Goal: Task Accomplishment & Management: Use online tool/utility

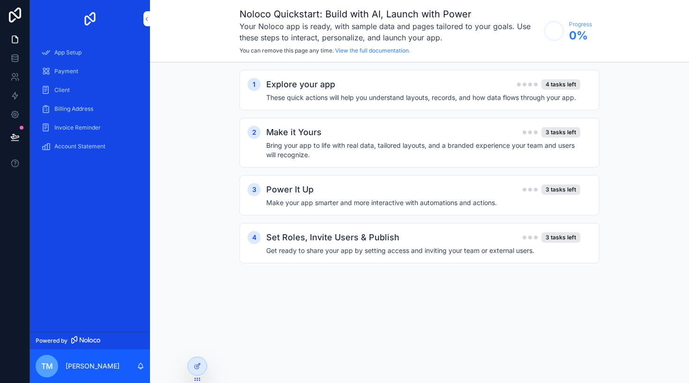
click at [336, 151] on h4 "Bring your app to life with real data, tailored layouts, and a branded experien…" at bounding box center [423, 150] width 314 height 19
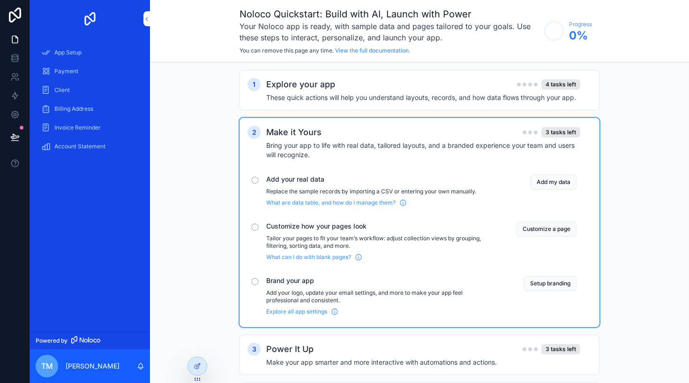
click at [410, 85] on div "Explore your app 4 tasks left" at bounding box center [423, 84] width 314 height 13
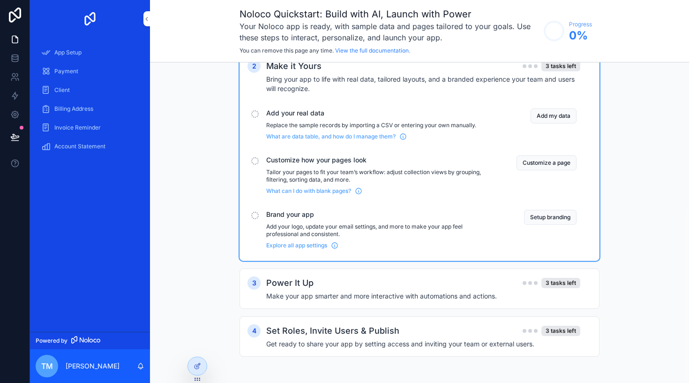
click at [93, 74] on div "Payment" at bounding box center [90, 71] width 98 height 15
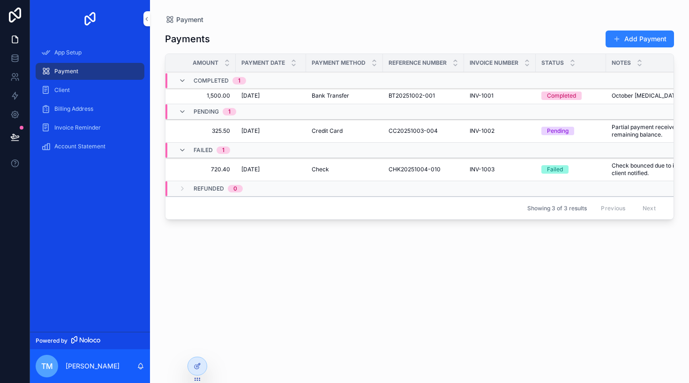
click at [108, 57] on div "App Setup" at bounding box center [90, 52] width 98 height 15
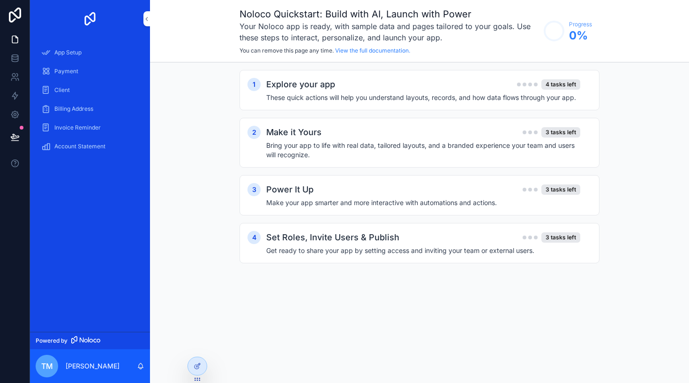
click at [107, 76] on div "Payment" at bounding box center [90, 71] width 98 height 15
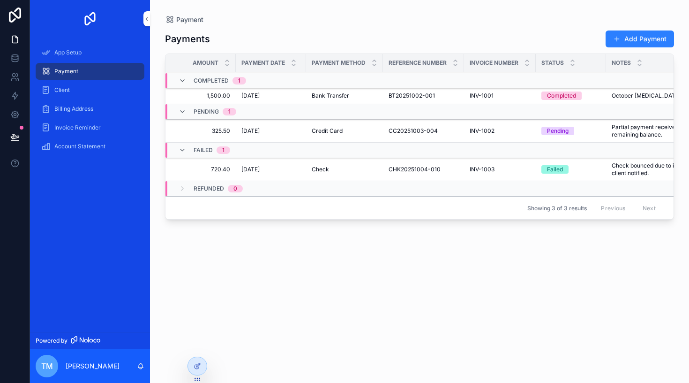
click at [105, 92] on div "Client" at bounding box center [90, 90] width 98 height 15
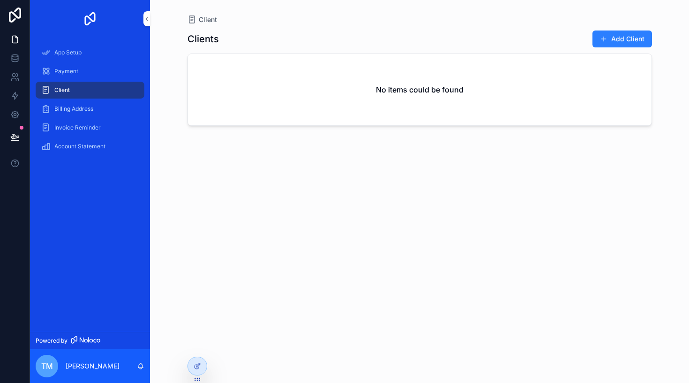
click at [617, 40] on button "Add Client" at bounding box center [623, 38] width 60 height 17
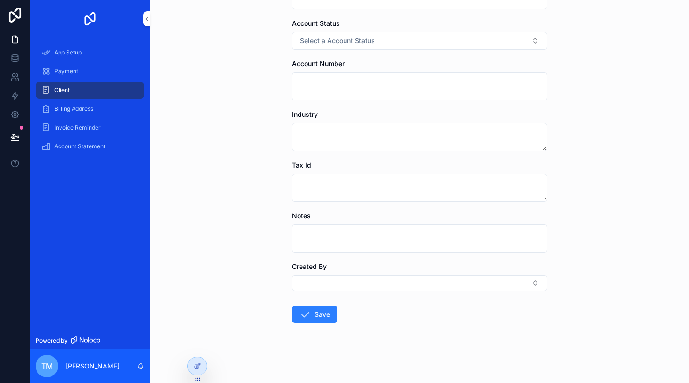
scroll to position [228, 0]
click at [84, 63] on link "Payment" at bounding box center [90, 71] width 109 height 17
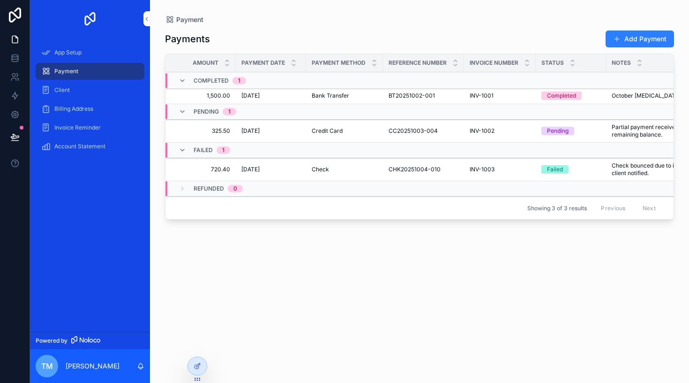
click at [91, 48] on div "App Setup" at bounding box center [90, 52] width 98 height 15
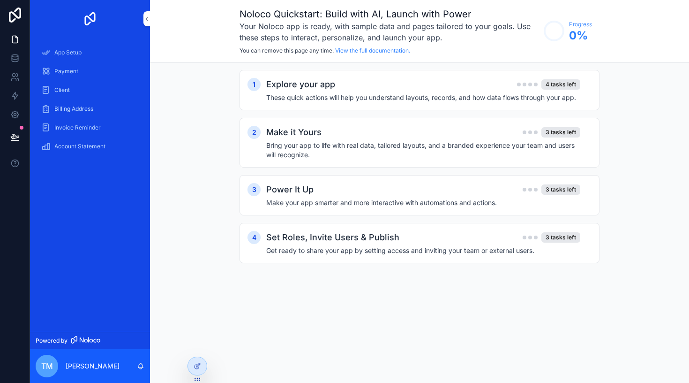
click at [86, 17] on img "scrollable content" at bounding box center [90, 18] width 15 height 15
click at [91, 16] on img "scrollable content" at bounding box center [90, 18] width 15 height 15
click at [298, 231] on h2 "Set Roles, Invite Users & Publish" at bounding box center [332, 237] width 133 height 13
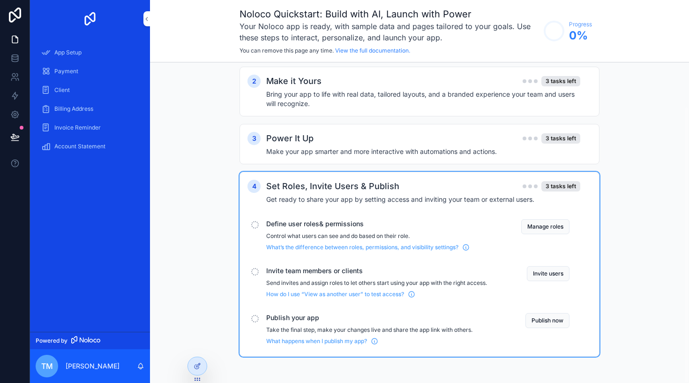
click at [557, 225] on button "Manage roles" at bounding box center [545, 226] width 48 height 15
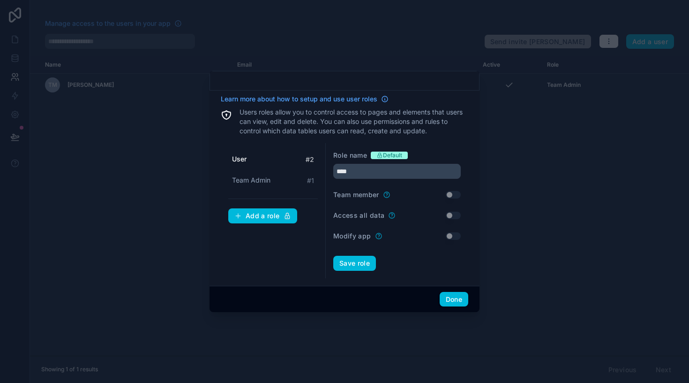
click at [458, 296] on button "Done" at bounding box center [454, 299] width 29 height 15
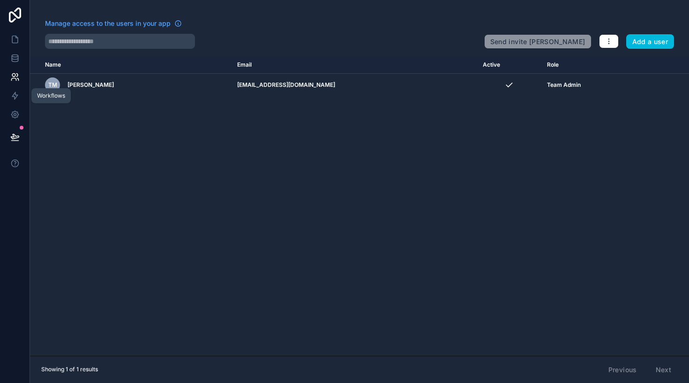
click at [14, 93] on icon at bounding box center [14, 95] width 9 height 9
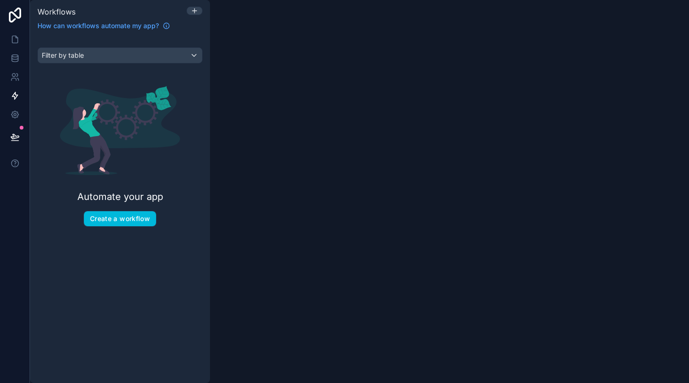
click at [137, 213] on button "Create a workflow" at bounding box center [120, 218] width 72 height 15
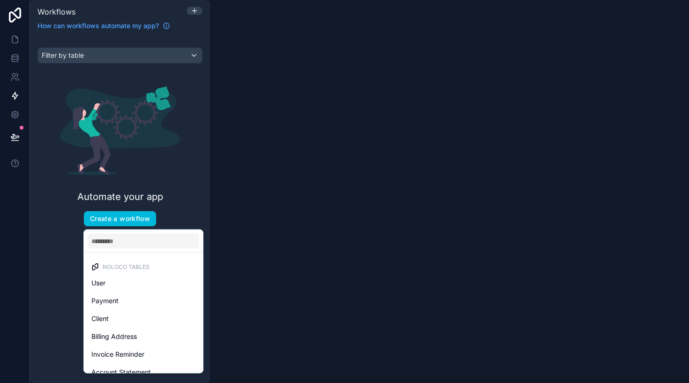
click at [14, 51] on div "scrollable content" at bounding box center [344, 191] width 689 height 383
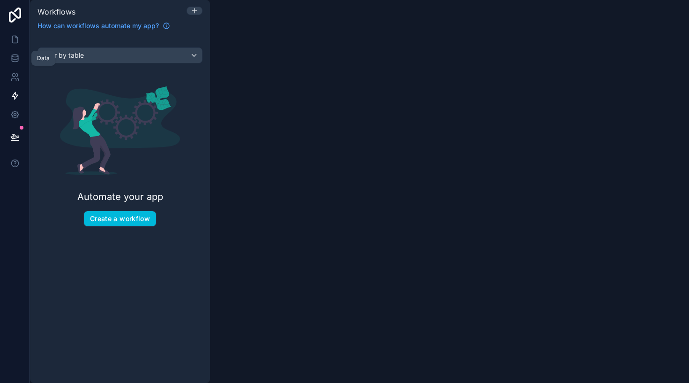
click at [14, 64] on link at bounding box center [15, 58] width 30 height 19
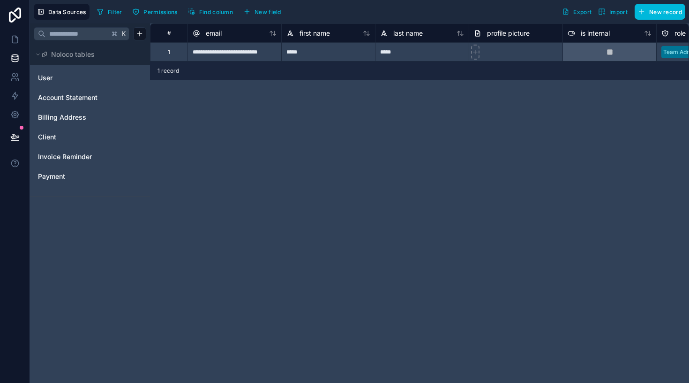
click at [613, 13] on span "Import" at bounding box center [619, 11] width 18 height 7
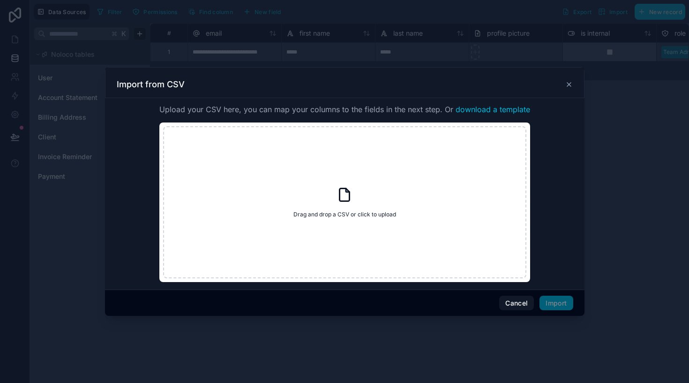
click at [398, 147] on div "Drag and drop a CSV or click to upload Drag and drop a CSV or click to upload" at bounding box center [344, 202] width 363 height 152
type input "**********"
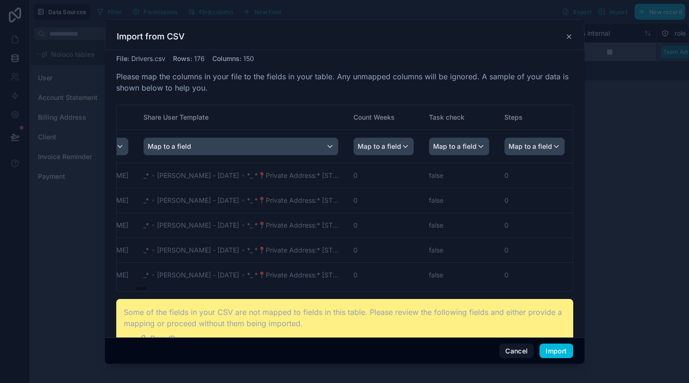
scroll to position [0, 623]
click at [545, 348] on button "Import" at bounding box center [556, 350] width 33 height 15
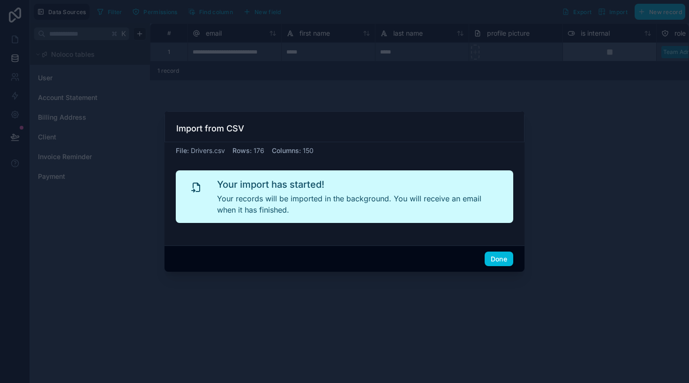
click at [500, 261] on button "Done" at bounding box center [499, 258] width 29 height 15
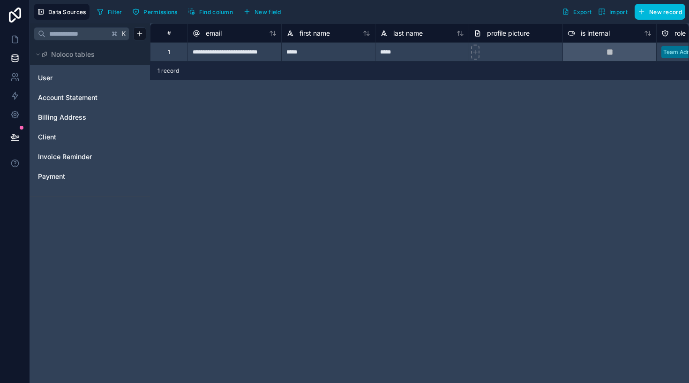
click at [199, 71] on div "1 record" at bounding box center [419, 70] width 539 height 19
click at [75, 75] on link "User" at bounding box center [76, 77] width 76 height 9
click at [73, 95] on span "Account Statement" at bounding box center [68, 97] width 60 height 9
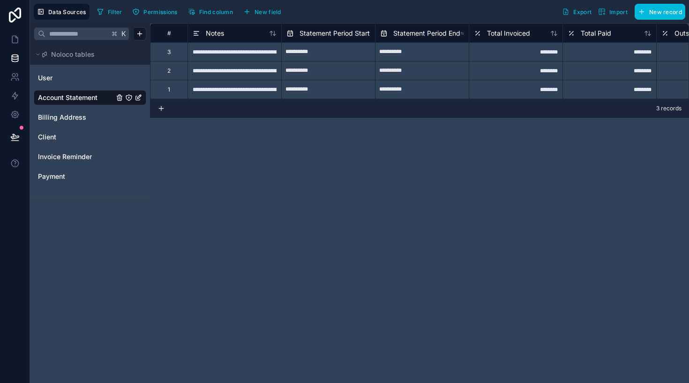
click at [76, 113] on span "Billing Address" at bounding box center [62, 117] width 48 height 9
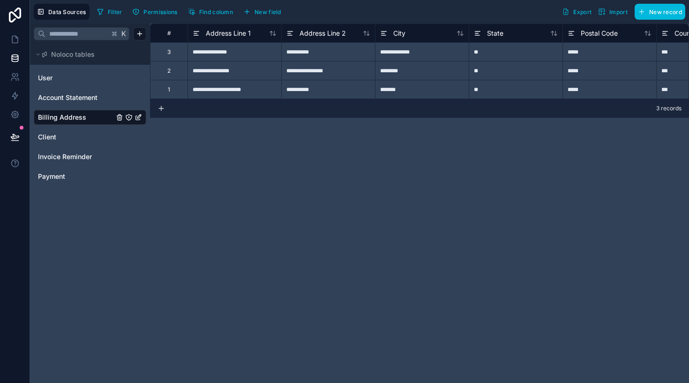
click at [69, 51] on span "Noloco tables" at bounding box center [73, 54] width 44 height 9
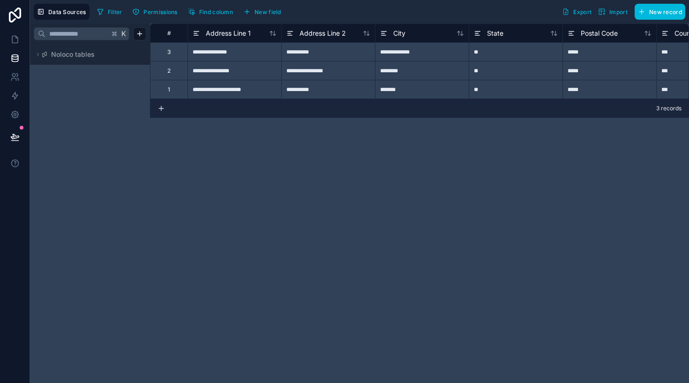
click at [69, 51] on span "Noloco tables" at bounding box center [73, 54] width 44 height 9
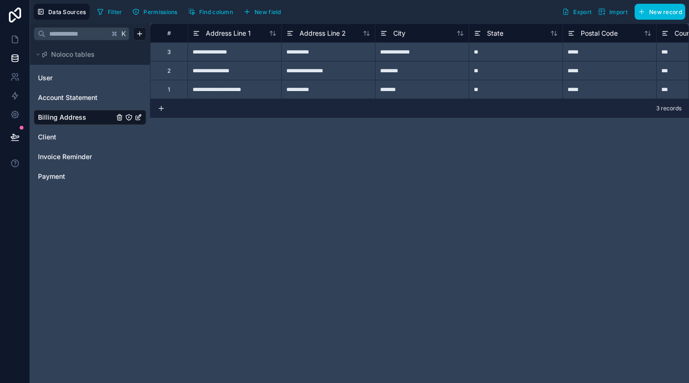
click at [68, 76] on link "User" at bounding box center [76, 77] width 76 height 9
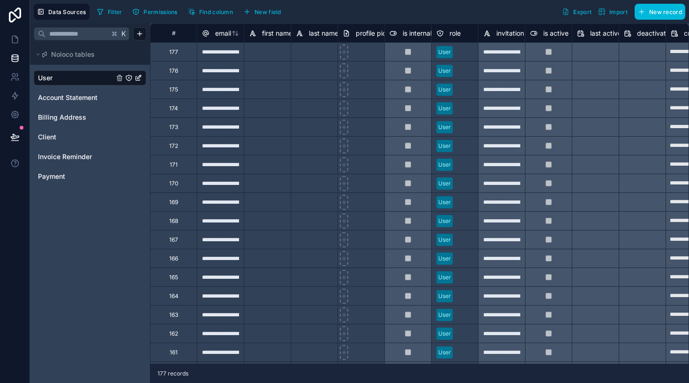
click at [73, 94] on span "Account Statement" at bounding box center [68, 97] width 60 height 9
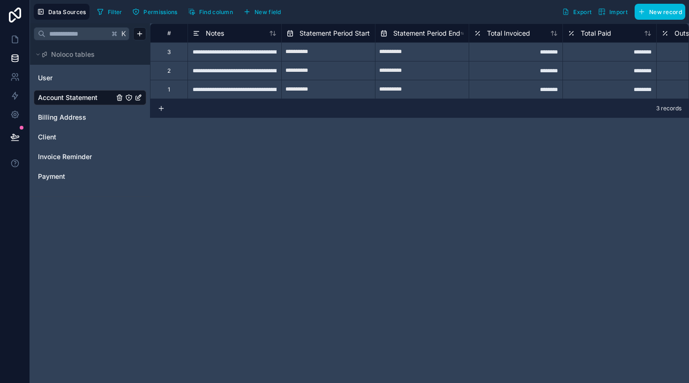
click at [118, 101] on div "Account Statement" at bounding box center [90, 97] width 113 height 15
click at [121, 96] on icon "Account Statement" at bounding box center [119, 96] width 5 height 0
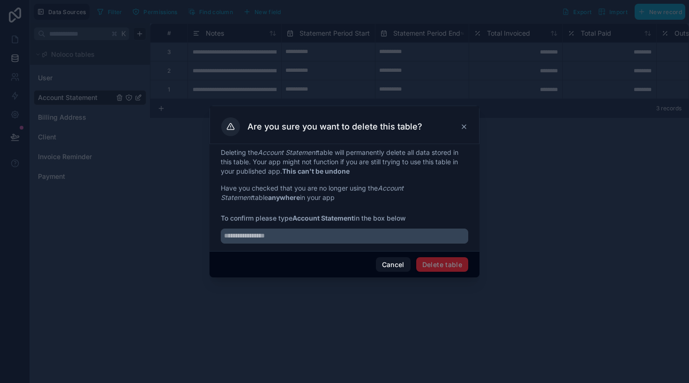
click at [464, 131] on div "Are you sure you want to delete this table?" at bounding box center [344, 126] width 247 height 19
click at [466, 126] on icon at bounding box center [464, 127] width 8 height 8
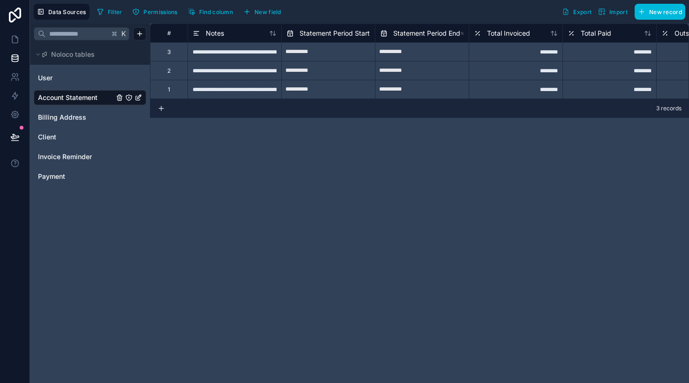
click at [68, 58] on span "Noloco tables" at bounding box center [73, 54] width 44 height 9
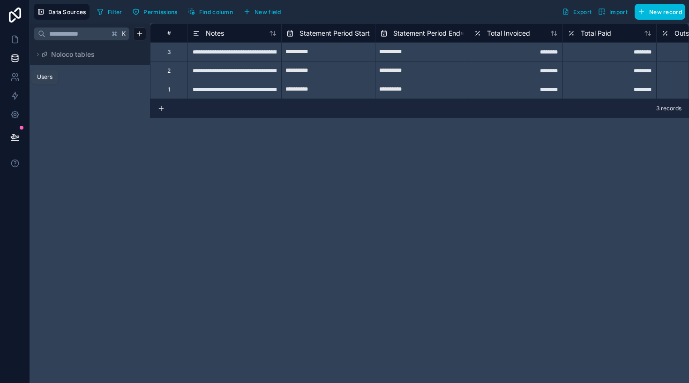
click at [19, 78] on icon at bounding box center [14, 76] width 9 height 9
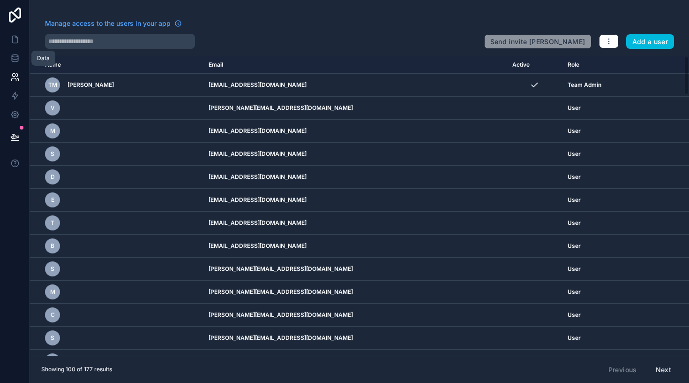
click at [18, 65] on link at bounding box center [15, 58] width 30 height 19
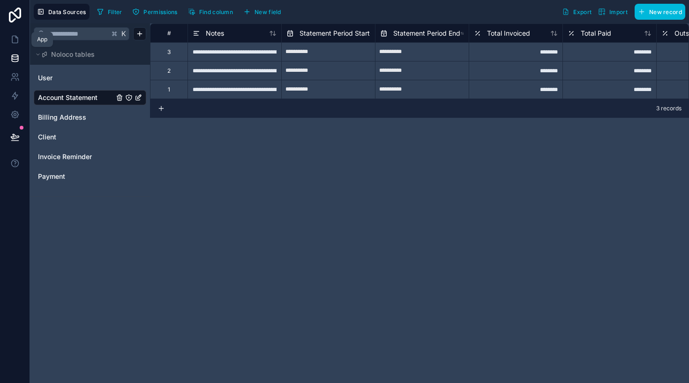
click at [14, 43] on icon at bounding box center [15, 39] width 6 height 7
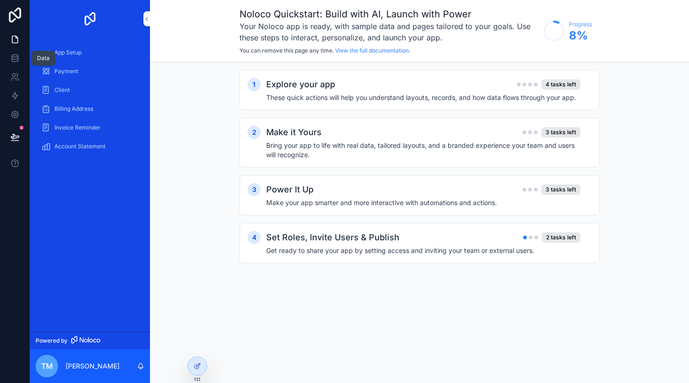
click at [15, 55] on icon at bounding box center [15, 56] width 6 height 2
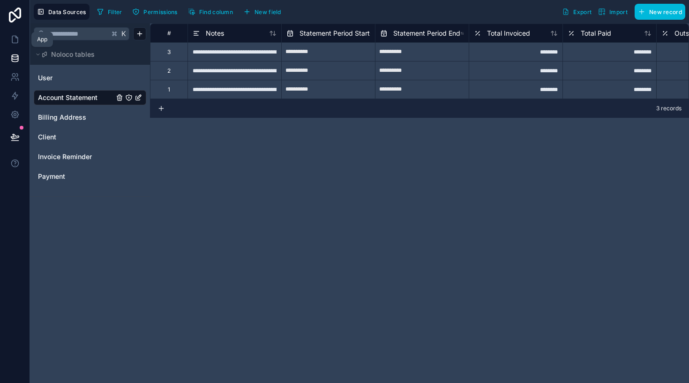
click at [12, 41] on icon at bounding box center [15, 39] width 6 height 7
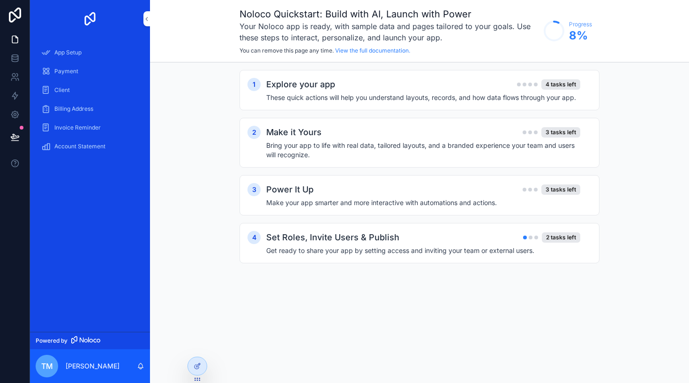
click at [63, 68] on span "Payment" at bounding box center [66, 72] width 24 height 8
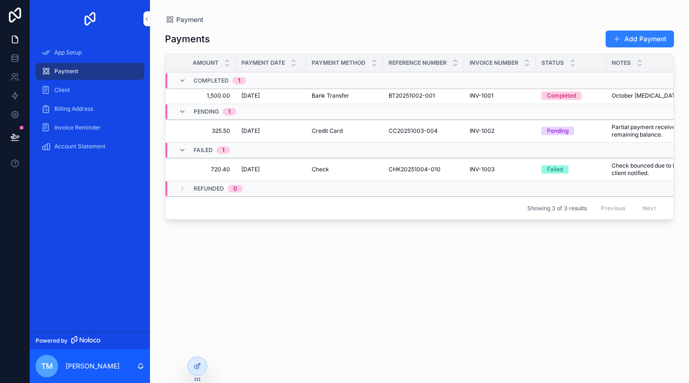
click at [105, 51] on div "App Setup" at bounding box center [90, 52] width 98 height 15
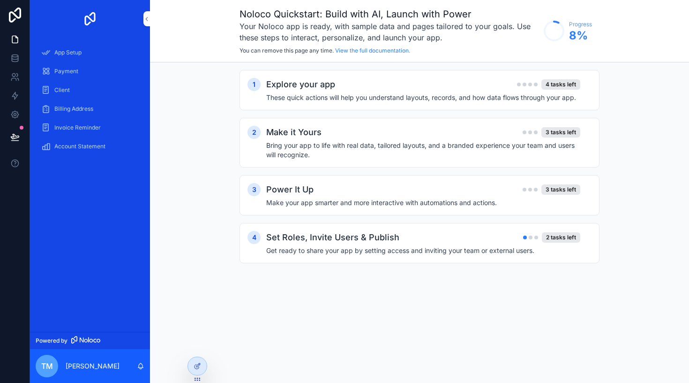
click at [423, 90] on div "Explore your app 4 tasks left" at bounding box center [423, 84] width 314 height 13
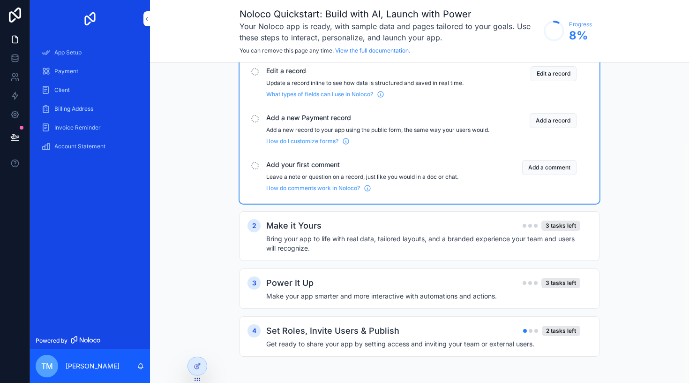
click at [396, 235] on h4 "Bring your app to life with real data, tailored layouts, and a branded experien…" at bounding box center [423, 243] width 314 height 19
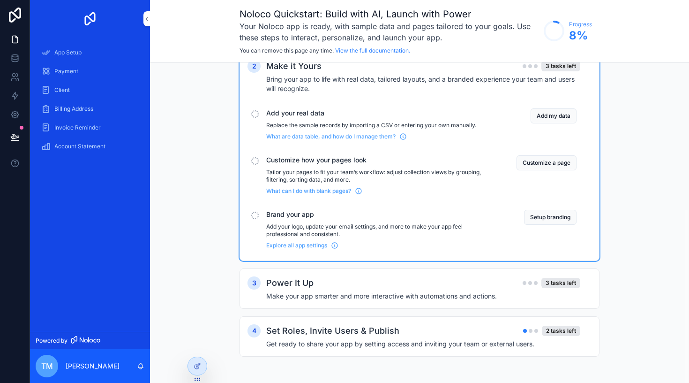
scroll to position [265, 0]
click at [568, 217] on button "Setup branding" at bounding box center [550, 217] width 53 height 15
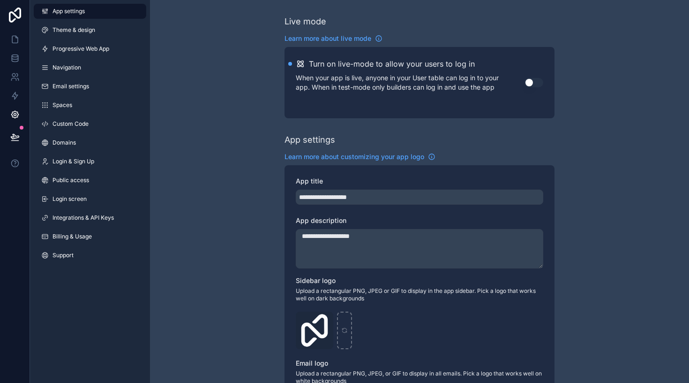
click at [68, 45] on span "Progressive Web App" at bounding box center [81, 49] width 57 height 8
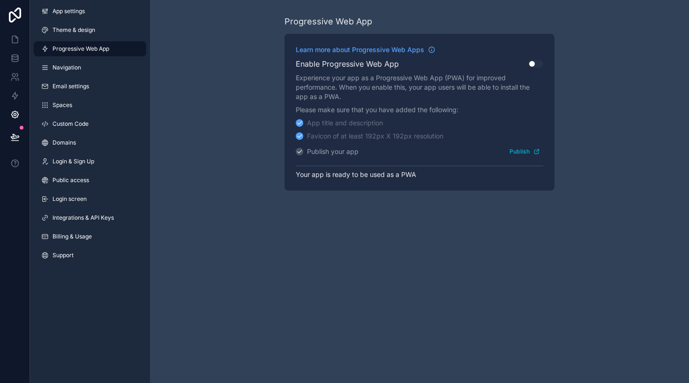
click at [79, 66] on span "Navigation" at bounding box center [67, 68] width 29 height 8
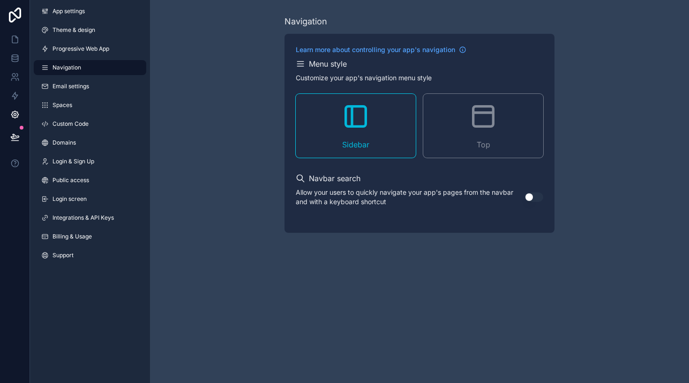
click at [86, 88] on span "Email settings" at bounding box center [71, 87] width 37 height 8
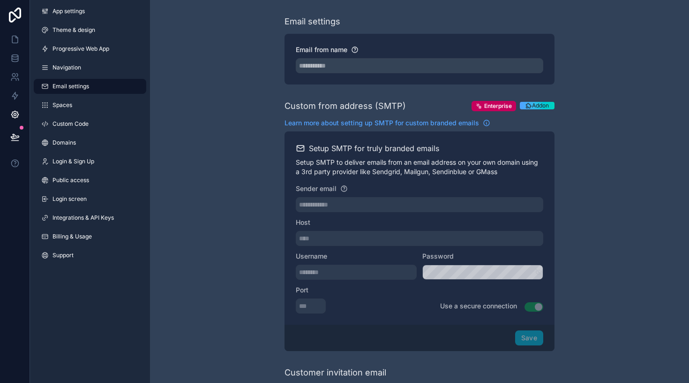
click at [94, 103] on link "Spaces" at bounding box center [90, 105] width 113 height 15
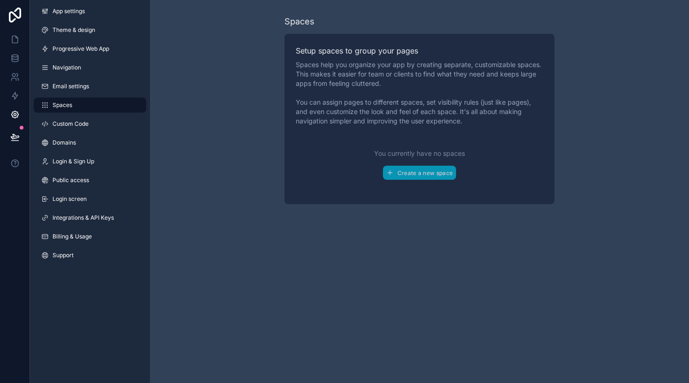
click at [95, 120] on link "Custom Code" at bounding box center [90, 123] width 113 height 15
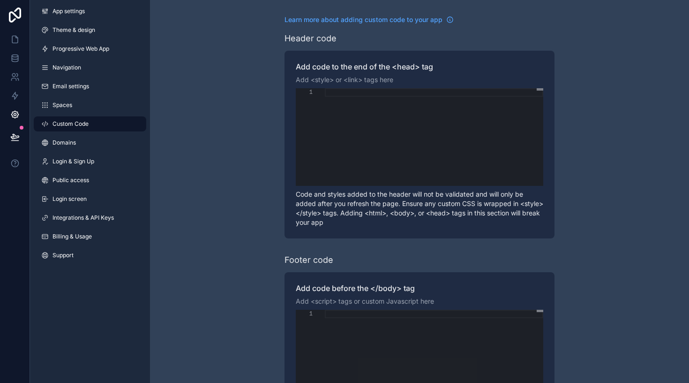
click at [91, 148] on link "Domains" at bounding box center [90, 142] width 113 height 15
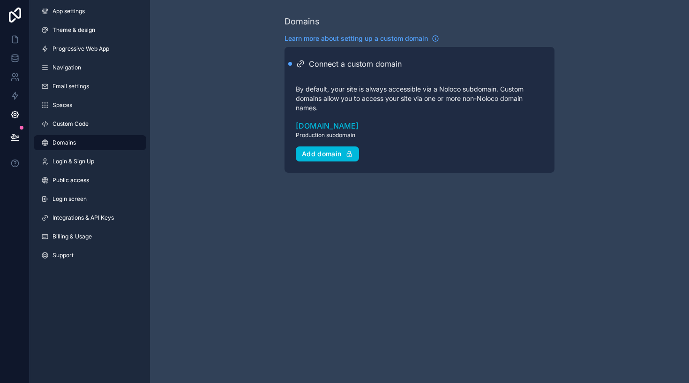
click at [90, 158] on span "Login & Sign Up" at bounding box center [74, 162] width 42 height 8
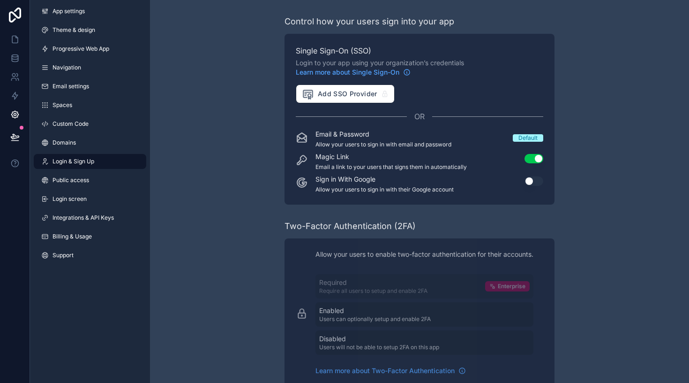
click at [101, 170] on div "App settings Theme & design Progressive Web App Navigation Email settings Space…" at bounding box center [90, 135] width 120 height 270
click at [101, 185] on link "Public access" at bounding box center [90, 180] width 113 height 15
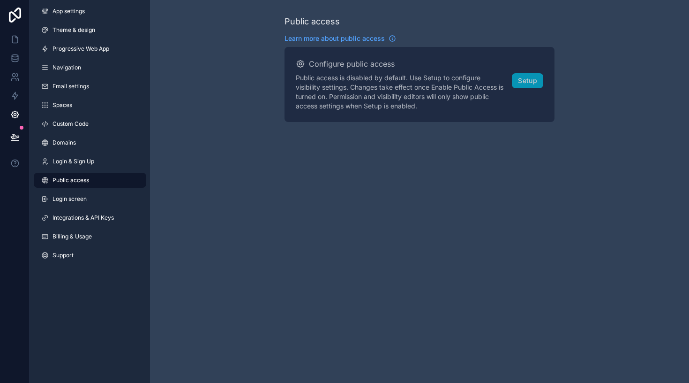
click at [107, 216] on span "Integrations & API Keys" at bounding box center [83, 218] width 61 height 8
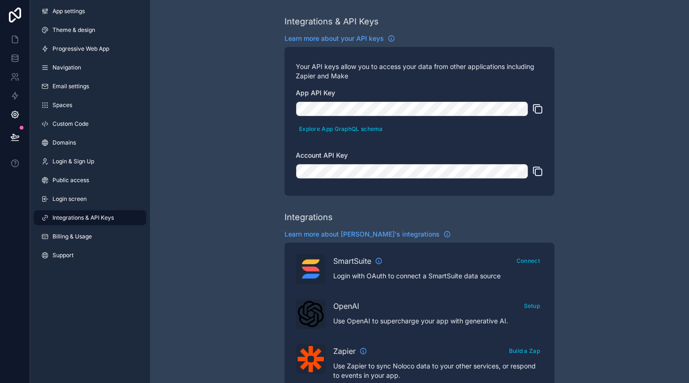
click at [106, 198] on link "Login screen" at bounding box center [90, 198] width 113 height 15
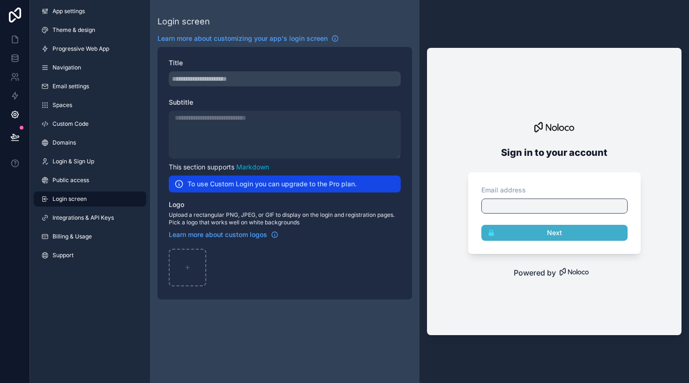
click at [103, 25] on link "Theme & design" at bounding box center [90, 30] width 113 height 15
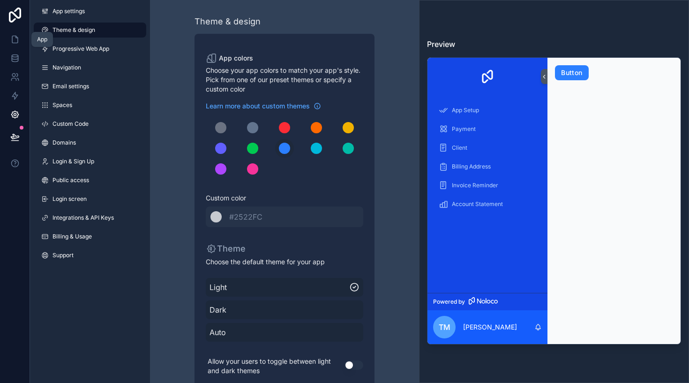
click at [23, 42] on link at bounding box center [15, 39] width 30 height 19
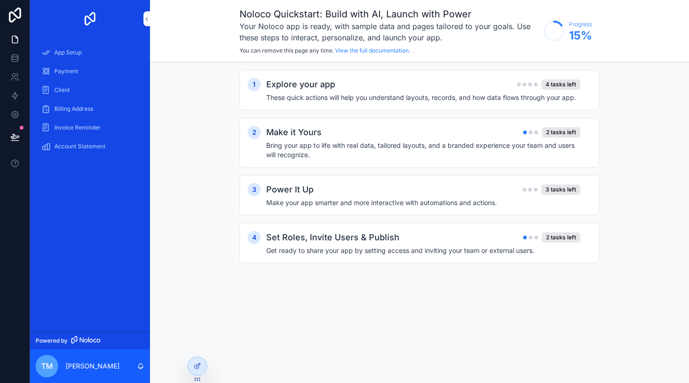
click at [532, 196] on div "Power It Up 3 tasks left Make your app smarter and more interactive with automa…" at bounding box center [428, 195] width 325 height 24
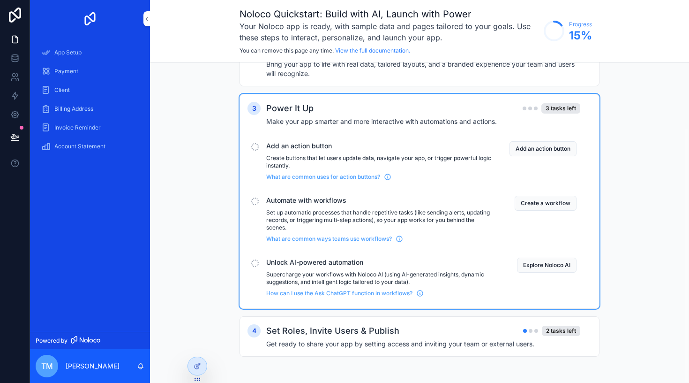
click at [379, 145] on span "Add an action button" at bounding box center [380, 145] width 228 height 9
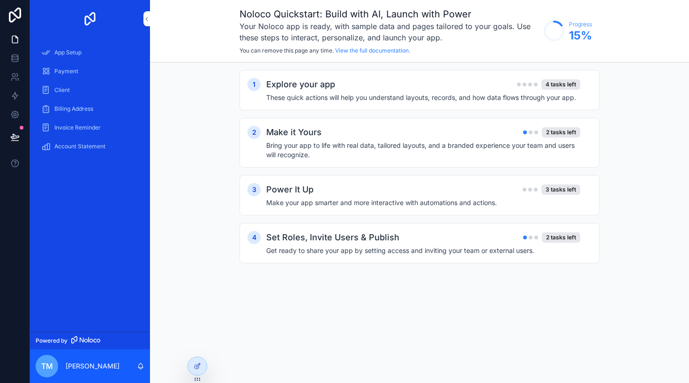
click at [477, 181] on div "3 Power It Up 3 tasks left Make your app smarter and more interactive with auto…" at bounding box center [420, 195] width 360 height 40
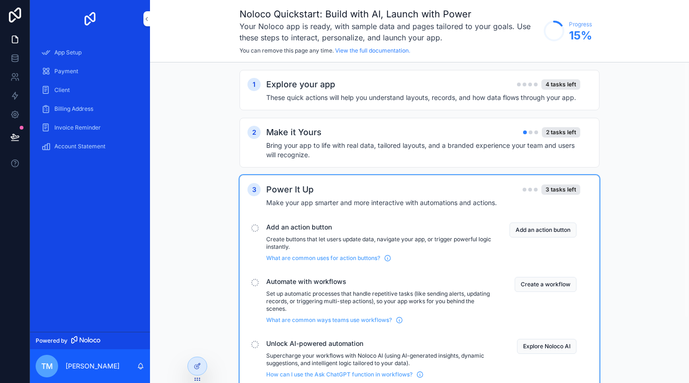
click at [547, 234] on button "Add an action button" at bounding box center [543, 229] width 67 height 15
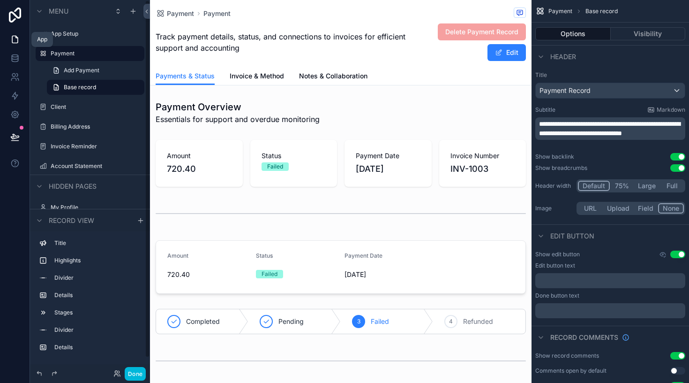
click at [14, 38] on icon at bounding box center [14, 39] width 9 height 9
click at [70, 31] on label "App Setup" at bounding box center [95, 34] width 88 height 8
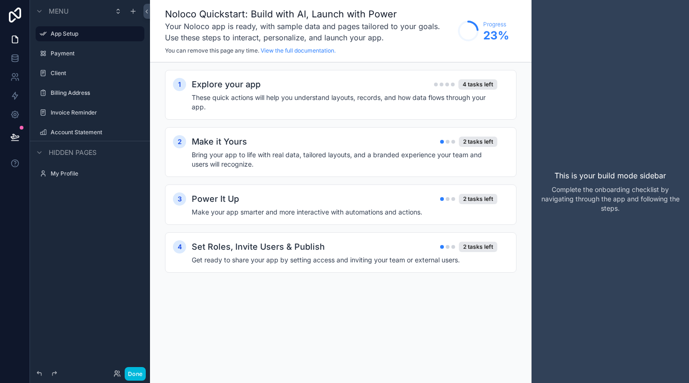
click at [477, 90] on div "Explore your app 4 tasks left" at bounding box center [345, 84] width 306 height 13
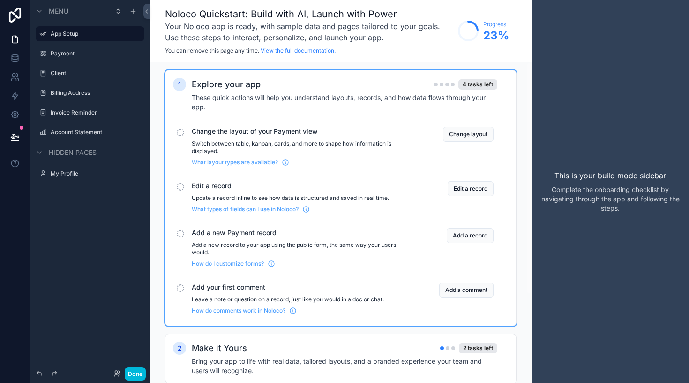
click at [459, 134] on button "Change layout" at bounding box center [468, 134] width 51 height 15
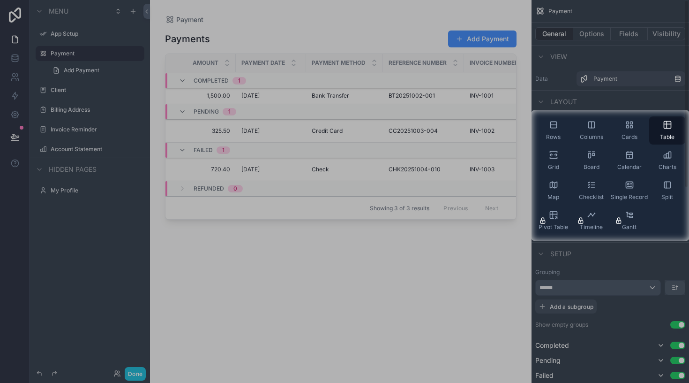
click at [630, 130] on div "Cards" at bounding box center [629, 130] width 36 height 28
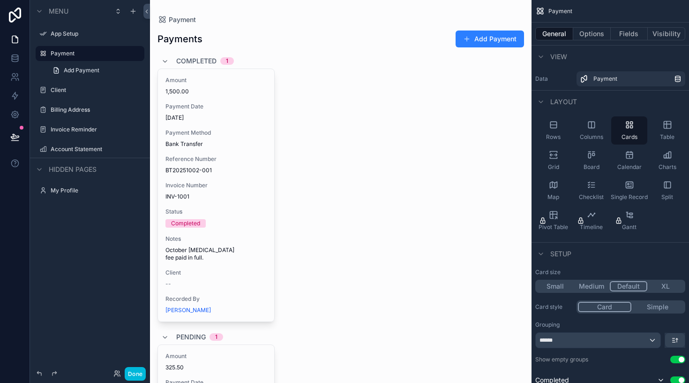
click at [678, 136] on div "Table" at bounding box center [667, 130] width 36 height 28
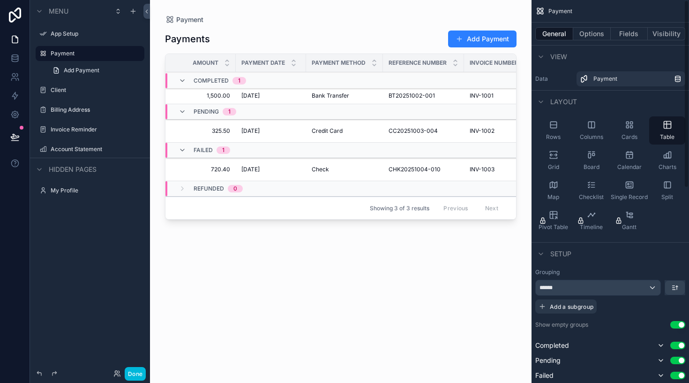
click at [85, 40] on div "App Setup" at bounding box center [90, 33] width 105 height 15
click at [113, 34] on label "App Setup" at bounding box center [95, 34] width 88 height 8
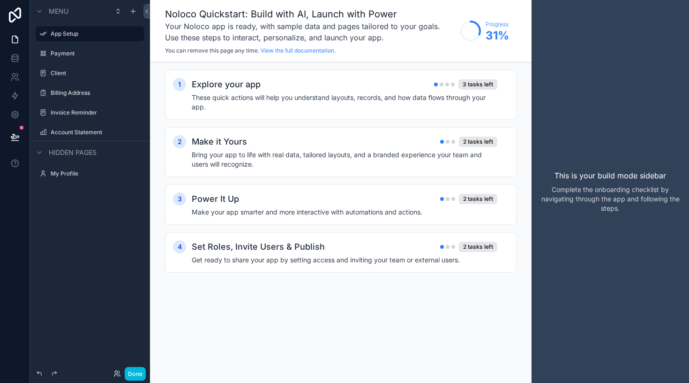
click at [473, 88] on div "3 tasks left" at bounding box center [478, 84] width 39 height 10
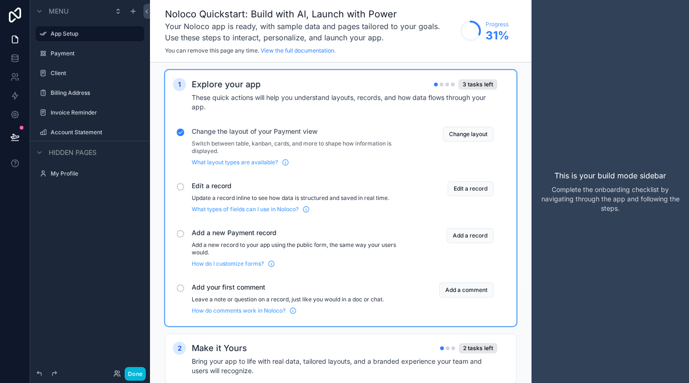
click at [468, 136] on button "Change layout" at bounding box center [468, 134] width 51 height 15
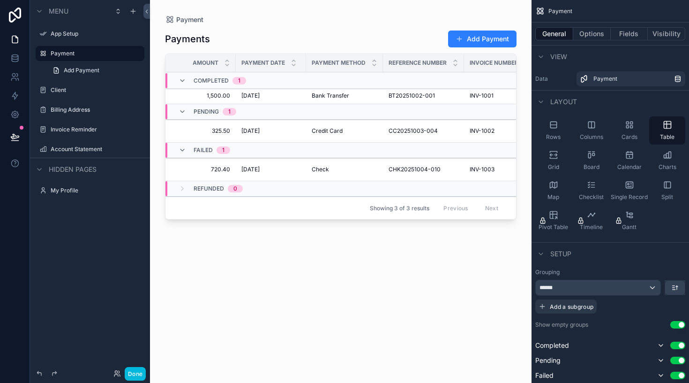
click at [64, 36] on label "App Setup" at bounding box center [95, 34] width 88 height 8
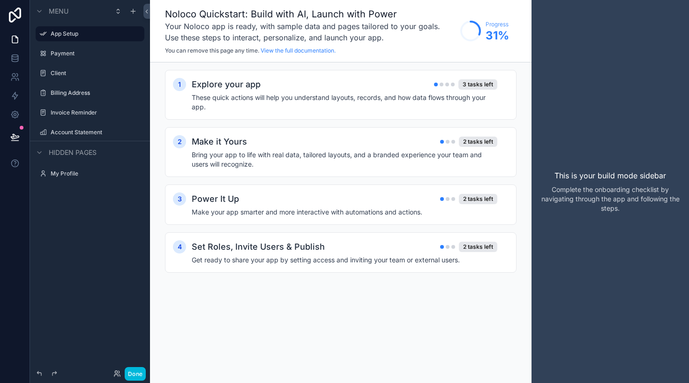
click at [402, 87] on div "Explore your app 3 tasks left" at bounding box center [345, 84] width 306 height 13
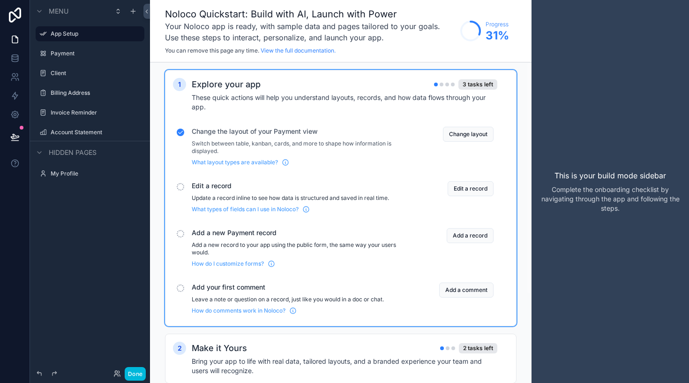
click at [470, 184] on button "Edit a record" at bounding box center [471, 188] width 46 height 15
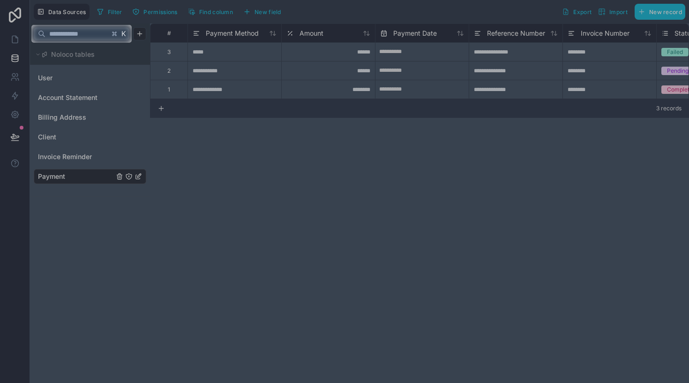
click at [92, 33] on input "text" at bounding box center [77, 33] width 64 height 17
click at [223, 133] on div at bounding box center [344, 213] width 689 height 340
click at [128, 34] on div "K" at bounding box center [119, 33] width 20 height 9
click at [121, 34] on span "K" at bounding box center [124, 33] width 7 height 7
click at [331, 90] on div at bounding box center [344, 213] width 689 height 340
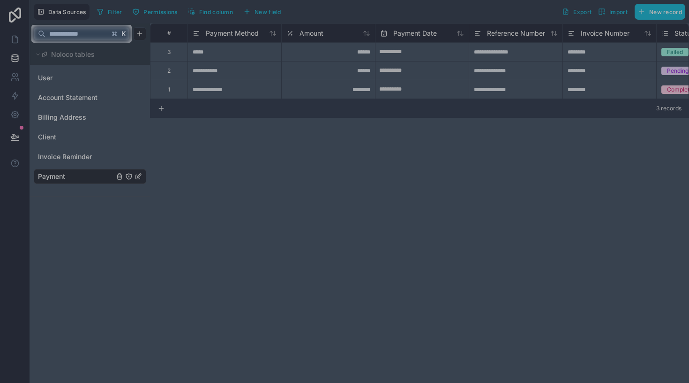
click at [46, 21] on div at bounding box center [344, 12] width 689 height 25
click at [46, 7] on div at bounding box center [344, 12] width 689 height 25
click at [90, 45] on div at bounding box center [344, 213] width 689 height 340
click at [76, 29] on input "text" at bounding box center [77, 33] width 64 height 17
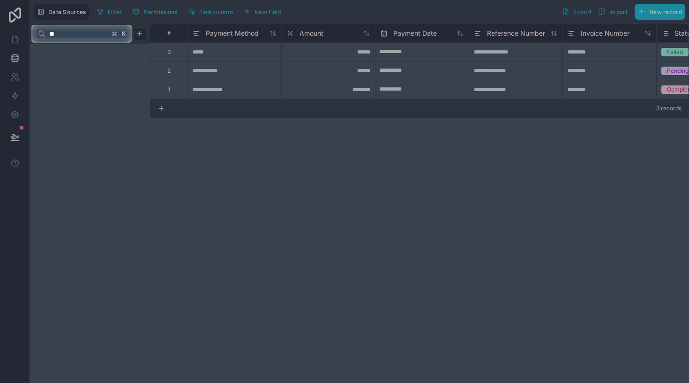
type input "*"
type input "****"
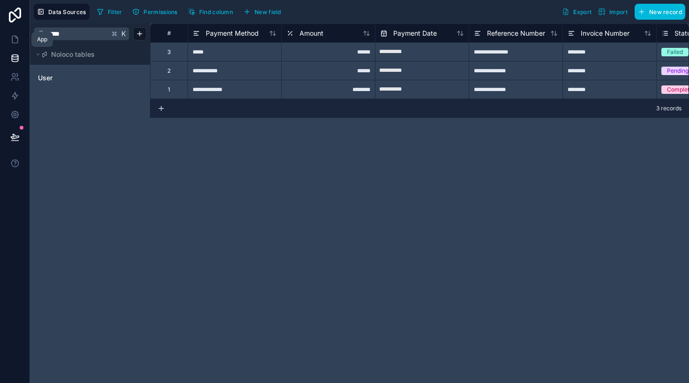
click at [16, 36] on icon at bounding box center [14, 39] width 9 height 9
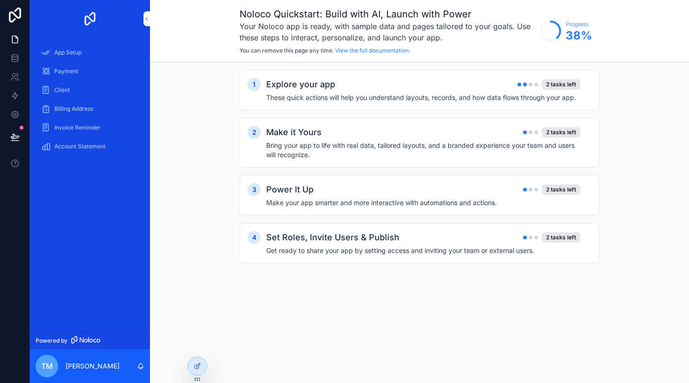
click at [477, 105] on div "1 Explore your app 2 tasks left These quick actions will help you understand la…" at bounding box center [420, 90] width 360 height 40
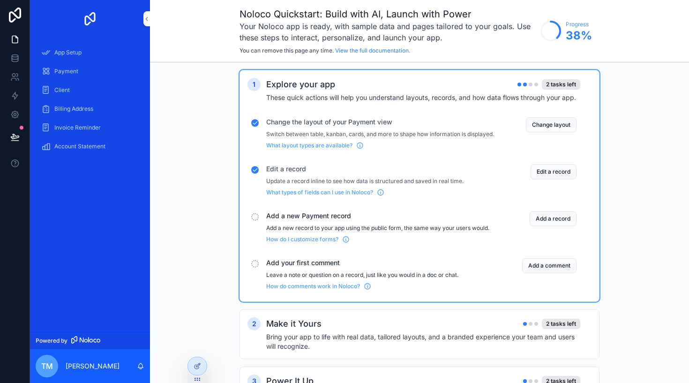
click at [551, 226] on button "Add a record" at bounding box center [553, 218] width 47 height 15
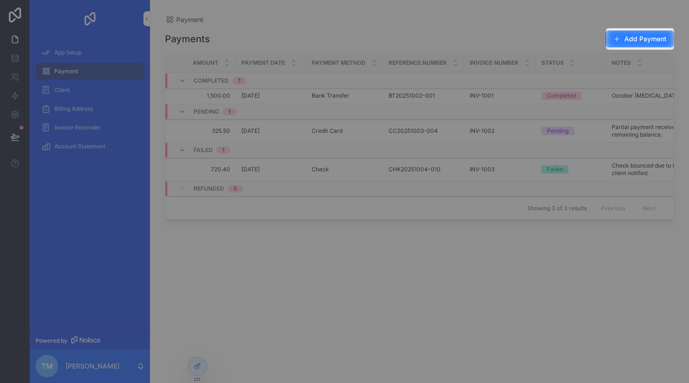
click at [625, 44] on button "Add Payment" at bounding box center [640, 38] width 68 height 17
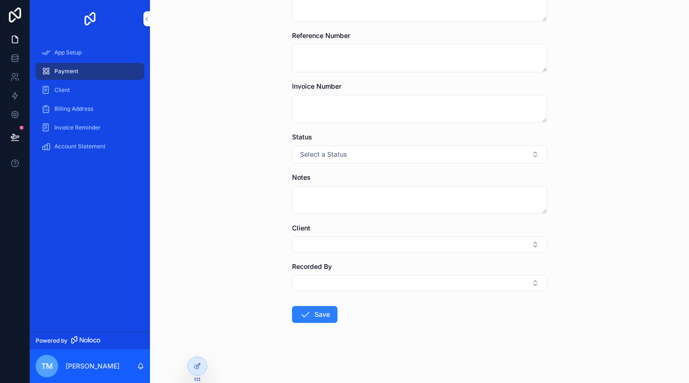
scroll to position [155, 0]
click at [75, 51] on span "App Setup" at bounding box center [67, 53] width 27 height 8
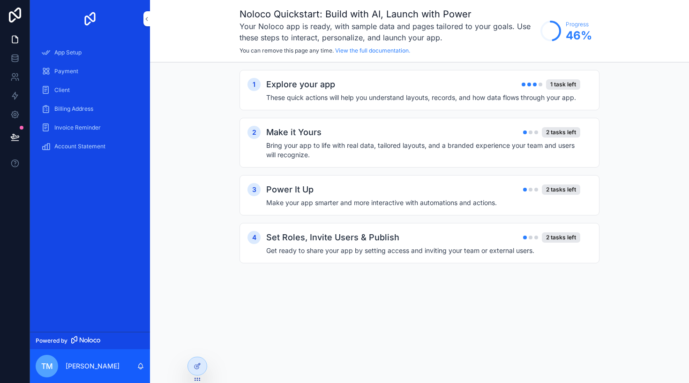
click at [483, 92] on div "Explore your app 1 task left These quick actions will help you understand layou…" at bounding box center [428, 90] width 325 height 24
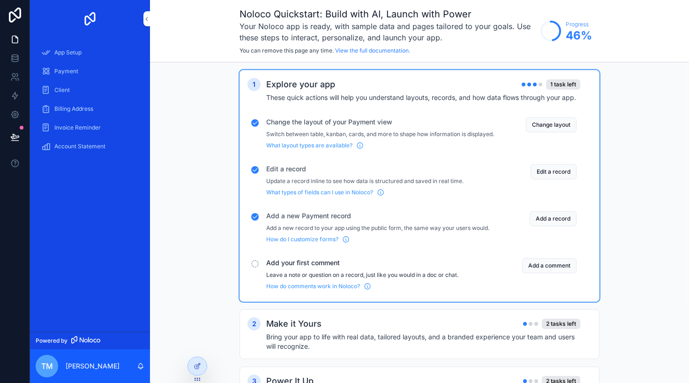
click at [542, 273] on button "Add a comment" at bounding box center [549, 265] width 54 height 15
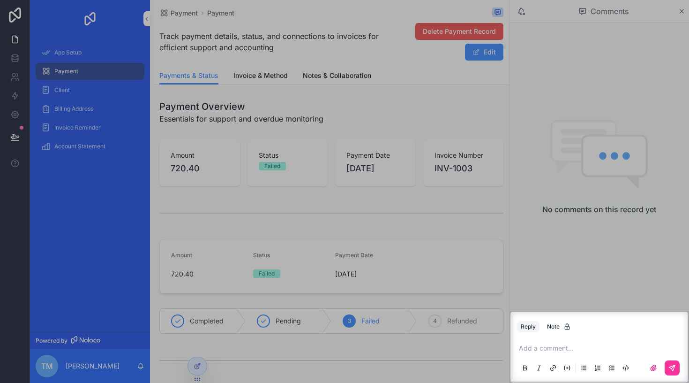
click at [577, 345] on p "scrollable content" at bounding box center [601, 347] width 165 height 9
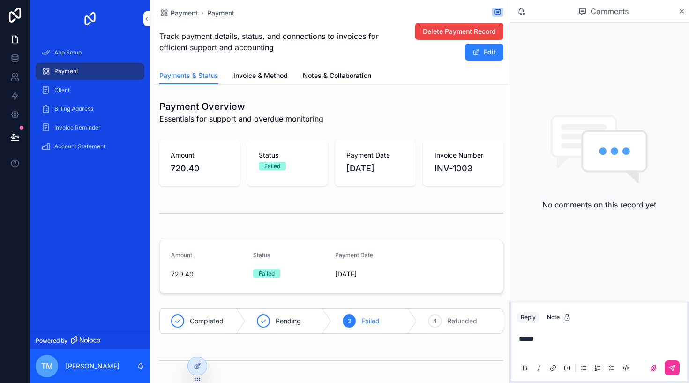
click at [662, 365] on div "scrollable content" at bounding box center [661, 367] width 38 height 15
click at [676, 366] on button "scrollable content" at bounding box center [672, 367] width 15 height 15
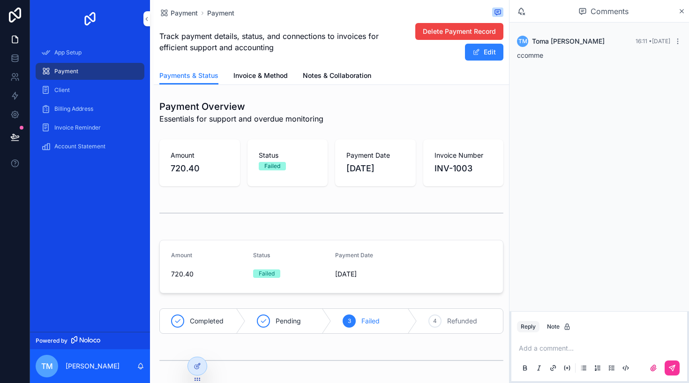
click at [91, 44] on link "App Setup" at bounding box center [90, 52] width 109 height 17
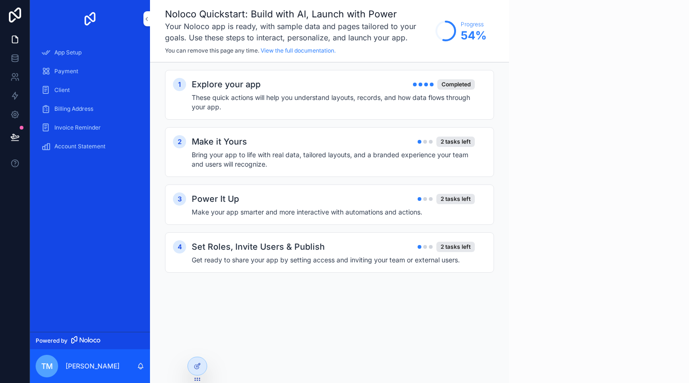
click at [372, 154] on h4 "Bring your app to life with real data, tailored layouts, and a branded experien…" at bounding box center [333, 159] width 283 height 19
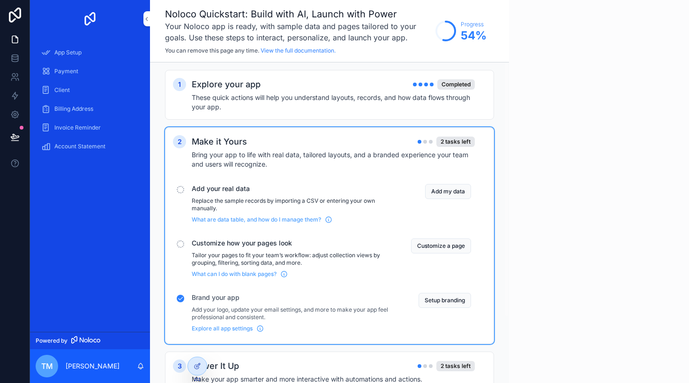
click at [320, 178] on div "2 Make it Yours 2 tasks left Bring your app to life with real data, tailored la…" at bounding box center [329, 235] width 313 height 201
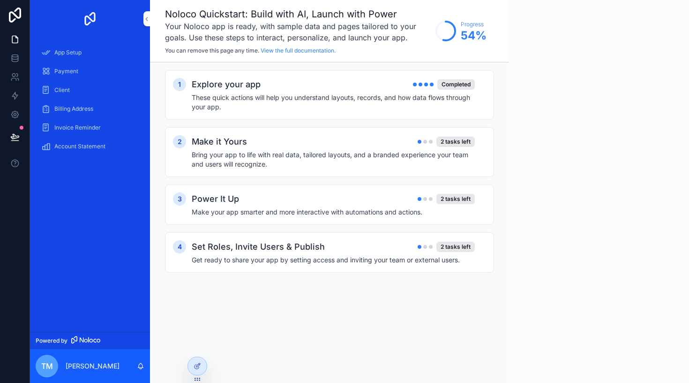
click at [382, 152] on h4 "Bring your app to life with real data, tailored layouts, and a branded experien…" at bounding box center [333, 159] width 283 height 19
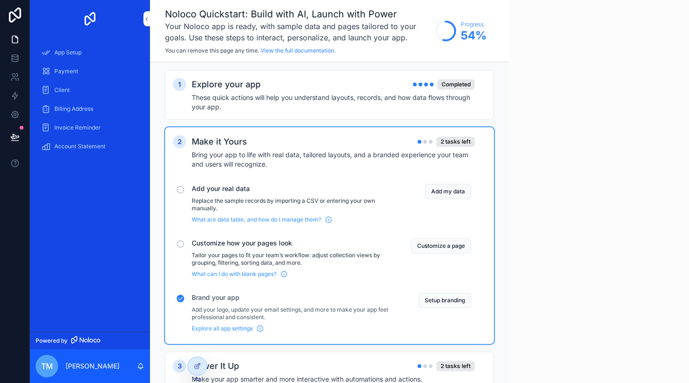
click at [450, 196] on button "Add my data" at bounding box center [448, 191] width 46 height 15
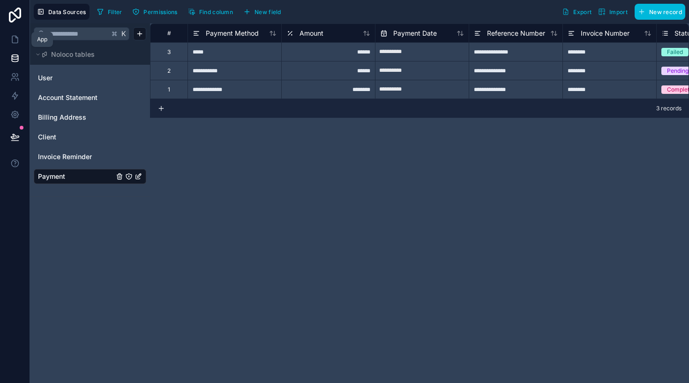
click at [18, 34] on link at bounding box center [15, 39] width 30 height 19
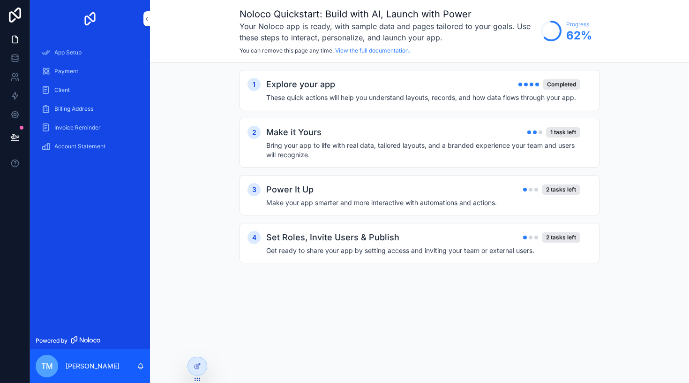
click at [458, 144] on h4 "Bring your app to life with real data, tailored layouts, and a branded experien…" at bounding box center [423, 150] width 314 height 19
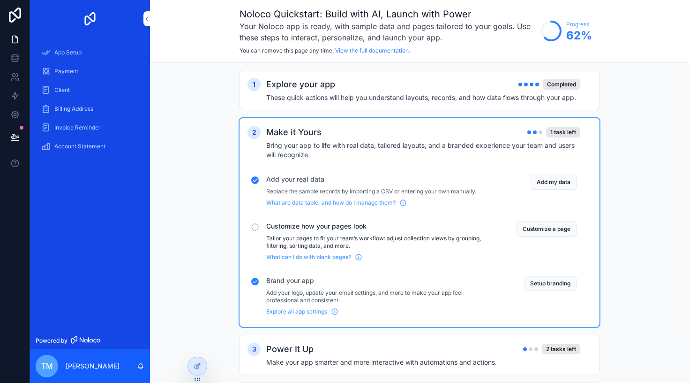
click at [562, 228] on button "Customize a page" at bounding box center [547, 228] width 60 height 15
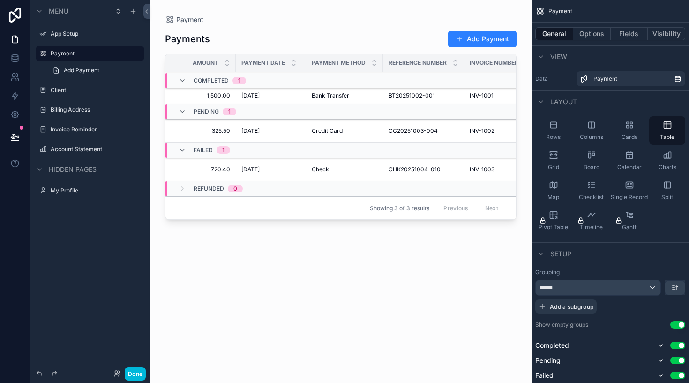
click at [61, 30] on div "App Setup" at bounding box center [97, 34] width 92 height 8
click at [63, 36] on label "App Setup" at bounding box center [95, 34] width 88 height 8
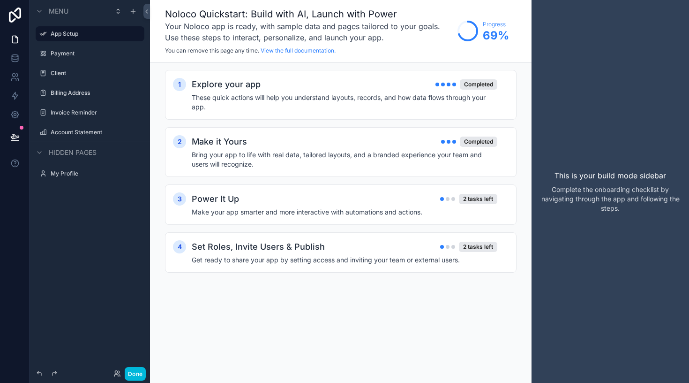
click at [383, 197] on div "Power It Up 2 tasks left" at bounding box center [345, 198] width 306 height 13
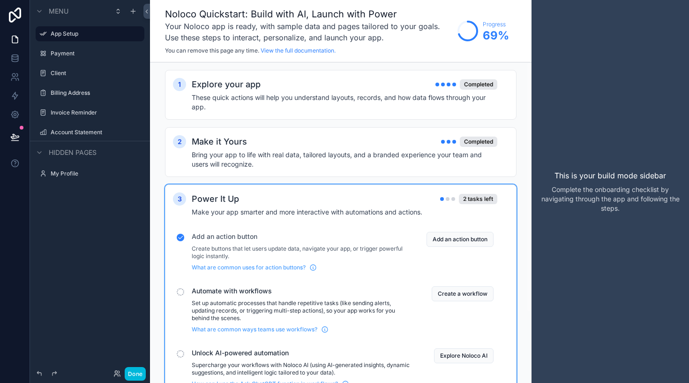
click at [465, 298] on button "Create a workflow" at bounding box center [463, 293] width 62 height 15
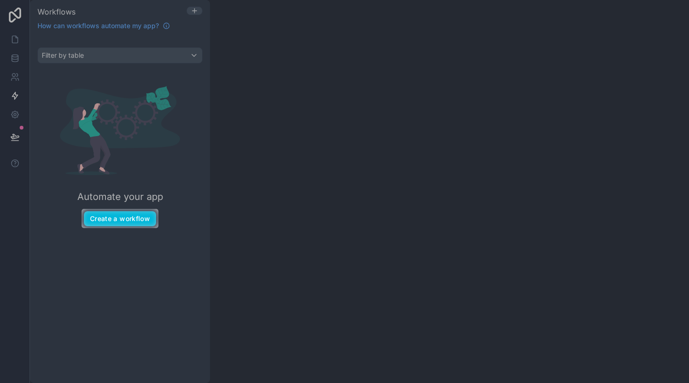
click at [126, 218] on button "Create a workflow" at bounding box center [120, 218] width 72 height 15
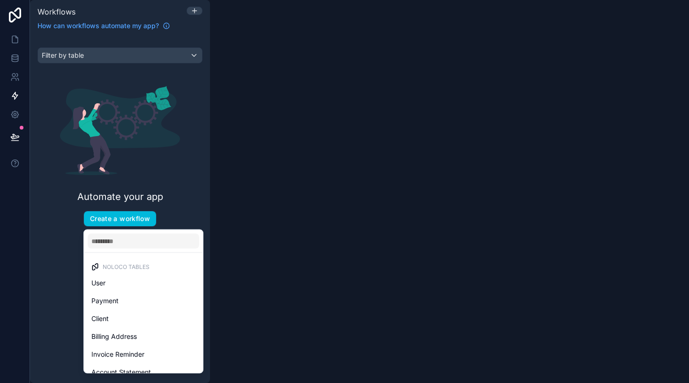
click at [157, 283] on div "User" at bounding box center [143, 282] width 104 height 11
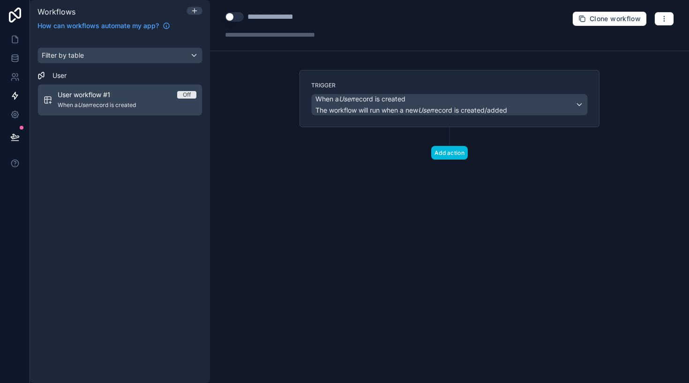
click at [394, 123] on div "Trigger When a User record is created The workflow will run when a new User rec…" at bounding box center [450, 98] width 300 height 57
click at [394, 105] on div "When a User record is created The workflow will run when a new User record is c…" at bounding box center [412, 104] width 192 height 21
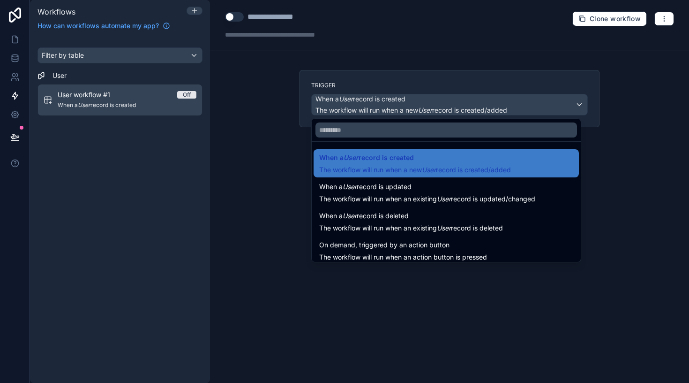
click at [382, 160] on span "When a User record is created" at bounding box center [366, 157] width 95 height 11
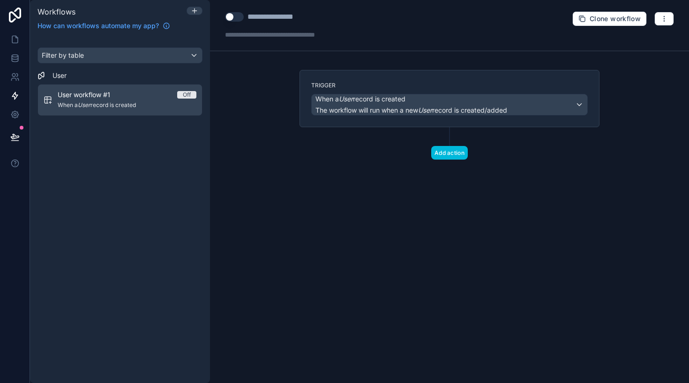
click at [437, 155] on button "Add action" at bounding box center [449, 153] width 37 height 14
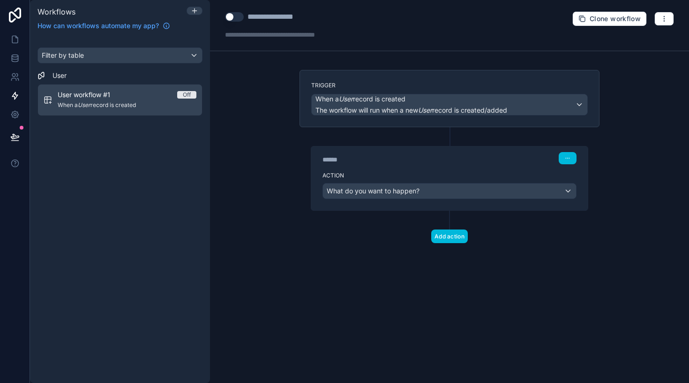
click at [665, 15] on icon "button" at bounding box center [665, 19] width 8 height 8
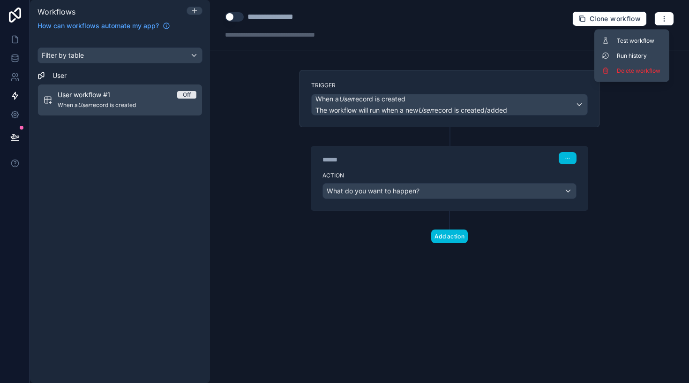
click at [665, 15] on icon "button" at bounding box center [665, 19] width 8 height 8
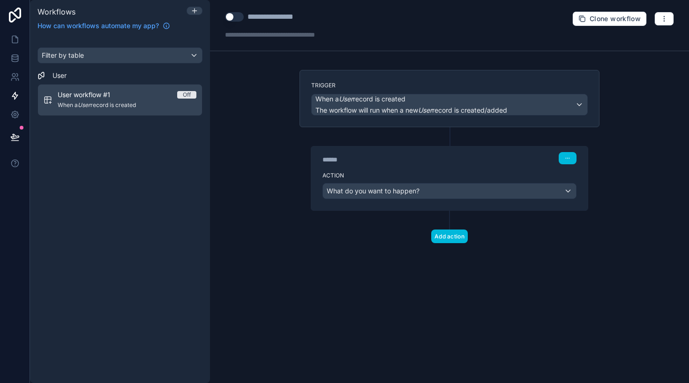
click at [233, 19] on button "Use setting" at bounding box center [234, 16] width 19 height 9
click at [249, 15] on div "**********" at bounding box center [282, 16] width 69 height 11
click at [234, 16] on button "Use setting" at bounding box center [234, 16] width 19 height 9
click at [19, 35] on icon at bounding box center [14, 39] width 9 height 9
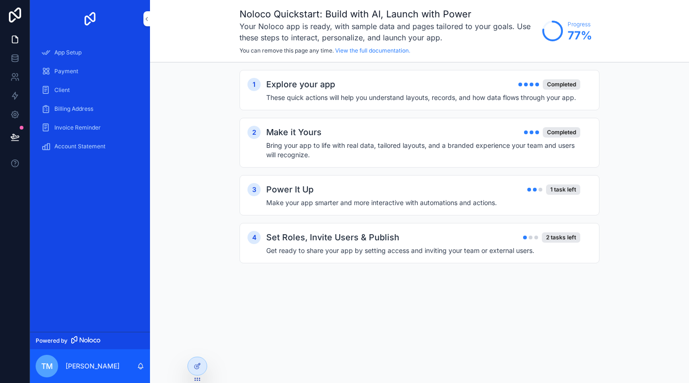
click at [489, 196] on div "Power It Up 1 task left Make your app smarter and more interactive with automat…" at bounding box center [428, 195] width 325 height 24
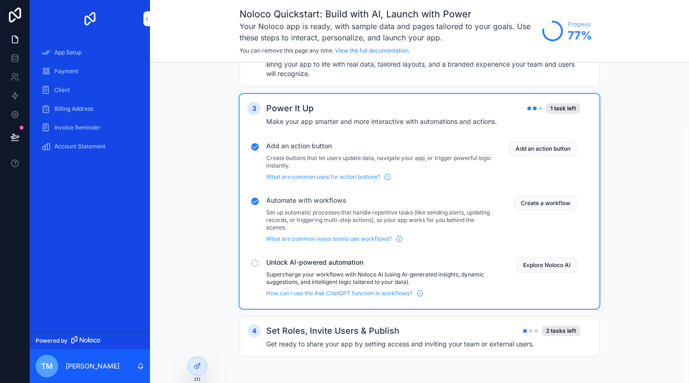
scroll to position [81, 0]
click at [546, 262] on button "Explore Noloco AI" at bounding box center [547, 264] width 60 height 15
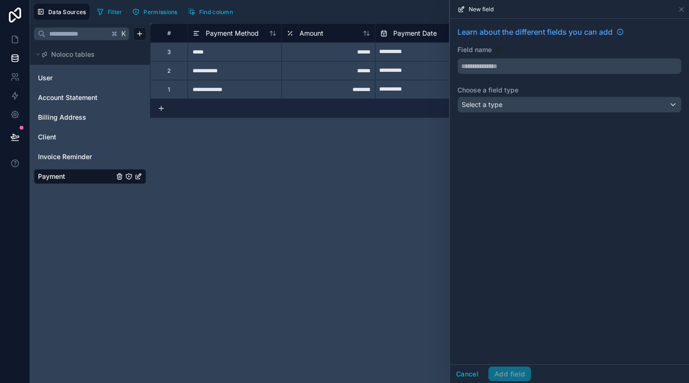
click at [548, 107] on div "Select a type" at bounding box center [569, 104] width 223 height 15
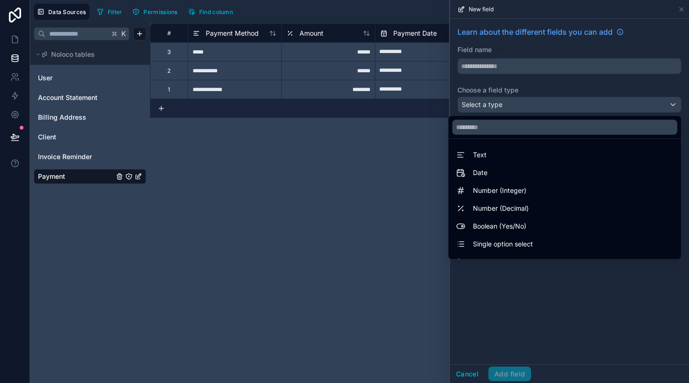
click at [513, 165] on div "Date" at bounding box center [565, 172] width 229 height 17
type input "****"
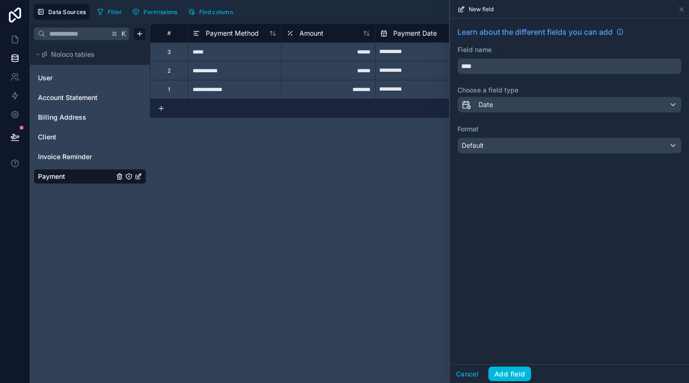
click at [509, 378] on button "Add field" at bounding box center [510, 373] width 43 height 15
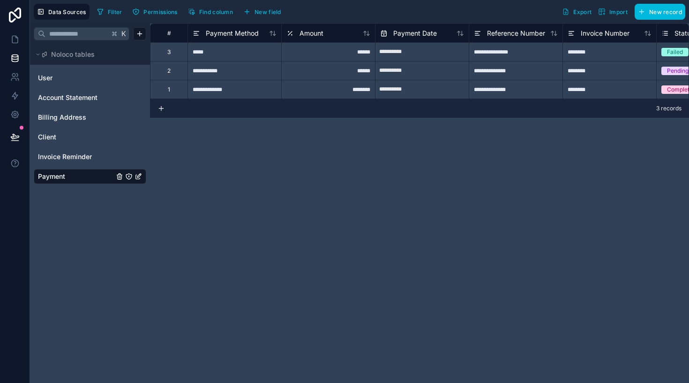
click at [305, 223] on div "**********" at bounding box center [419, 202] width 539 height 359
click at [15, 35] on icon at bounding box center [14, 39] width 9 height 9
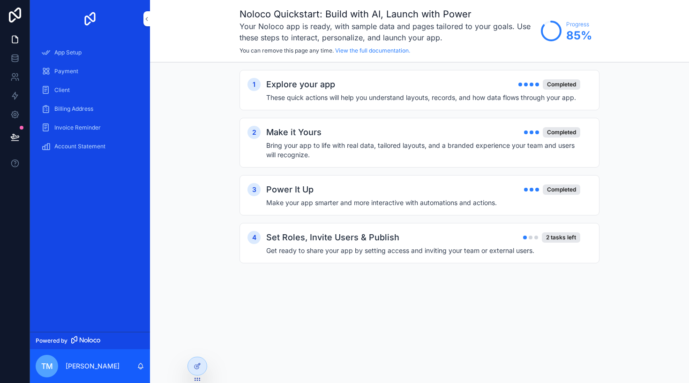
click at [407, 228] on div "4 Set Roles, Invite Users & Publish 2 tasks left Get ready to share your app by…" at bounding box center [420, 243] width 360 height 40
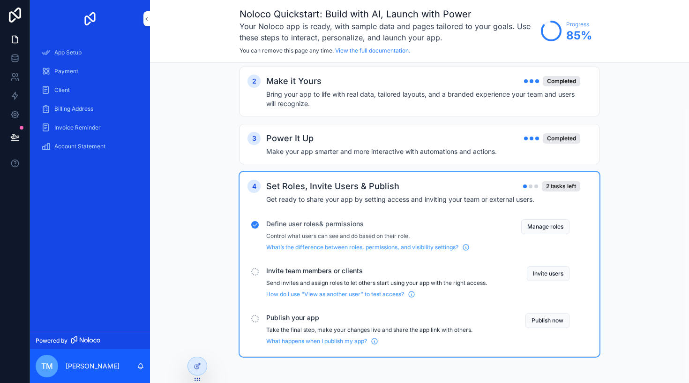
scroll to position [51, 0]
click at [547, 275] on button "Invite users" at bounding box center [548, 273] width 43 height 15
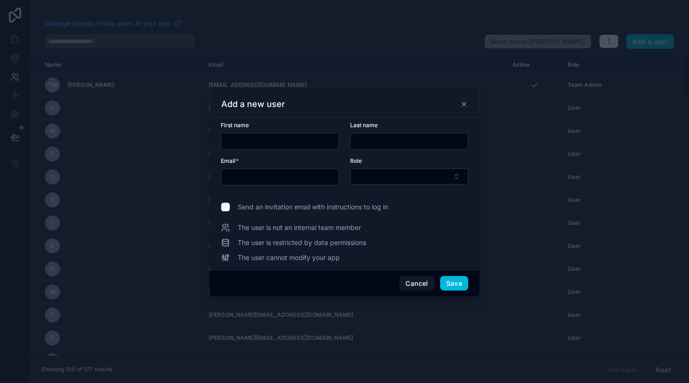
click at [461, 279] on button "Save" at bounding box center [454, 283] width 28 height 15
click at [466, 101] on icon at bounding box center [464, 104] width 8 height 8
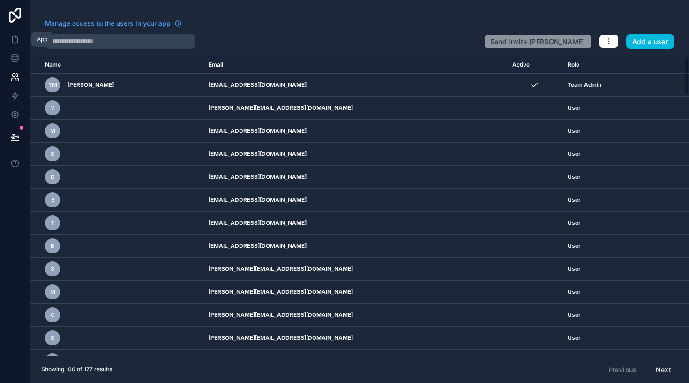
click at [16, 37] on icon at bounding box center [15, 39] width 6 height 7
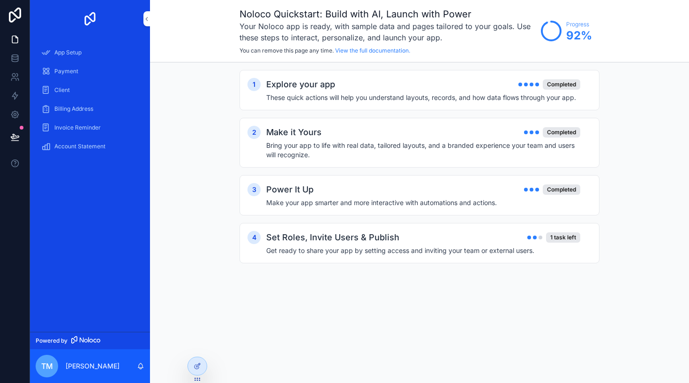
click at [375, 248] on h4 "Get ready to share your app by setting access and inviting your team or externa…" at bounding box center [423, 250] width 314 height 9
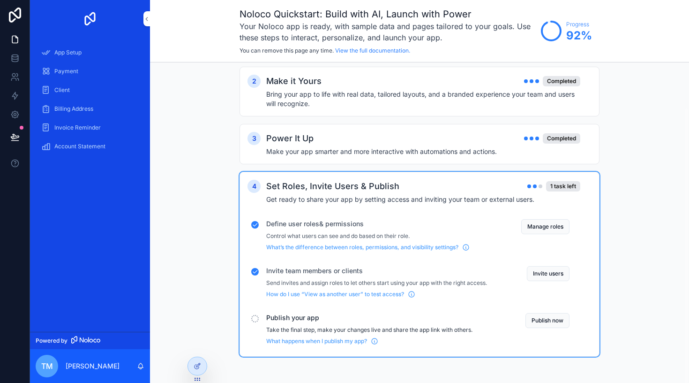
scroll to position [51, 0]
click at [545, 324] on button "Publish now" at bounding box center [548, 320] width 44 height 15
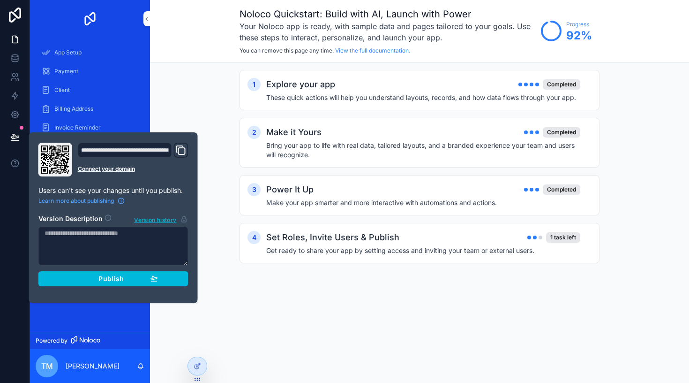
click at [126, 282] on div "Publish" at bounding box center [113, 278] width 89 height 8
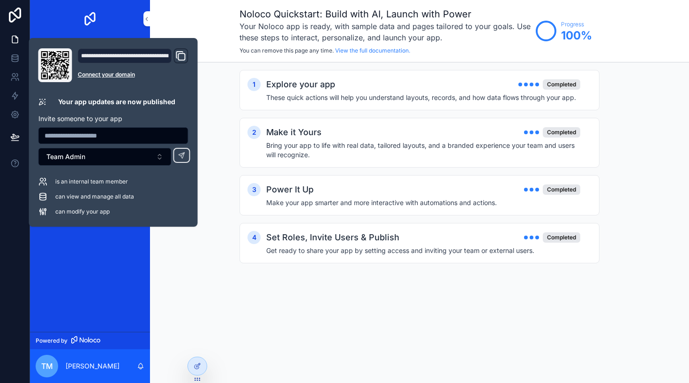
click at [196, 95] on div "**********" at bounding box center [113, 132] width 169 height 188
click at [65, 214] on span "can modify your app" at bounding box center [82, 212] width 54 height 8
click at [89, 213] on span "can modify your app" at bounding box center [82, 212] width 54 height 8
click at [60, 204] on div "is an internal team member can view and manage all data can modify your app" at bounding box center [113, 196] width 150 height 39
click at [70, 194] on span "can view and manage all data" at bounding box center [94, 197] width 79 height 8
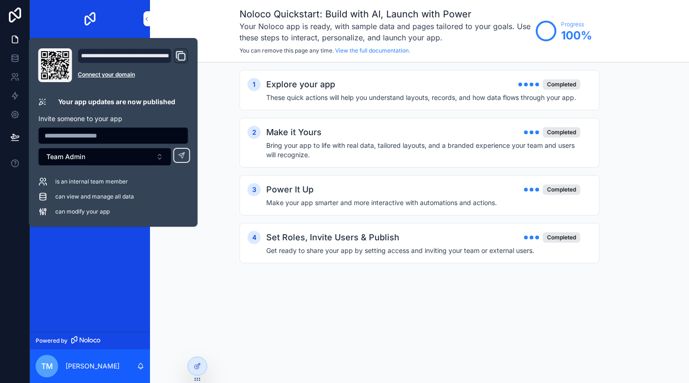
click at [150, 161] on button "Team Admin" at bounding box center [104, 157] width 133 height 18
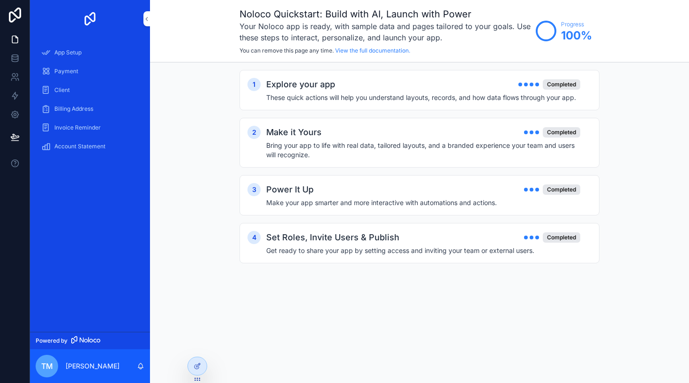
click at [203, 364] on div at bounding box center [197, 366] width 19 height 18
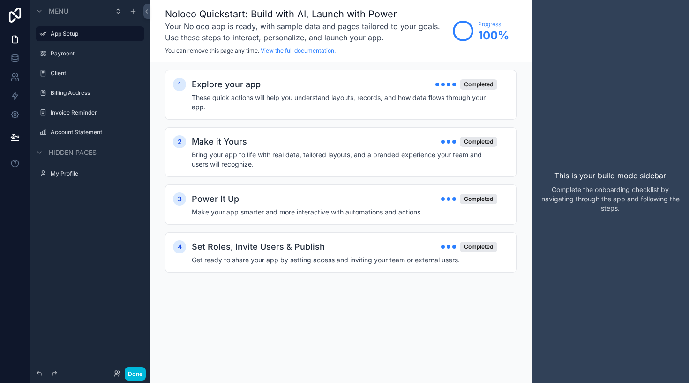
click at [140, 373] on button "Done" at bounding box center [135, 374] width 21 height 14
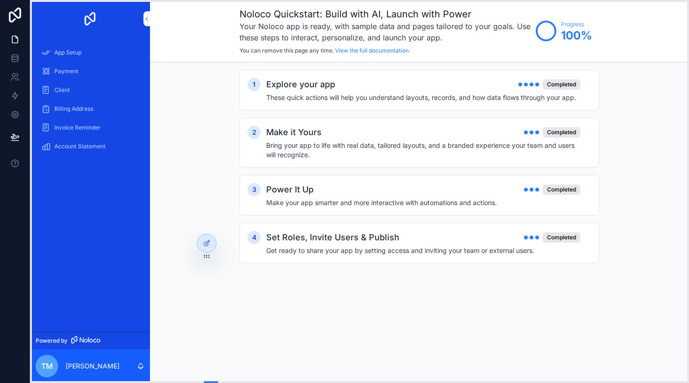
drag, startPoint x: 200, startPoint y: 378, endPoint x: 211, endPoint y: 244, distance: 134.6
click at [211, 252] on icon at bounding box center [207, 256] width 8 height 8
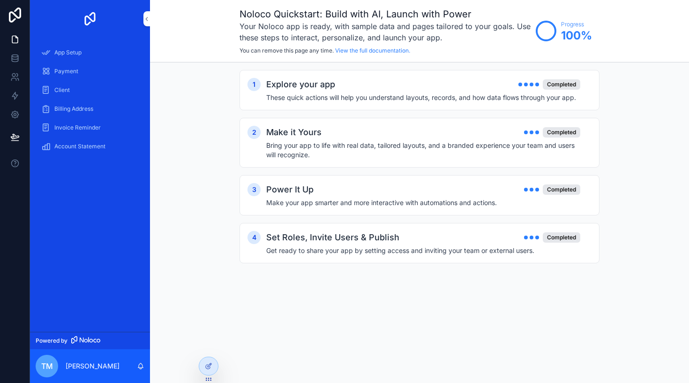
click at [0, 0] on icon at bounding box center [0, 0] width 0 height 0
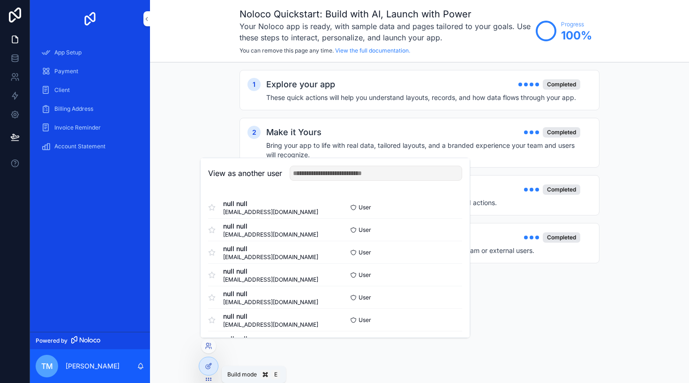
click at [210, 365] on icon at bounding box center [209, 366] width 8 height 8
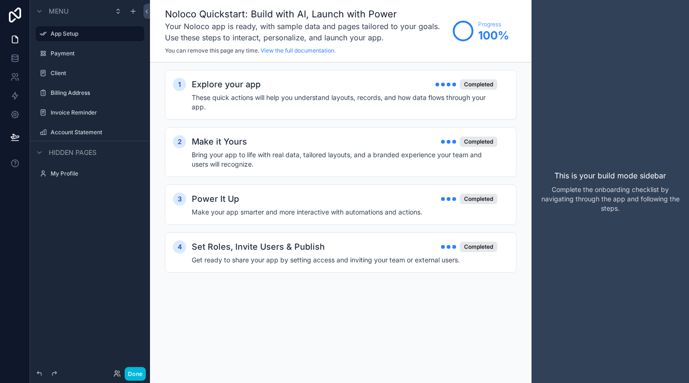
click at [98, 54] on label "Payment" at bounding box center [95, 54] width 88 height 8
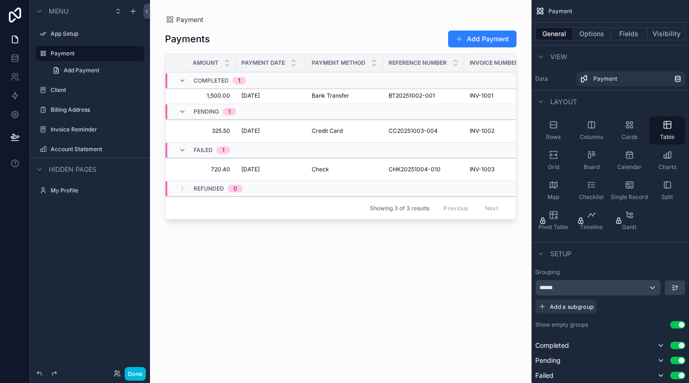
click at [0, 0] on icon "scrollable content" at bounding box center [0, 0] width 0 height 0
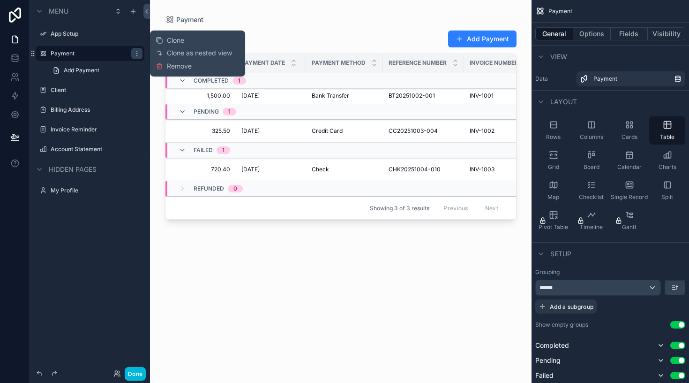
click at [178, 62] on span "Remove" at bounding box center [179, 65] width 25 height 9
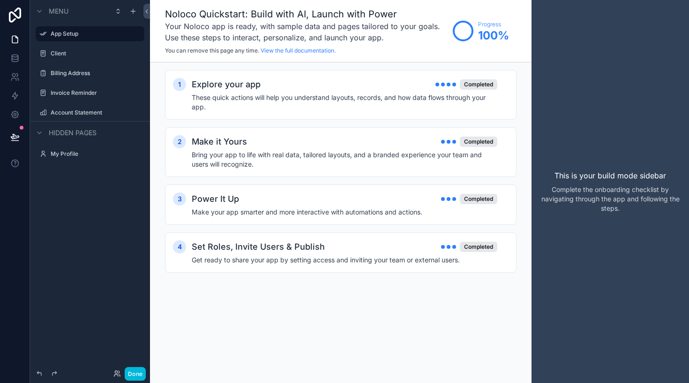
click at [0, 0] on icon "scrollable content" at bounding box center [0, 0] width 0 height 0
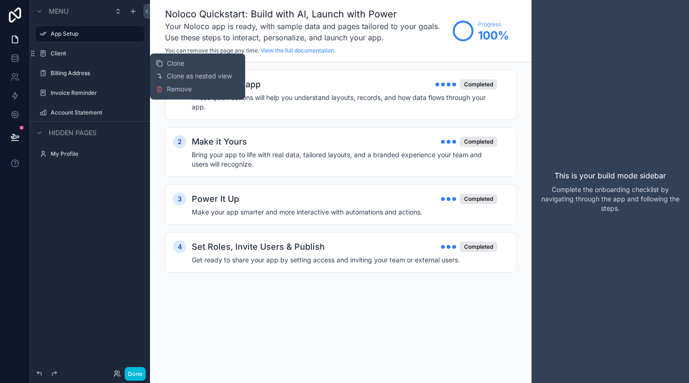
click at [172, 89] on span "Remove" at bounding box center [179, 88] width 25 height 9
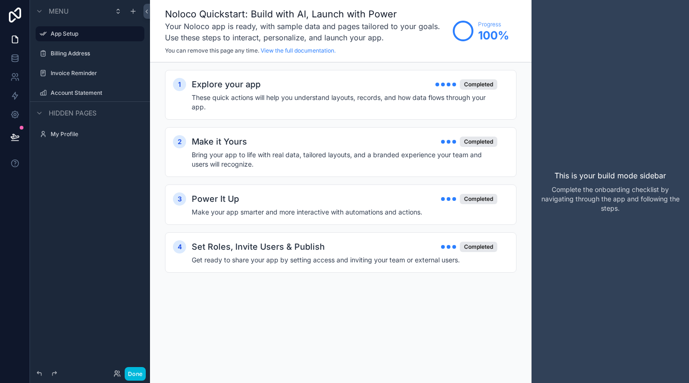
click at [0, 0] on icon "scrollable content" at bounding box center [0, 0] width 0 height 0
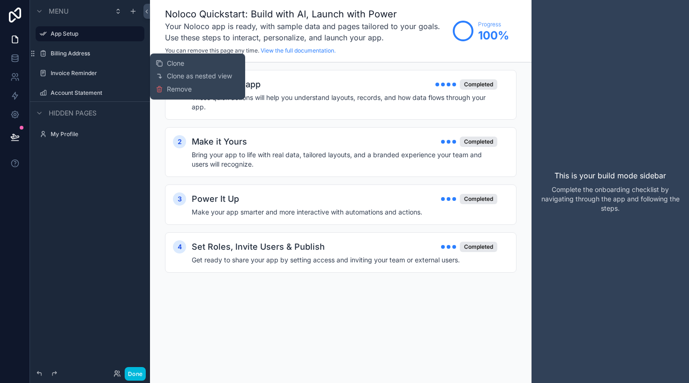
click at [166, 90] on button "Remove" at bounding box center [174, 88] width 36 height 9
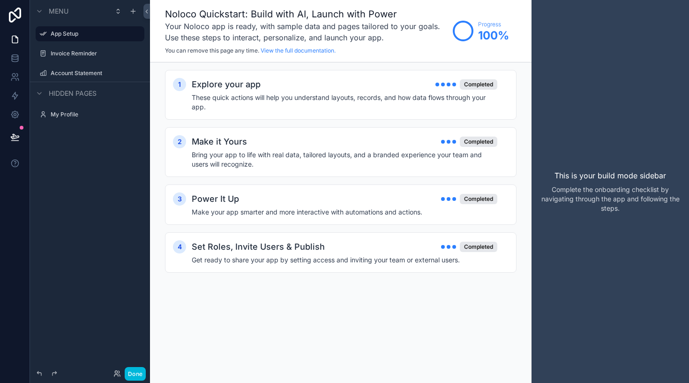
click at [0, 0] on icon "scrollable content" at bounding box center [0, 0] width 0 height 0
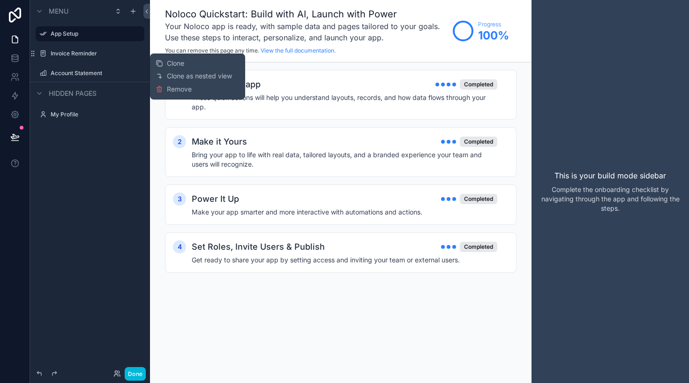
click at [173, 90] on span "Remove" at bounding box center [179, 88] width 25 height 9
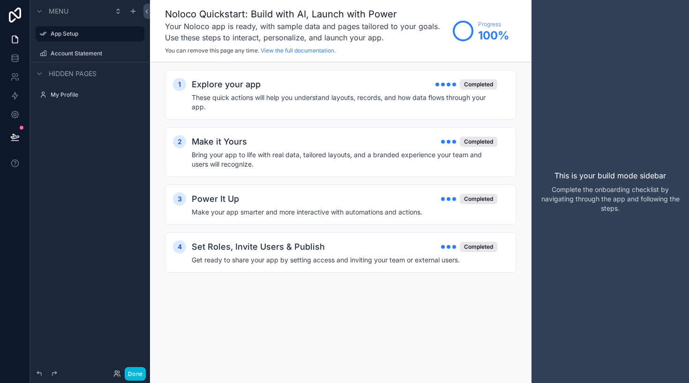
click at [0, 0] on div "scrollable content" at bounding box center [0, 0] width 0 height 0
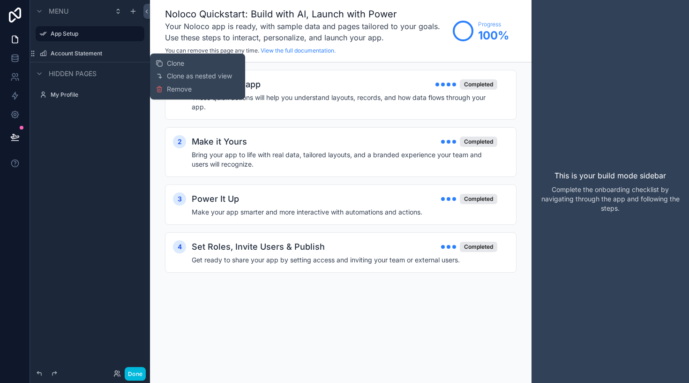
click at [172, 93] on span "Remove" at bounding box center [179, 88] width 25 height 9
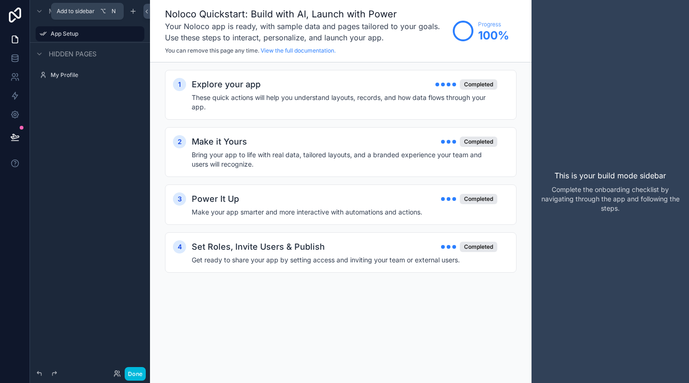
click at [131, 12] on icon "scrollable content" at bounding box center [133, 12] width 8 height 8
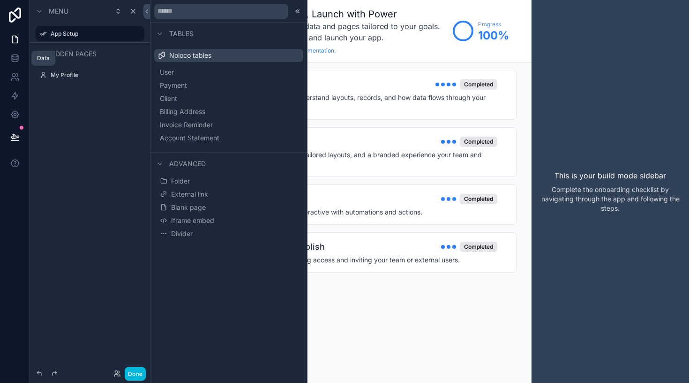
click at [18, 56] on icon at bounding box center [15, 58] width 6 height 4
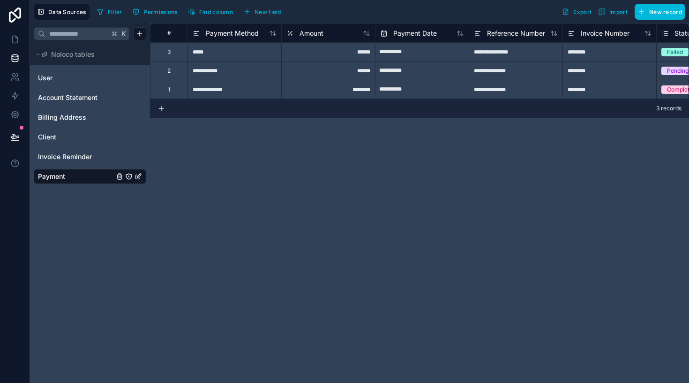
click at [80, 75] on link "User" at bounding box center [76, 77] width 76 height 9
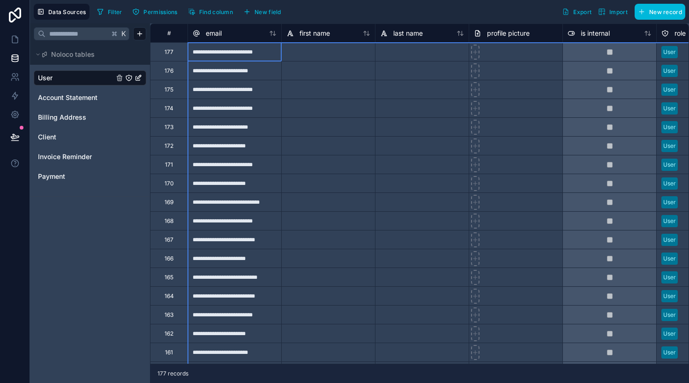
click at [168, 31] on div "#" at bounding box center [169, 33] width 23 height 7
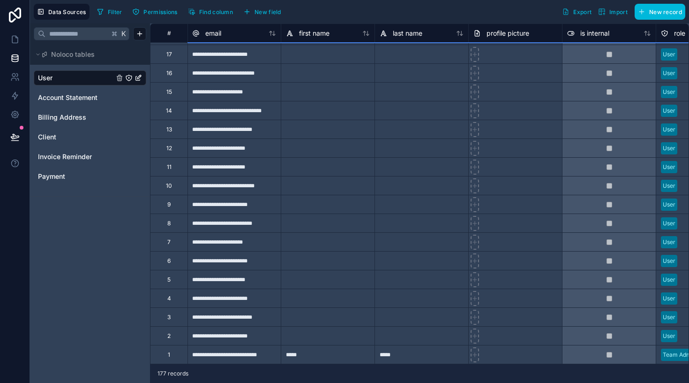
scroll to position [2999, 0]
click at [169, 335] on div "2" at bounding box center [168, 336] width 3 height 8
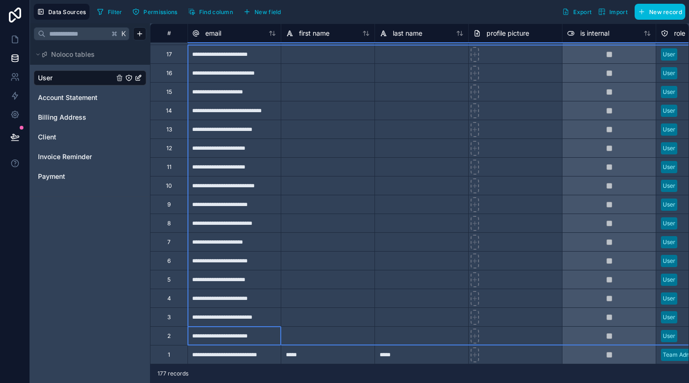
scroll to position [2926, 0]
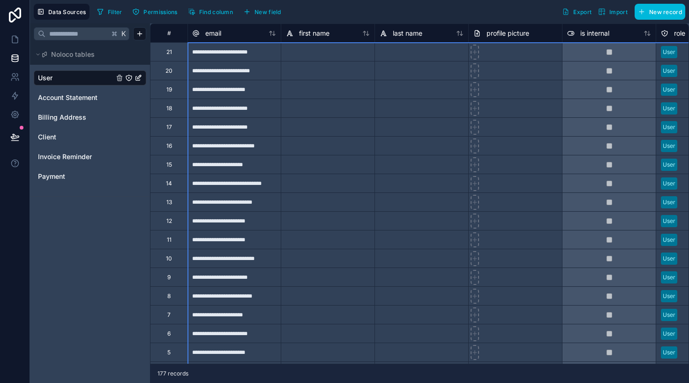
drag, startPoint x: 169, startPoint y: 328, endPoint x: 177, endPoint y: 17, distance: 311.0
click at [177, 17] on div "**********" at bounding box center [359, 191] width 659 height 383
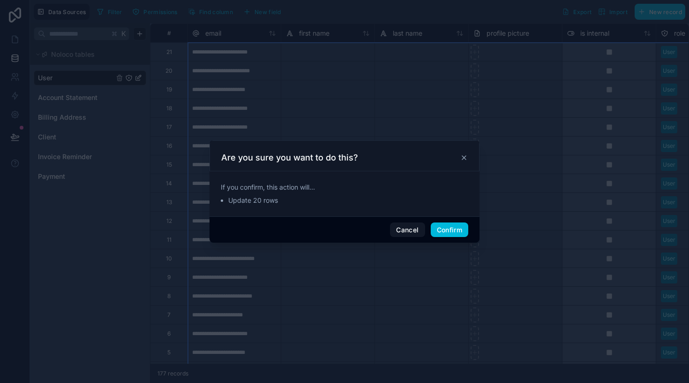
click at [441, 237] on div "Cancel Confirm" at bounding box center [345, 229] width 270 height 27
click at [441, 235] on button "Confirm" at bounding box center [450, 229] width 38 height 15
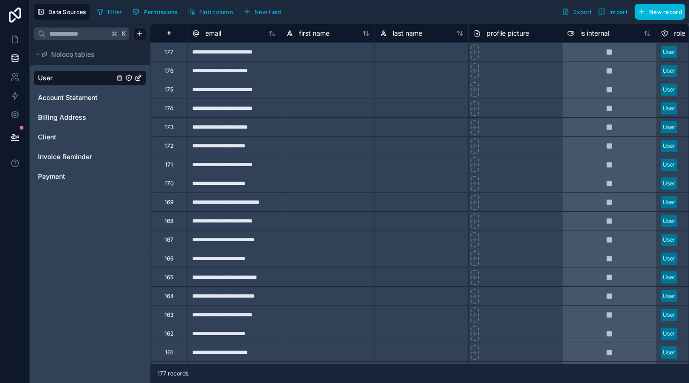
scroll to position [0, 0]
click at [168, 35] on div "#" at bounding box center [169, 33] width 23 height 7
click at [138, 78] on icon "User" at bounding box center [139, 78] width 8 height 8
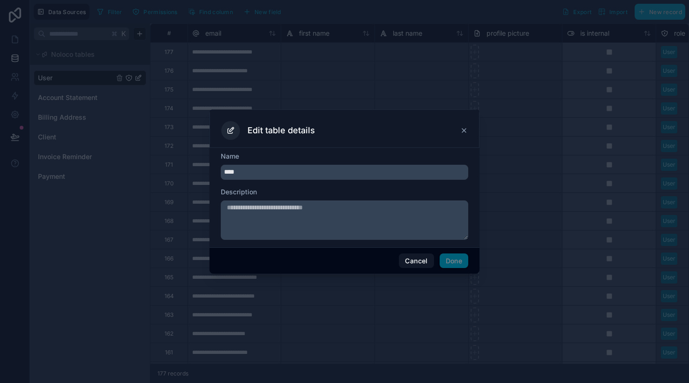
click at [461, 131] on icon at bounding box center [464, 131] width 8 height 8
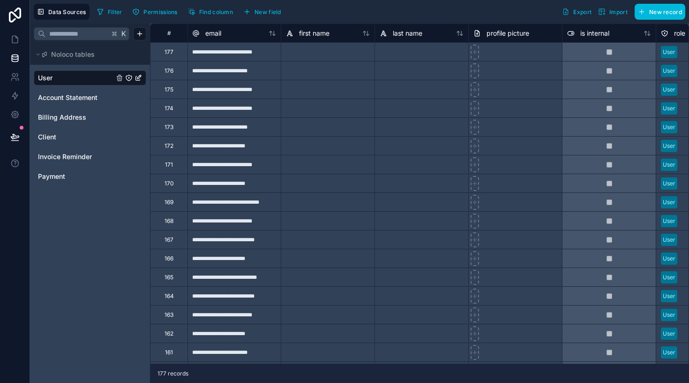
click at [59, 101] on span "Account Statement" at bounding box center [68, 97] width 60 height 9
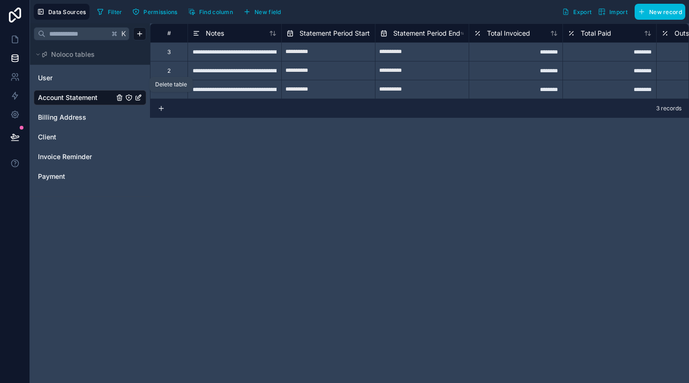
click at [121, 99] on icon "Account Statement" at bounding box center [120, 98] width 8 height 8
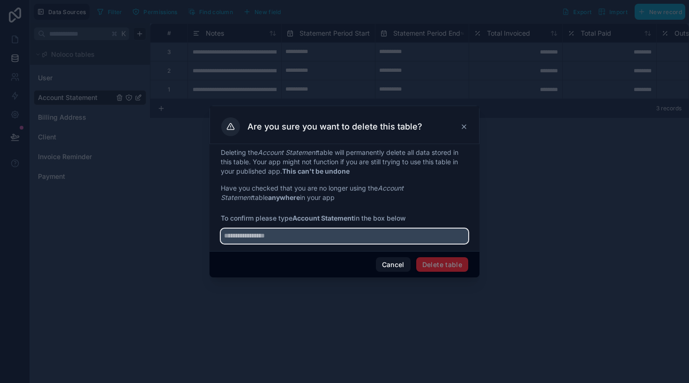
click at [279, 242] on input "text" at bounding box center [345, 235] width 248 height 15
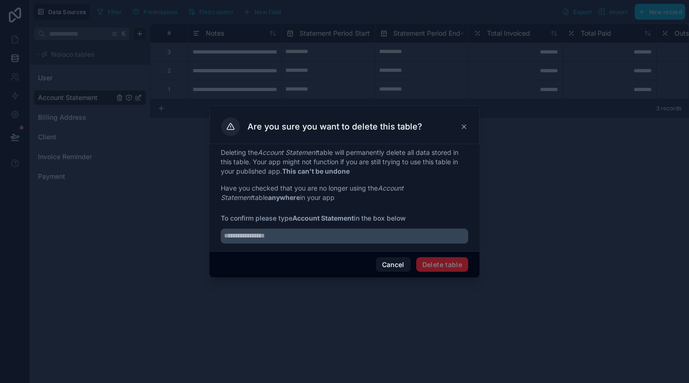
drag, startPoint x: 381, startPoint y: 188, endPoint x: 441, endPoint y: 188, distance: 60.0
click at [441, 188] on p "Have you checked that you are no longer using the Account Statement table anywh…" at bounding box center [345, 192] width 248 height 19
copy p "Account Statement"
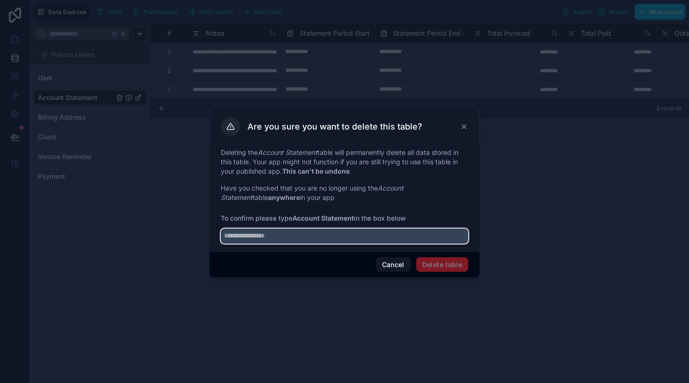
click at [349, 236] on input "text" at bounding box center [345, 235] width 248 height 15
paste input "**********"
type input "**********"
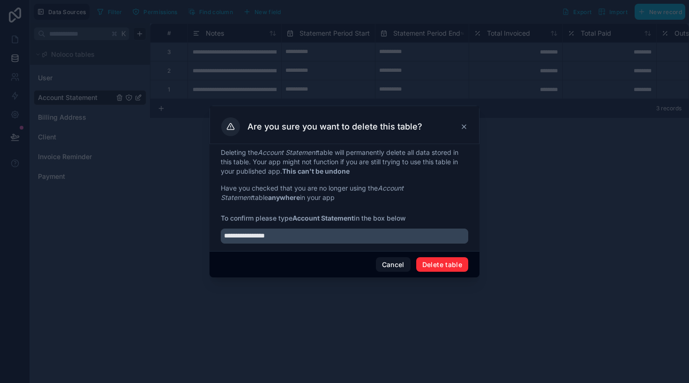
click at [436, 268] on button "Delete table" at bounding box center [442, 264] width 52 height 15
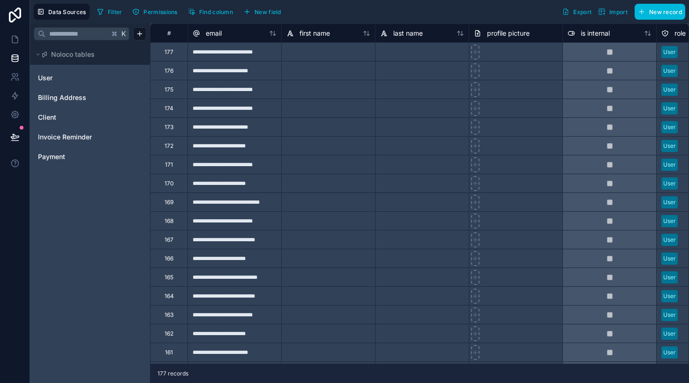
click at [75, 99] on span "Billing Address" at bounding box center [62, 97] width 48 height 9
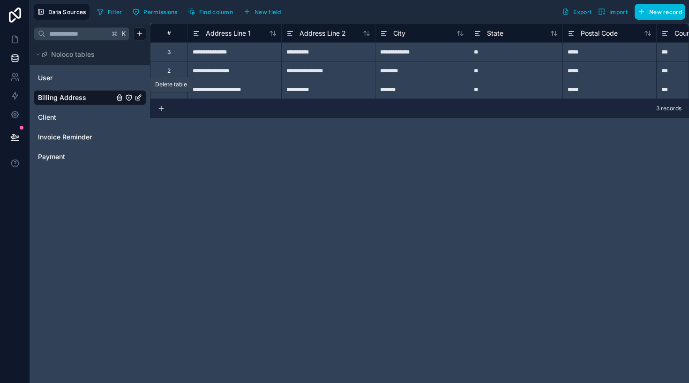
click at [121, 98] on icon "Billing Address" at bounding box center [120, 98] width 8 height 8
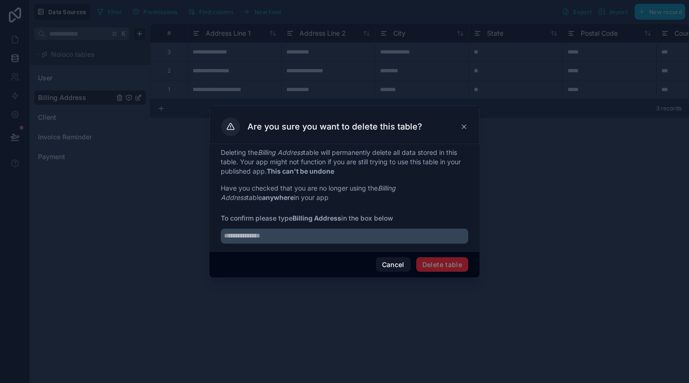
drag, startPoint x: 295, startPoint y: 217, endPoint x: 344, endPoint y: 216, distance: 48.3
click at [344, 216] on span "To confirm please type Billing Address in the box below" at bounding box center [345, 217] width 248 height 9
copy span "Billing Address"
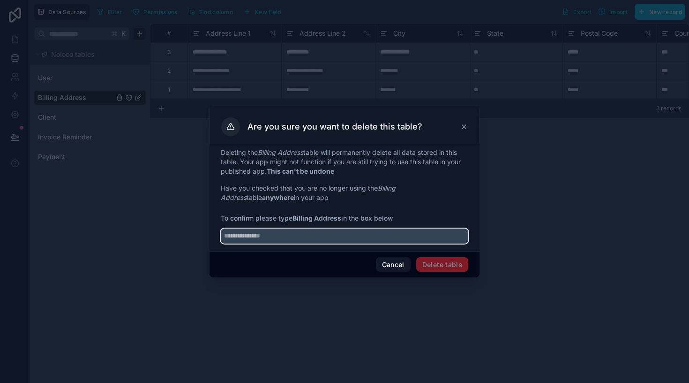
click at [309, 237] on input "text" at bounding box center [345, 235] width 248 height 15
paste input "**********"
type input "**********"
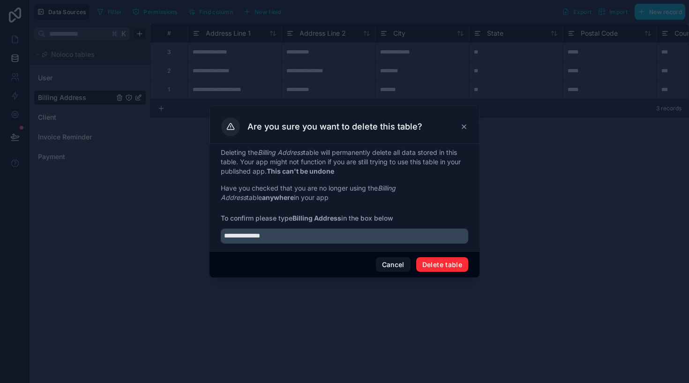
click at [450, 269] on button "Delete table" at bounding box center [442, 264] width 52 height 15
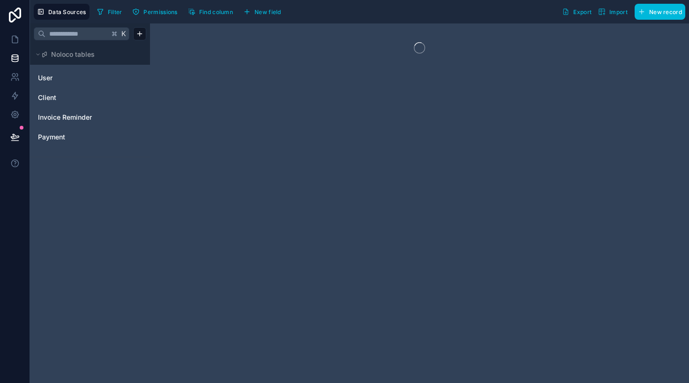
click at [68, 98] on link "Client" at bounding box center [76, 97] width 76 height 9
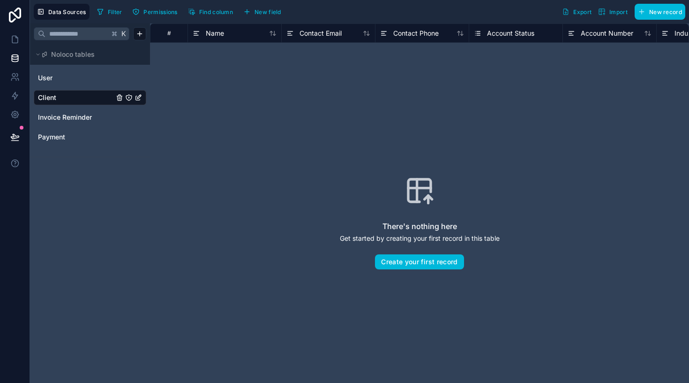
click at [120, 98] on icon "Client" at bounding box center [120, 98] width 0 height 2
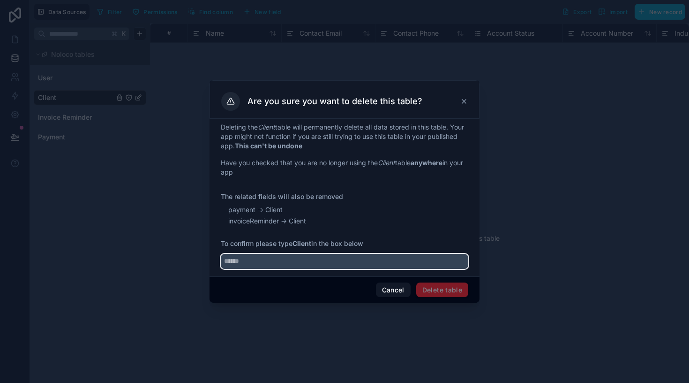
click at [265, 265] on input "text" at bounding box center [345, 261] width 248 height 15
type input "*"
type input "******"
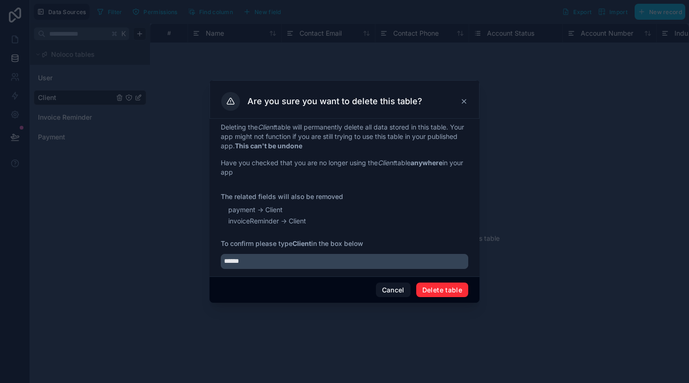
click at [460, 291] on button "Delete table" at bounding box center [442, 289] width 52 height 15
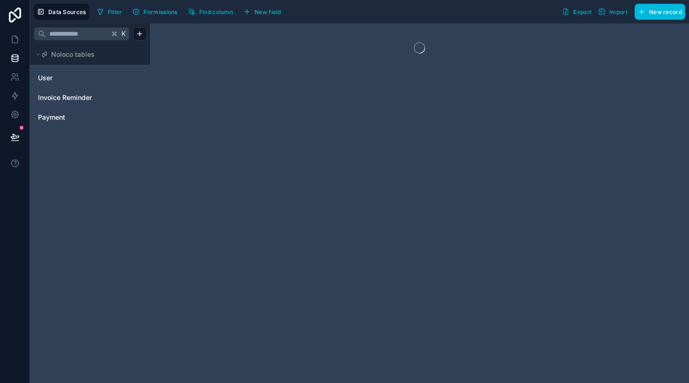
click at [74, 96] on span "Invoice Reminder" at bounding box center [65, 97] width 54 height 9
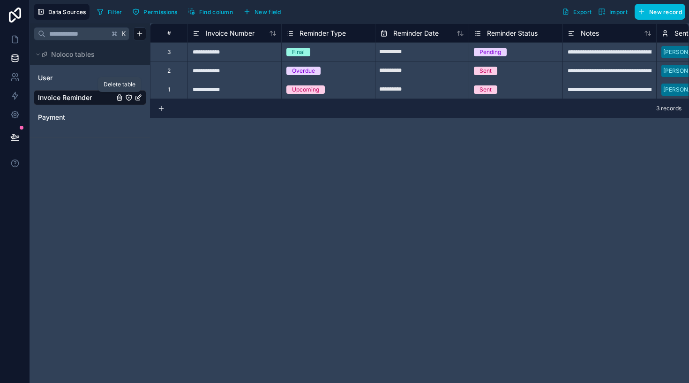
click at [120, 100] on icon "Invoice Reminder" at bounding box center [119, 98] width 4 height 4
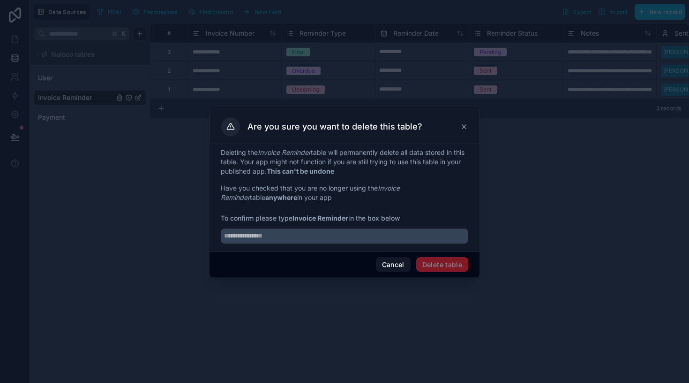
drag, startPoint x: 295, startPoint y: 218, endPoint x: 350, endPoint y: 218, distance: 54.9
click at [350, 218] on span "To confirm please type Invoice Reminder in the box below" at bounding box center [345, 217] width 248 height 9
copy span "Invoice Reminder"
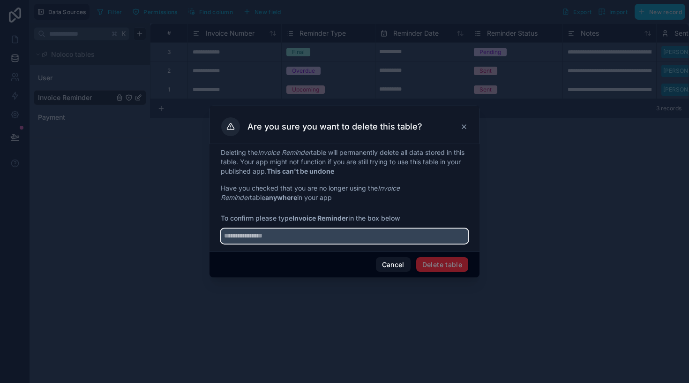
click at [384, 234] on input "text" at bounding box center [345, 235] width 248 height 15
paste input "**********"
type input "**********"
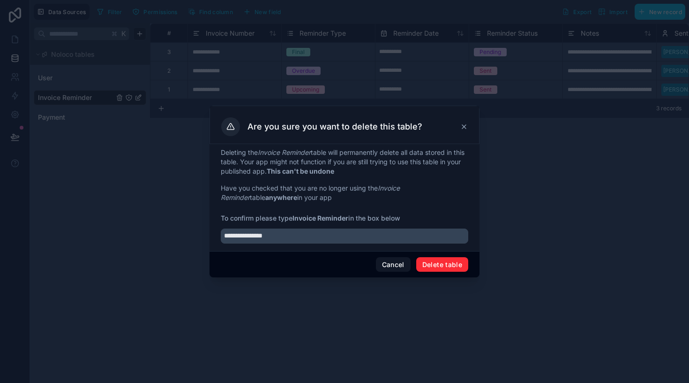
click at [435, 268] on button "Delete table" at bounding box center [442, 264] width 52 height 15
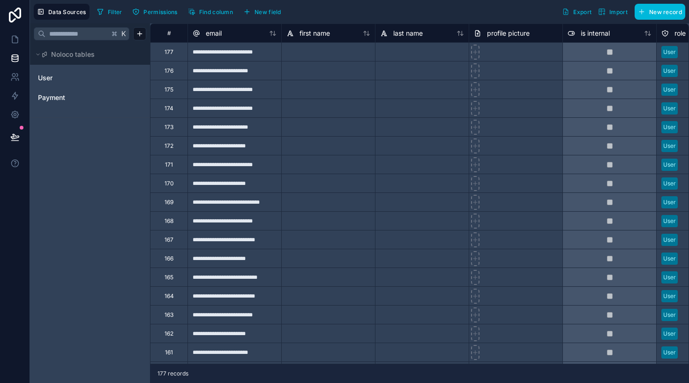
click at [81, 97] on link "Payment" at bounding box center [76, 97] width 76 height 9
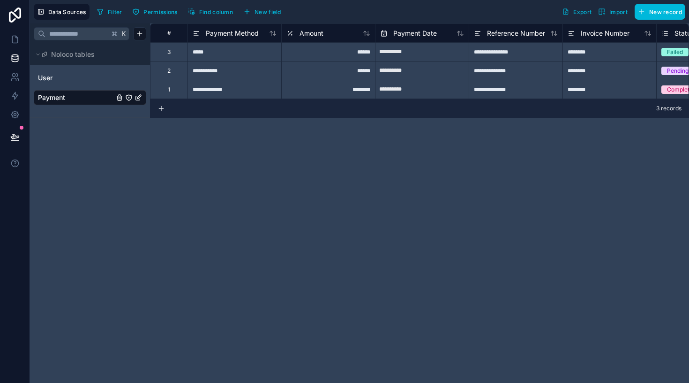
click at [116, 98] on div "Payment" at bounding box center [90, 97] width 113 height 15
click at [120, 97] on icon "Payment" at bounding box center [120, 98] width 8 height 8
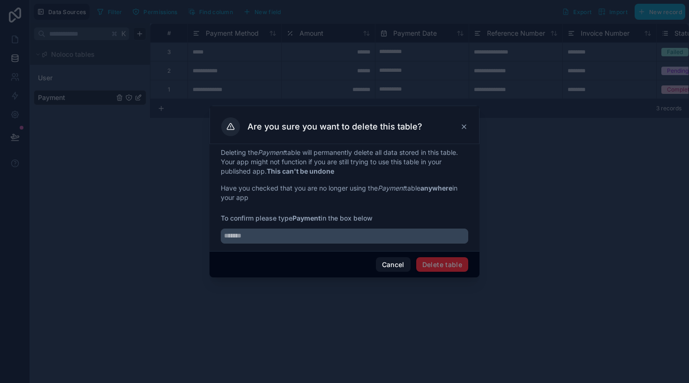
drag, startPoint x: 295, startPoint y: 217, endPoint x: 323, endPoint y: 218, distance: 27.2
click at [323, 218] on span "To confirm please type Payment in the box below" at bounding box center [345, 217] width 248 height 9
copy span "Payment"
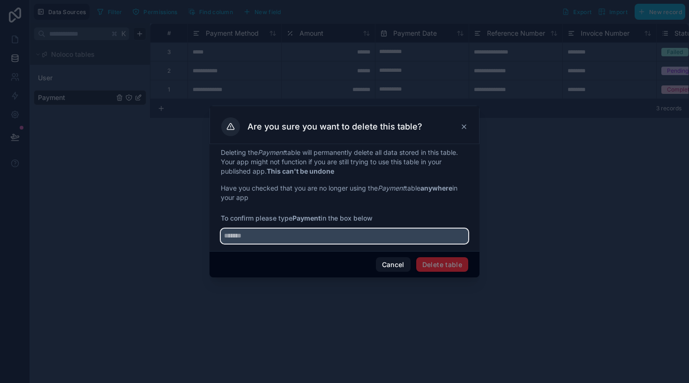
click at [313, 239] on input "text" at bounding box center [345, 235] width 248 height 15
paste input "*******"
type input "*******"
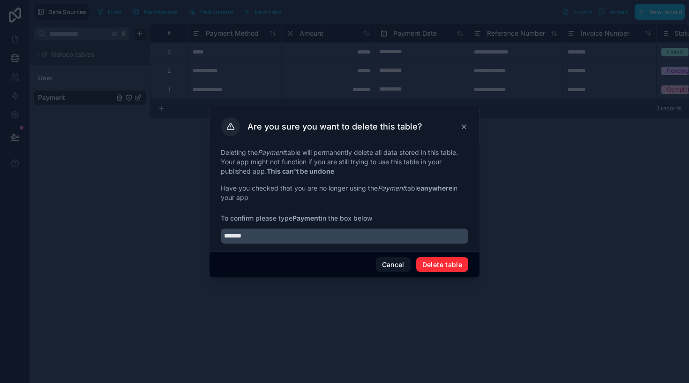
click at [444, 261] on button "Delete table" at bounding box center [442, 264] width 52 height 15
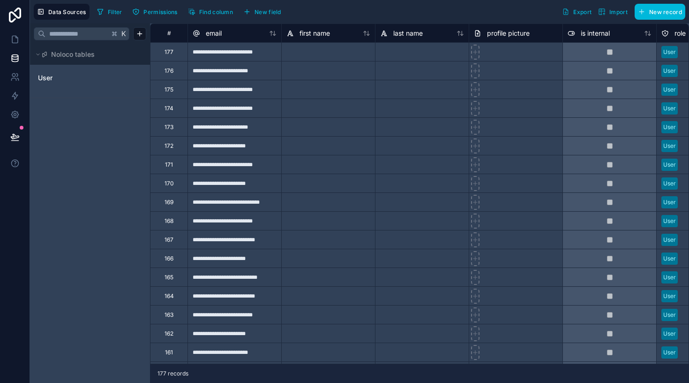
click at [54, 82] on link "User" at bounding box center [76, 77] width 76 height 9
click at [171, 34] on div "#" at bounding box center [169, 33] width 23 height 7
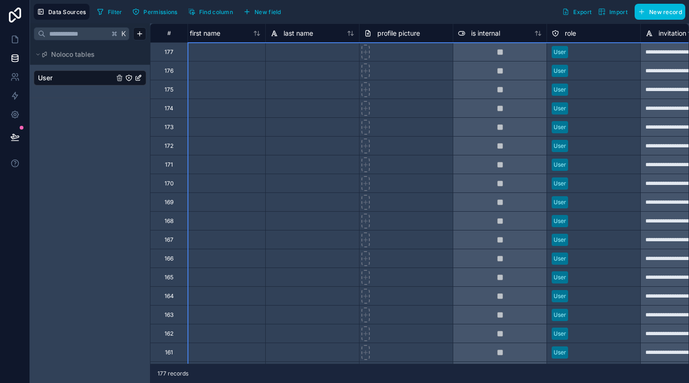
scroll to position [0, 193]
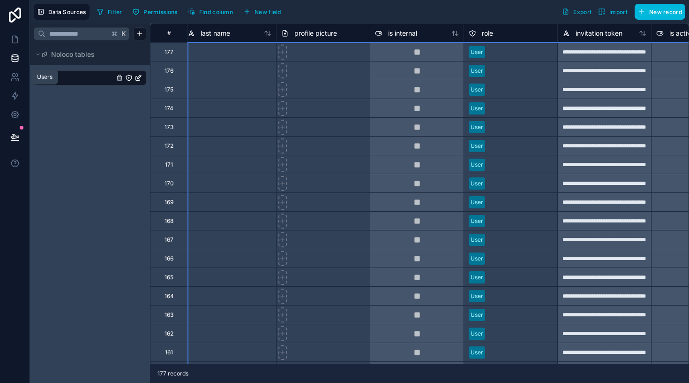
click at [18, 81] on icon at bounding box center [17, 79] width 1 height 2
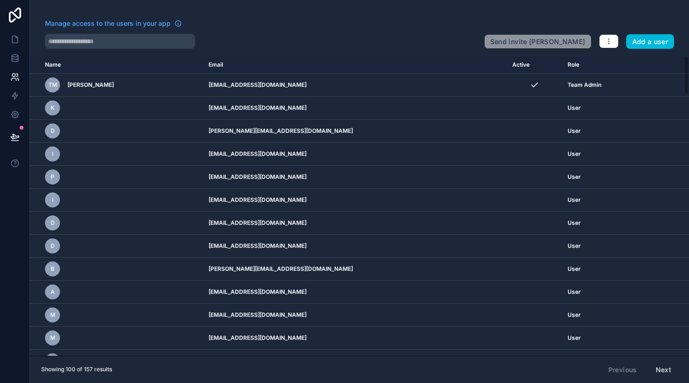
click at [66, 105] on div "k" at bounding box center [121, 107] width 152 height 15
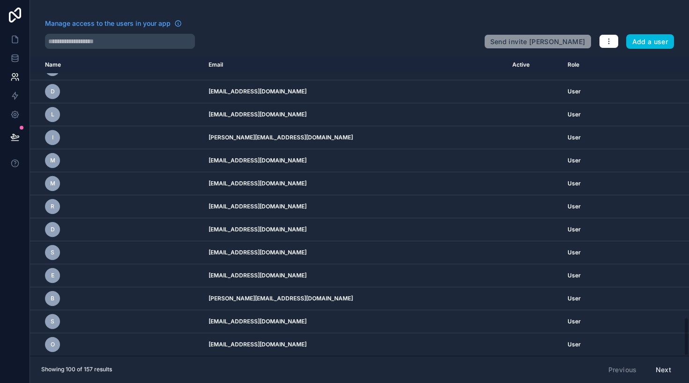
scroll to position [2015, 0]
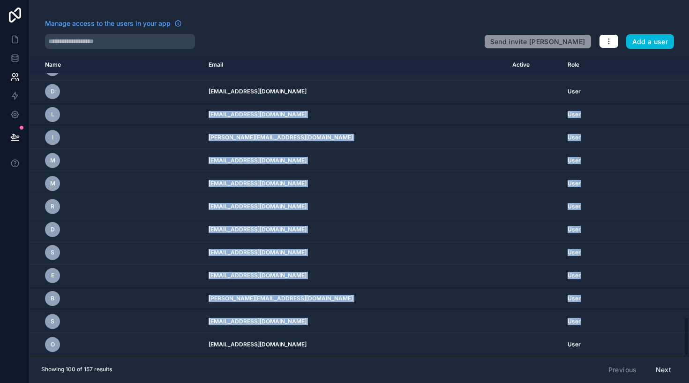
drag, startPoint x: 192, startPoint y: 345, endPoint x: 203, endPoint y: 116, distance: 229.1
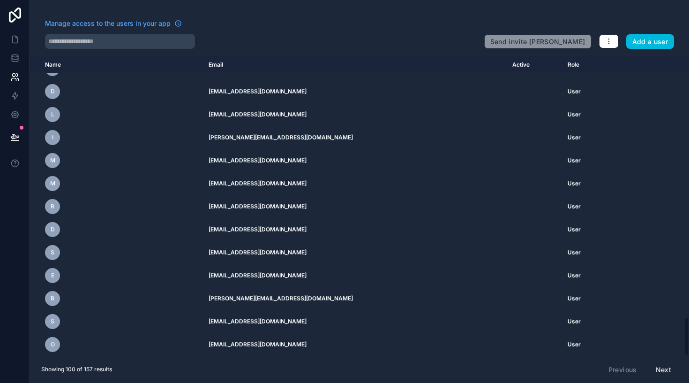
click at [15, 194] on div at bounding box center [15, 191] width 30 height 383
click at [15, 135] on icon at bounding box center [14, 136] width 9 height 9
click at [19, 121] on link at bounding box center [15, 114] width 30 height 19
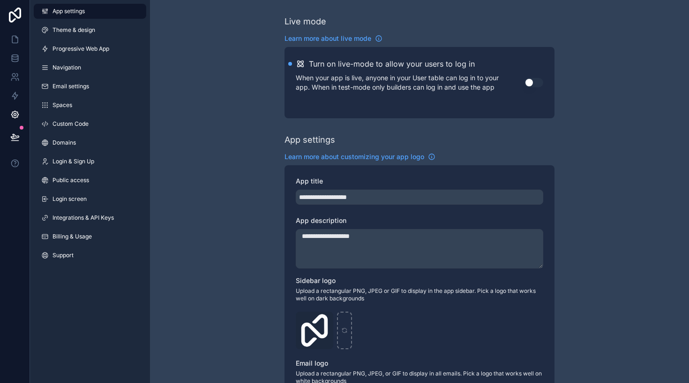
click at [94, 161] on span "Login & Sign Up" at bounding box center [74, 162] width 42 height 8
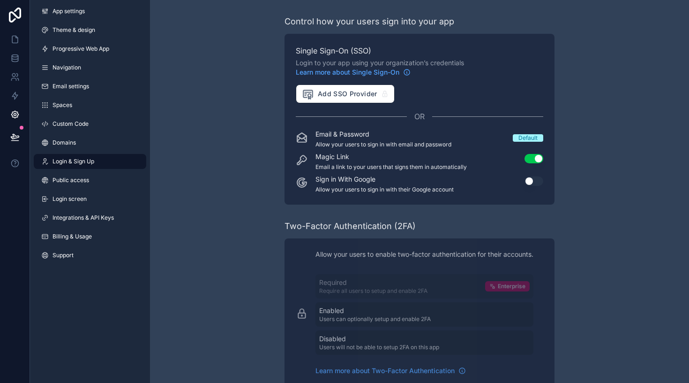
click at [91, 179] on link "Public access" at bounding box center [90, 180] width 113 height 15
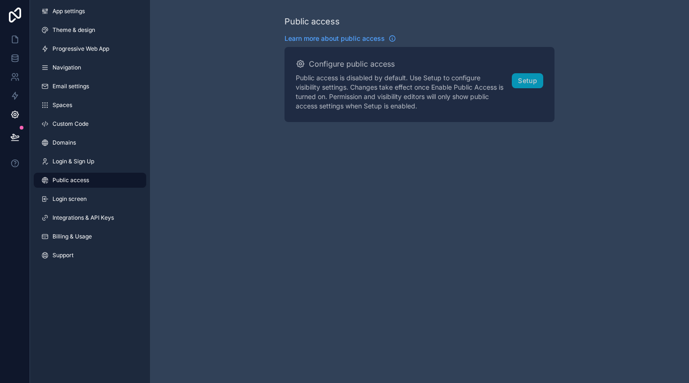
click at [96, 196] on link "Login screen" at bounding box center [90, 198] width 113 height 15
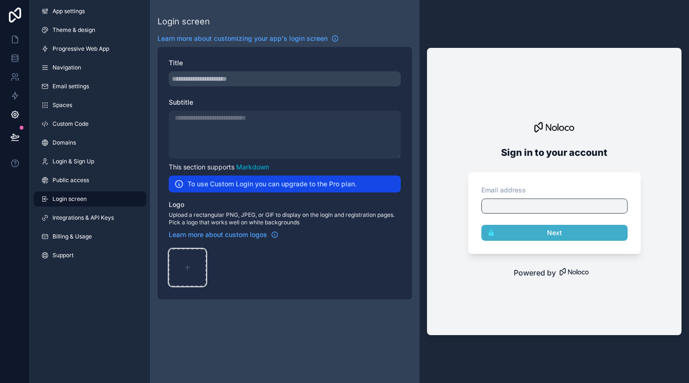
click at [199, 270] on div "scrollable content" at bounding box center [188, 268] width 38 height 38
type input "**********"
click at [558, 126] on img at bounding box center [554, 127] width 19 height 19
click at [196, 265] on div "1 .png" at bounding box center [188, 268] width 38 height 38
click at [0, 0] on icon "scrollable content" at bounding box center [0, 0] width 0 height 0
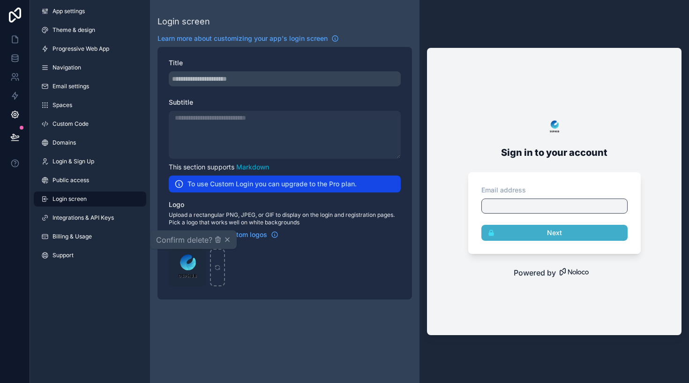
click at [218, 240] on icon "button" at bounding box center [218, 240] width 0 height 2
click at [186, 280] on div "scrollable content" at bounding box center [188, 268] width 38 height 38
type input "**********"
click at [0, 0] on icon "scrollable content" at bounding box center [0, 0] width 0 height 0
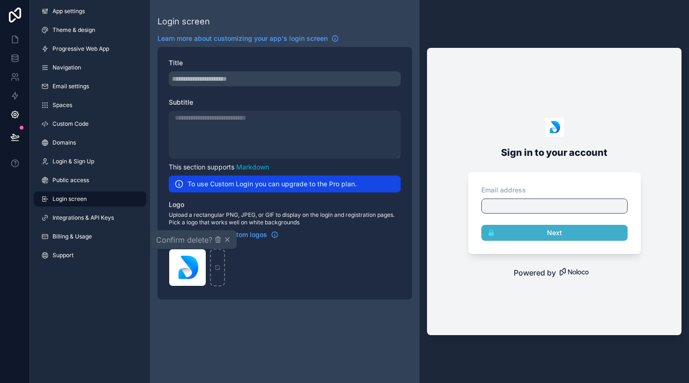
click at [218, 239] on icon "button" at bounding box center [218, 240] width 0 height 2
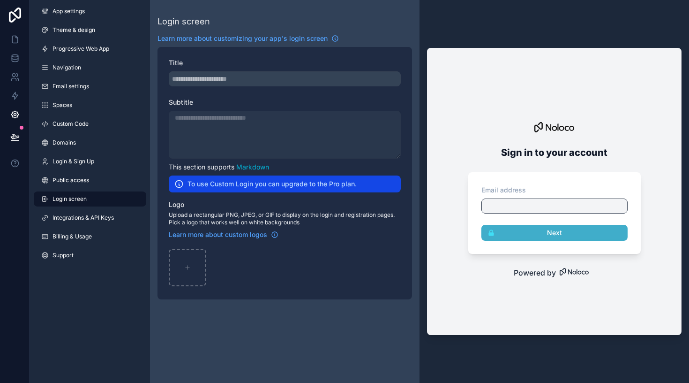
click at [209, 77] on div "scrollable content" at bounding box center [285, 78] width 232 height 15
click at [208, 81] on div "scrollable content" at bounding box center [285, 78] width 232 height 15
click at [191, 141] on div "scrollable content" at bounding box center [285, 135] width 232 height 48
click at [81, 211] on link "Integrations & API Keys" at bounding box center [90, 217] width 113 height 15
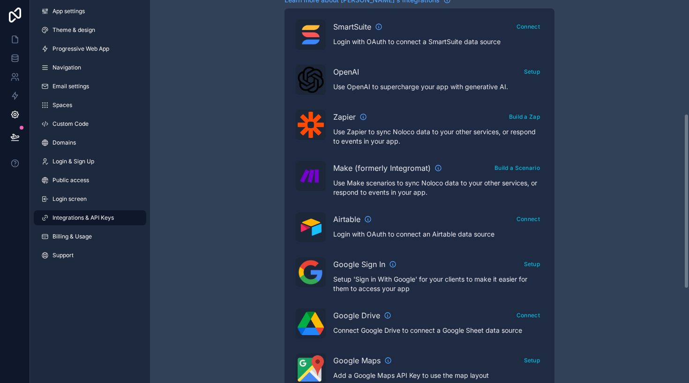
scroll to position [233, 0]
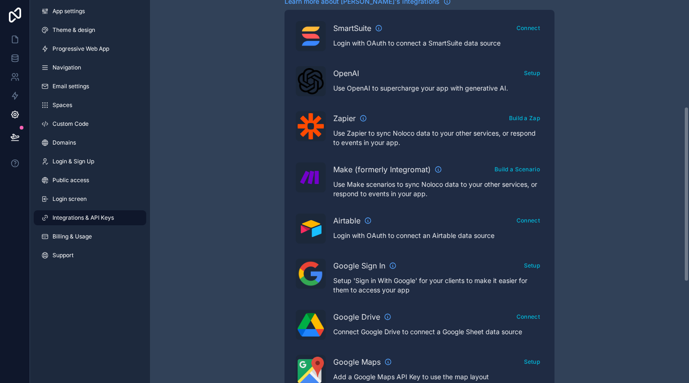
click at [99, 234] on link "Billing & Usage" at bounding box center [90, 236] width 113 height 15
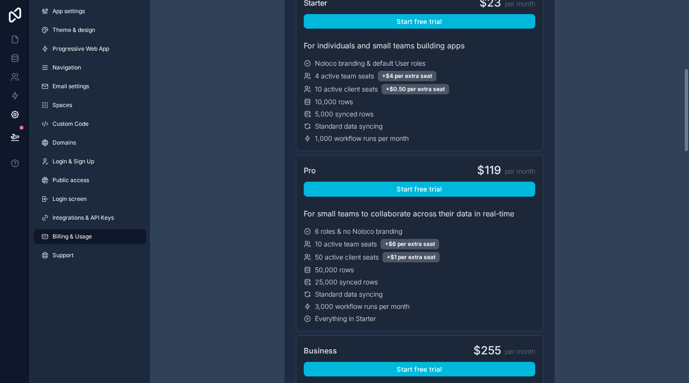
scroll to position [311, 0]
click at [88, 208] on div "App settings Theme & design Progressive Web App Navigation Email settings Space…" at bounding box center [90, 135] width 120 height 270
click at [87, 198] on span "Login screen" at bounding box center [70, 199] width 34 height 8
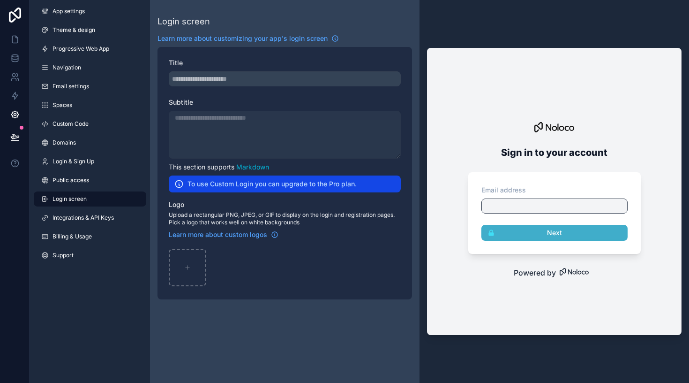
click at [94, 175] on link "Public access" at bounding box center [90, 180] width 113 height 15
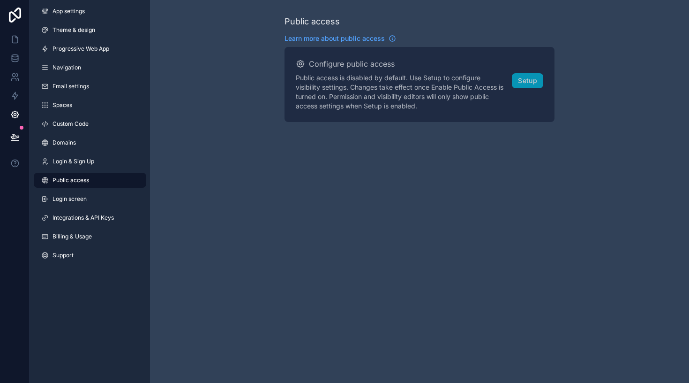
click at [93, 162] on span "Login & Sign Up" at bounding box center [74, 162] width 42 height 8
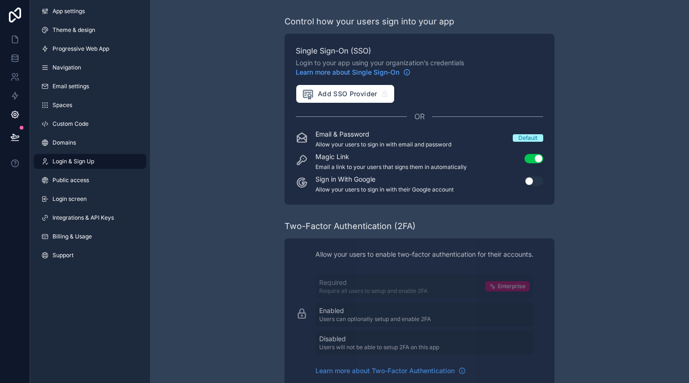
click at [77, 72] on link "Navigation" at bounding box center [90, 67] width 113 height 15
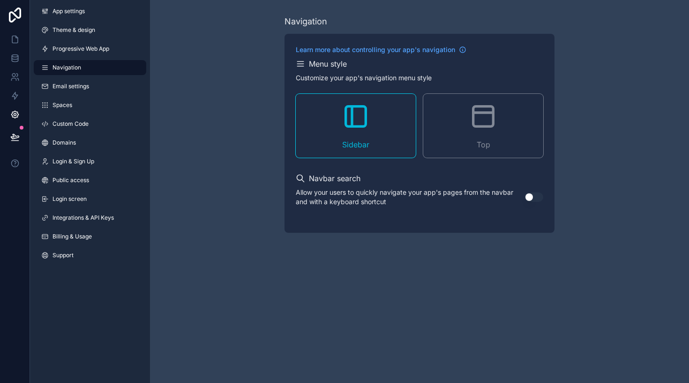
click at [80, 50] on span "Progressive Web App" at bounding box center [81, 49] width 57 height 8
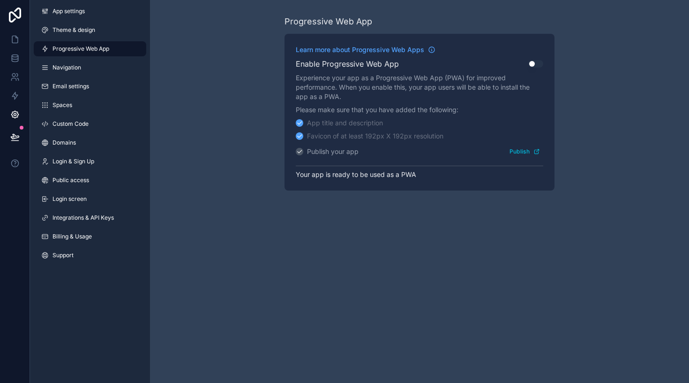
click at [300, 149] on icon "scrollable content" at bounding box center [299, 151] width 7 height 7
click at [519, 151] on button "Publish" at bounding box center [524, 151] width 37 height 14
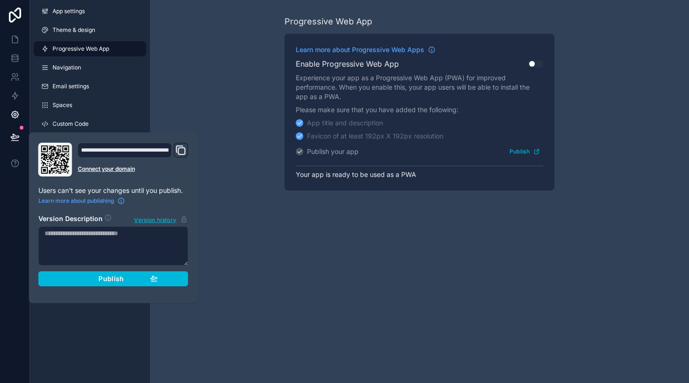
click at [197, 107] on div "Progressive Web App Learn more about Progressive Web Apps Enable Progressive We…" at bounding box center [419, 102] width 539 height 205
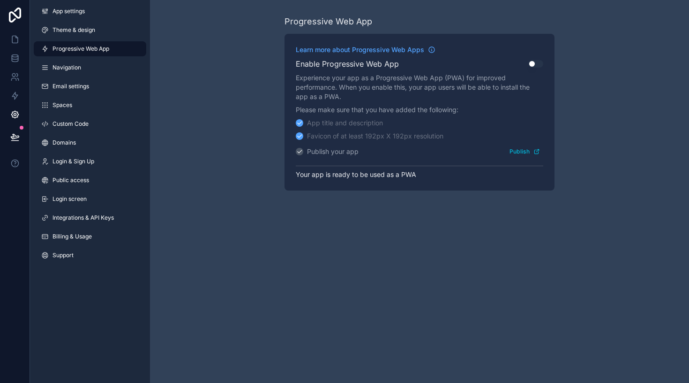
click at [97, 30] on link "Theme & design" at bounding box center [90, 30] width 113 height 15
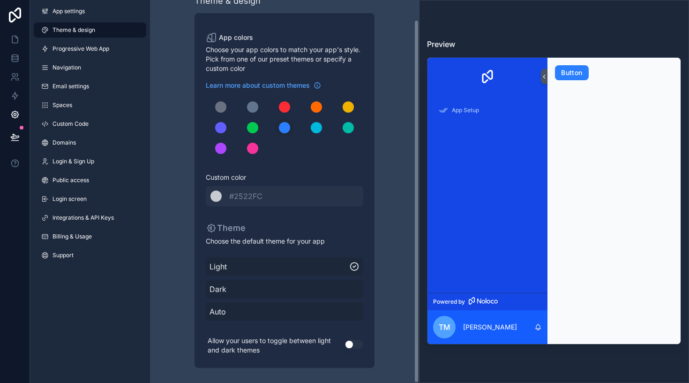
scroll to position [21, 0]
click at [293, 312] on span "Auto" at bounding box center [285, 311] width 150 height 11
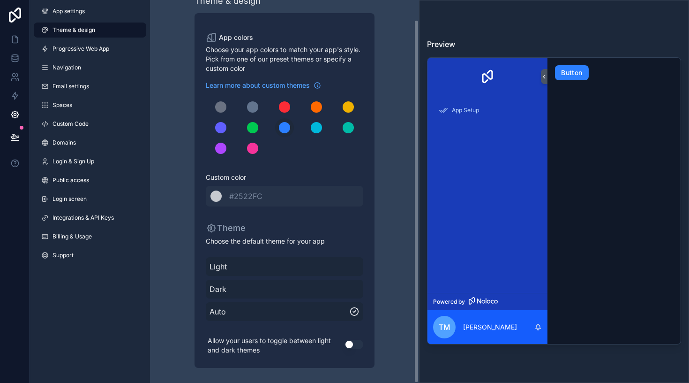
click at [320, 128] on div "scrollable content" at bounding box center [316, 127] width 11 height 11
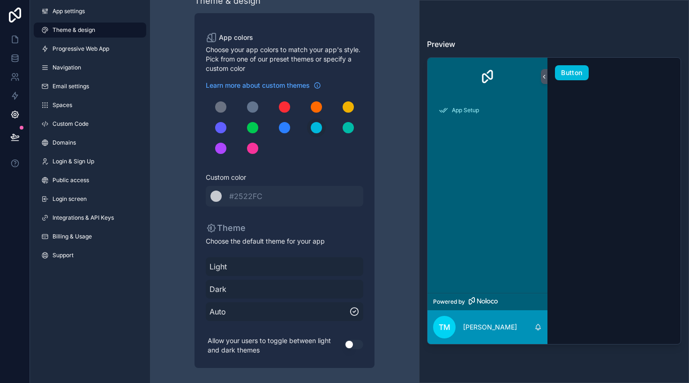
click at [286, 128] on div "scrollable content" at bounding box center [284, 127] width 11 height 11
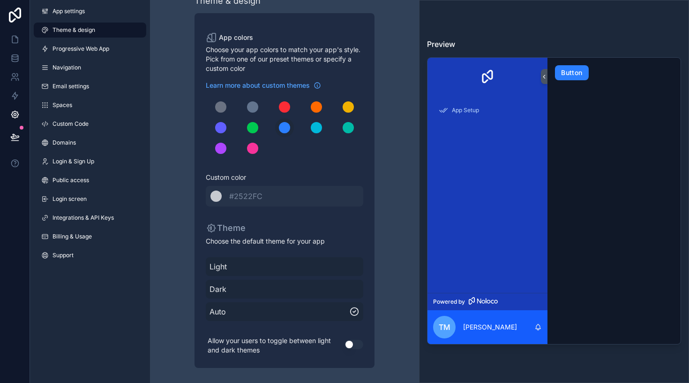
click at [211, 128] on button "scrollable content" at bounding box center [220, 127] width 19 height 19
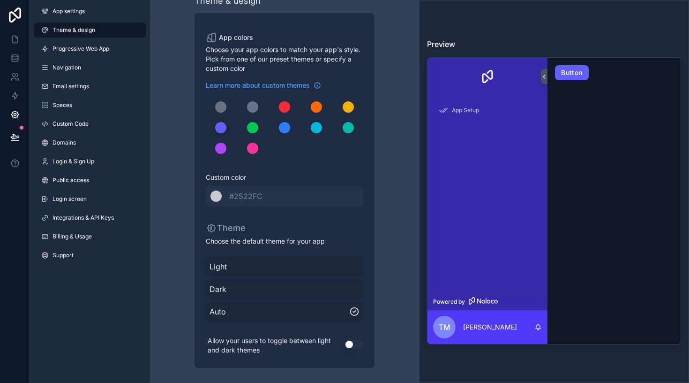
click at [280, 127] on div "scrollable content" at bounding box center [284, 127] width 11 height 11
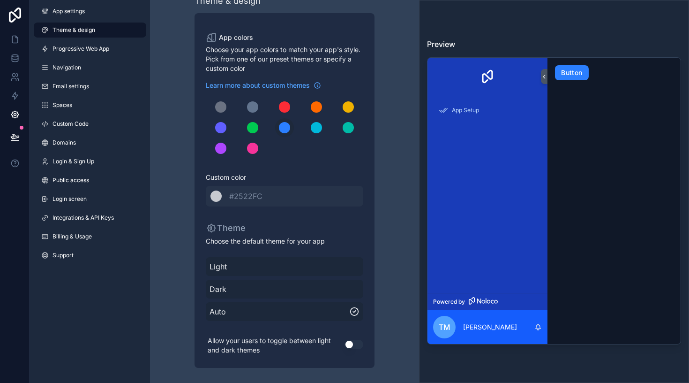
click at [69, 142] on span "Domains" at bounding box center [64, 143] width 23 height 8
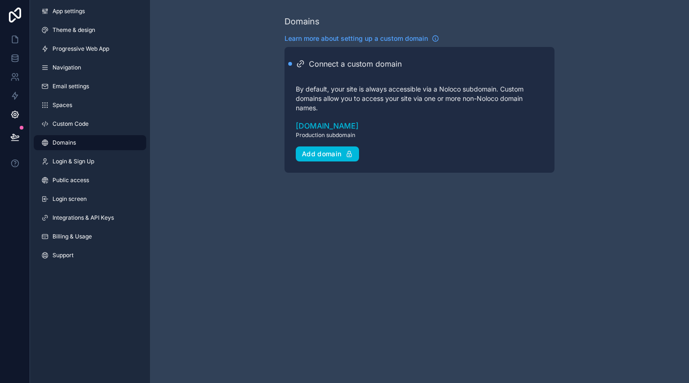
click at [83, 160] on span "Login & Sign Up" at bounding box center [74, 162] width 42 height 8
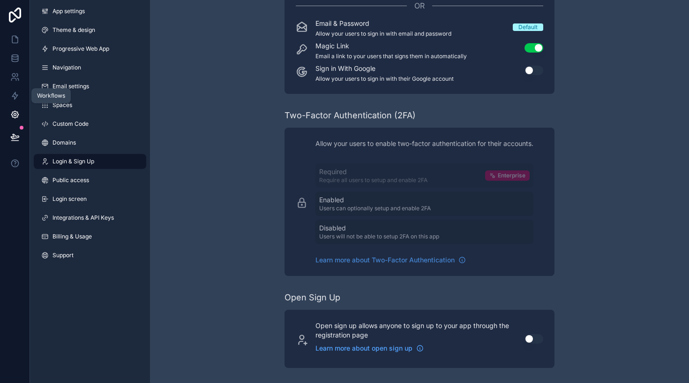
click at [14, 96] on icon at bounding box center [14, 95] width 9 height 9
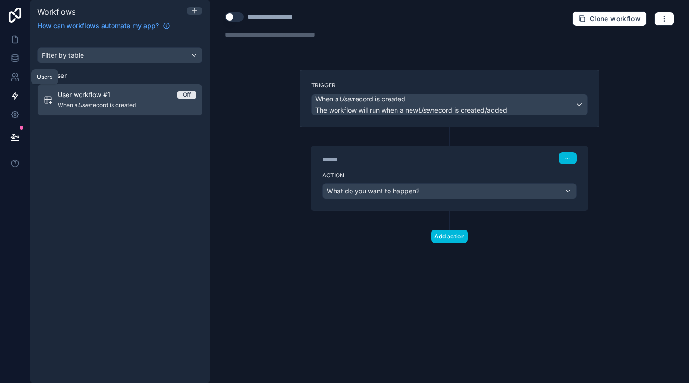
click at [15, 74] on icon at bounding box center [13, 75] width 3 height 3
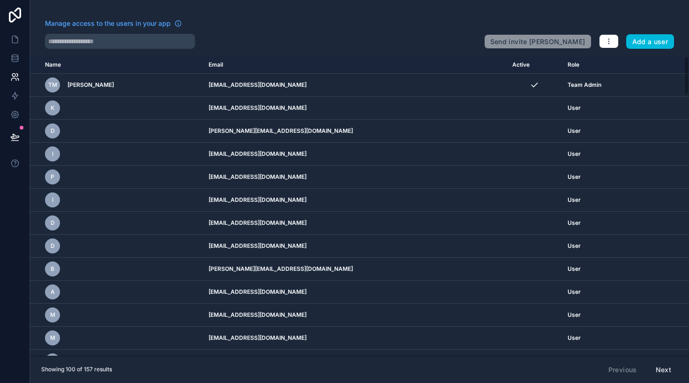
click at [612, 43] on icon "button" at bounding box center [609, 42] width 8 height 8
click at [621, 60] on link "Manage roles" at bounding box center [628, 63] width 59 height 15
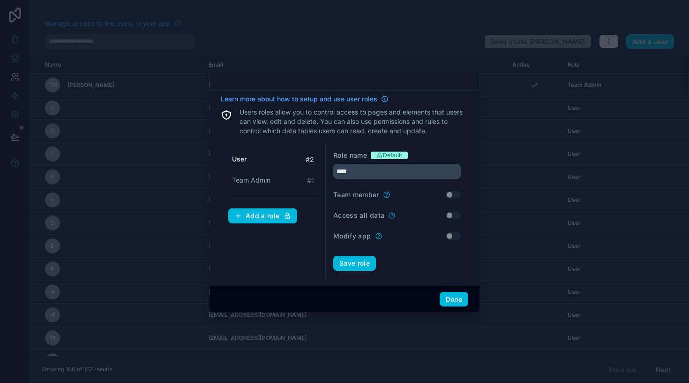
click at [268, 181] on span "Team Admin" at bounding box center [251, 179] width 38 height 9
click at [375, 176] on input "**********" at bounding box center [397, 171] width 128 height 15
type input "*"
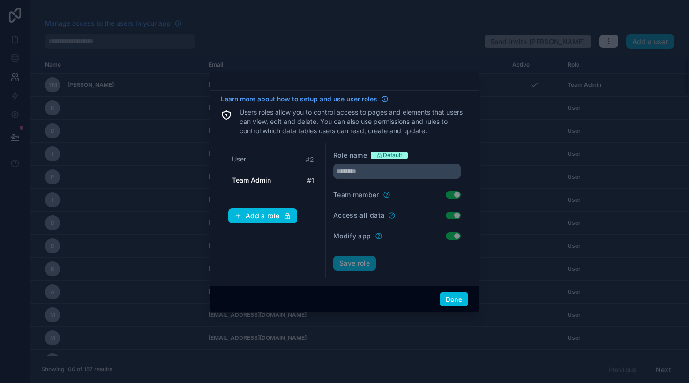
click at [254, 165] on div "User # 2" at bounding box center [273, 159] width 90 height 17
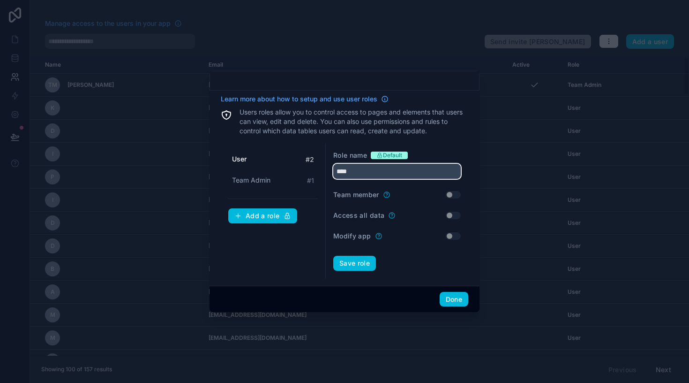
click at [349, 171] on input "****" at bounding box center [397, 171] width 128 height 15
click at [264, 181] on span "Team Admin" at bounding box center [251, 179] width 38 height 9
click at [357, 170] on input "**********" at bounding box center [397, 171] width 128 height 15
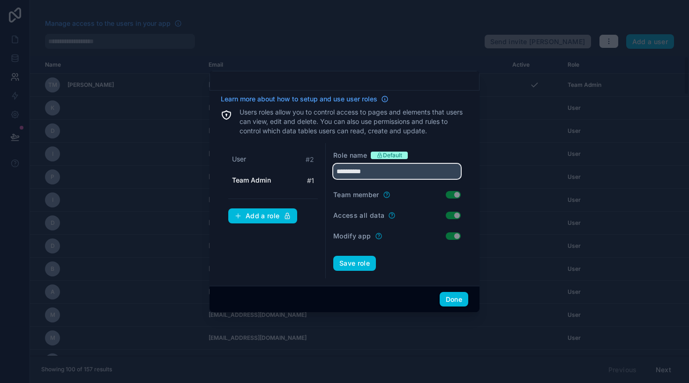
click at [357, 170] on input "**********" at bounding box center [397, 171] width 128 height 15
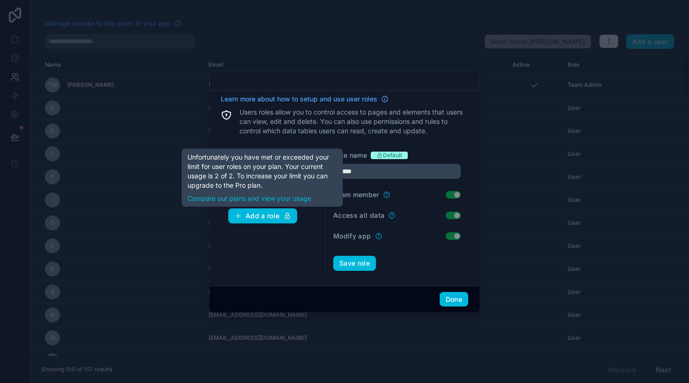
click at [271, 216] on div "Add a role" at bounding box center [262, 215] width 57 height 8
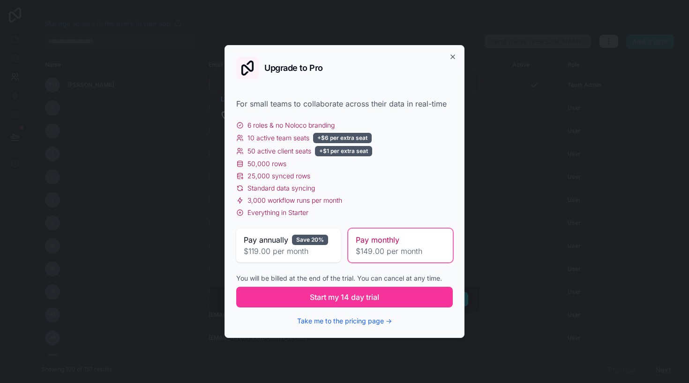
click at [456, 57] on icon "button" at bounding box center [453, 57] width 8 height 8
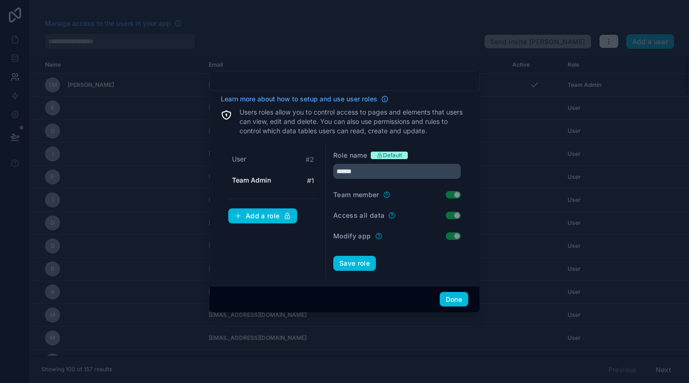
click at [357, 265] on button "Save role" at bounding box center [354, 263] width 43 height 15
click at [253, 153] on div "User # 2" at bounding box center [273, 159] width 90 height 17
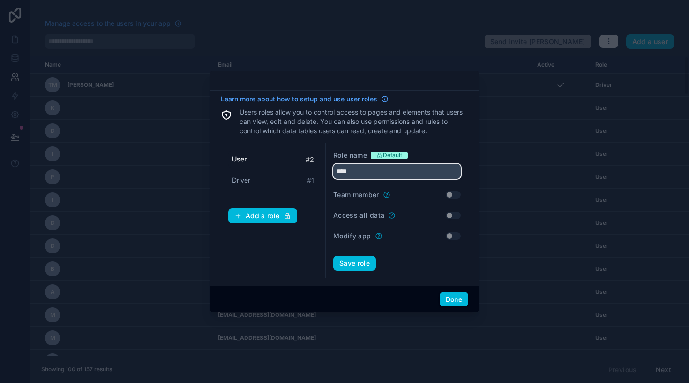
click at [347, 171] on input "****" at bounding box center [397, 171] width 128 height 15
type input "*"
type input "*****"
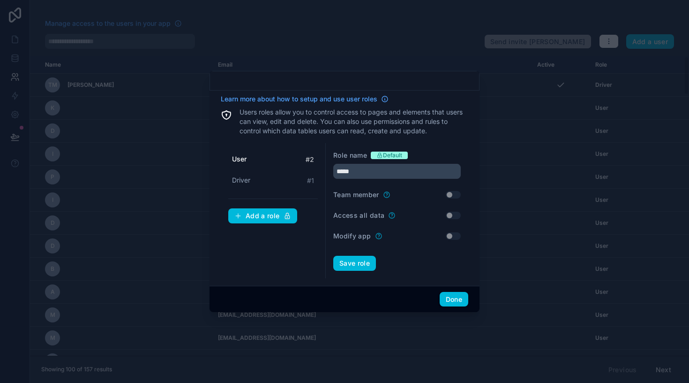
click at [355, 259] on button "Save role" at bounding box center [354, 263] width 43 height 15
click at [452, 298] on button "Done" at bounding box center [454, 299] width 29 height 15
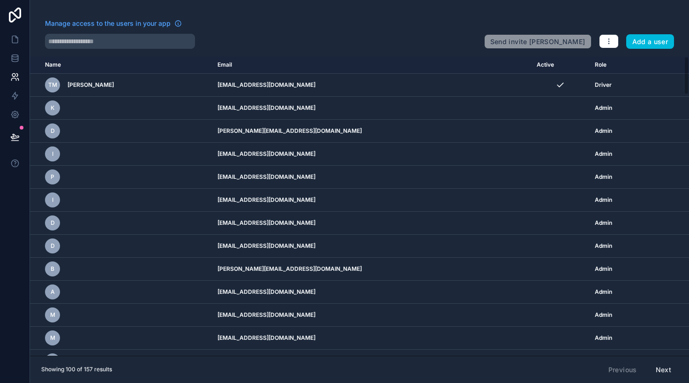
click at [652, 39] on button "Add a user" at bounding box center [650, 41] width 48 height 15
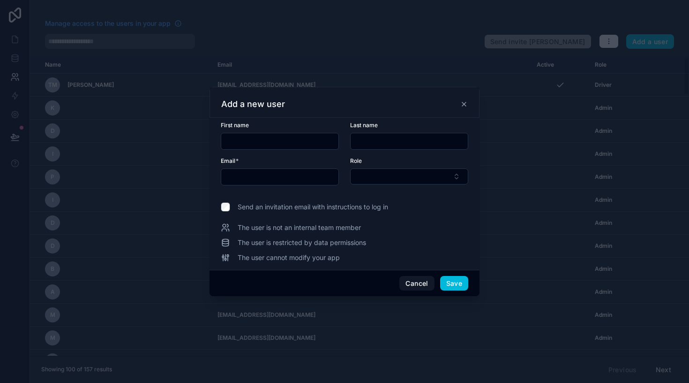
click at [466, 105] on icon at bounding box center [464, 104] width 4 height 4
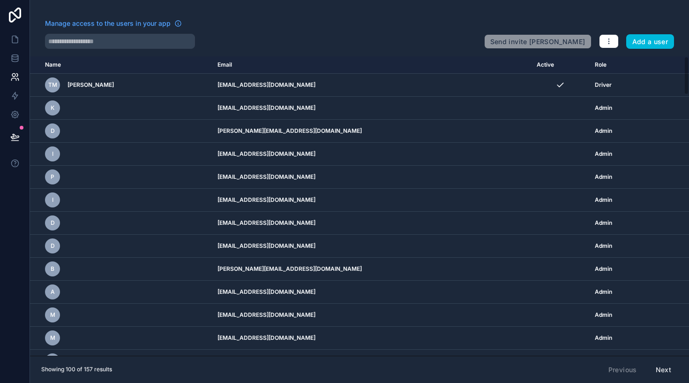
click at [594, 45] on div "Send invite reminders Add a user" at bounding box center [579, 39] width 190 height 19
click at [607, 45] on icon "button" at bounding box center [609, 42] width 8 height 8
click at [607, 42] on icon "button" at bounding box center [609, 42] width 8 height 8
click at [614, 53] on div "Manage roles" at bounding box center [628, 64] width 66 height 23
click at [614, 59] on link "Manage roles" at bounding box center [628, 63] width 59 height 15
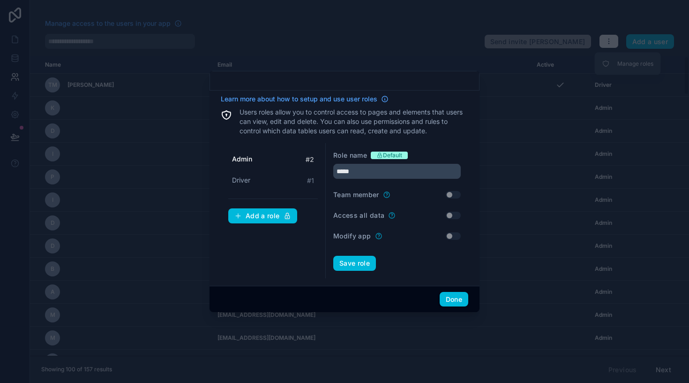
click at [282, 182] on div "Driver # 1" at bounding box center [273, 180] width 90 height 17
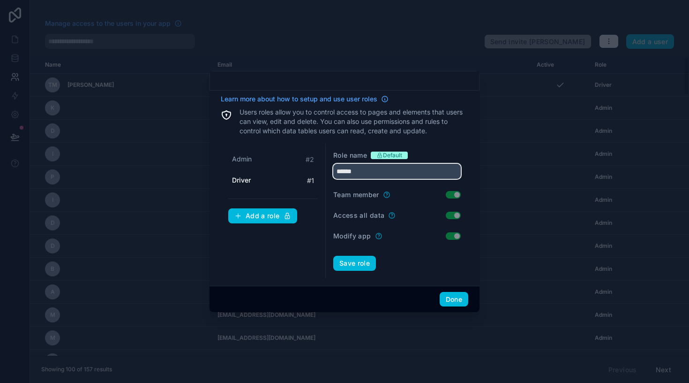
click at [377, 171] on input "******" at bounding box center [397, 171] width 128 height 15
type input "*****"
click at [447, 287] on div "Done" at bounding box center [345, 299] width 270 height 27
click at [452, 299] on button "Done" at bounding box center [454, 299] width 29 height 15
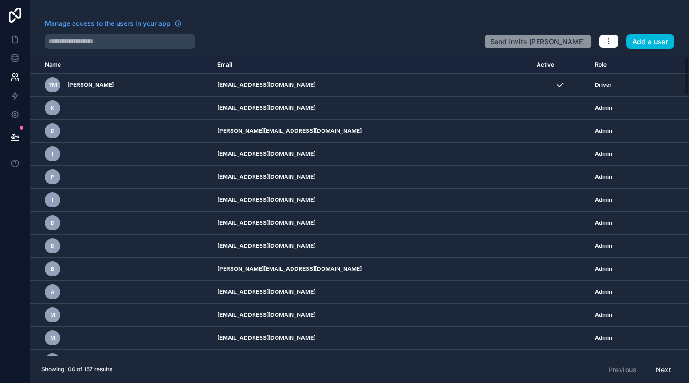
click at [612, 44] on icon "button" at bounding box center [609, 42] width 8 height 8
click at [617, 68] on link "Manage roles" at bounding box center [628, 63] width 59 height 15
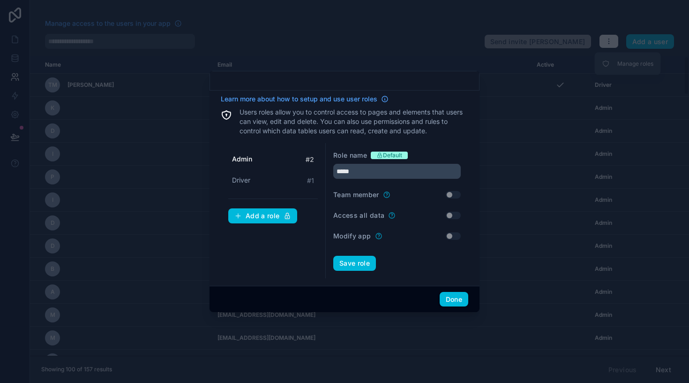
click at [254, 181] on div "Driver # 1" at bounding box center [273, 180] width 90 height 17
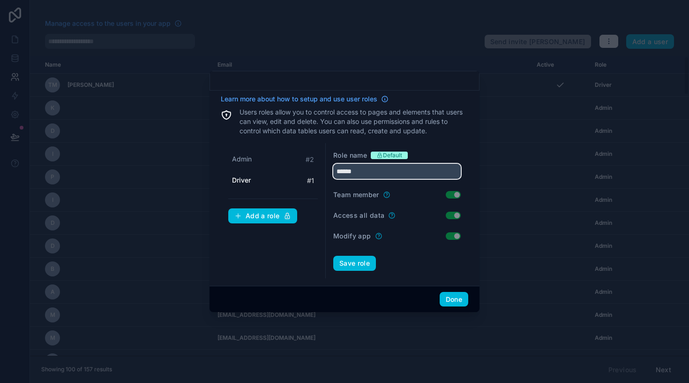
click at [354, 175] on input "******" at bounding box center [397, 171] width 128 height 15
click at [369, 264] on button "Save role" at bounding box center [354, 263] width 43 height 15
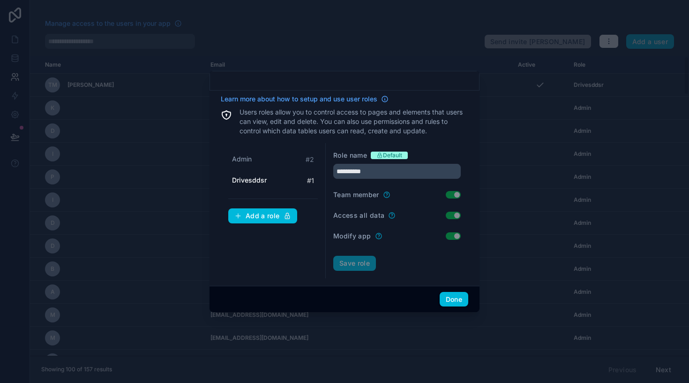
click at [290, 162] on div "Admin # 2" at bounding box center [273, 159] width 90 height 17
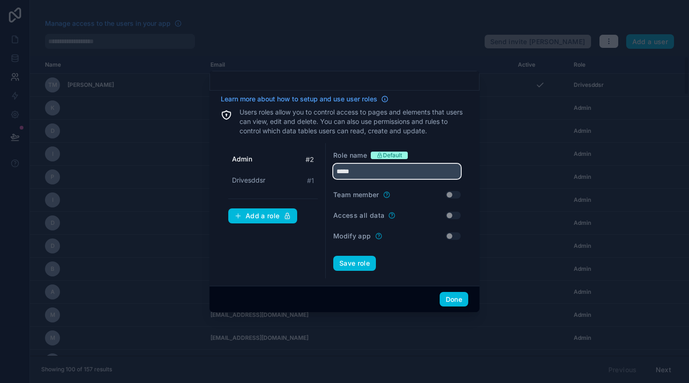
click at [366, 175] on input "*****" at bounding box center [397, 171] width 128 height 15
click at [359, 264] on button "Save role" at bounding box center [354, 263] width 43 height 15
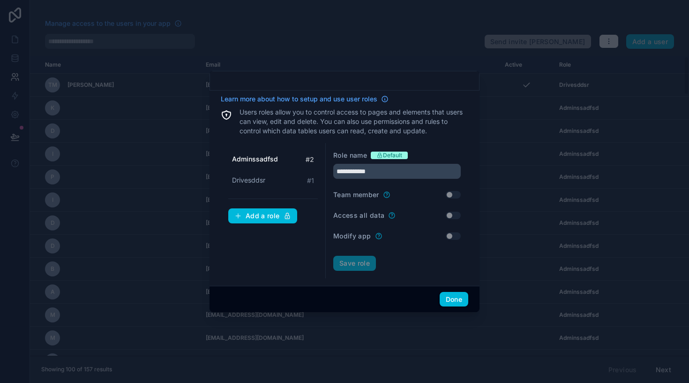
click at [272, 181] on div "Drivesddsr # 1" at bounding box center [273, 180] width 90 height 17
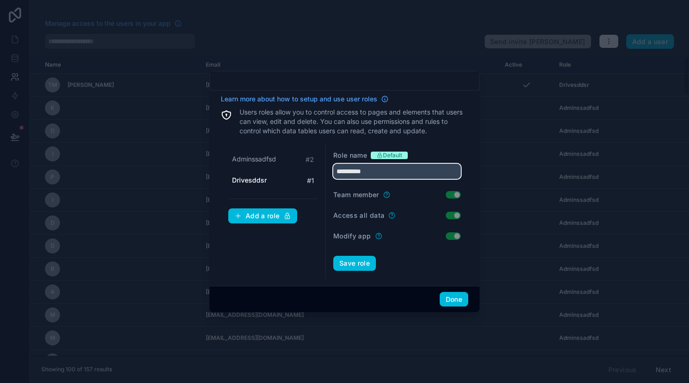
click at [365, 171] on input "**********" at bounding box center [397, 171] width 128 height 15
click at [355, 258] on button "Save role" at bounding box center [354, 263] width 43 height 15
click at [266, 158] on span "Adminssadfsd" at bounding box center [254, 158] width 44 height 9
click at [376, 170] on input "**********" at bounding box center [397, 171] width 128 height 15
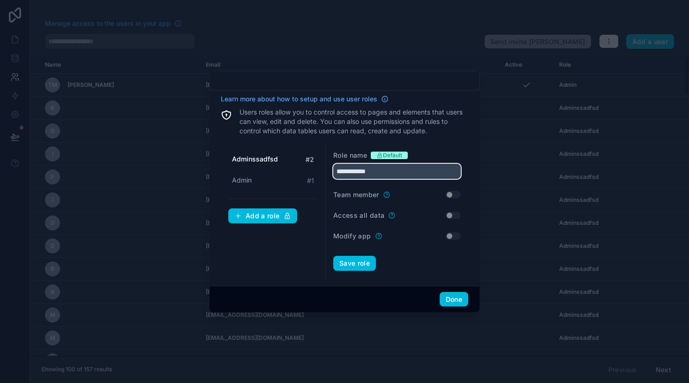
click at [376, 170] on input "**********" at bounding box center [397, 171] width 128 height 15
type input "******"
click at [361, 263] on button "Save role" at bounding box center [354, 263] width 43 height 15
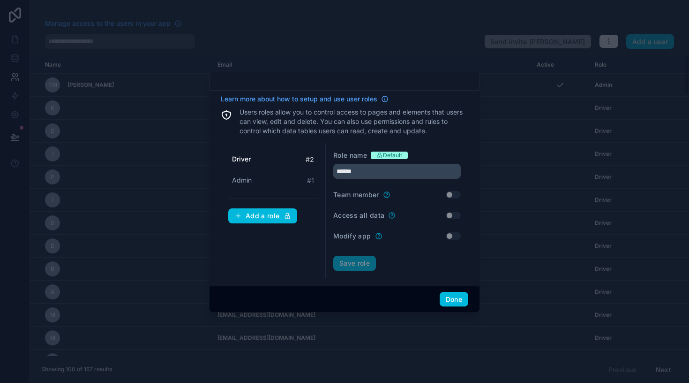
click at [457, 300] on button "Done" at bounding box center [454, 299] width 29 height 15
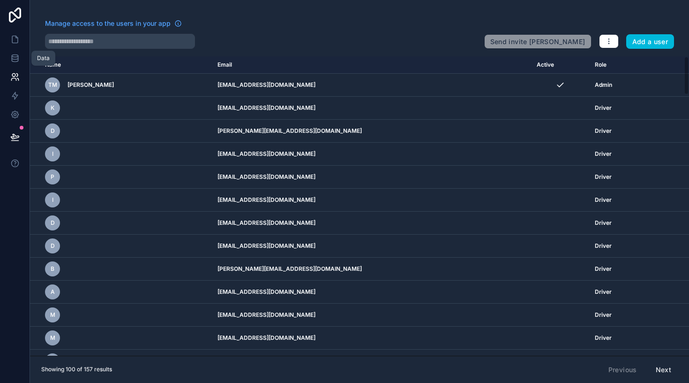
click at [18, 66] on link at bounding box center [15, 58] width 30 height 19
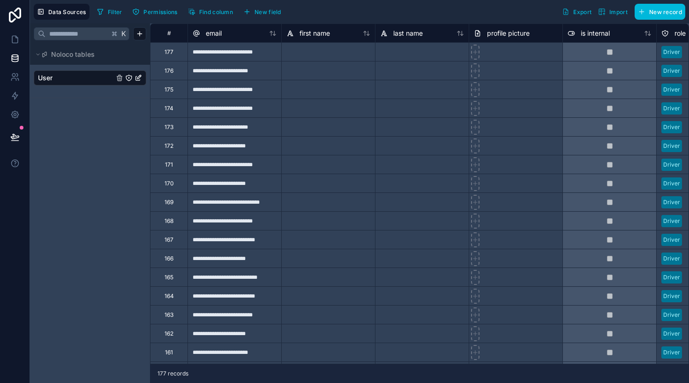
click at [164, 16] on button "Permissions" at bounding box center [155, 12] width 52 height 14
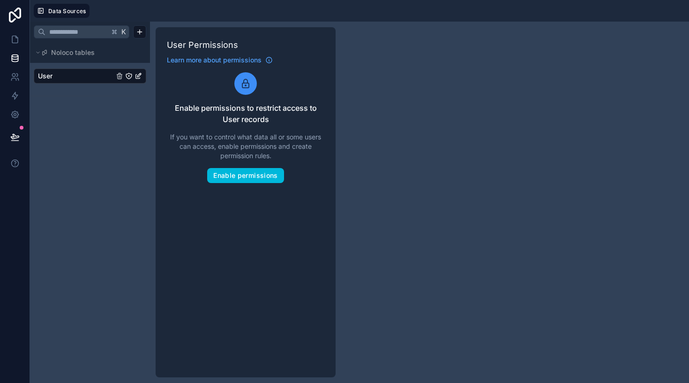
click at [239, 178] on button "Enable permissions" at bounding box center [245, 175] width 76 height 15
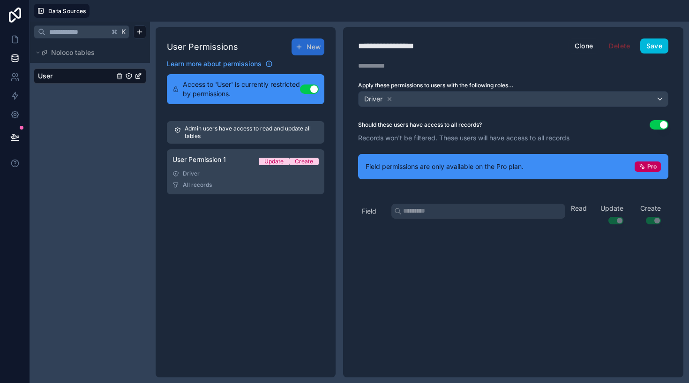
click at [141, 33] on html "**********" at bounding box center [344, 191] width 689 height 383
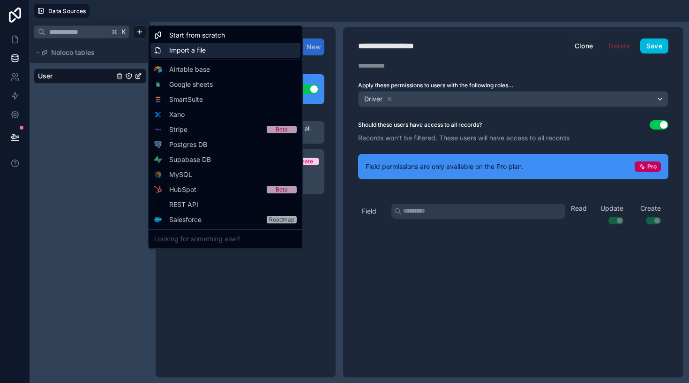
click at [213, 47] on div "Import a file" at bounding box center [226, 50] width 150 height 15
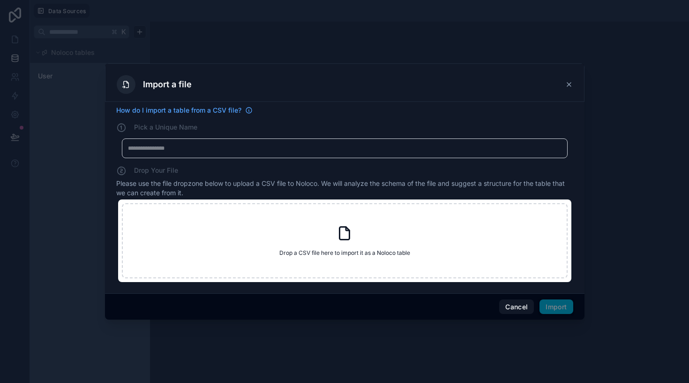
click at [330, 241] on div "Drop a CSV file here to import it as a Noloco table Drop a CSV file here to imp…" at bounding box center [345, 240] width 446 height 75
type input "**********"
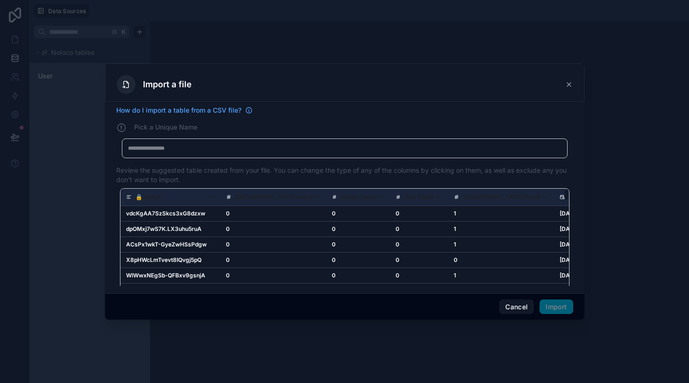
click at [244, 143] on div "My Imported File" at bounding box center [345, 148] width 446 height 20
click at [161, 158] on div "My Imported File" at bounding box center [345, 148] width 446 height 20
drag, startPoint x: 161, startPoint y: 148, endPoint x: 343, endPoint y: 237, distance: 202.4
click at [161, 148] on div at bounding box center [345, 148] width 434 height 8
click at [343, 237] on td "0" at bounding box center [358, 243] width 64 height 15
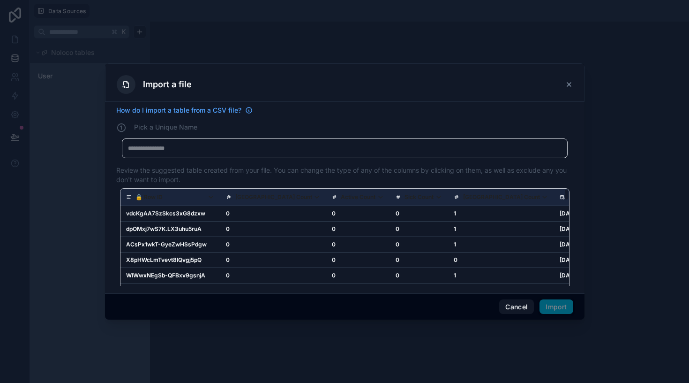
click at [288, 145] on div at bounding box center [345, 148] width 434 height 8
click at [559, 309] on button "Import" at bounding box center [556, 306] width 33 height 15
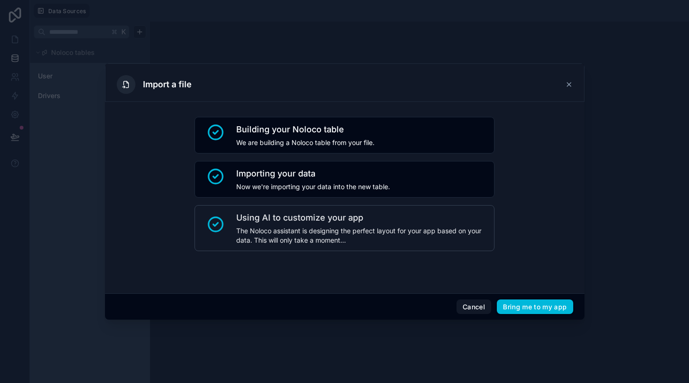
click at [559, 309] on button "Bring me to my app" at bounding box center [535, 306] width 76 height 15
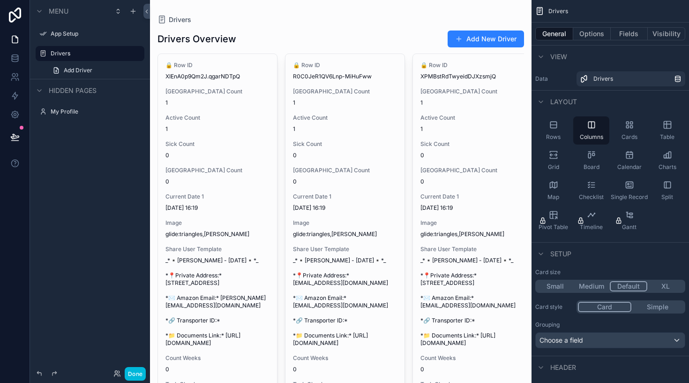
click at [79, 68] on span "Add Driver" at bounding box center [78, 71] width 29 height 8
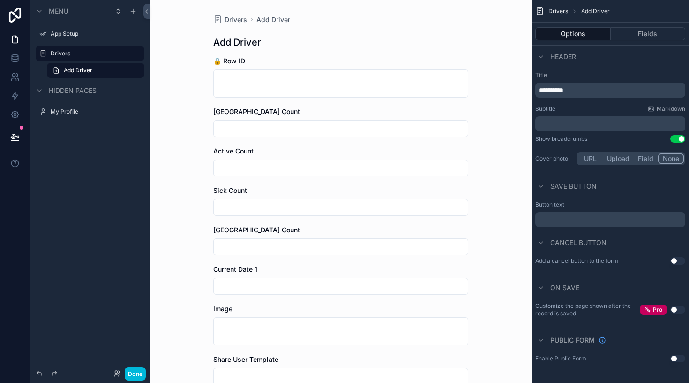
click at [91, 53] on label "Drivers" at bounding box center [95, 54] width 88 height 8
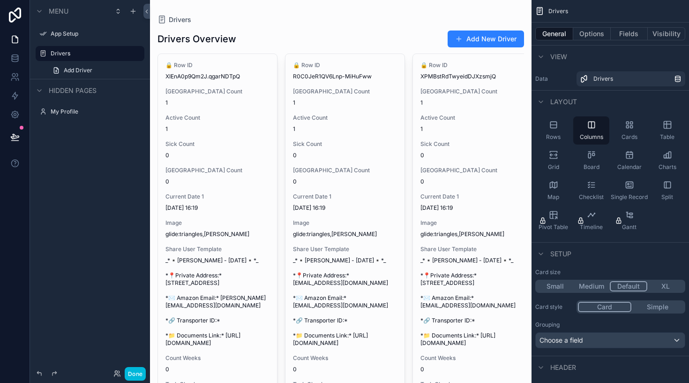
click at [207, 53] on div "scrollable content" at bounding box center [341, 232] width 382 height 465
click at [179, 15] on span "Drivers" at bounding box center [180, 19] width 23 height 9
click at [585, 37] on button "Options" at bounding box center [592, 33] width 38 height 13
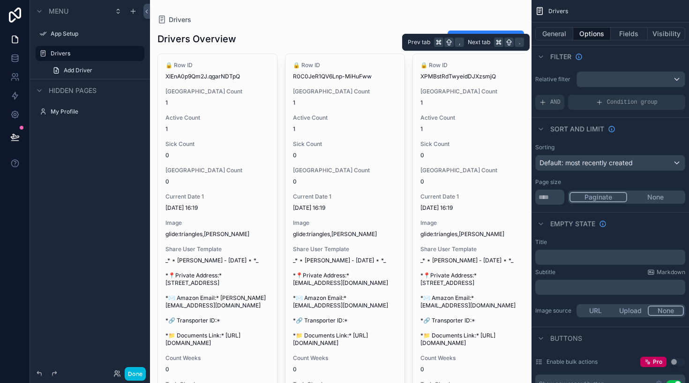
click at [555, 33] on button "General" at bounding box center [554, 33] width 38 height 13
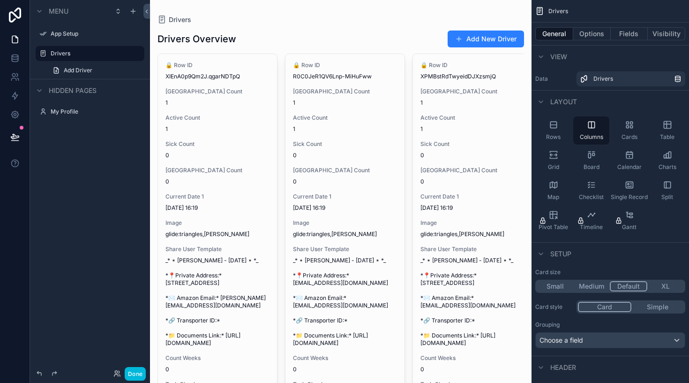
click at [211, 94] on span "[GEOGRAPHIC_DATA] Count" at bounding box center [218, 92] width 104 height 8
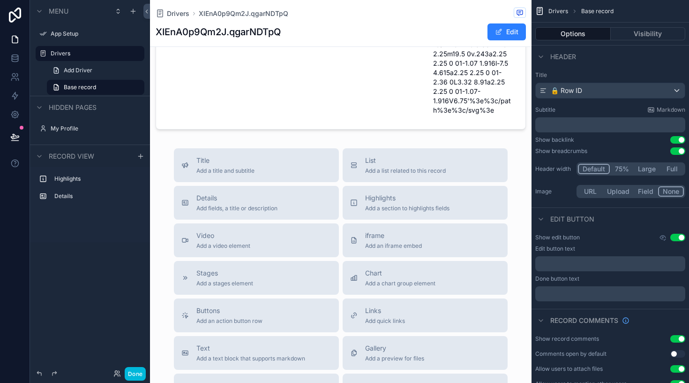
scroll to position [678, 0]
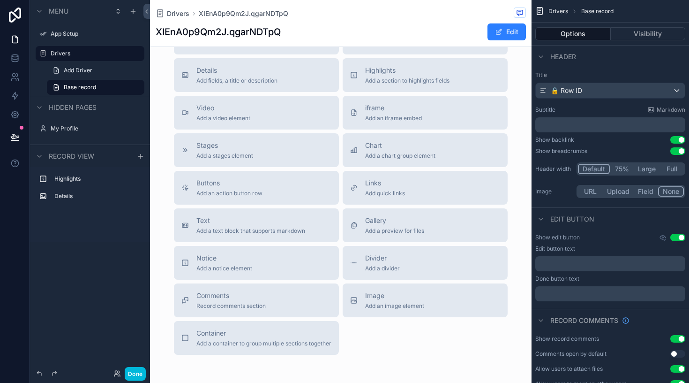
click at [291, 54] on button "Title Add a title and subtitle" at bounding box center [256, 38] width 165 height 34
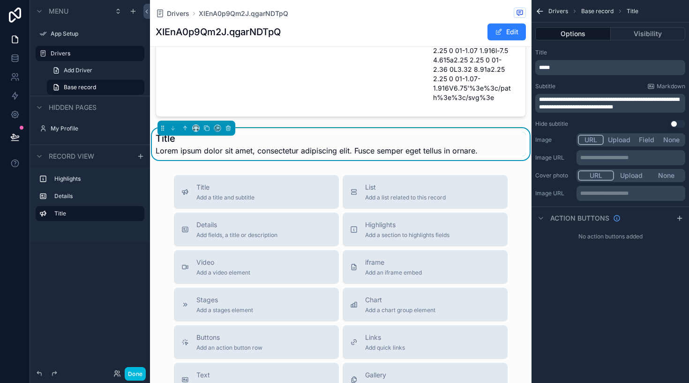
scroll to position [553, 0]
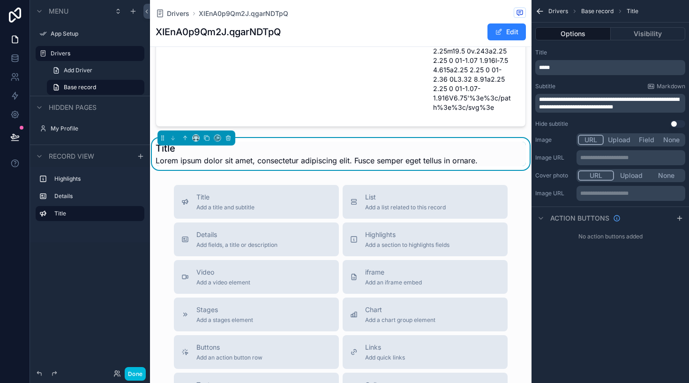
click at [384, 211] on span "Add a list related to this record" at bounding box center [405, 207] width 81 height 8
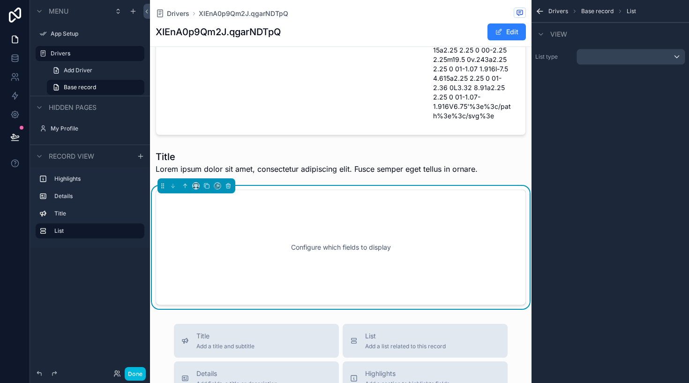
scroll to position [189, 0]
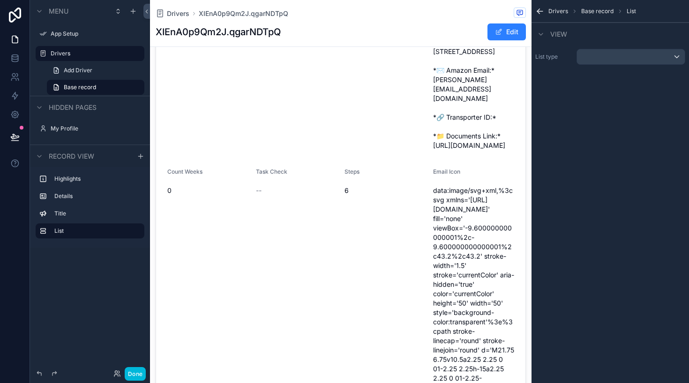
click at [98, 73] on link "Add Driver" at bounding box center [96, 70] width 98 height 15
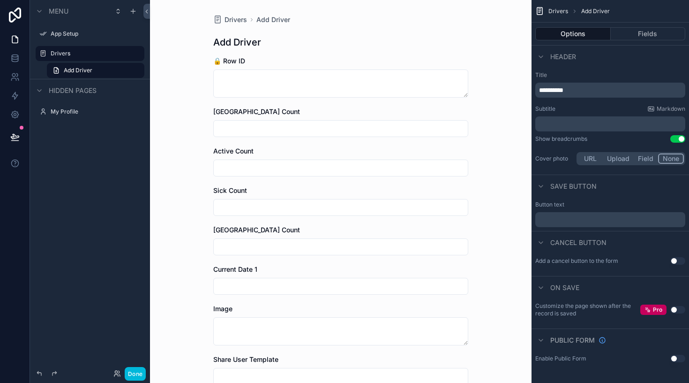
click at [86, 60] on div "Drivers" at bounding box center [90, 53] width 105 height 15
click at [86, 54] on label "Drivers" at bounding box center [95, 54] width 88 height 8
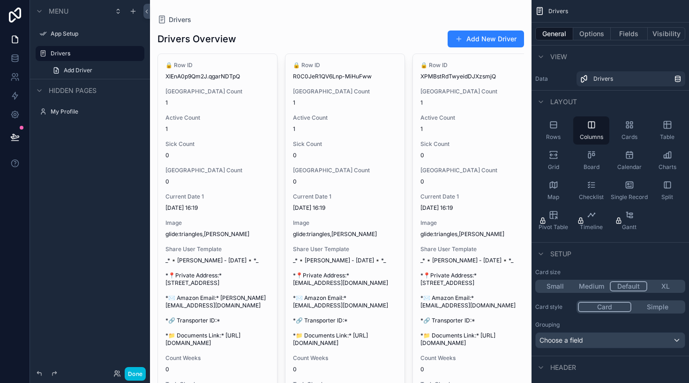
click at [174, 18] on span "Drivers" at bounding box center [180, 19] width 23 height 9
click at [77, 111] on label "My Profile" at bounding box center [95, 112] width 88 height 8
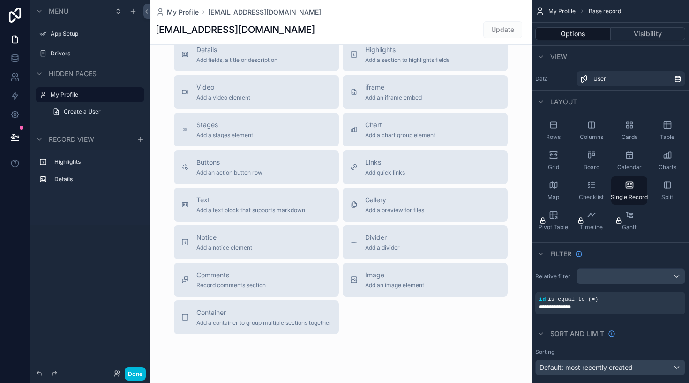
scroll to position [237, 0]
click at [382, 335] on div "scrollable content" at bounding box center [341, 87] width 382 height 648
click at [627, 76] on div "User" at bounding box center [634, 79] width 81 height 8
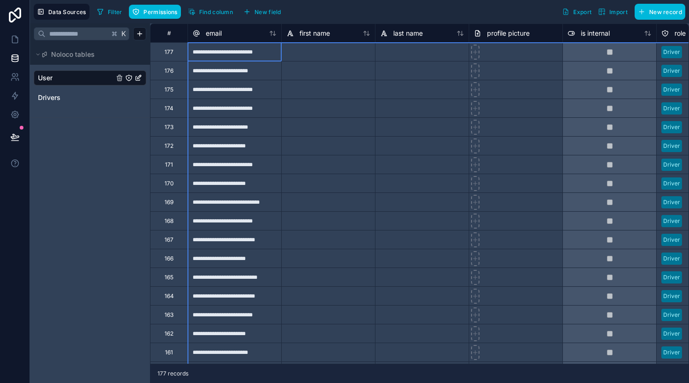
click at [168, 32] on div "#" at bounding box center [169, 33] width 23 height 7
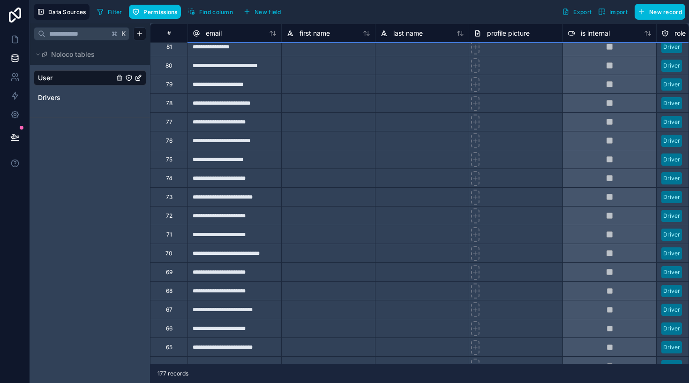
scroll to position [2171, 0]
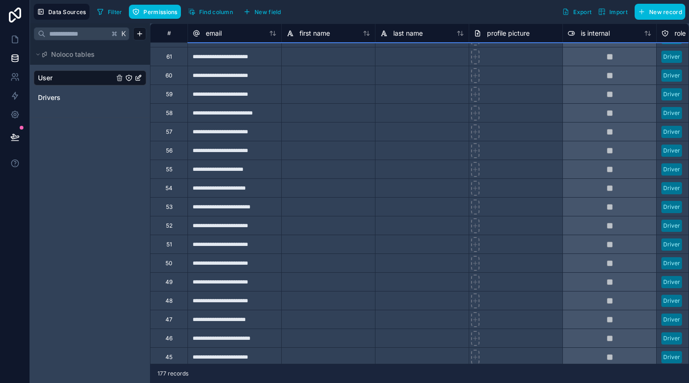
click at [139, 75] on icon "User" at bounding box center [139, 78] width 8 height 8
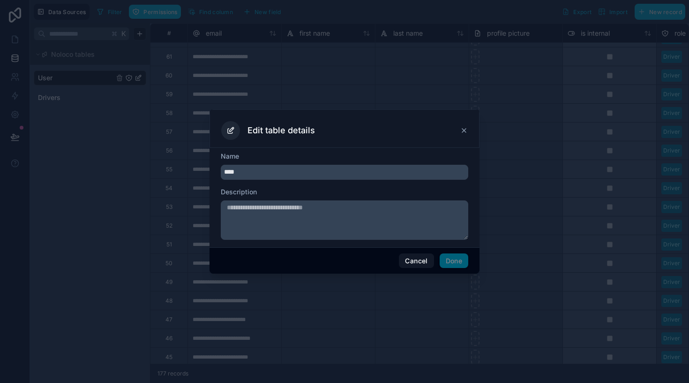
click at [421, 258] on button "Cancel" at bounding box center [416, 260] width 35 height 15
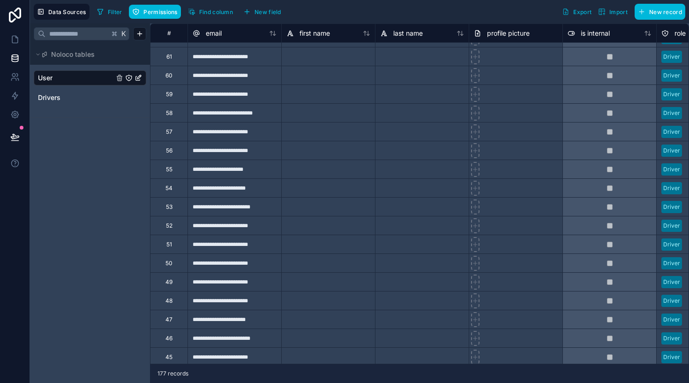
click at [142, 34] on html "**********" at bounding box center [344, 191] width 689 height 383
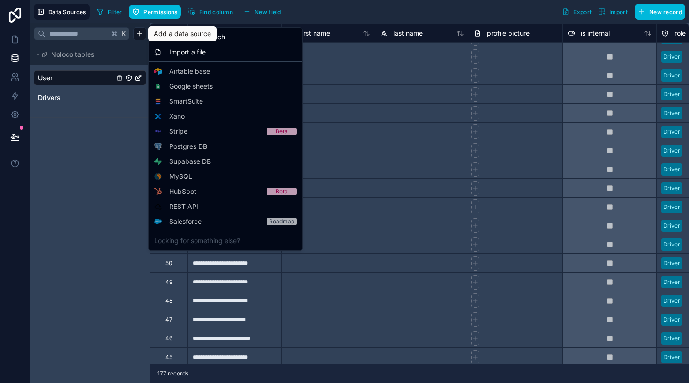
click at [137, 37] on html "**********" at bounding box center [344, 191] width 689 height 383
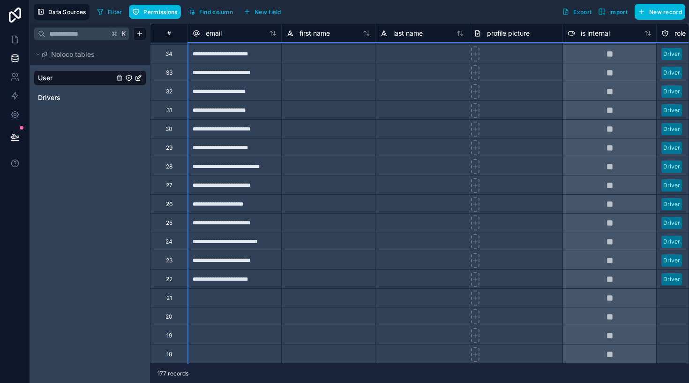
scroll to position [2699, 0]
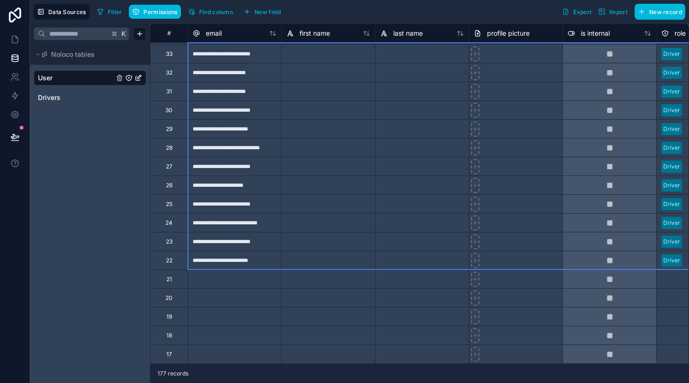
drag, startPoint x: 157, startPoint y: 59, endPoint x: 642, endPoint y: 258, distance: 525.0
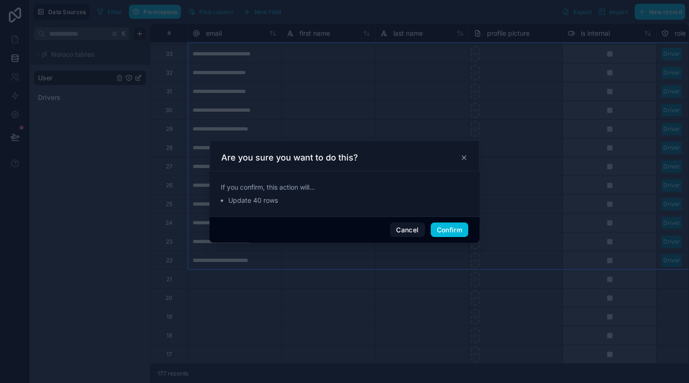
click at [450, 219] on div "Cancel Confirm" at bounding box center [345, 229] width 270 height 27
click at [451, 228] on button "Confirm" at bounding box center [450, 229] width 38 height 15
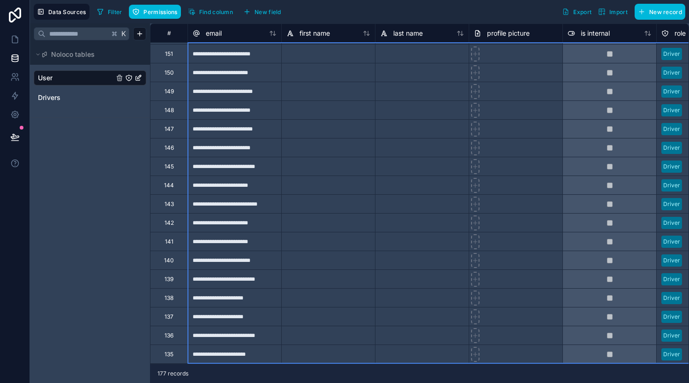
scroll to position [523, 0]
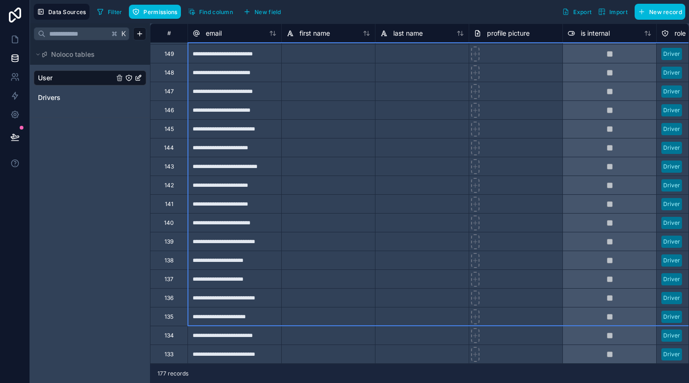
drag, startPoint x: 165, startPoint y: 49, endPoint x: 688, endPoint y: 379, distance: 618.4
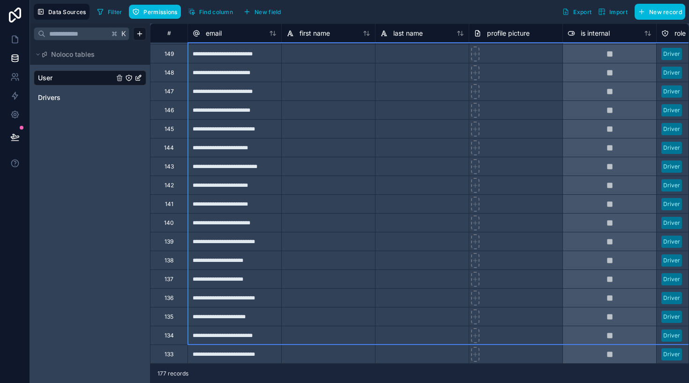
click at [112, 190] on div "K Noloco tables User Drivers" at bounding box center [90, 202] width 120 height 359
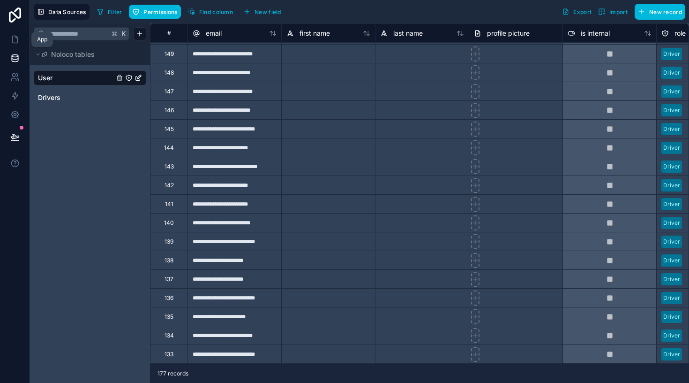
click at [21, 43] on link at bounding box center [15, 39] width 30 height 19
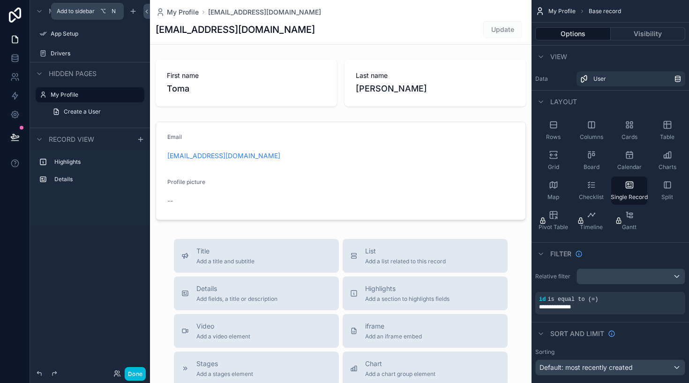
click at [136, 12] on icon "scrollable content" at bounding box center [133, 12] width 8 height 8
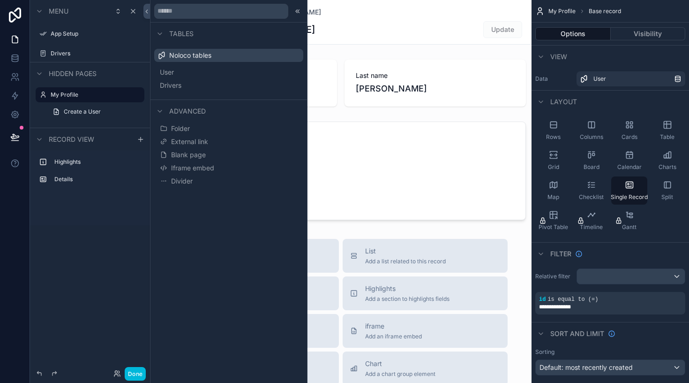
click at [199, 89] on button "Drivers" at bounding box center [229, 85] width 142 height 13
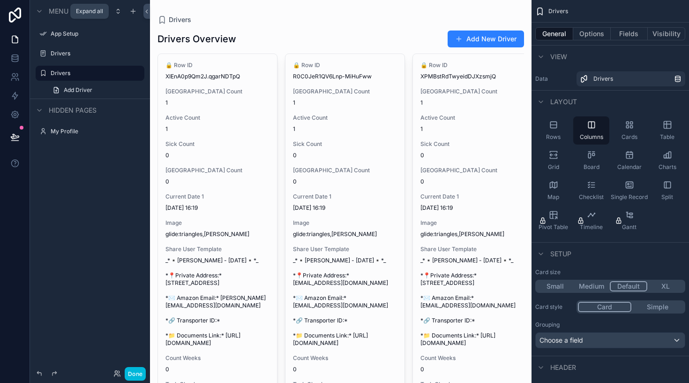
click at [116, 7] on div "scrollable content" at bounding box center [118, 11] width 11 height 11
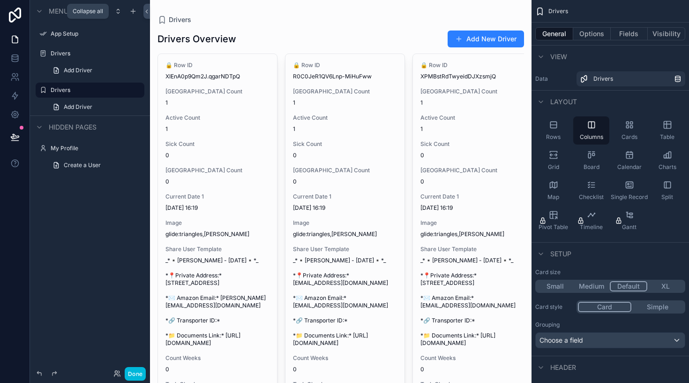
click at [116, 7] on div "scrollable content" at bounding box center [118, 11] width 11 height 11
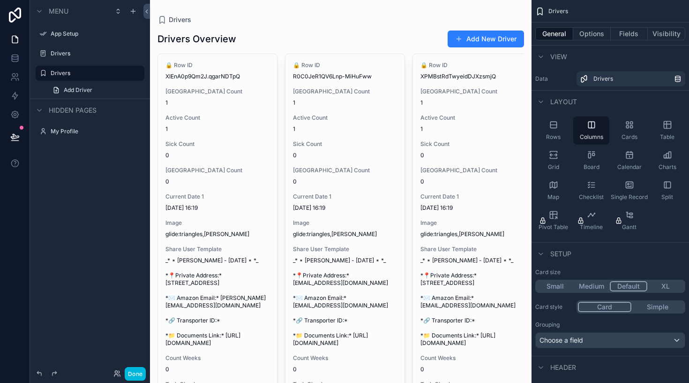
click at [479, 41] on div "scrollable content" at bounding box center [341, 232] width 382 height 465
click at [106, 91] on link "Add Driver" at bounding box center [96, 90] width 98 height 15
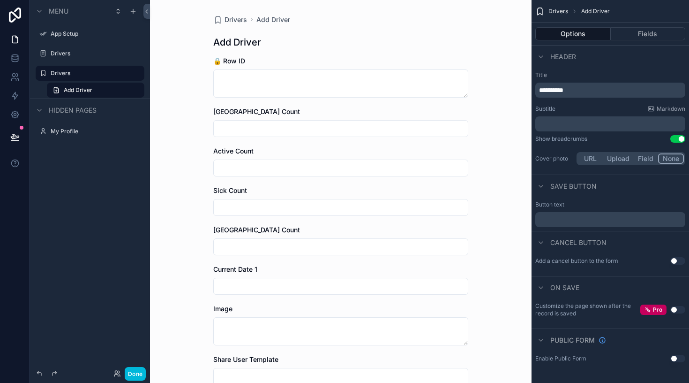
click at [97, 74] on label "Drivers" at bounding box center [95, 73] width 88 height 8
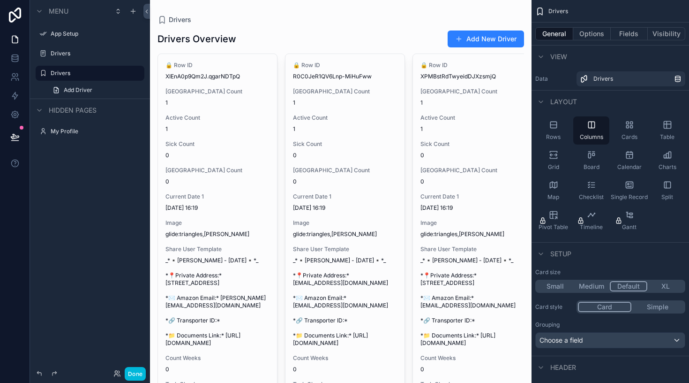
click at [0, 0] on icon "scrollable content" at bounding box center [0, 0] width 0 height 0
click at [142, 71] on div "scrollable content" at bounding box center [136, 73] width 11 height 11
click at [0, 0] on icon "scrollable content" at bounding box center [0, 0] width 0 height 0
click at [98, 46] on div "Drivers" at bounding box center [90, 53] width 105 height 15
click at [73, 57] on label "Drivers" at bounding box center [95, 54] width 88 height 8
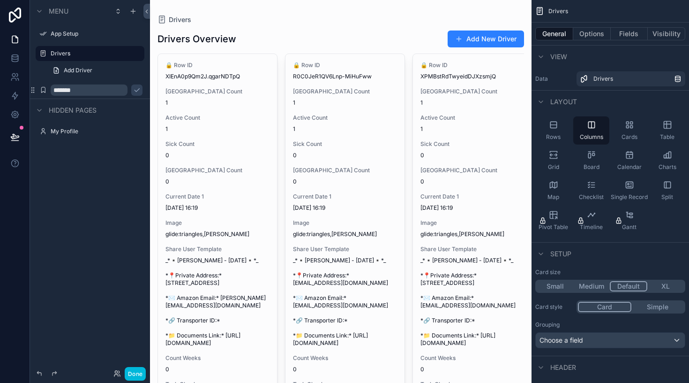
click at [121, 186] on div "Menu App Setup Drivers Add Driver ******* Hidden pages My Profile" at bounding box center [90, 185] width 120 height 371
click at [83, 91] on input "*******" at bounding box center [89, 89] width 77 height 11
click at [40, 90] on icon "scrollable content" at bounding box center [43, 90] width 8 height 8
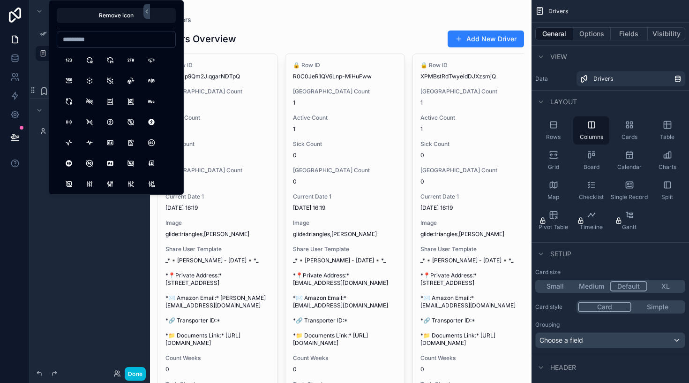
click at [91, 38] on input at bounding box center [116, 39] width 118 height 13
type input "*****"
click at [70, 57] on button "Users" at bounding box center [68, 60] width 17 height 17
click at [61, 235] on div "Menu App Setup Drivers Add Driver ******* Hidden pages My Profile" at bounding box center [90, 185] width 120 height 371
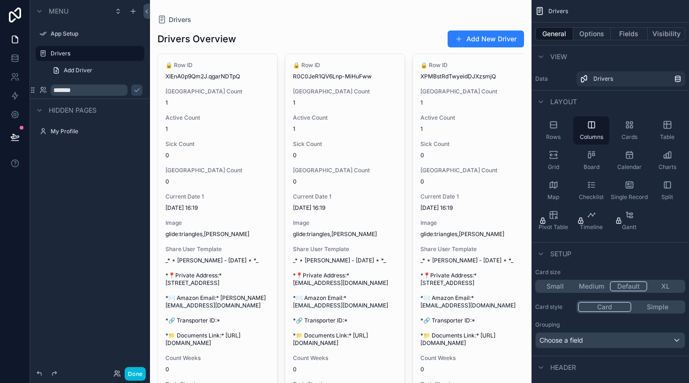
click at [0, 0] on icon "scrollable content" at bounding box center [0, 0] width 0 height 0
click at [133, 90] on icon "scrollable content" at bounding box center [137, 90] width 8 height 8
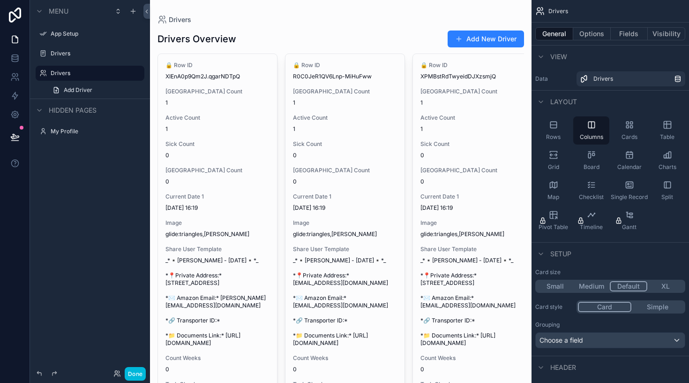
click at [119, 179] on div "Menu App Setup Drivers Drivers Add Driver Hidden pages My Profile" at bounding box center [90, 185] width 120 height 371
click at [594, 131] on div "Columns" at bounding box center [591, 130] width 36 height 28
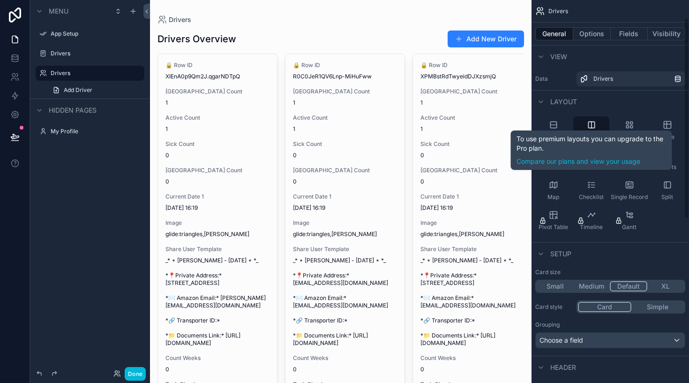
scroll to position [83, 0]
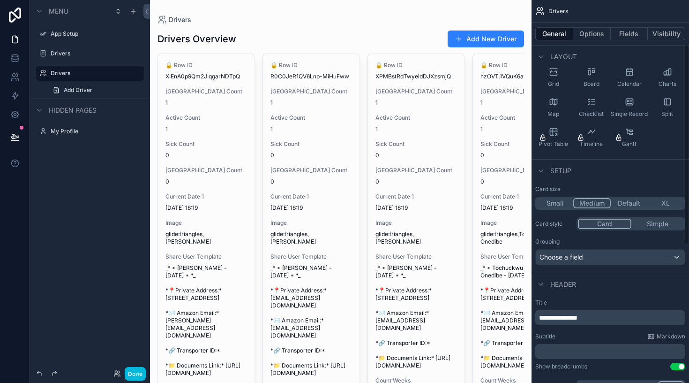
click at [593, 205] on button "Medium" at bounding box center [592, 203] width 38 height 10
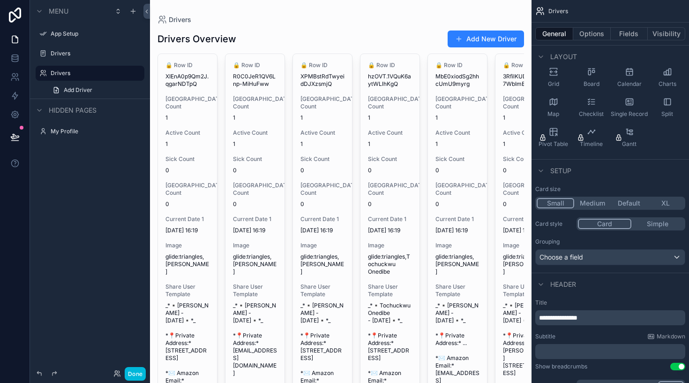
click at [564, 202] on button "Small" at bounding box center [556, 203] width 38 height 10
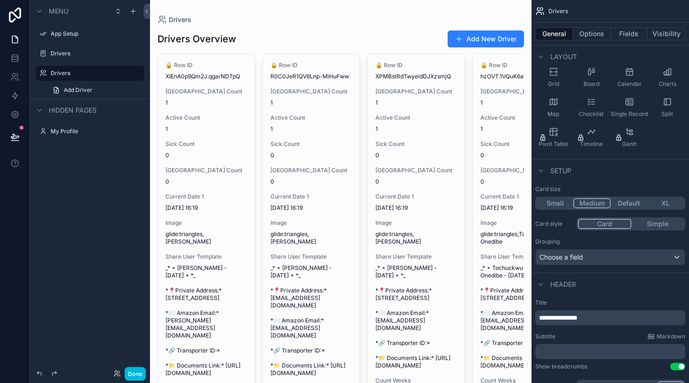
click at [600, 203] on button "Medium" at bounding box center [592, 203] width 38 height 10
click at [627, 202] on button "Default" at bounding box center [629, 203] width 37 height 10
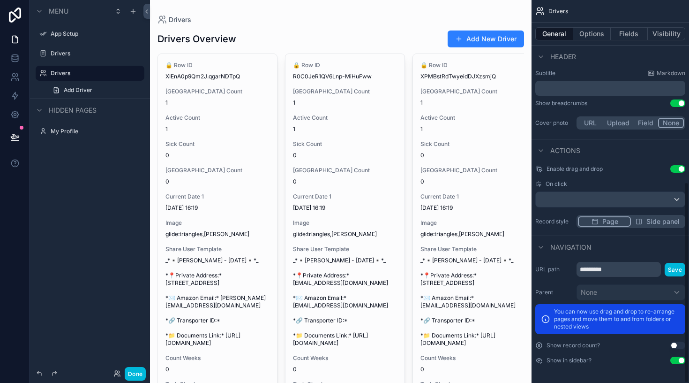
scroll to position [0, 0]
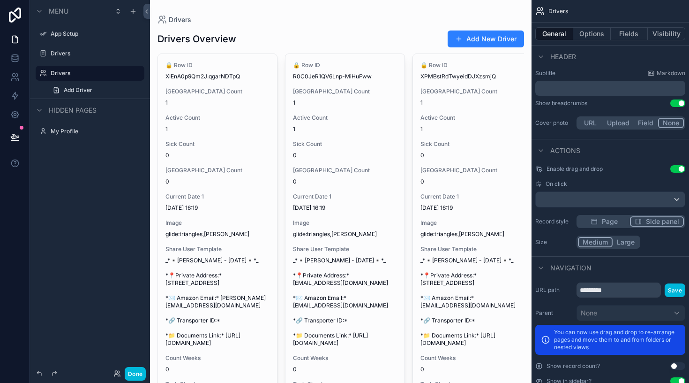
click at [651, 220] on span "Side panel" at bounding box center [662, 221] width 33 height 9
click at [620, 242] on button "Large" at bounding box center [625, 242] width 27 height 10
click at [598, 240] on button "Medium" at bounding box center [595, 242] width 35 height 10
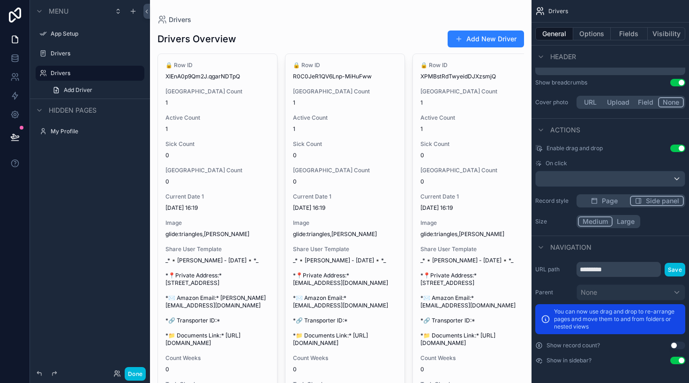
click at [676, 361] on button "Use setting" at bounding box center [678, 360] width 15 height 8
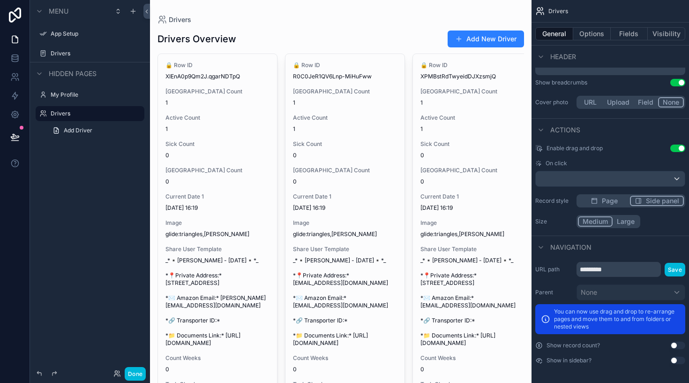
click at [676, 361] on button "Use setting" at bounding box center [678, 360] width 15 height 8
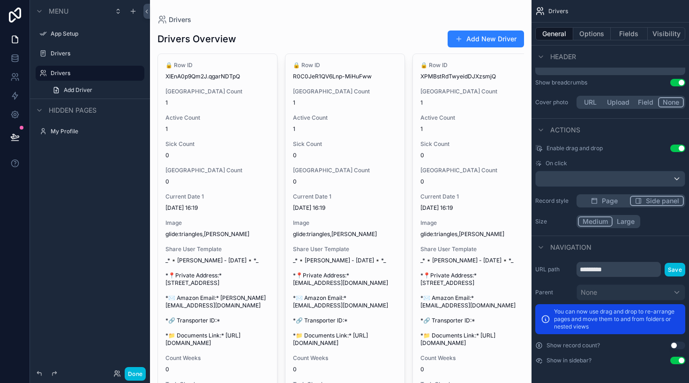
click at [676, 361] on button "Use setting" at bounding box center [678, 360] width 15 height 8
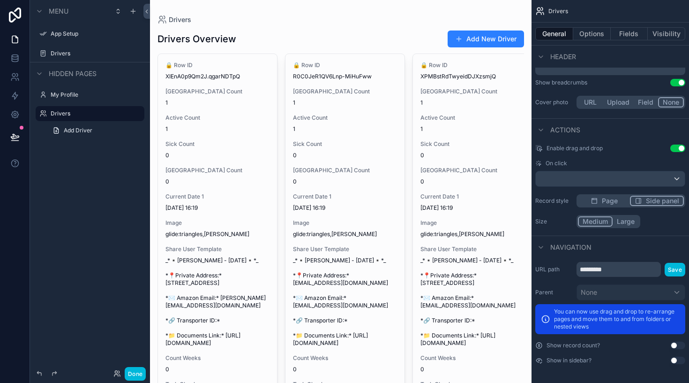
click at [676, 361] on button "Use setting" at bounding box center [678, 360] width 15 height 8
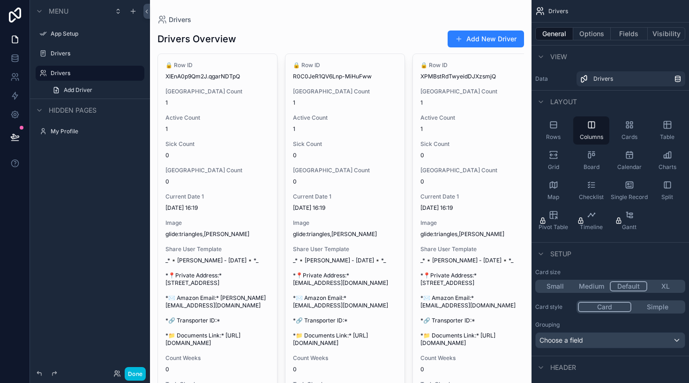
click at [566, 129] on div "Rows" at bounding box center [553, 130] width 36 height 28
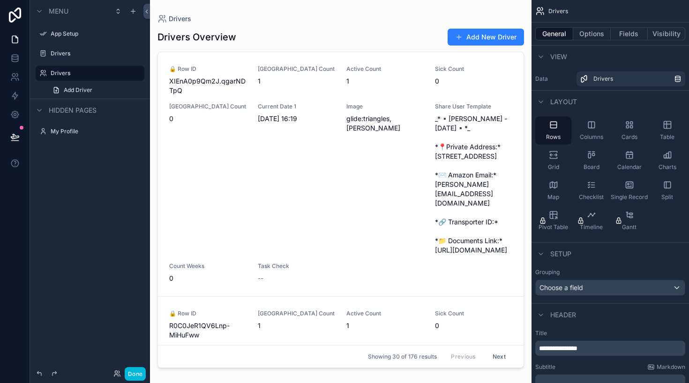
click at [604, 131] on div "Columns" at bounding box center [591, 130] width 36 height 28
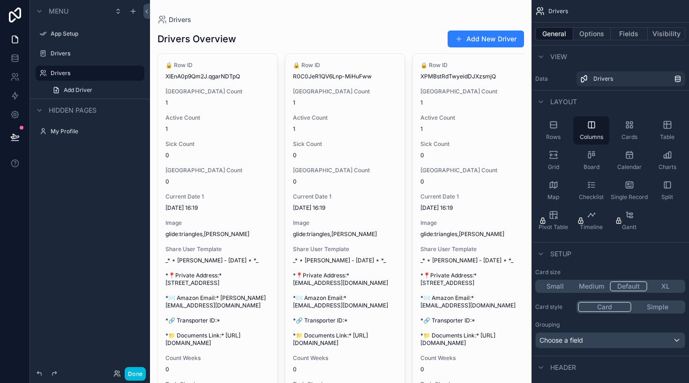
click at [630, 129] on div "Cards" at bounding box center [629, 130] width 36 height 28
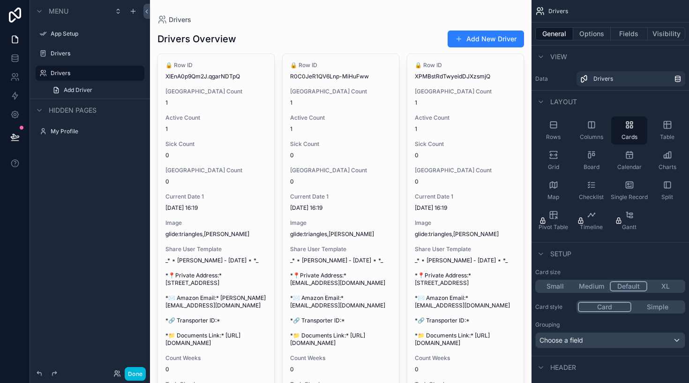
click at [670, 127] on icon "scrollable content" at bounding box center [667, 124] width 9 height 9
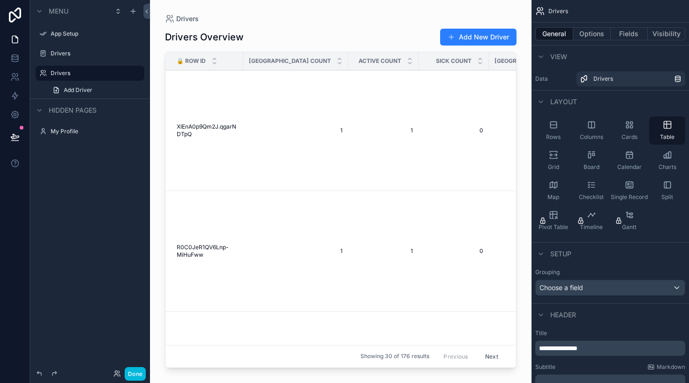
click at [552, 155] on icon "scrollable content" at bounding box center [551, 155] width 3 height 2
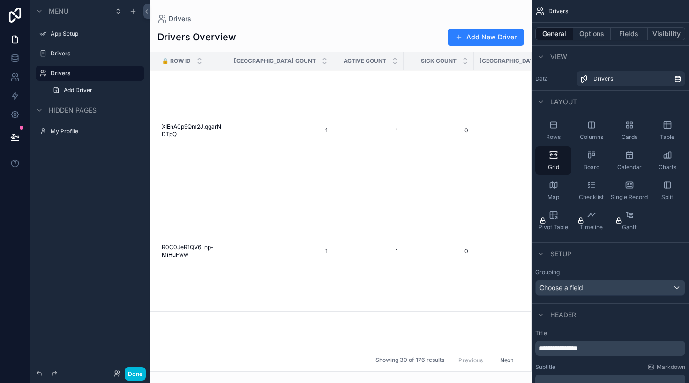
click at [587, 158] on icon "scrollable content" at bounding box center [591, 154] width 9 height 9
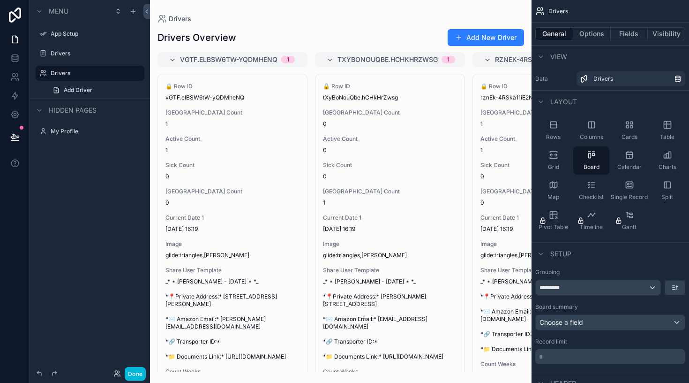
click at [629, 162] on div "Calendar" at bounding box center [629, 160] width 36 height 28
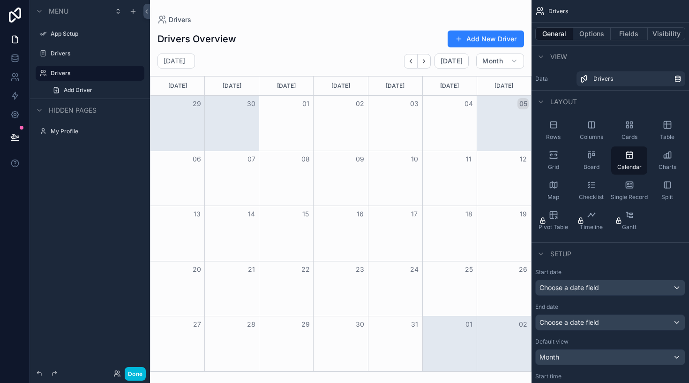
click at [595, 165] on span "Board" at bounding box center [592, 167] width 16 height 8
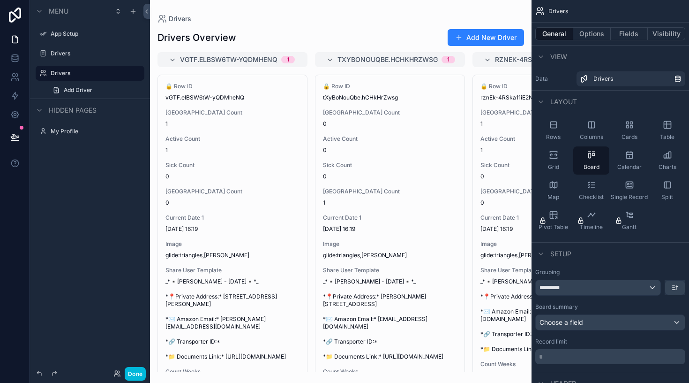
scroll to position [9, 0]
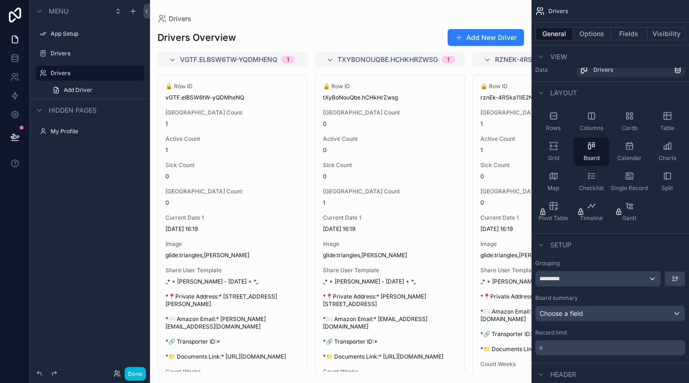
click at [582, 279] on div "*********" at bounding box center [598, 278] width 125 height 15
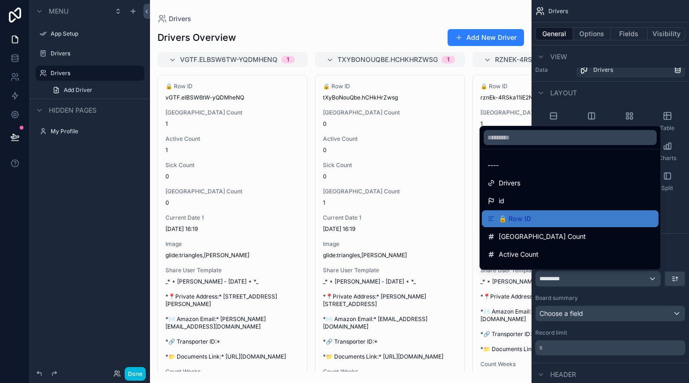
click at [540, 178] on div "Drivers" at bounding box center [571, 182] width 166 height 11
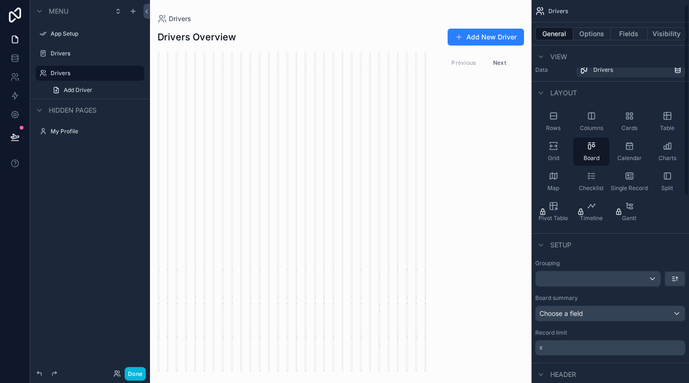
click at [602, 282] on div "scrollable content" at bounding box center [598, 278] width 125 height 15
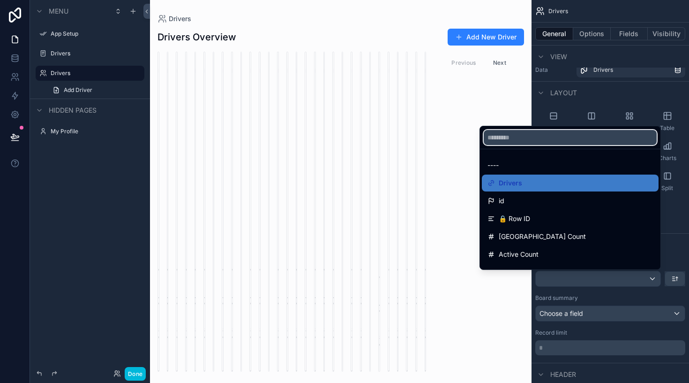
scroll to position [0, 0]
click at [526, 133] on input "text" at bounding box center [570, 137] width 173 height 15
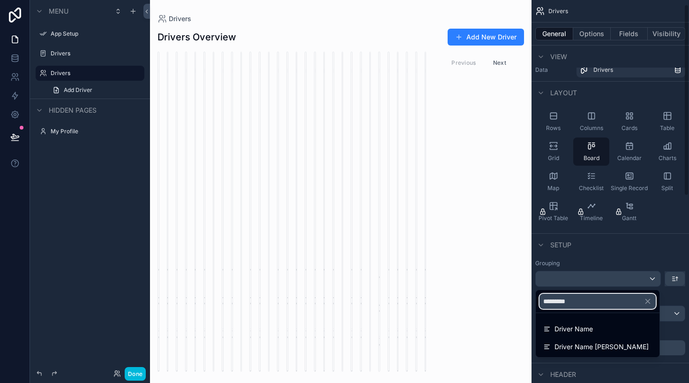
type input "*********"
click at [608, 331] on div "Driver Name" at bounding box center [597, 328] width 109 height 11
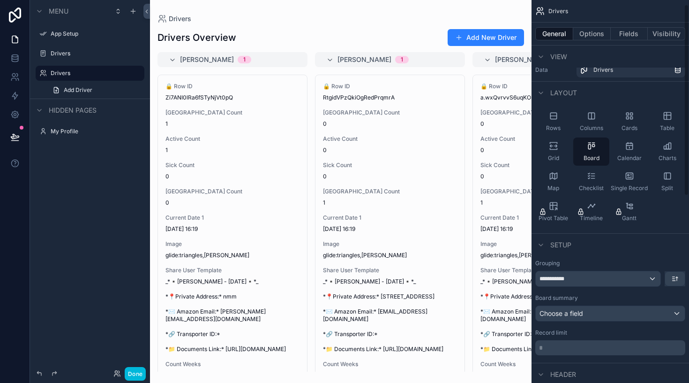
click at [598, 120] on div "Columns" at bounding box center [591, 121] width 36 height 28
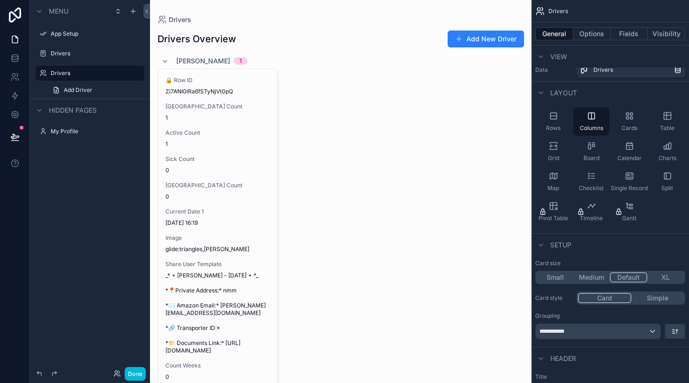
click at [559, 123] on div "Rows" at bounding box center [553, 121] width 36 height 28
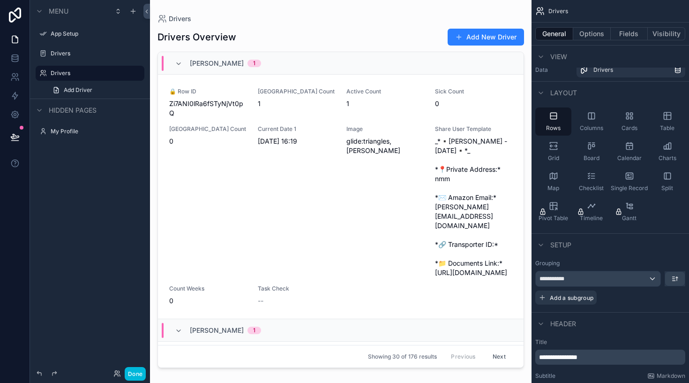
click at [621, 120] on div "Cards" at bounding box center [629, 121] width 36 height 28
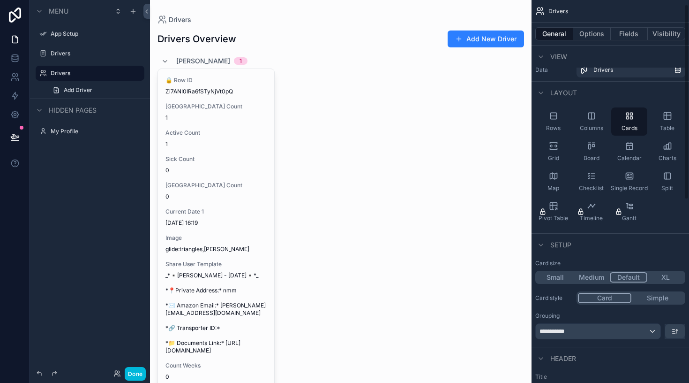
click at [666, 117] on icon "scrollable content" at bounding box center [667, 115] width 9 height 9
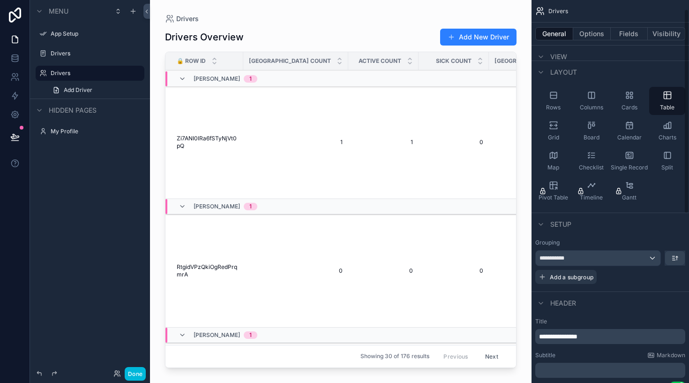
scroll to position [35, 0]
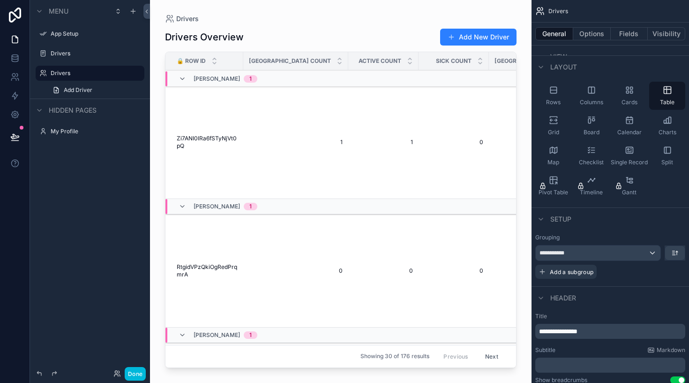
click at [580, 272] on span "Add a subgroup" at bounding box center [572, 271] width 44 height 7
click at [678, 273] on icon "scrollable content" at bounding box center [676, 273] width 8 height 8
click at [675, 254] on icon "scrollable content" at bounding box center [675, 253] width 8 height 8
click at [675, 254] on div "scrollable content" at bounding box center [344, 191] width 689 height 383
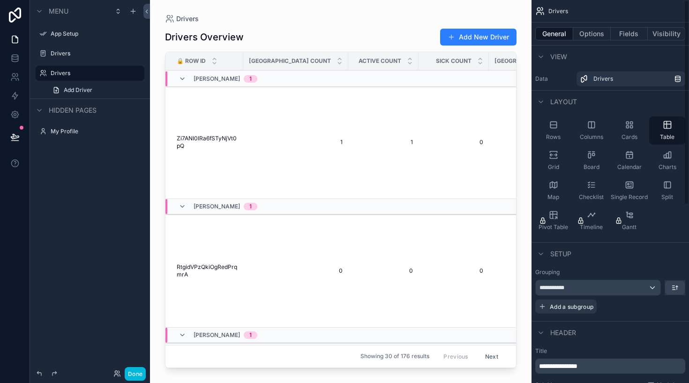
scroll to position [0, 0]
click at [561, 134] on div "Rows" at bounding box center [553, 130] width 36 height 28
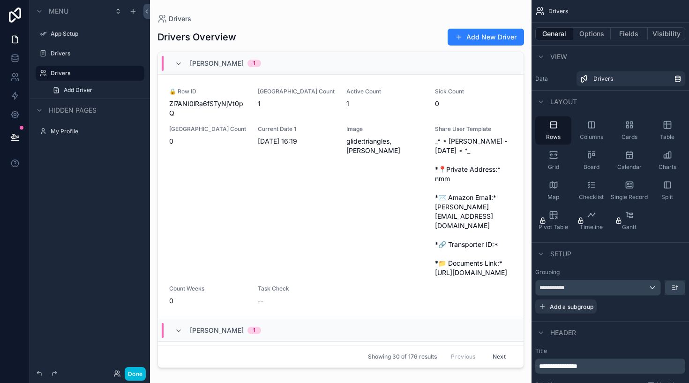
click at [583, 133] on span "Columns" at bounding box center [591, 137] width 23 height 8
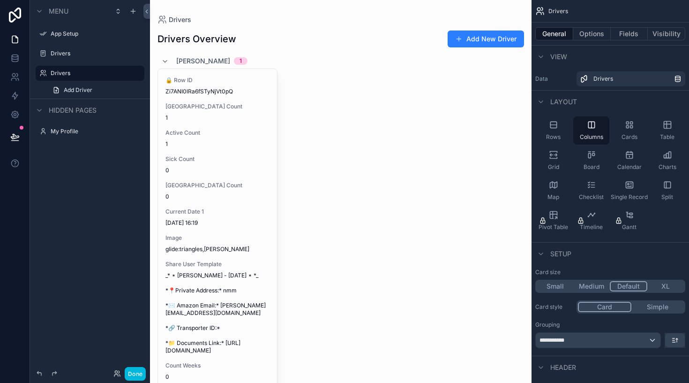
click at [602, 276] on div "Card size Small Medium Default XL" at bounding box center [610, 280] width 150 height 24
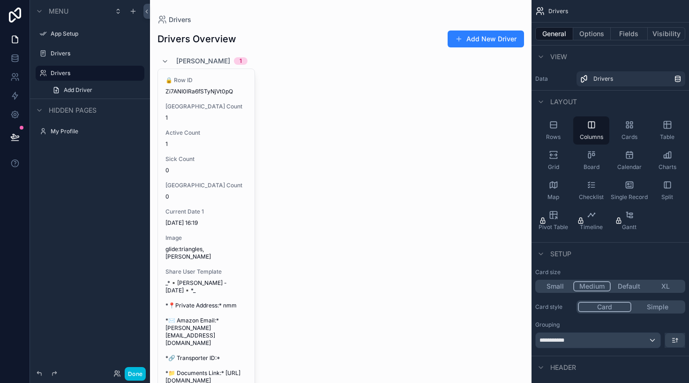
click at [597, 285] on button "Medium" at bounding box center [592, 286] width 38 height 10
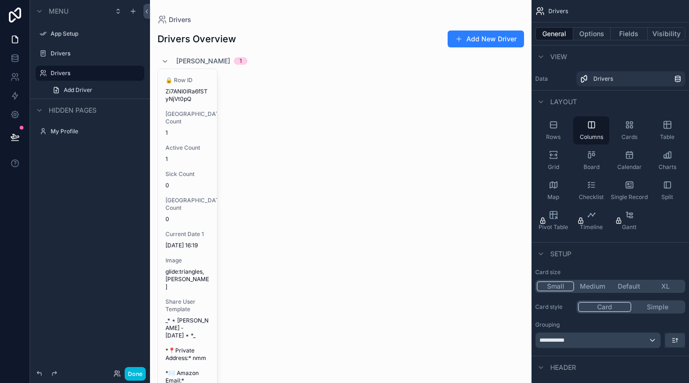
click at [567, 285] on button "Small" at bounding box center [556, 286] width 38 height 10
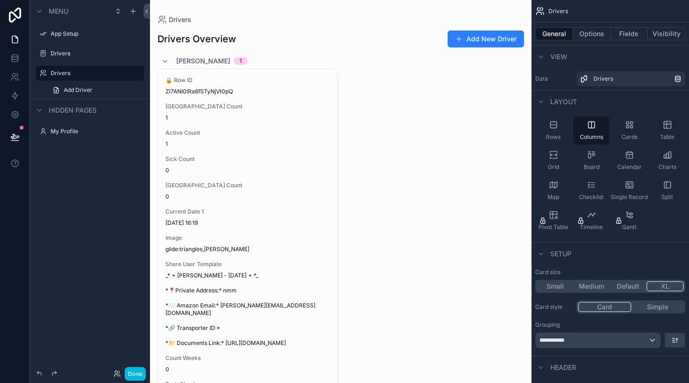
click at [664, 284] on button "XL" at bounding box center [666, 286] width 38 height 10
click at [657, 307] on button "Simple" at bounding box center [657, 306] width 53 height 10
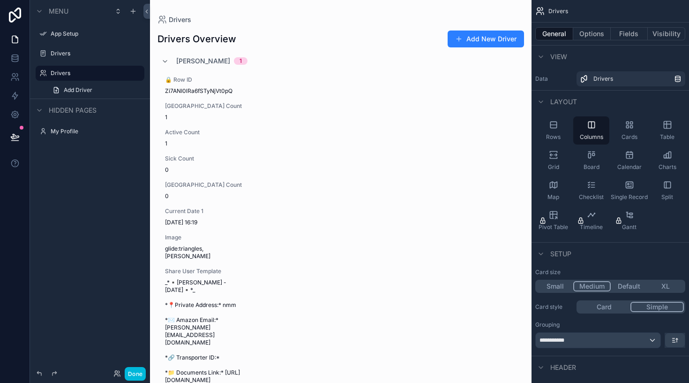
click at [581, 288] on button "Medium" at bounding box center [592, 286] width 38 height 10
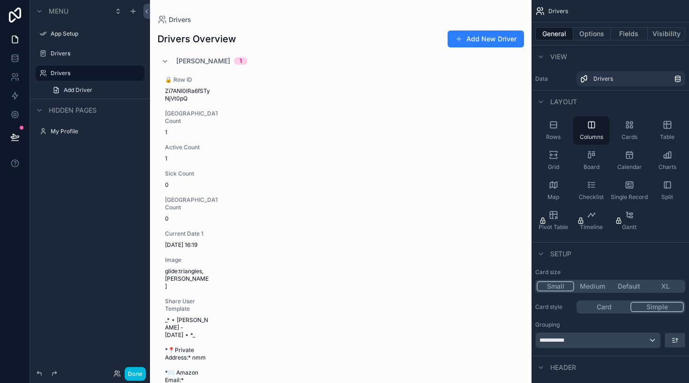
click at [559, 284] on button "Small" at bounding box center [556, 286] width 38 height 10
click at [610, 305] on button "Card" at bounding box center [604, 306] width 53 height 10
click at [556, 56] on span "View" at bounding box center [558, 56] width 17 height 9
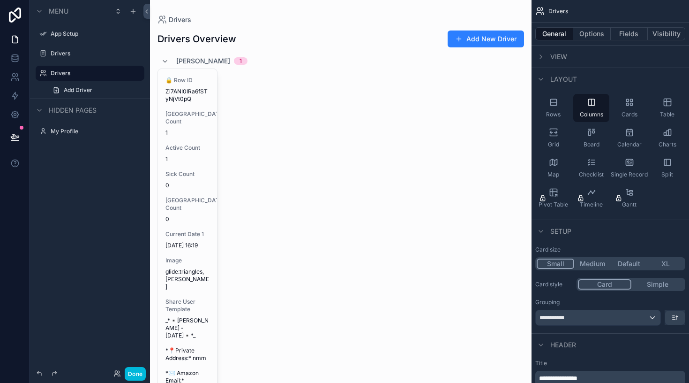
click at [547, 54] on div "View" at bounding box center [551, 56] width 32 height 11
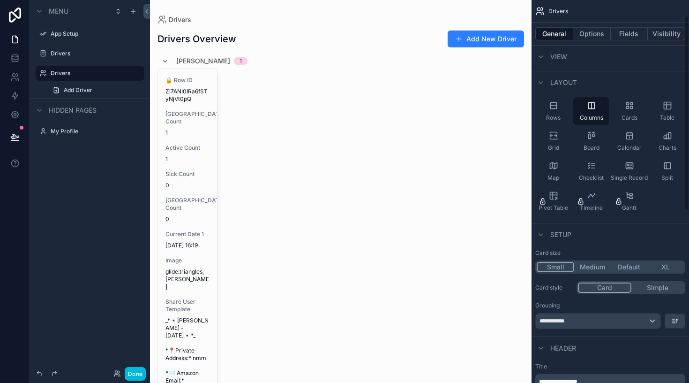
scroll to position [12, 0]
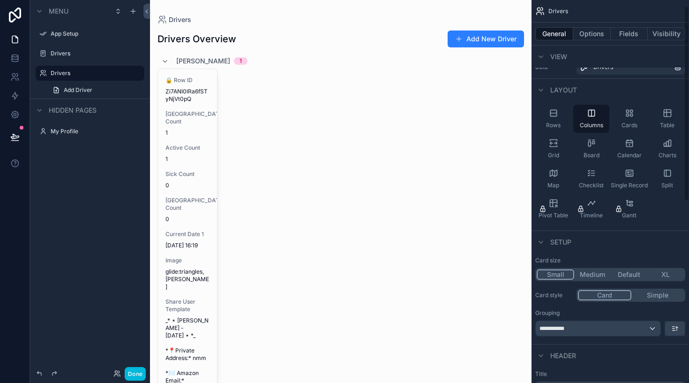
click at [635, 185] on span "Single Record" at bounding box center [629, 185] width 37 height 8
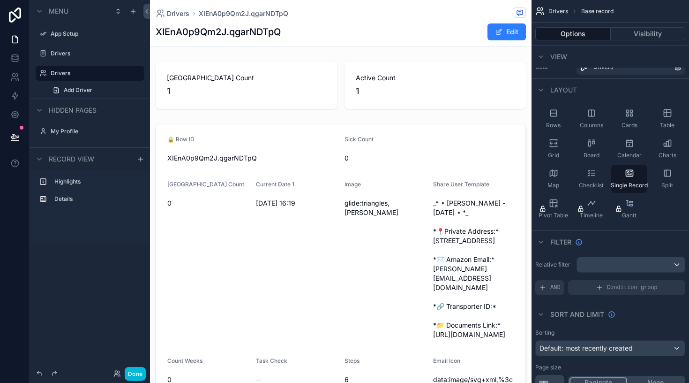
scroll to position [0, 0]
click at [600, 173] on div "Checklist" at bounding box center [591, 179] width 36 height 28
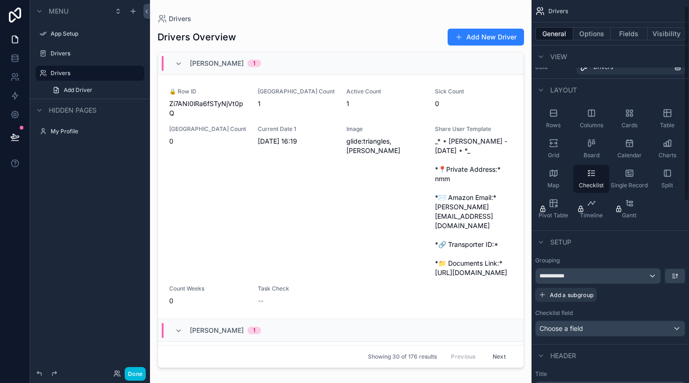
click at [561, 171] on div "Map" at bounding box center [553, 179] width 36 height 28
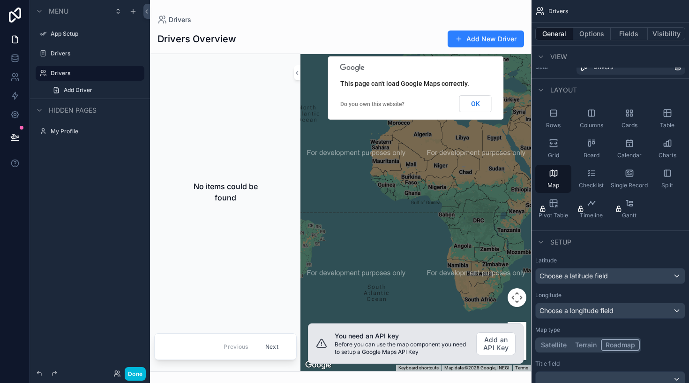
click at [554, 142] on icon "scrollable content" at bounding box center [553, 142] width 9 height 9
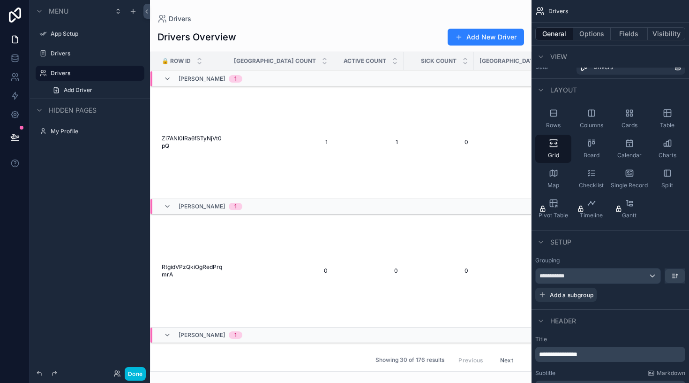
click at [555, 119] on div "Rows" at bounding box center [553, 119] width 36 height 28
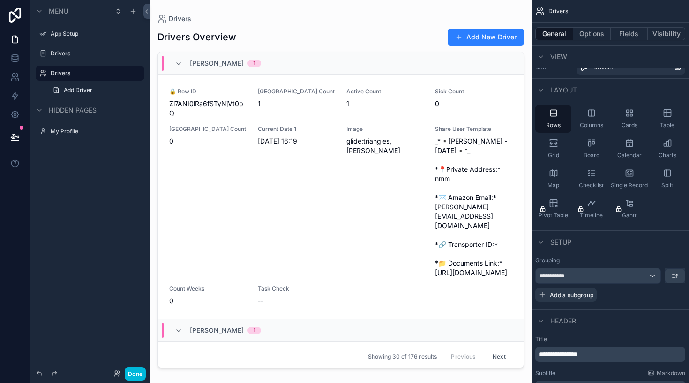
click at [600, 116] on div "Columns" at bounding box center [591, 119] width 36 height 28
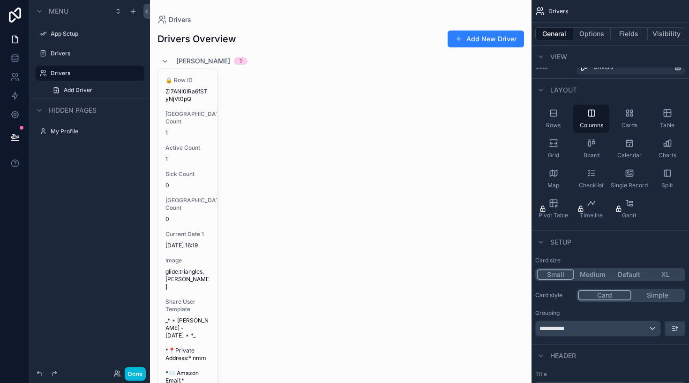
click at [632, 119] on div "Cards" at bounding box center [629, 119] width 36 height 28
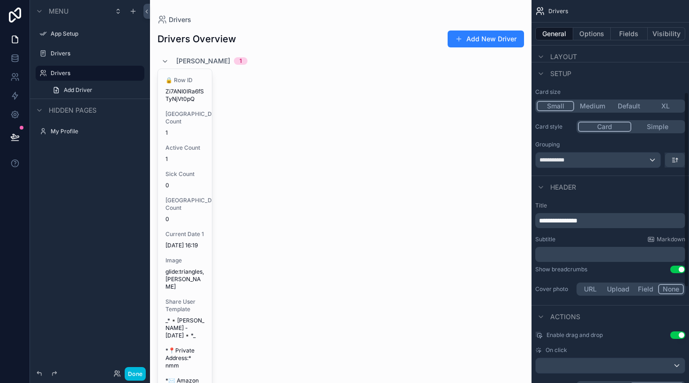
scroll to position [183, 0]
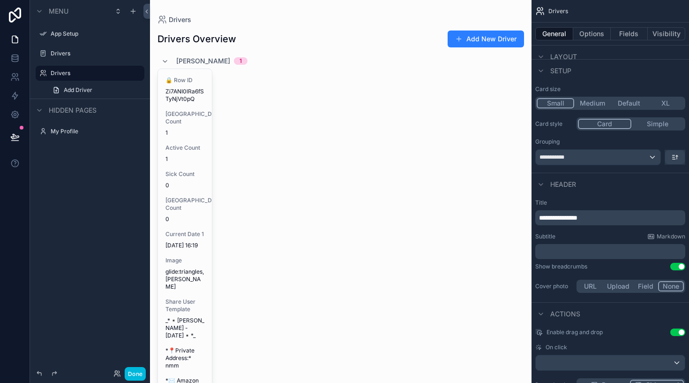
click at [615, 219] on p "**********" at bounding box center [611, 217] width 144 height 9
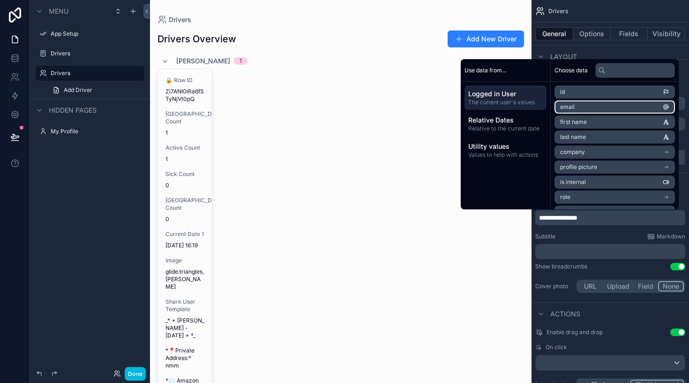
click at [597, 106] on li "email" at bounding box center [615, 106] width 121 height 13
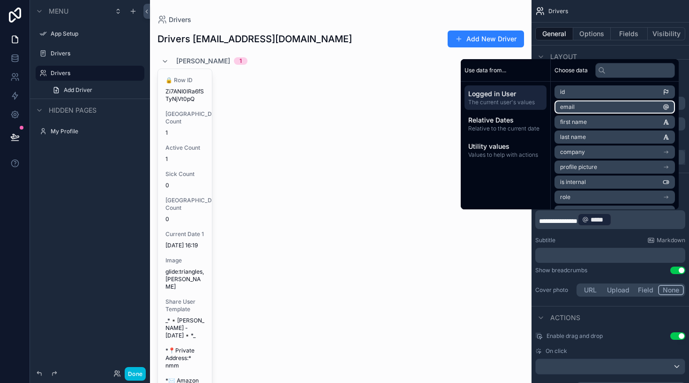
click at [597, 107] on li "email" at bounding box center [615, 106] width 121 height 13
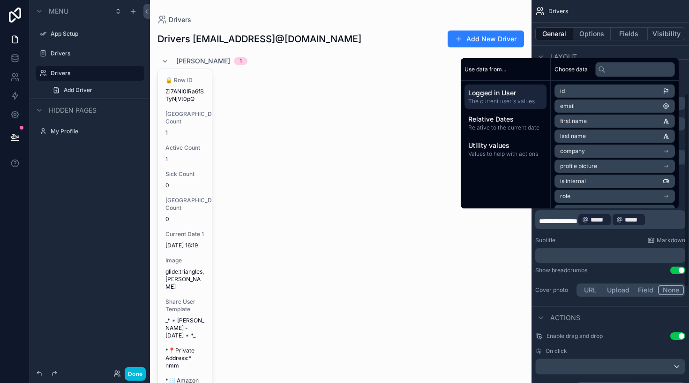
click at [675, 221] on p "**********" at bounding box center [611, 219] width 144 height 15
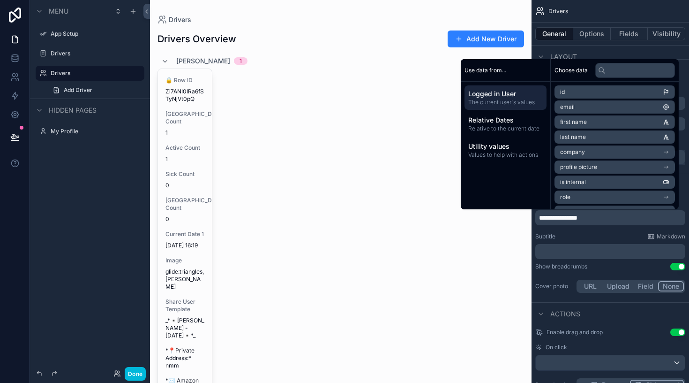
click at [518, 130] on span "Relative to the current date" at bounding box center [505, 129] width 75 height 8
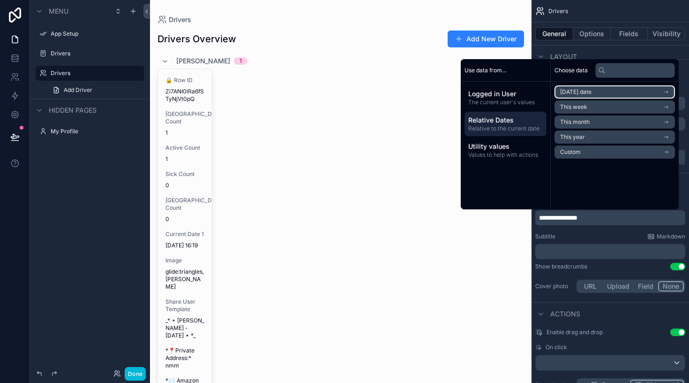
click at [584, 93] on span "[DATE] date" at bounding box center [575, 92] width 31 height 8
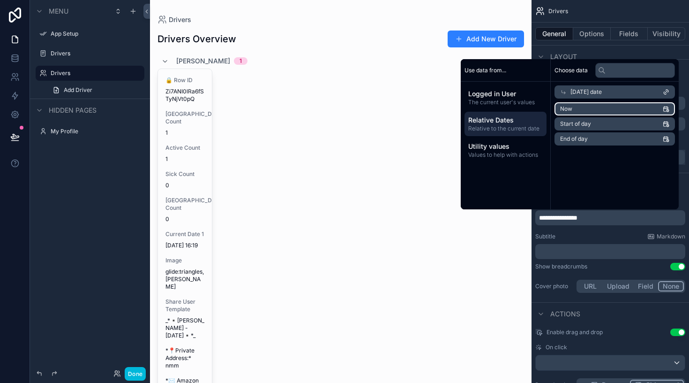
click at [578, 113] on li "Now" at bounding box center [615, 108] width 121 height 13
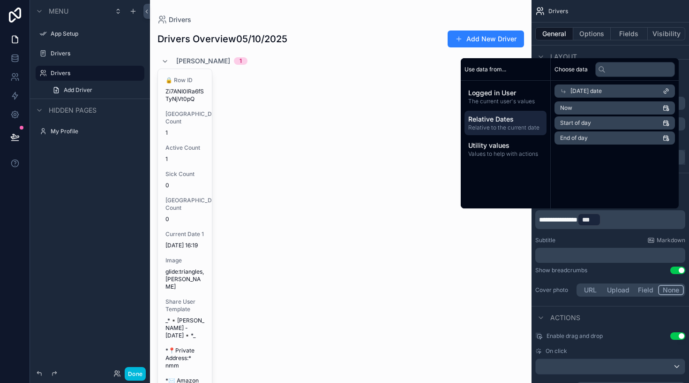
click at [508, 147] on span "Utility values" at bounding box center [505, 145] width 75 height 9
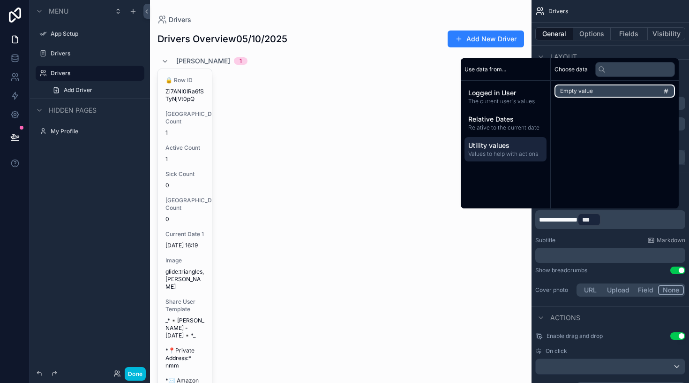
click at [597, 93] on li "Empty value" at bounding box center [615, 90] width 121 height 13
click at [673, 224] on p "**********" at bounding box center [611, 219] width 144 height 15
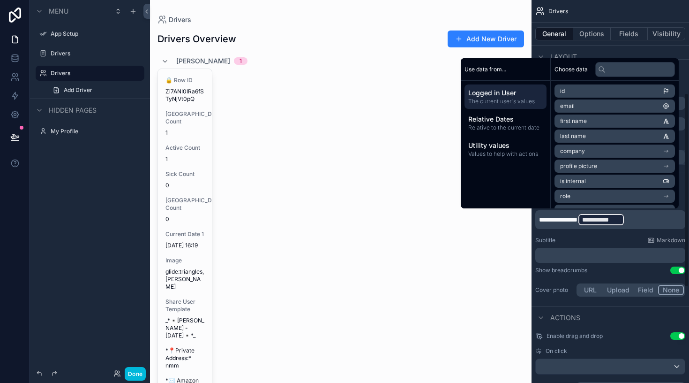
click at [622, 237] on div "Subtitle Markdown" at bounding box center [610, 240] width 150 height 8
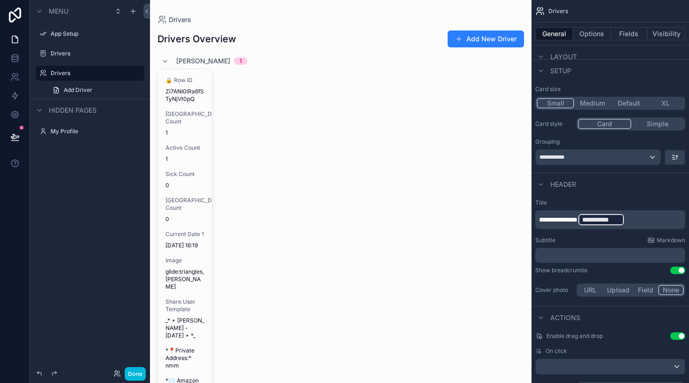
click at [632, 252] on p "﻿" at bounding box center [611, 254] width 144 height 9
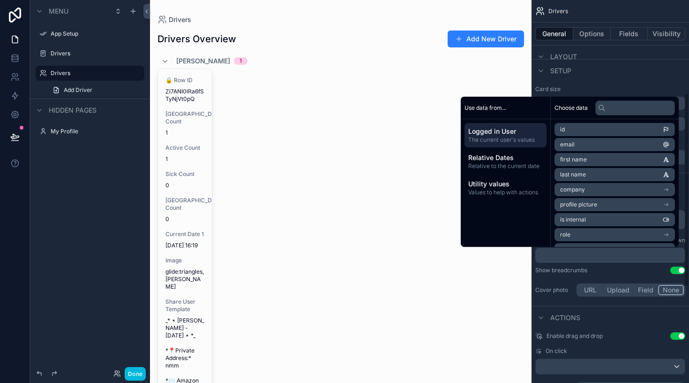
scroll to position [0, 0]
click at [591, 257] on p "﻿" at bounding box center [611, 254] width 144 height 9
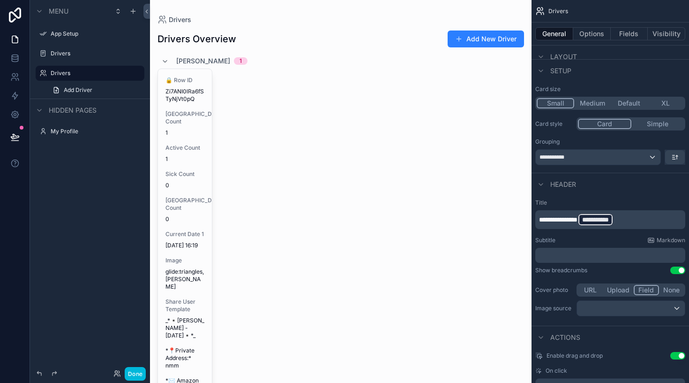
click at [649, 292] on button "Field" at bounding box center [647, 290] width 26 height 10
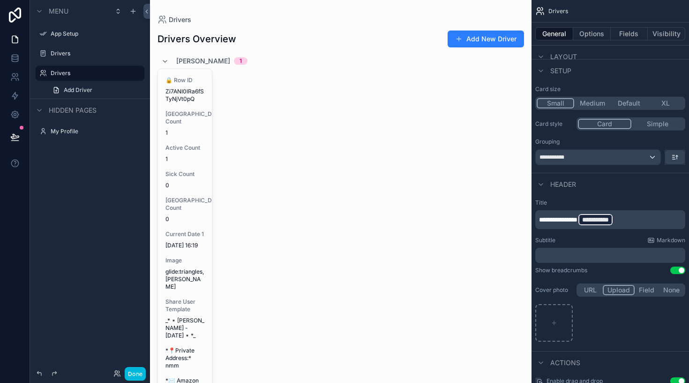
click at [622, 290] on button "Upload" at bounding box center [619, 290] width 32 height 10
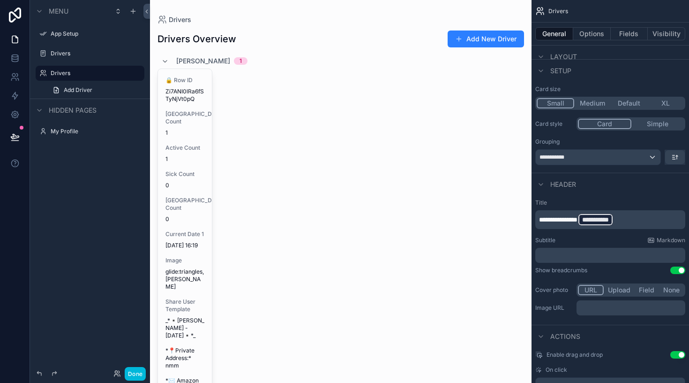
click at [588, 293] on button "URL" at bounding box center [591, 290] width 26 height 10
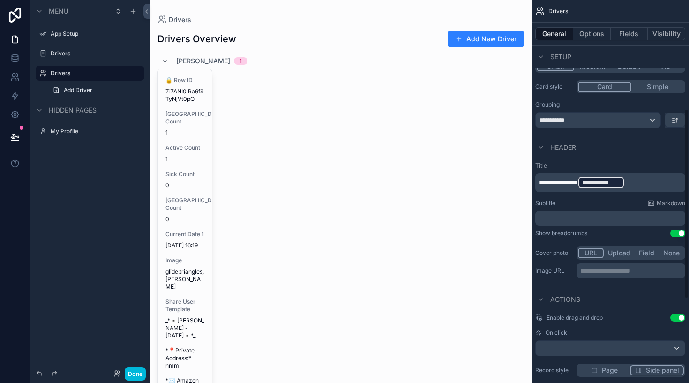
scroll to position [236, 0]
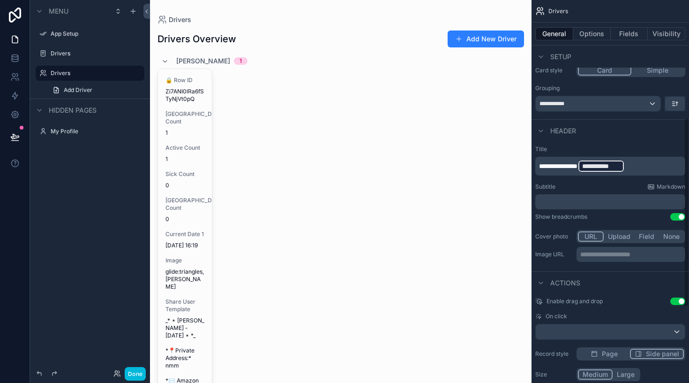
click at [605, 248] on div "**********" at bounding box center [631, 254] width 109 height 15
click at [605, 256] on p "**********" at bounding box center [631, 253] width 103 height 9
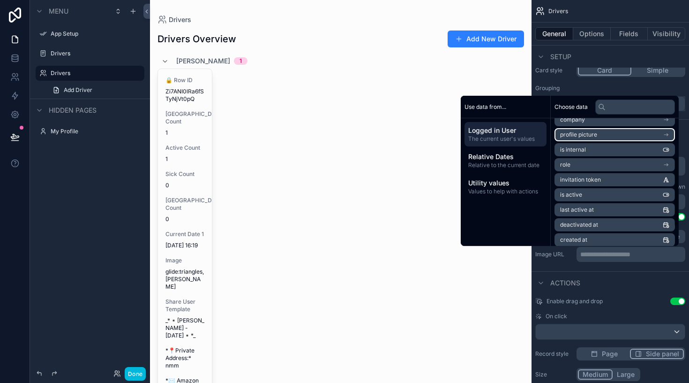
click at [583, 137] on span "profile picture" at bounding box center [578, 135] width 37 height 8
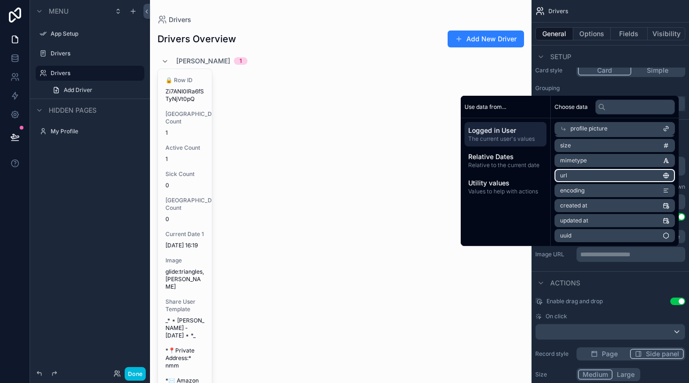
scroll to position [0, 0]
click at [562, 128] on icon at bounding box center [564, 129] width 4 height 4
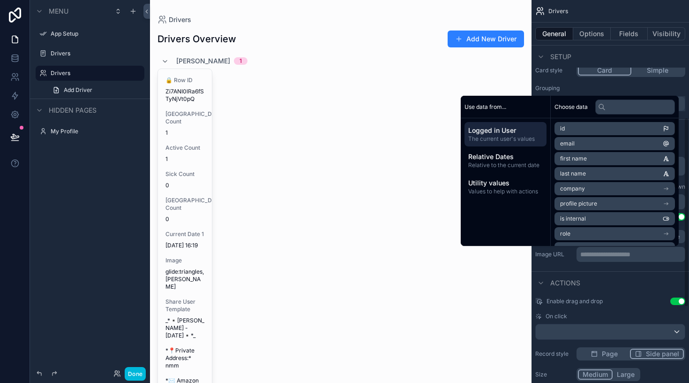
click at [602, 80] on div "**********" at bounding box center [610, 72] width 150 height 80
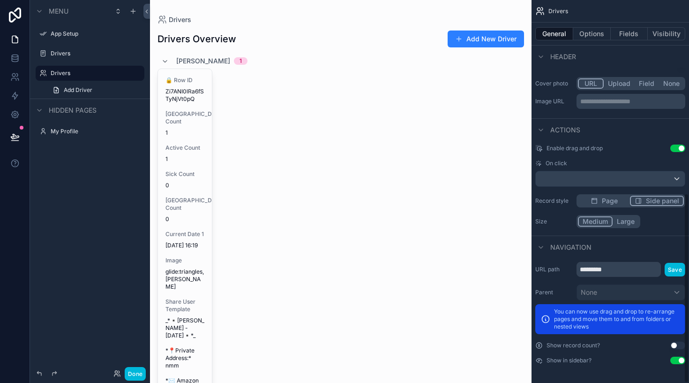
scroll to position [389, 0]
click at [616, 174] on div "scrollable content" at bounding box center [610, 178] width 149 height 15
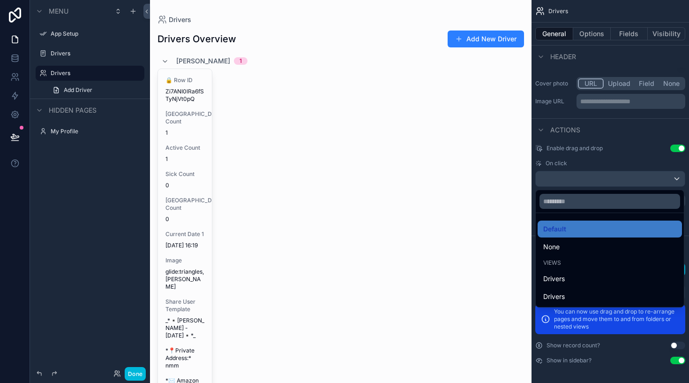
scroll to position [0, 0]
click at [576, 278] on div "Drivers" at bounding box center [609, 278] width 133 height 11
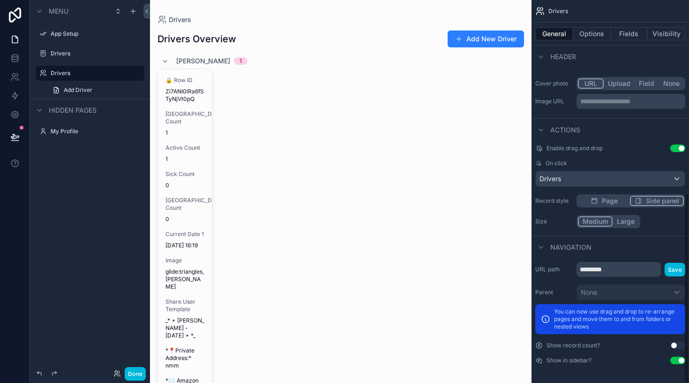
click at [193, 104] on div "🔒 Row ID Zi7ANI0lRa6fSTyNjVt0pQ First Station Station Count 1 Active Count 1 Si…" at bounding box center [185, 320] width 54 height 503
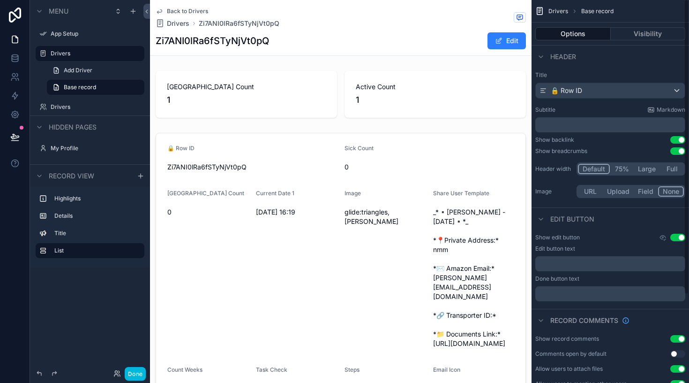
scroll to position [0, 0]
click at [623, 168] on button "75%" at bounding box center [621, 169] width 25 height 10
click at [605, 167] on button "Default" at bounding box center [593, 169] width 31 height 10
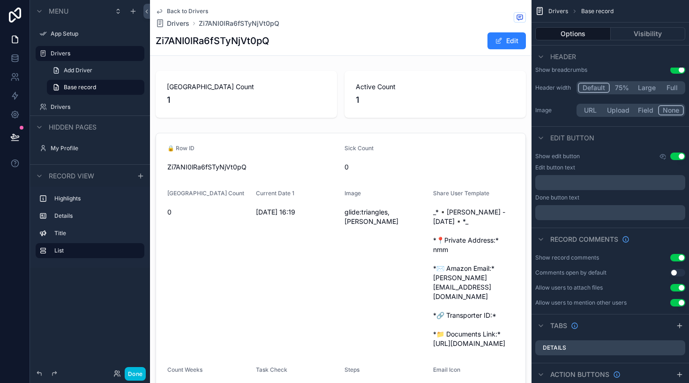
click at [179, 24] on span "Drivers" at bounding box center [178, 23] width 23 height 9
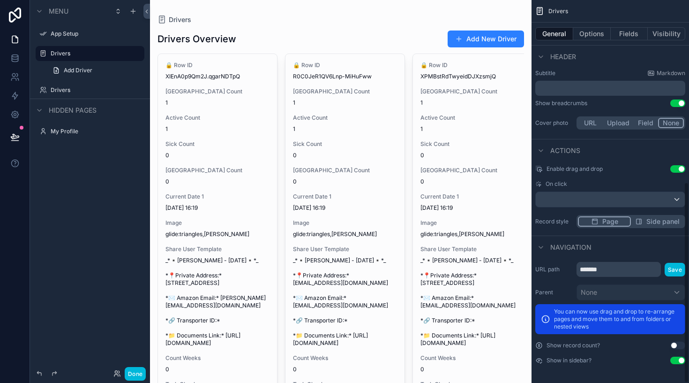
click at [678, 347] on button "Use setting" at bounding box center [678, 345] width 15 height 8
click at [139, 373] on button "Done" at bounding box center [135, 374] width 21 height 14
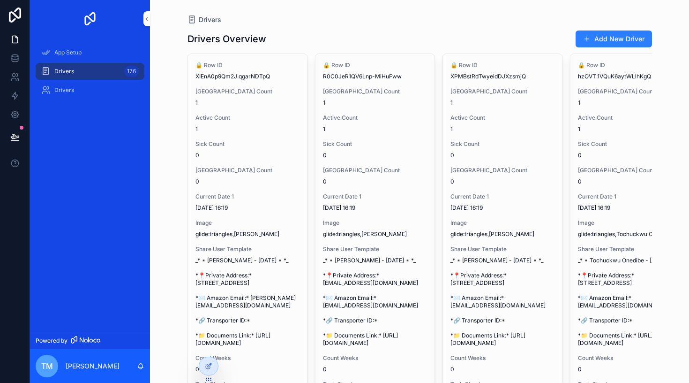
click at [87, 88] on div "Drivers" at bounding box center [90, 90] width 98 height 15
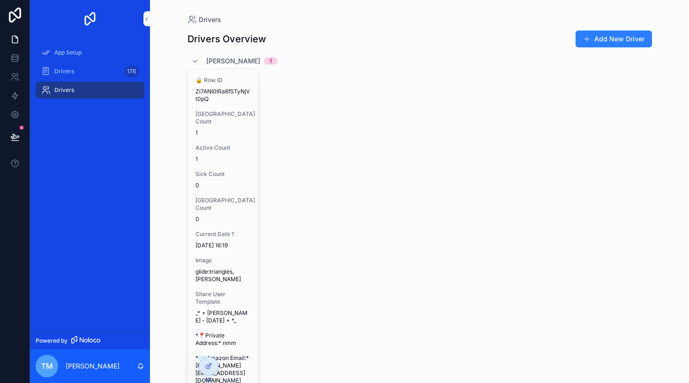
click at [77, 57] on div "App Setup" at bounding box center [90, 52] width 98 height 15
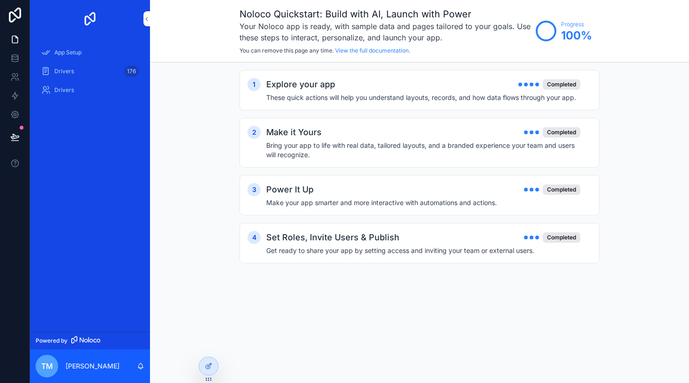
click at [82, 70] on div "Drivers 176" at bounding box center [90, 71] width 98 height 15
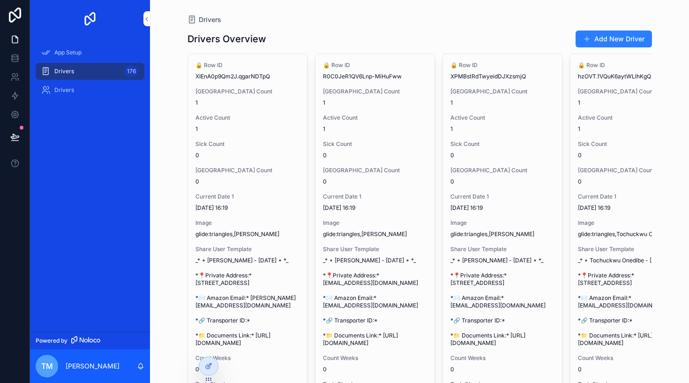
click at [87, 93] on div "Drivers" at bounding box center [90, 90] width 98 height 15
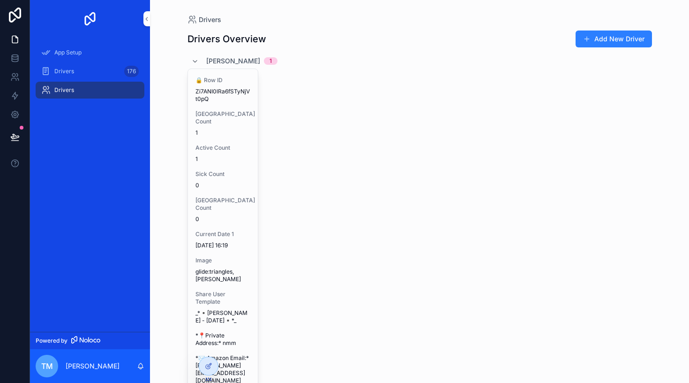
click at [88, 68] on div "Drivers 176" at bounding box center [90, 71] width 98 height 15
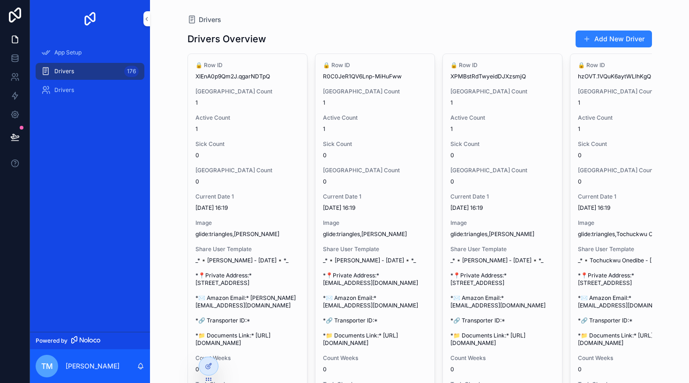
click at [256, 82] on div "🔒 Row ID XIEnA0p9Qm2J.qgarNDTpQ First Station Station Count 1 Active Count 1 Si…" at bounding box center [247, 241] width 119 height 375
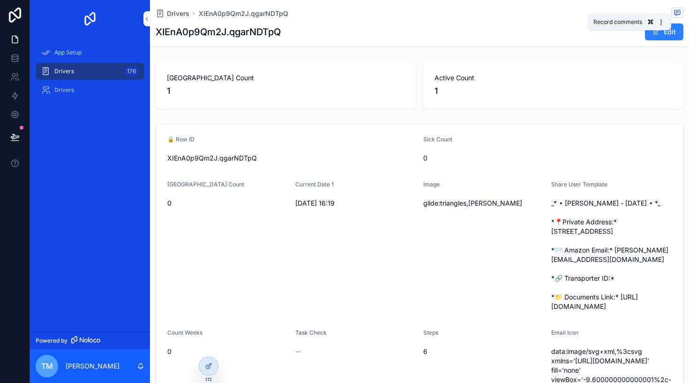
click at [677, 14] on icon "scrollable content" at bounding box center [678, 13] width 8 height 8
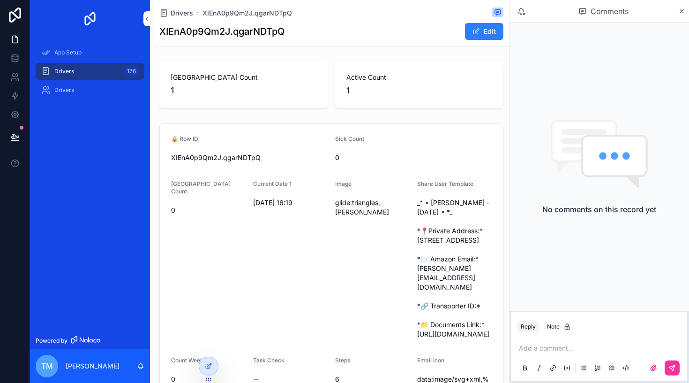
click at [686, 10] on div "Comments" at bounding box center [600, 11] width 180 height 23
click at [681, 14] on icon "scrollable content" at bounding box center [681, 12] width 7 height 8
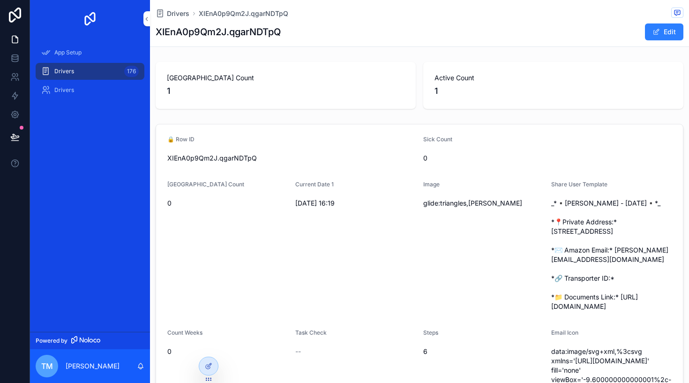
click at [671, 29] on button "Edit" at bounding box center [664, 31] width 38 height 17
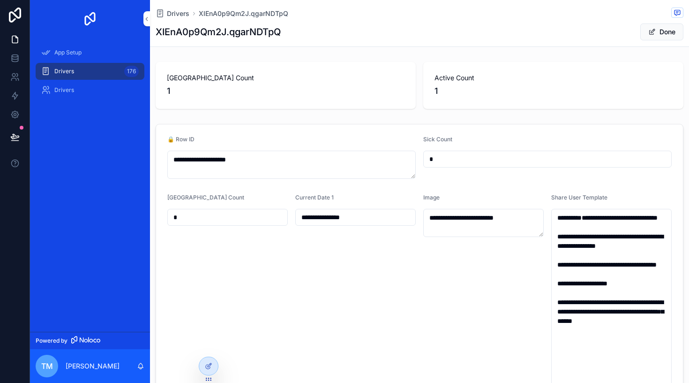
click at [671, 29] on button "Done" at bounding box center [661, 31] width 43 height 17
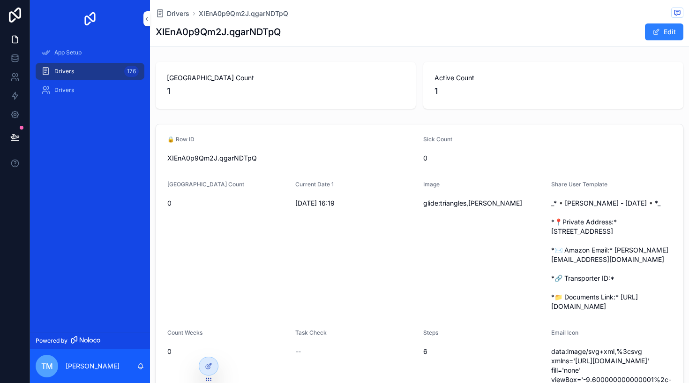
click at [671, 29] on button "Edit" at bounding box center [664, 31] width 38 height 17
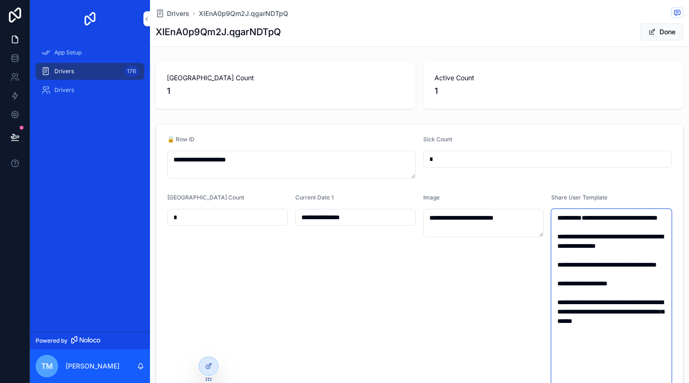
click at [602, 241] on textarea "**********" at bounding box center [611, 321] width 121 height 224
click at [624, 216] on textarea "**********" at bounding box center [611, 321] width 121 height 224
click at [668, 30] on button "Done" at bounding box center [661, 31] width 43 height 17
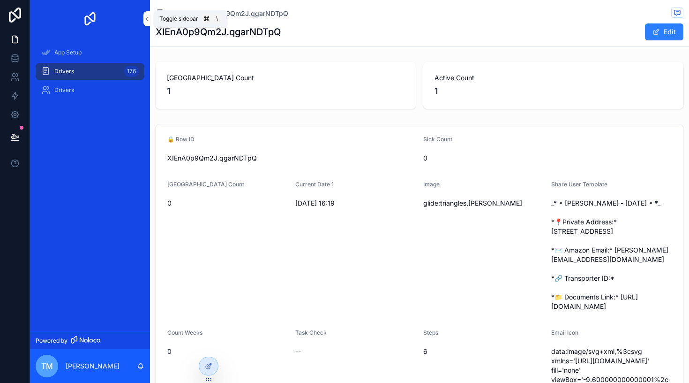
click at [147, 20] on icon "scrollable content" at bounding box center [146, 18] width 7 height 7
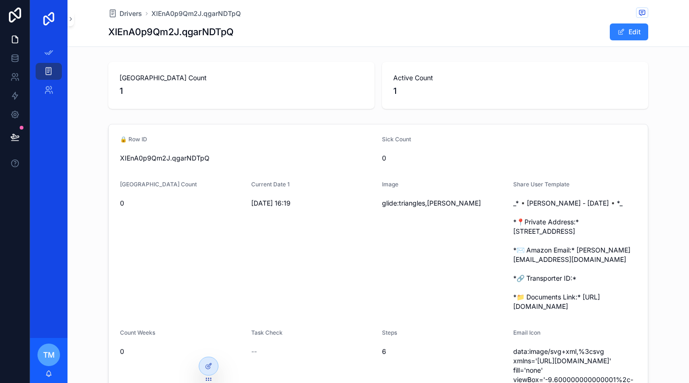
click at [208, 363] on icon at bounding box center [209, 366] width 8 height 8
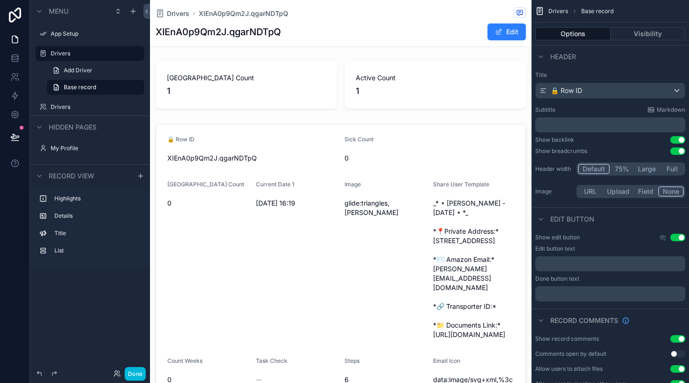
click at [178, 12] on span "Drivers" at bounding box center [178, 13] width 23 height 9
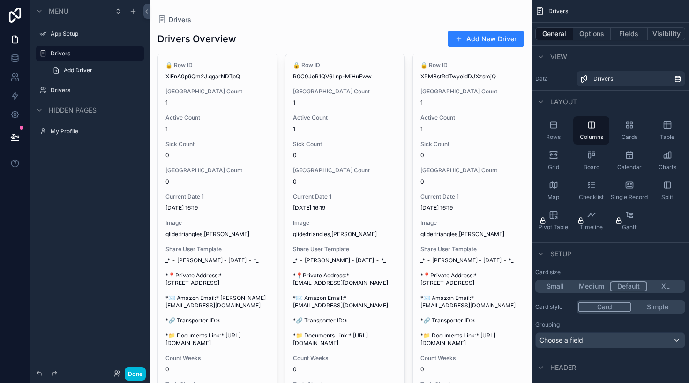
click at [0, 0] on icon "scrollable content" at bounding box center [0, 0] width 0 height 0
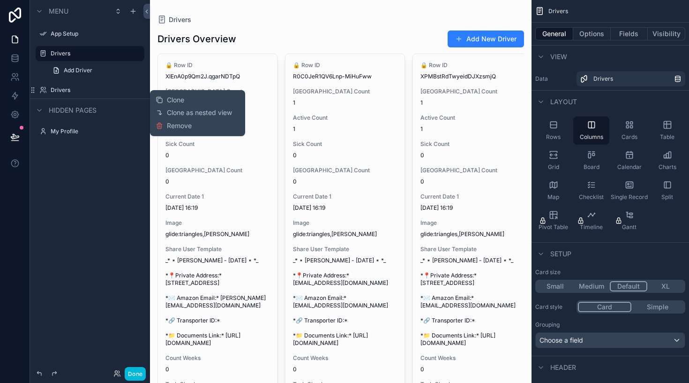
click at [173, 127] on span "Remove" at bounding box center [179, 125] width 25 height 9
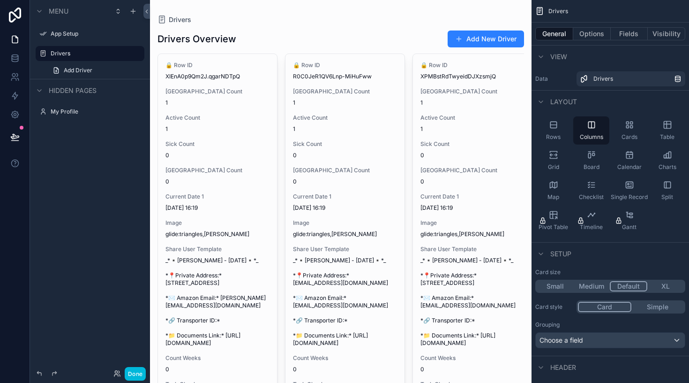
click at [94, 70] on link "Add Driver" at bounding box center [96, 70] width 98 height 15
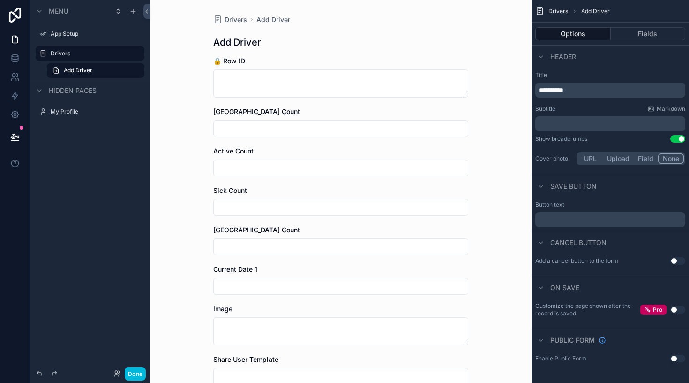
click at [63, 54] on label "Drivers" at bounding box center [95, 54] width 88 height 8
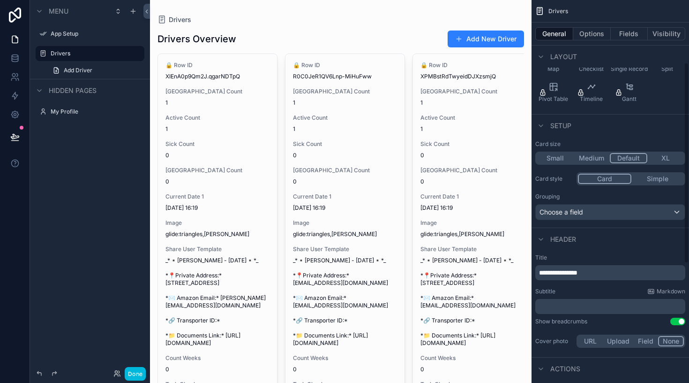
scroll to position [133, 0]
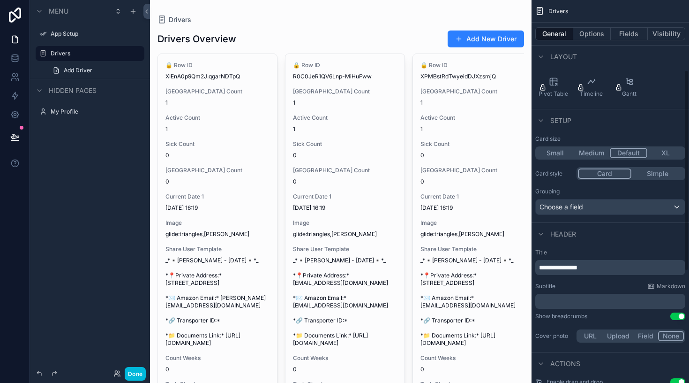
click at [583, 210] on span "Choose a field" at bounding box center [562, 207] width 44 height 8
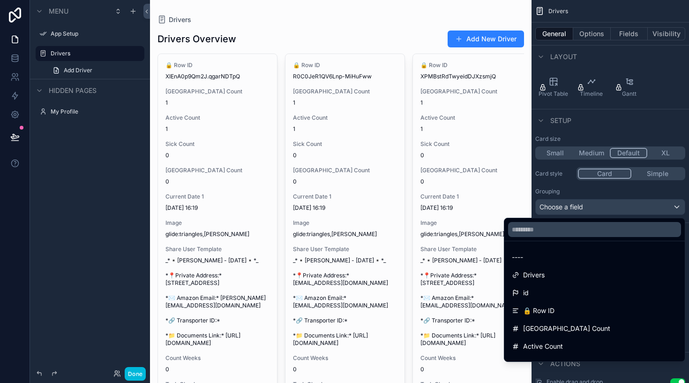
scroll to position [0, 0]
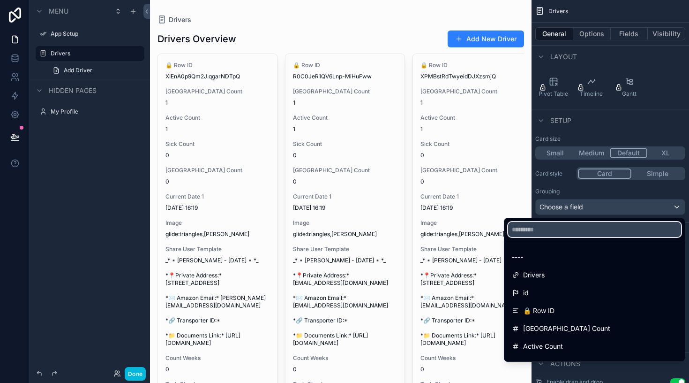
click at [552, 226] on input "text" at bounding box center [594, 229] width 173 height 15
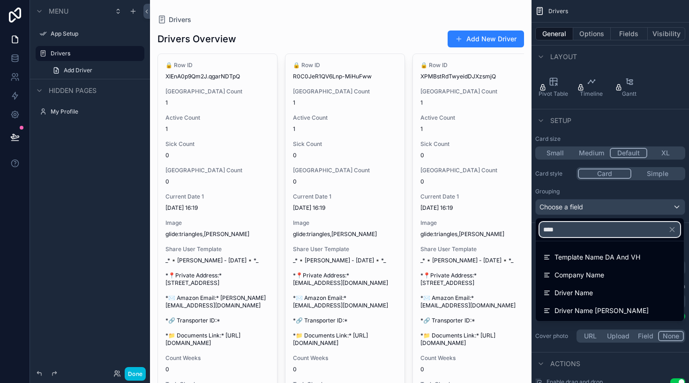
type input "****"
click at [572, 295] on span "Driver Name" at bounding box center [574, 292] width 38 height 11
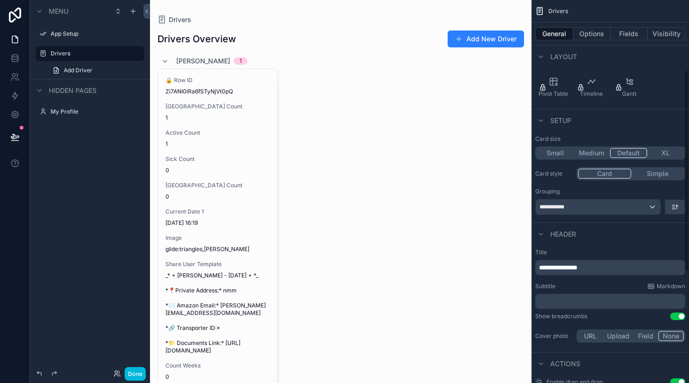
click at [576, 268] on span "**********" at bounding box center [558, 267] width 38 height 7
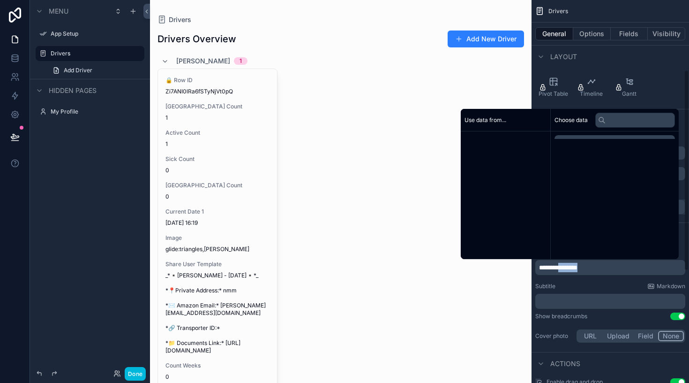
click at [576, 268] on span "**********" at bounding box center [558, 267] width 38 height 7
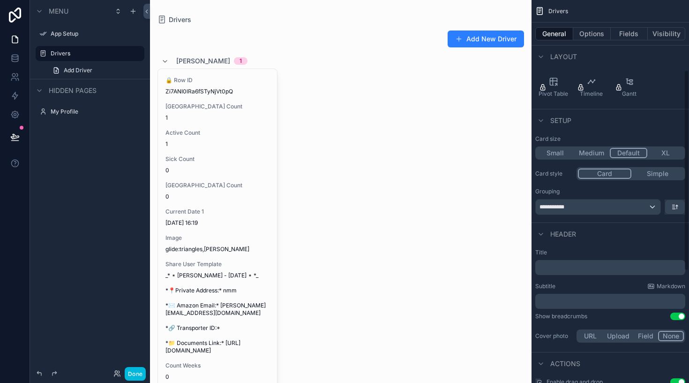
click at [577, 281] on div "Title ﻿ Subtitle Markdown ﻿ Show breadcrumbs Use setting Cover photo URL Upload…" at bounding box center [611, 296] width 158 height 103
click at [580, 208] on div "**********" at bounding box center [598, 206] width 125 height 15
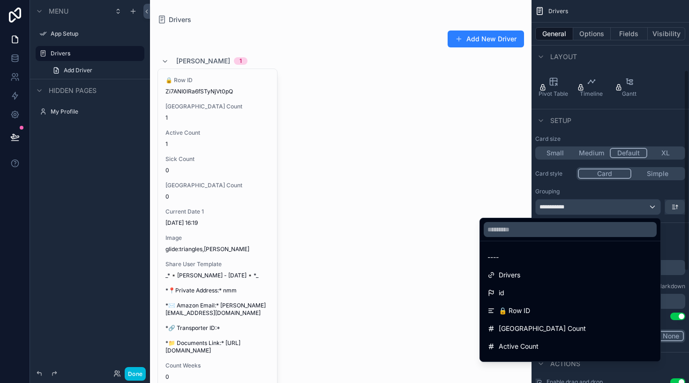
click at [654, 208] on div "scrollable content" at bounding box center [344, 191] width 689 height 383
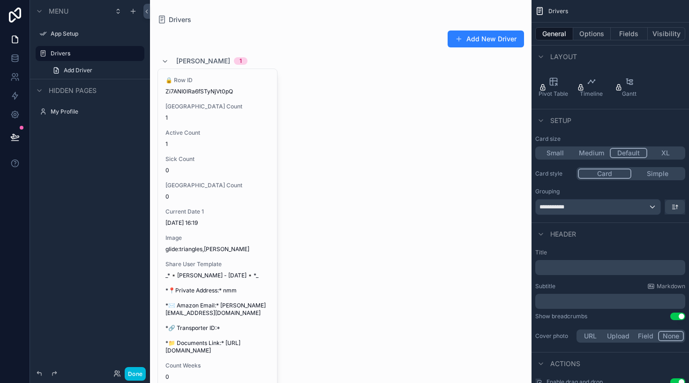
click at [649, 206] on div "**********" at bounding box center [598, 206] width 125 height 15
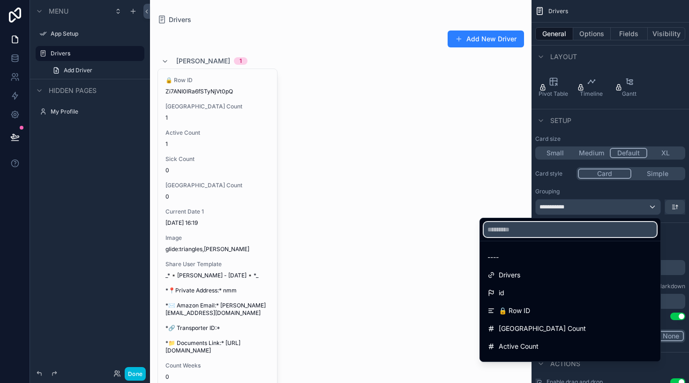
click at [587, 233] on input "text" at bounding box center [570, 229] width 173 height 15
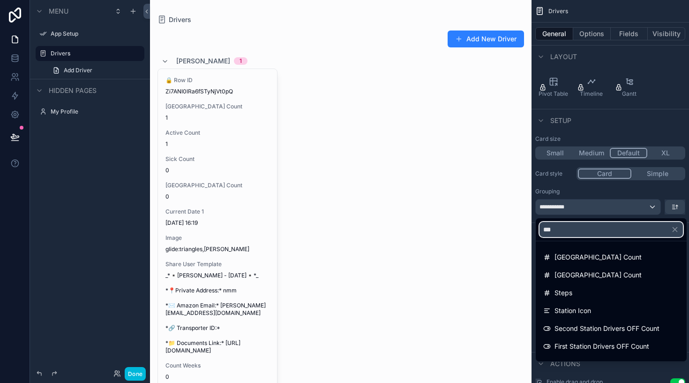
type input "****"
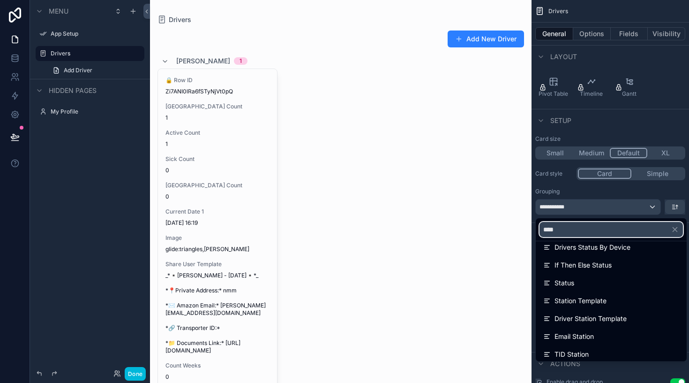
scroll to position [133, 0]
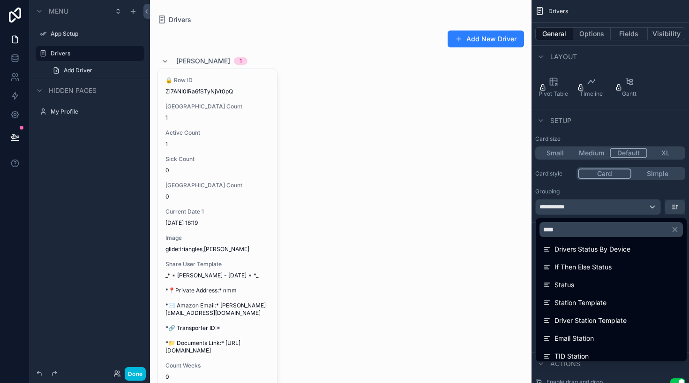
click at [593, 287] on div "Status" at bounding box center [611, 284] width 136 height 11
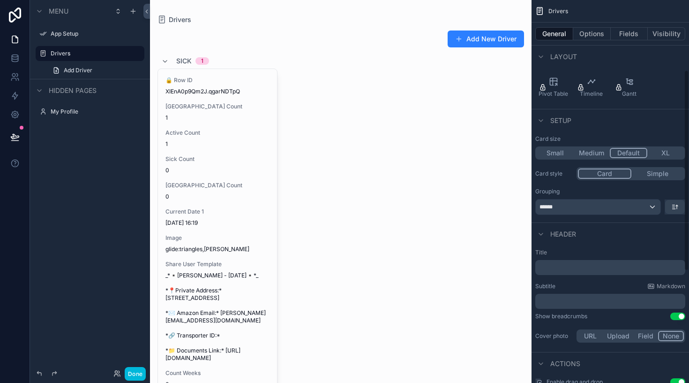
scroll to position [0, 0]
click at [582, 262] on div "﻿" at bounding box center [610, 267] width 150 height 15
click at [558, 267] on p "﻿" at bounding box center [611, 267] width 144 height 9
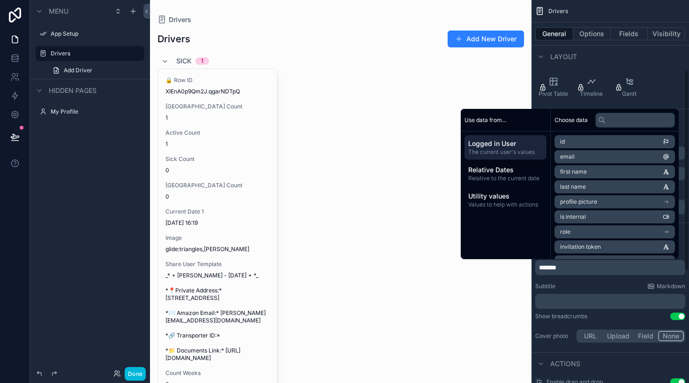
click at [575, 284] on div "Subtitle Markdown" at bounding box center [610, 286] width 150 height 8
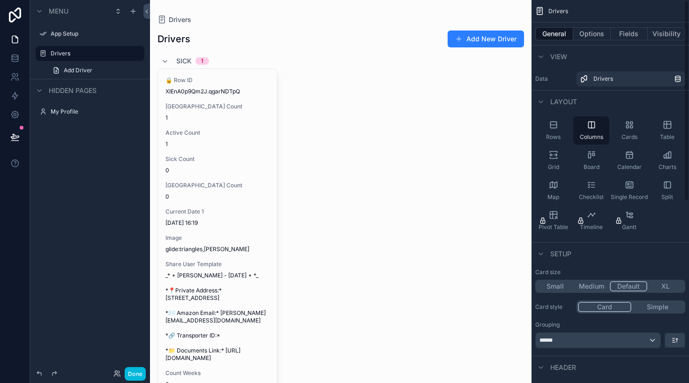
click at [632, 128] on icon "scrollable content" at bounding box center [629, 124] width 9 height 9
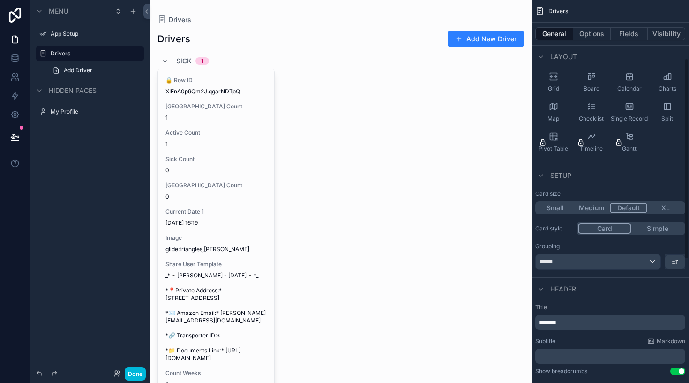
scroll to position [1, 0]
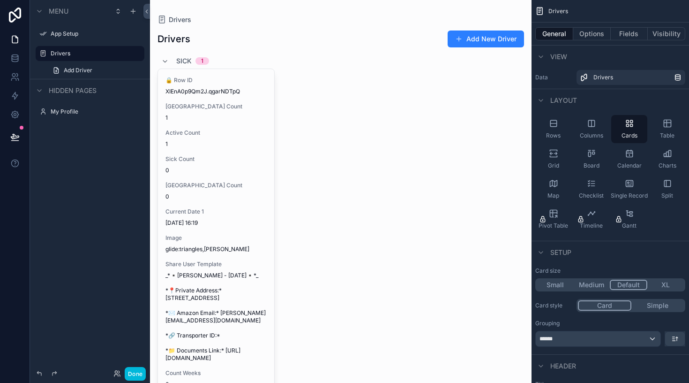
click at [138, 374] on button "Done" at bounding box center [135, 374] width 21 height 14
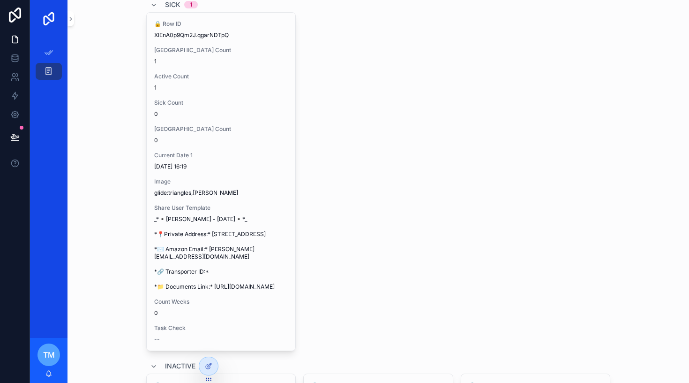
scroll to position [3, 0]
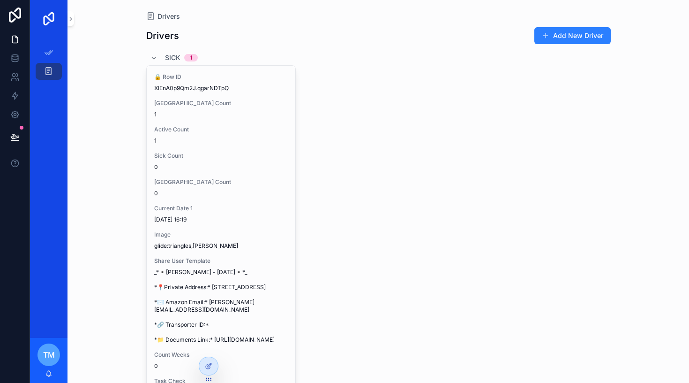
click at [211, 369] on icon at bounding box center [209, 366] width 8 height 8
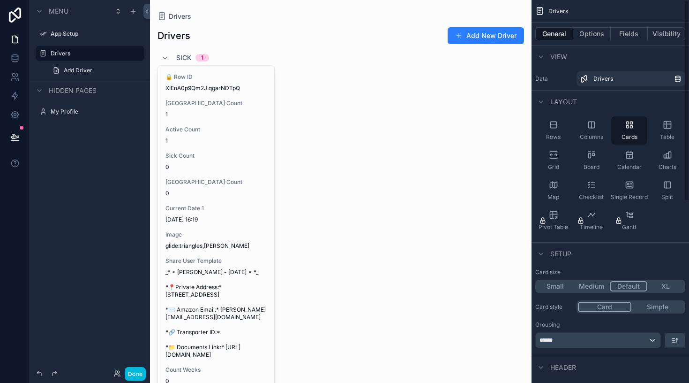
click at [672, 130] on div "Table" at bounding box center [667, 130] width 36 height 28
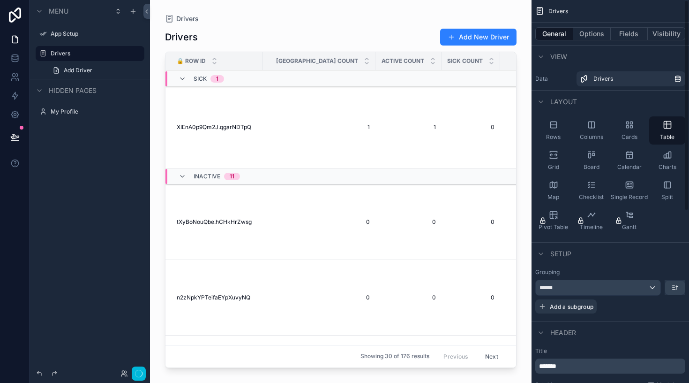
scroll to position [0, 0]
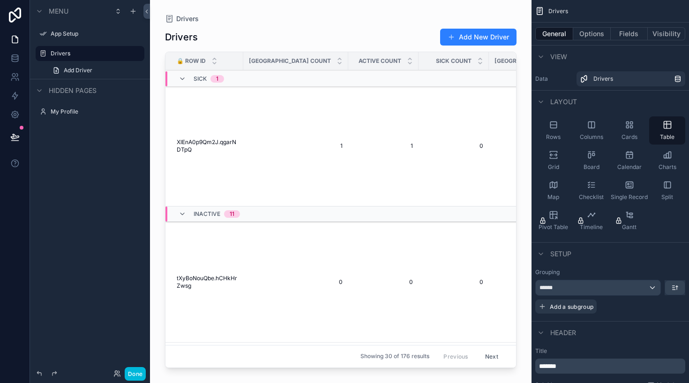
click at [665, 166] on span "Charts" at bounding box center [668, 167] width 18 height 8
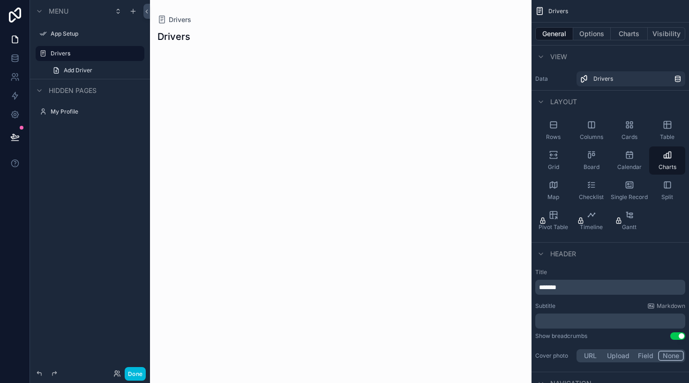
click at [669, 196] on span "Split" at bounding box center [668, 197] width 12 height 8
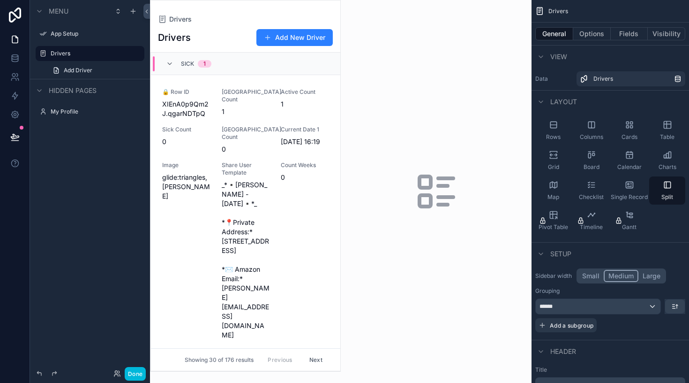
click at [557, 156] on icon "scrollable content" at bounding box center [553, 154] width 9 height 9
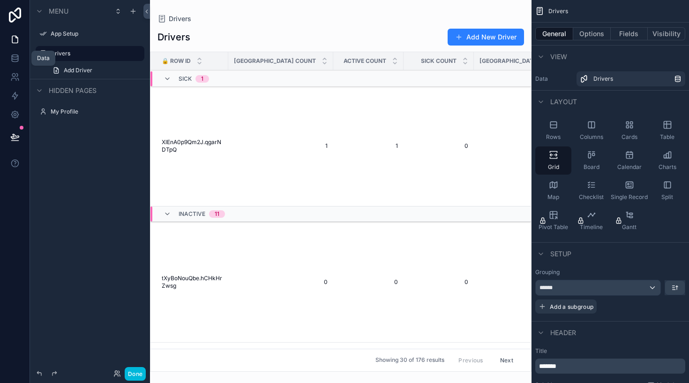
click at [16, 61] on icon at bounding box center [15, 60] width 6 height 4
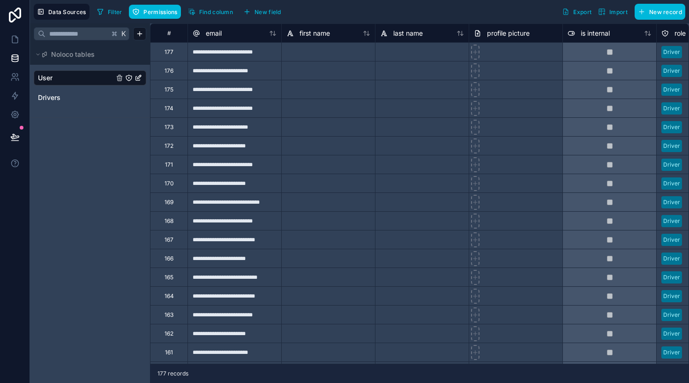
click at [53, 97] on span "Drivers" at bounding box center [49, 97] width 23 height 9
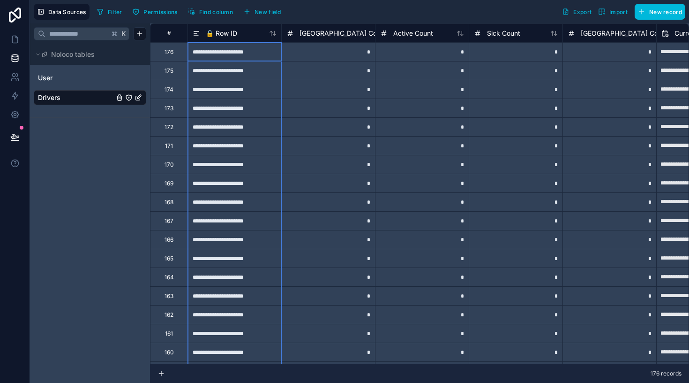
click at [231, 39] on div "🔒 Row ID" at bounding box center [235, 32] width 94 height 19
click at [228, 34] on span "🔒 Row ID" at bounding box center [221, 33] width 31 height 9
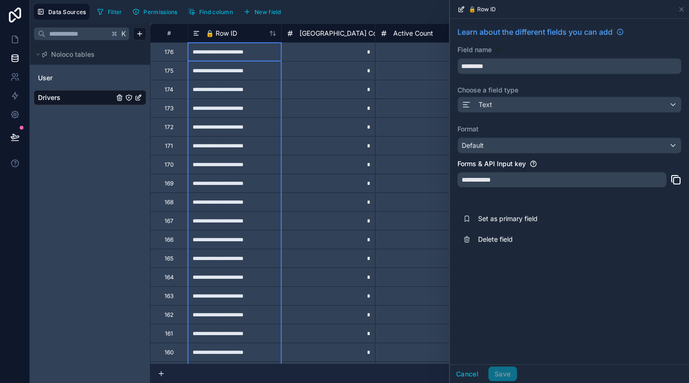
click at [479, 235] on span "Delete field" at bounding box center [545, 238] width 135 height 9
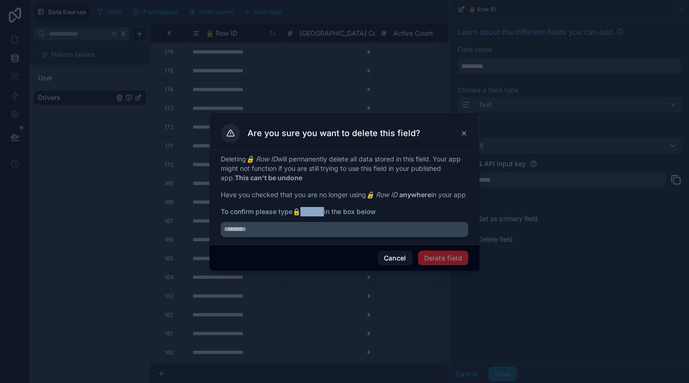
drag, startPoint x: 301, startPoint y: 218, endPoint x: 326, endPoint y: 218, distance: 25.3
click at [324, 215] on strong "🔒 Row ID" at bounding box center [308, 211] width 31 height 8
drag, startPoint x: 327, startPoint y: 218, endPoint x: 296, endPoint y: 218, distance: 30.5
click at [296, 215] on strong "🔒 Row ID" at bounding box center [308, 211] width 31 height 8
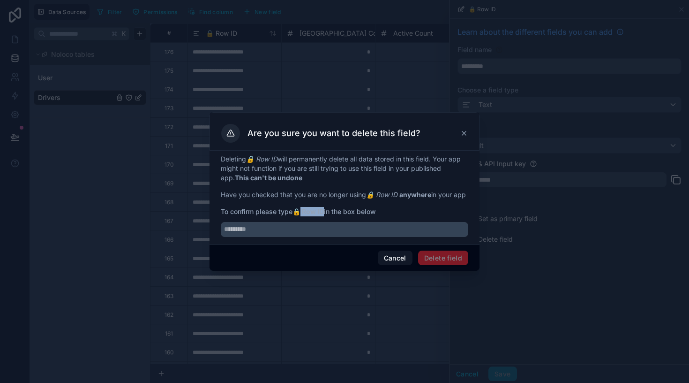
copy span "🔒 Row ID"
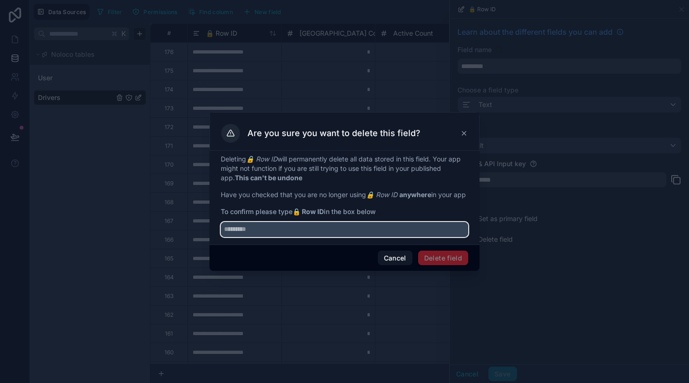
click at [290, 232] on input "text" at bounding box center [345, 229] width 248 height 15
paste input "*********"
type input "*********"
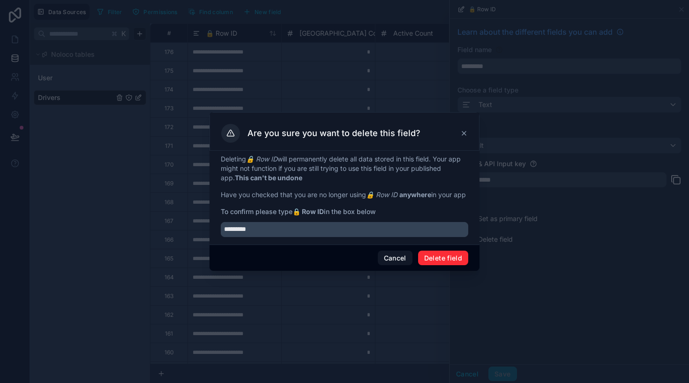
click at [447, 263] on button "Delete field" at bounding box center [443, 257] width 50 height 15
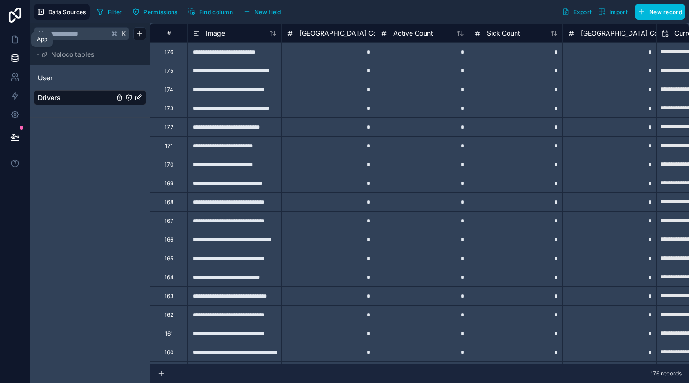
click at [15, 36] on icon at bounding box center [15, 39] width 6 height 7
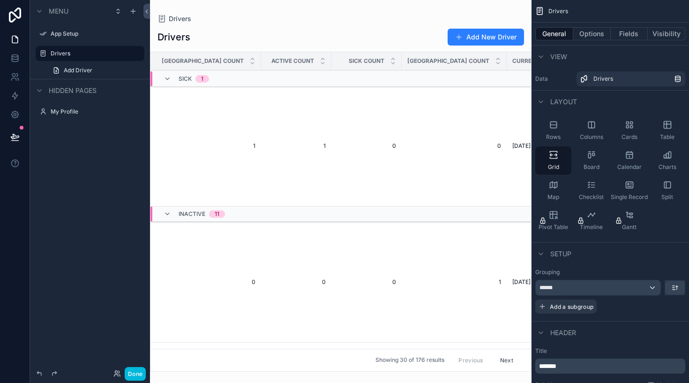
click at [601, 37] on button "Options" at bounding box center [592, 33] width 38 height 13
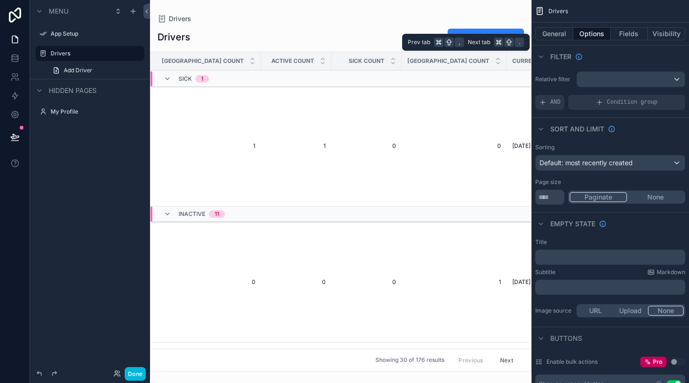
click at [631, 36] on button "Fields" at bounding box center [630, 33] width 38 height 13
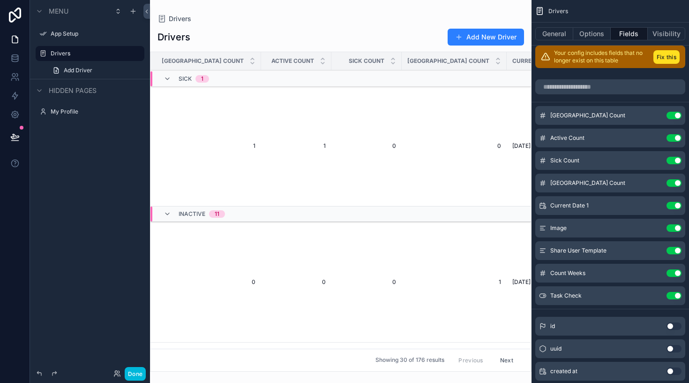
click at [676, 114] on button "Use setting" at bounding box center [674, 116] width 15 height 8
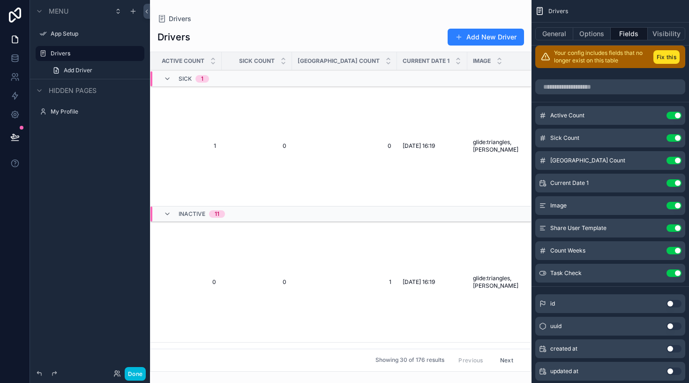
click at [675, 116] on button "Use setting" at bounding box center [674, 116] width 15 height 8
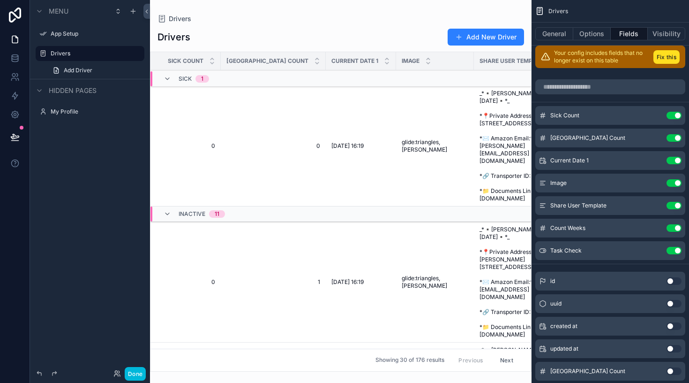
click at [675, 116] on button "Use setting" at bounding box center [674, 116] width 15 height 8
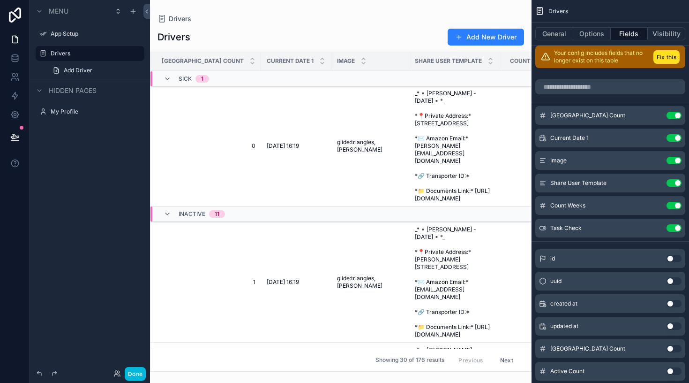
click at [676, 116] on button "Use setting" at bounding box center [674, 116] width 15 height 8
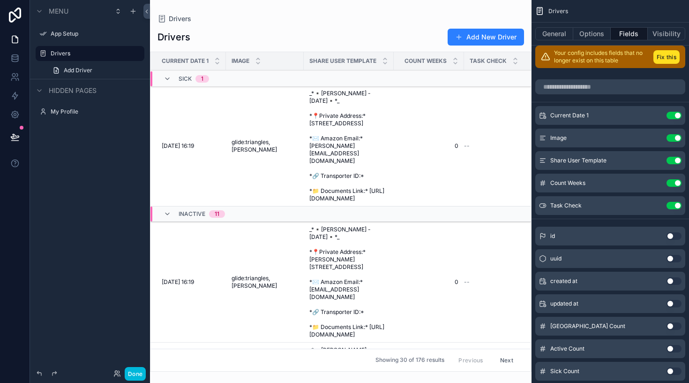
click at [676, 116] on button "Use setting" at bounding box center [674, 116] width 15 height 8
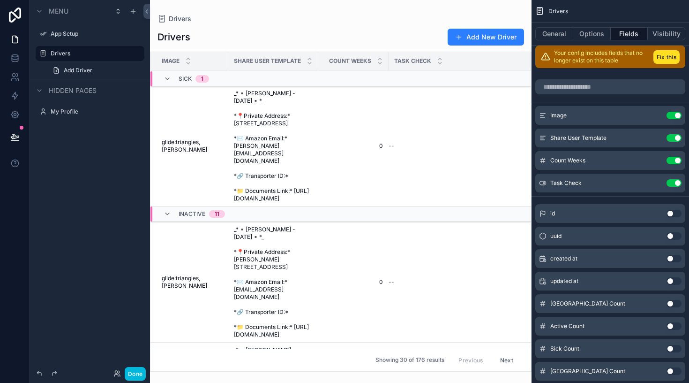
click at [676, 116] on button "Use setting" at bounding box center [674, 116] width 15 height 8
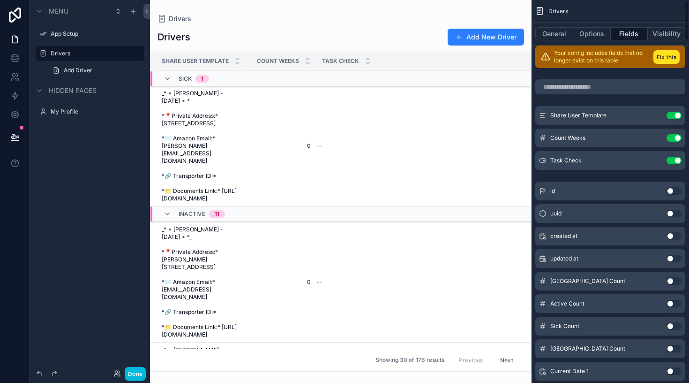
click at [676, 116] on button "Use setting" at bounding box center [674, 116] width 15 height 8
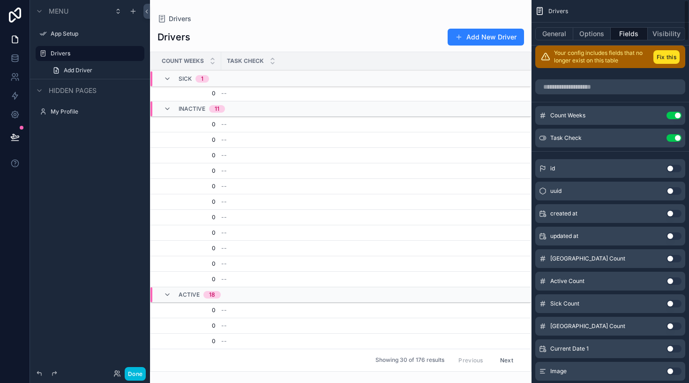
click at [676, 116] on button "Use setting" at bounding box center [674, 116] width 15 height 8
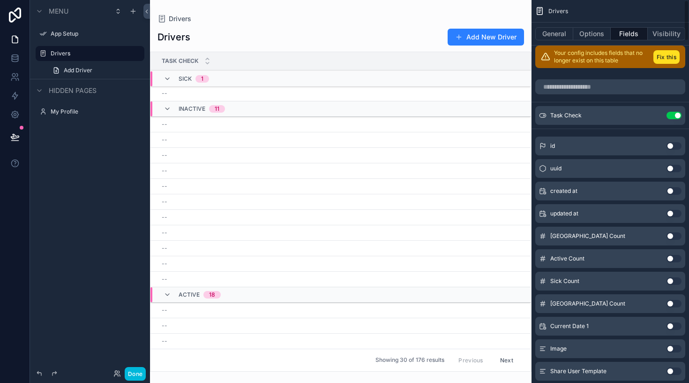
click at [676, 115] on button "Use setting" at bounding box center [674, 116] width 15 height 8
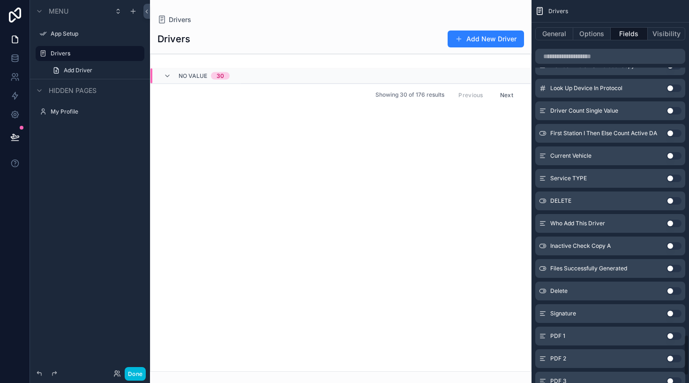
scroll to position [3114, 0]
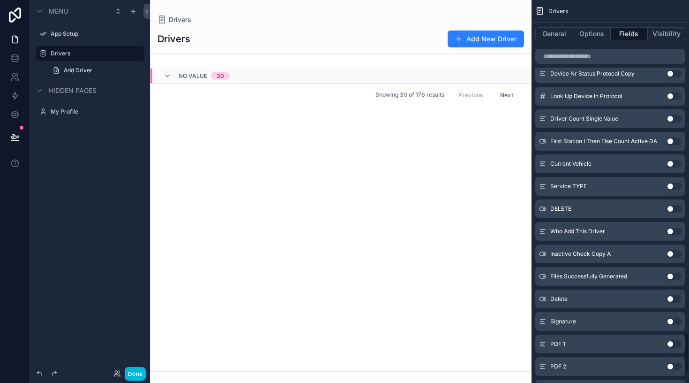
click at [675, 166] on button "Use setting" at bounding box center [674, 164] width 15 height 8
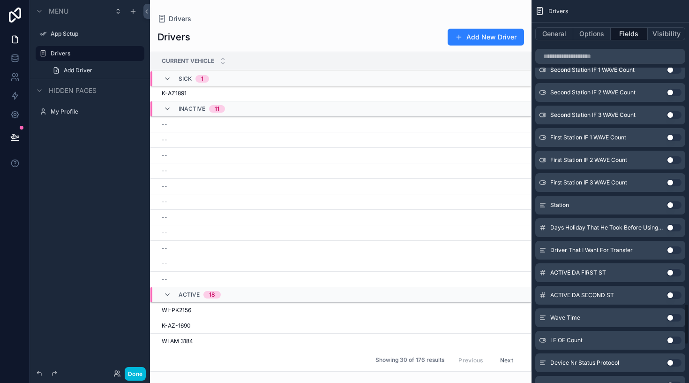
scroll to position [2802, 0]
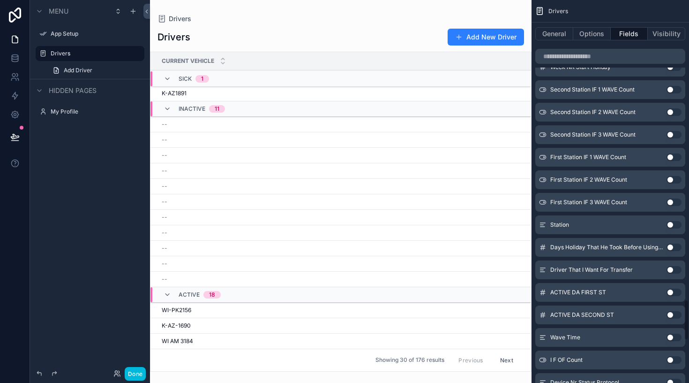
click at [675, 226] on button "Use setting" at bounding box center [674, 225] width 15 height 8
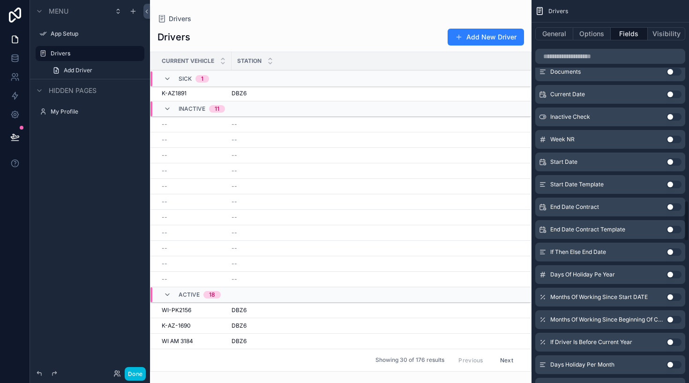
scroll to position [1871, 0]
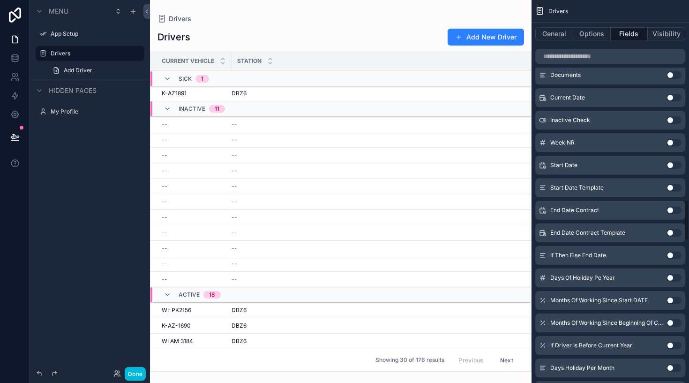
click at [674, 162] on button "Use setting" at bounding box center [674, 165] width 15 height 8
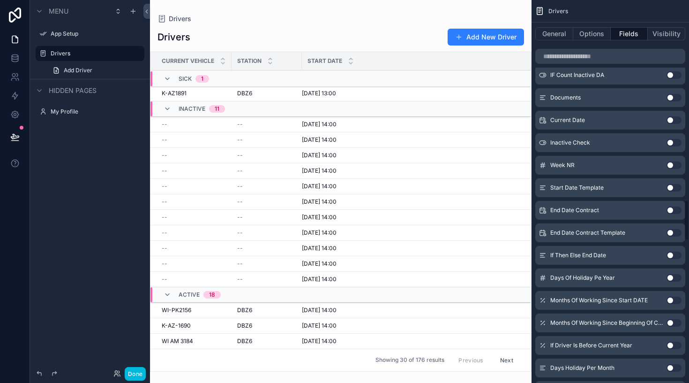
click at [676, 166] on button "Use setting" at bounding box center [674, 165] width 15 height 8
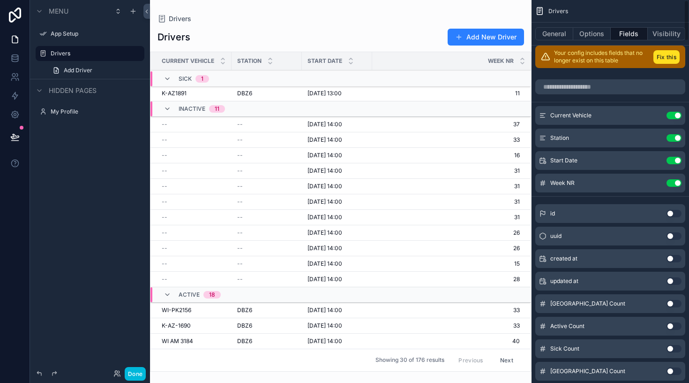
scroll to position [0, 0]
click at [674, 183] on button "Use setting" at bounding box center [674, 183] width 15 height 8
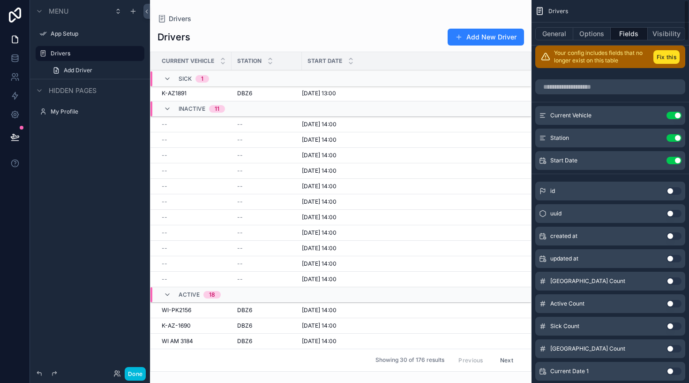
click at [675, 159] on button "Use setting" at bounding box center [674, 161] width 15 height 8
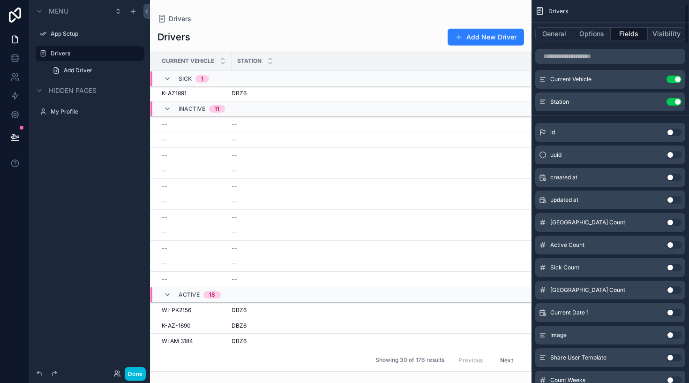
scroll to position [38, 0]
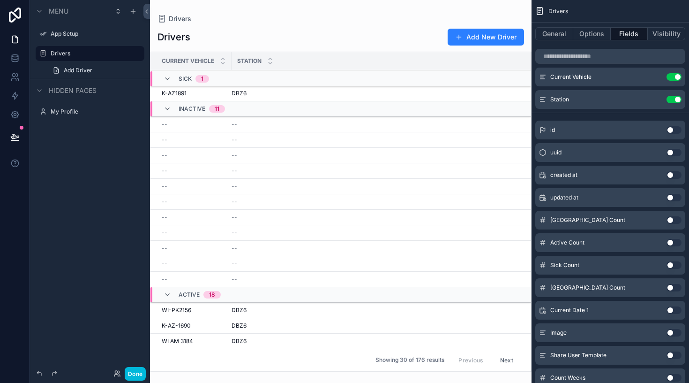
click at [676, 173] on button "Use setting" at bounding box center [674, 175] width 15 height 8
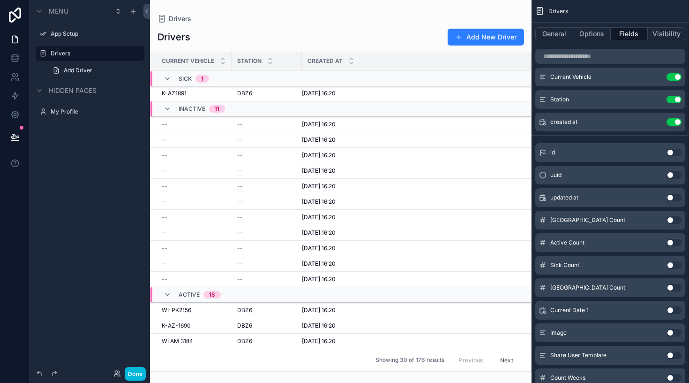
click at [677, 123] on button "Use setting" at bounding box center [674, 122] width 15 height 8
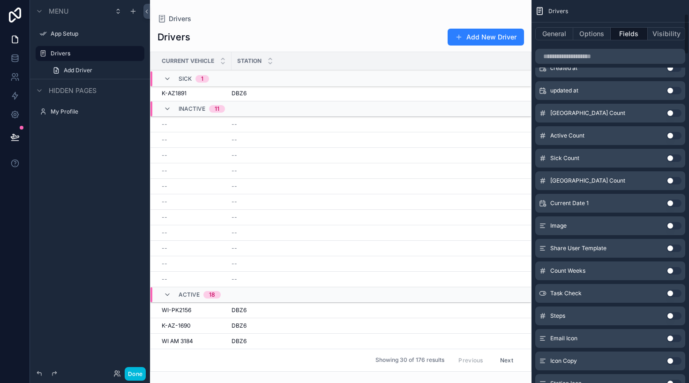
scroll to position [161, 0]
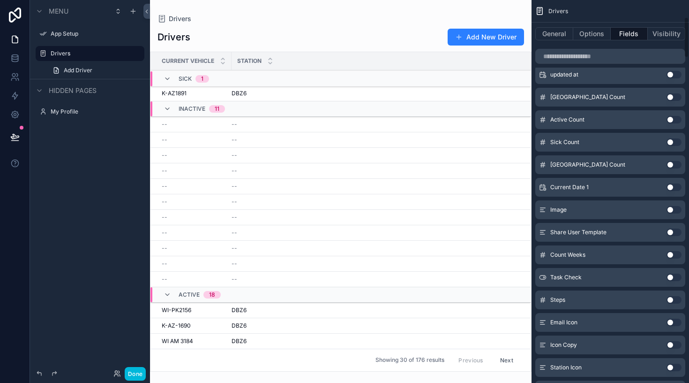
click at [674, 211] on button "Use setting" at bounding box center [674, 210] width 15 height 8
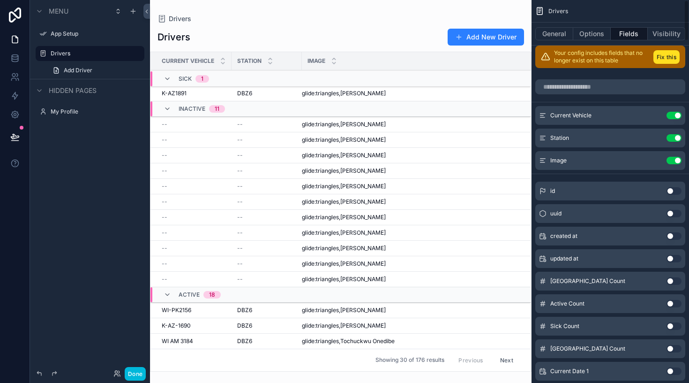
scroll to position [0, 0]
click at [678, 160] on button "Use setting" at bounding box center [674, 161] width 15 height 8
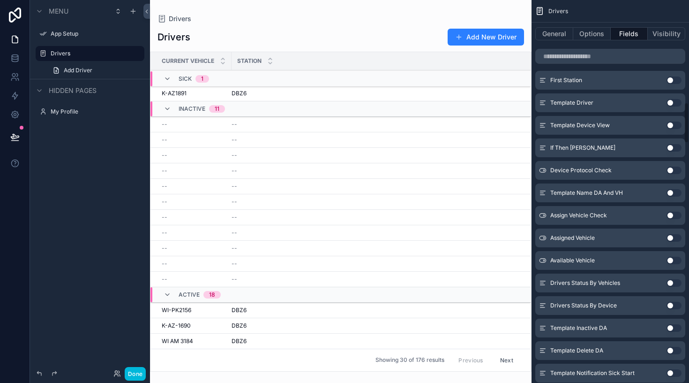
scroll to position [972, 0]
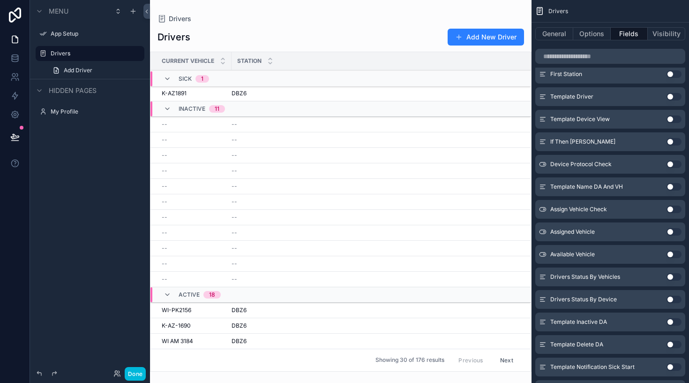
click at [674, 234] on button "Use setting" at bounding box center [674, 232] width 15 height 8
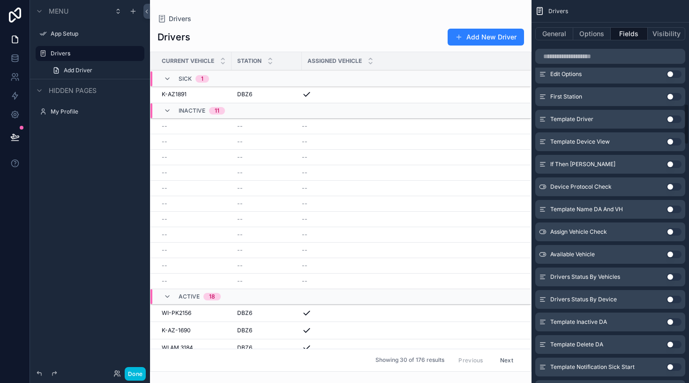
click at [674, 233] on button "Use setting" at bounding box center [674, 232] width 15 height 8
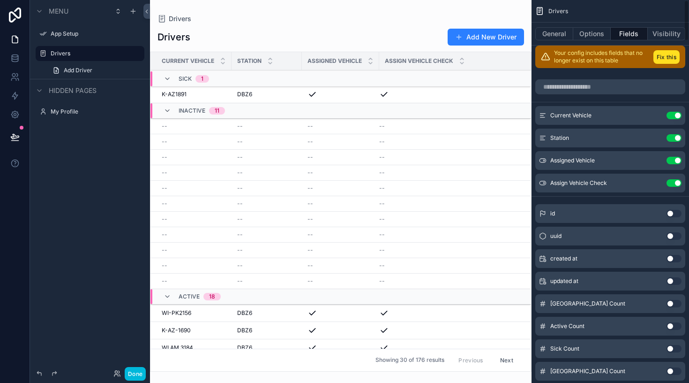
scroll to position [0, 0]
click at [673, 183] on button "Use setting" at bounding box center [674, 183] width 15 height 8
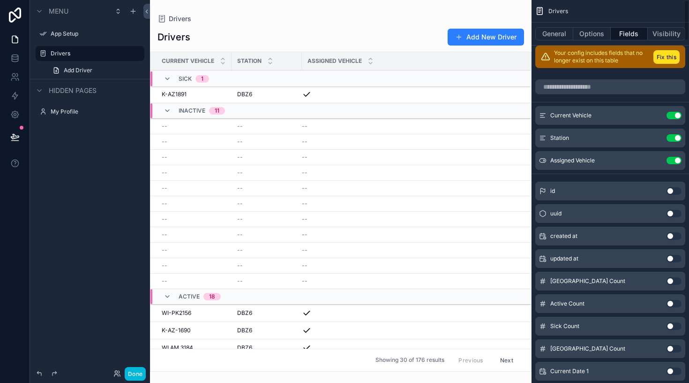
click at [675, 158] on button "Use setting" at bounding box center [674, 161] width 15 height 8
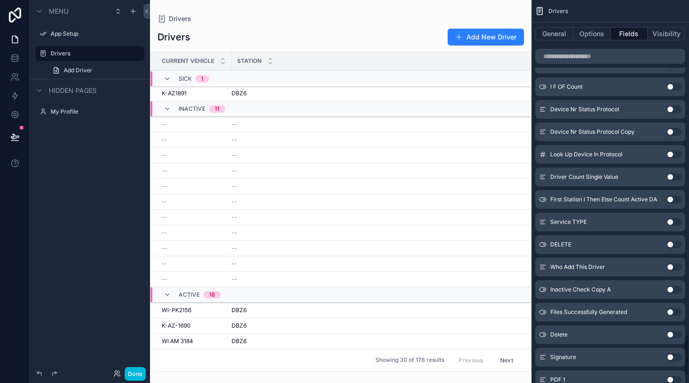
scroll to position [3057, 0]
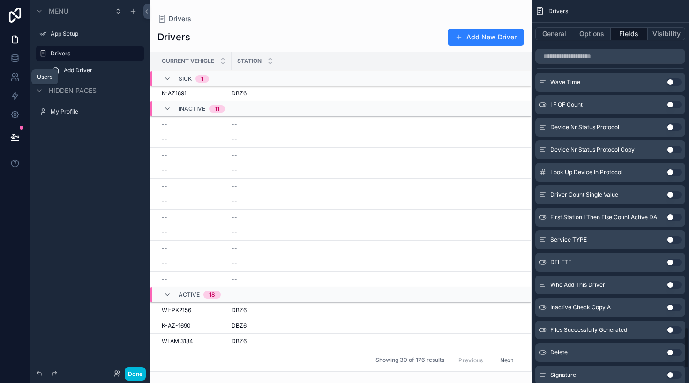
click at [21, 75] on link at bounding box center [15, 77] width 30 height 19
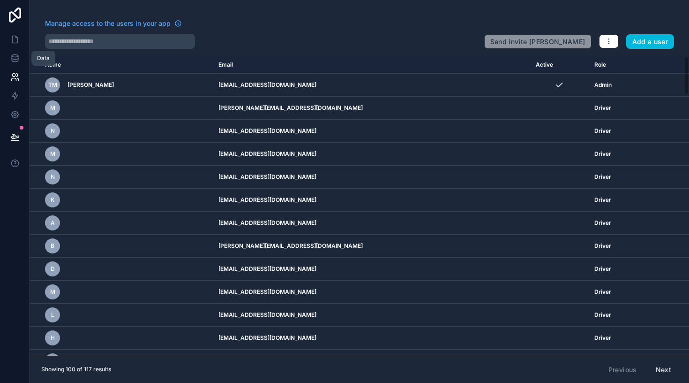
click at [16, 60] on icon at bounding box center [14, 57] width 9 height 9
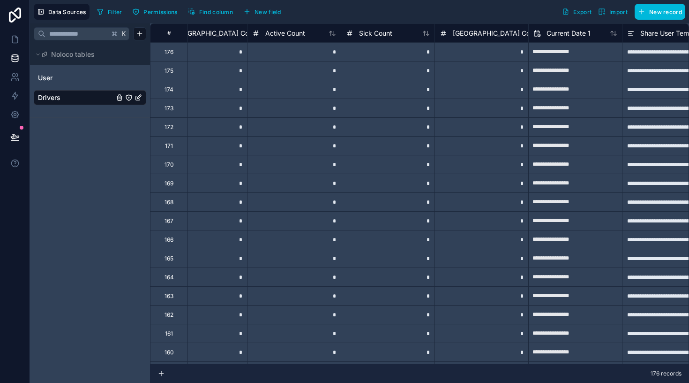
type input "**********"
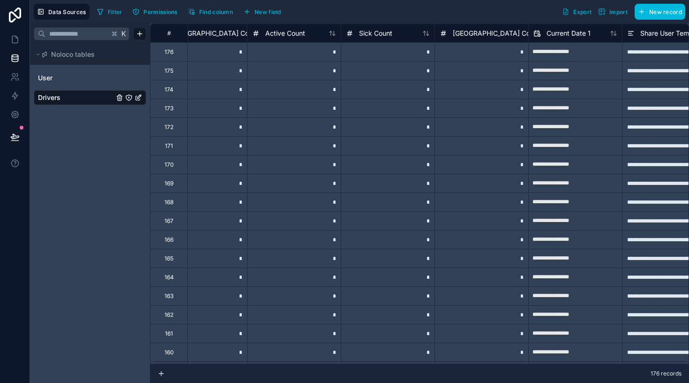
type input "**********"
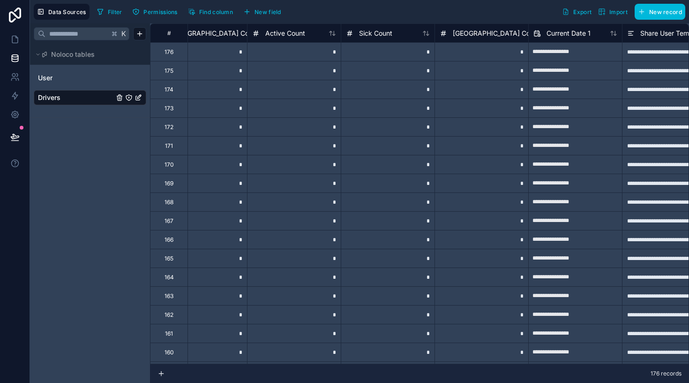
type input "**********"
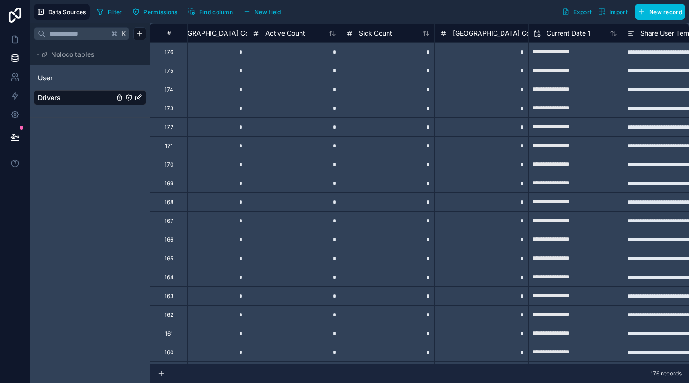
type input "**********"
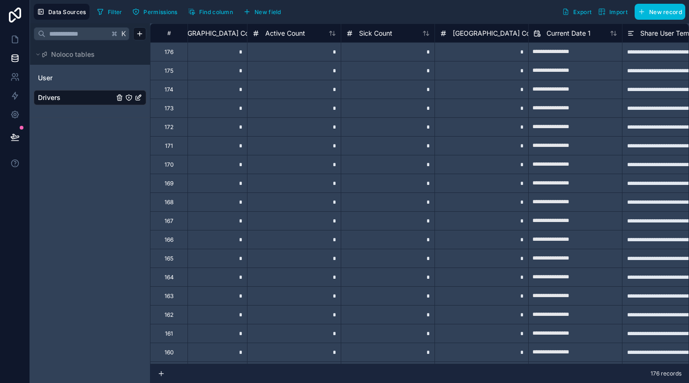
type input "**********"
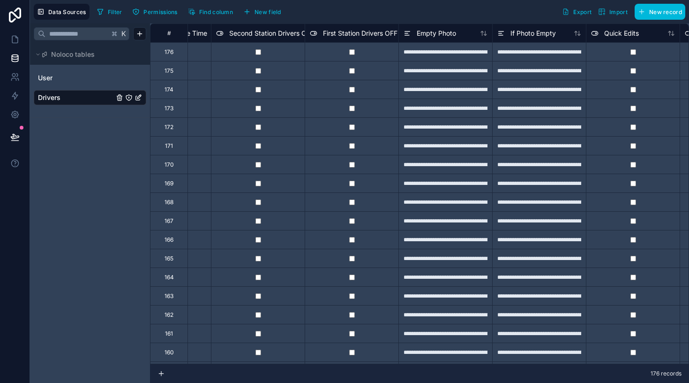
scroll to position [0, 2602]
click at [16, 43] on icon at bounding box center [15, 39] width 6 height 7
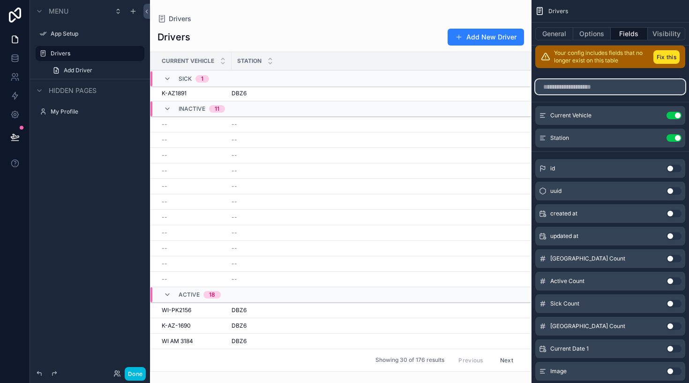
click at [595, 87] on input "scrollable content" at bounding box center [610, 86] width 150 height 15
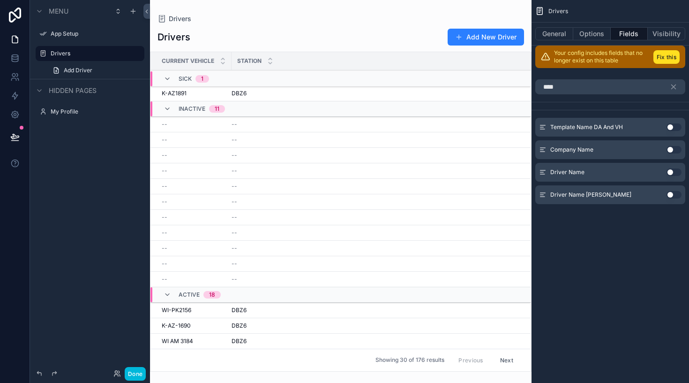
click at [673, 172] on button "Use setting" at bounding box center [674, 172] width 15 height 8
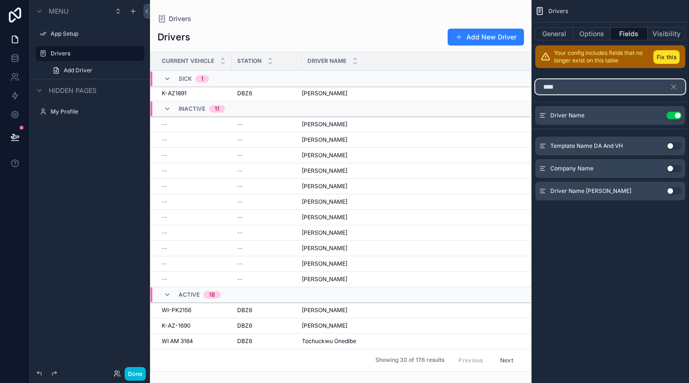
click at [600, 88] on input "****" at bounding box center [610, 86] width 150 height 15
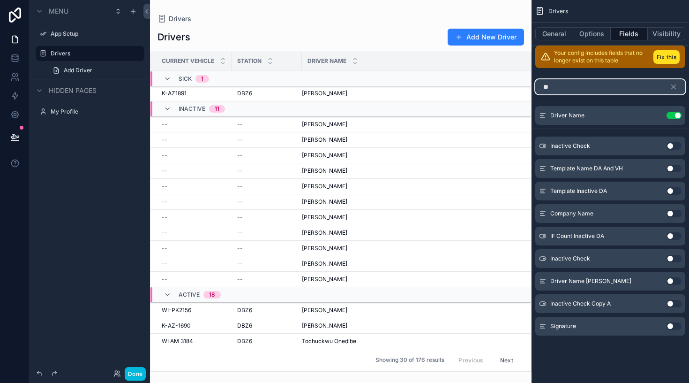
type input "*"
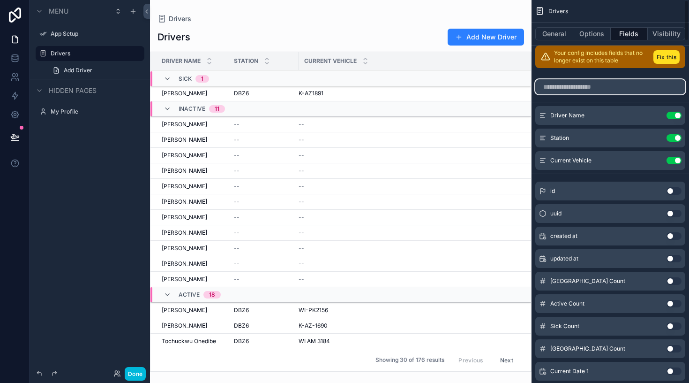
click at [573, 84] on input "scrollable content" at bounding box center [610, 86] width 150 height 15
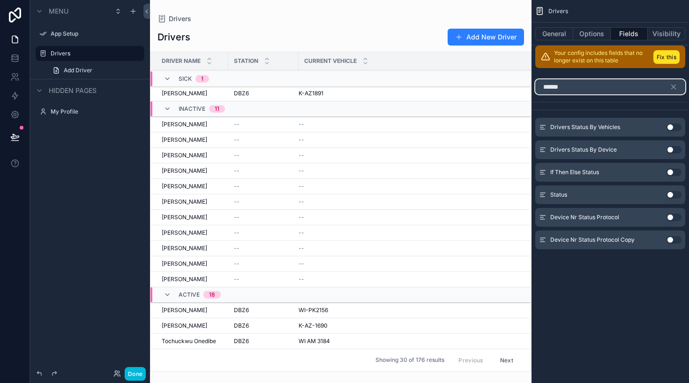
type input "******"
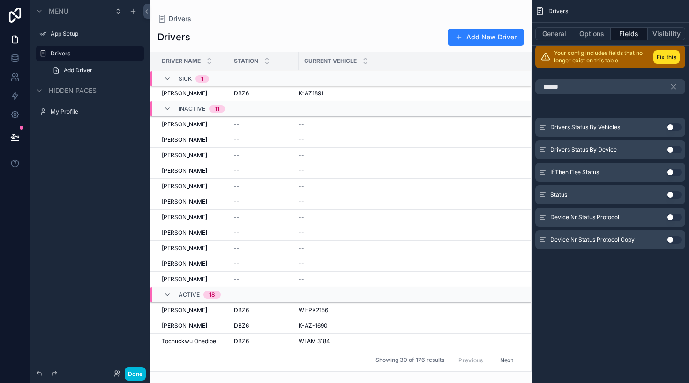
click at [673, 195] on button "Use setting" at bounding box center [674, 195] width 15 height 8
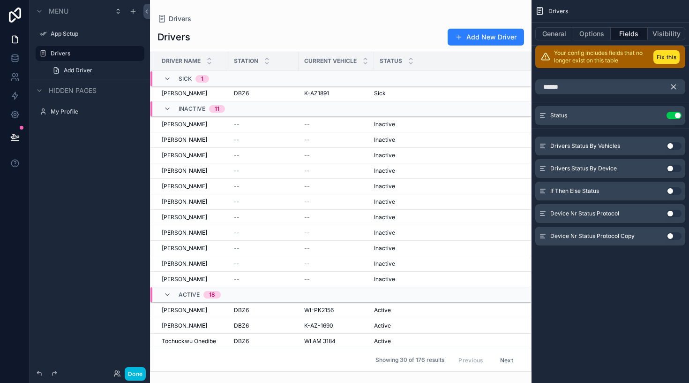
click at [676, 84] on icon "scrollable content" at bounding box center [674, 87] width 8 height 8
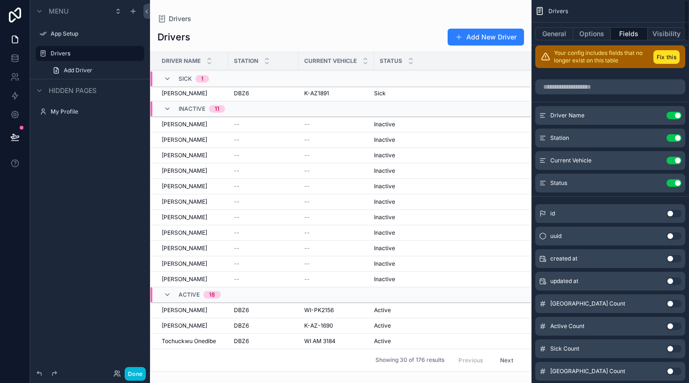
click at [558, 38] on button "General" at bounding box center [554, 33] width 38 height 13
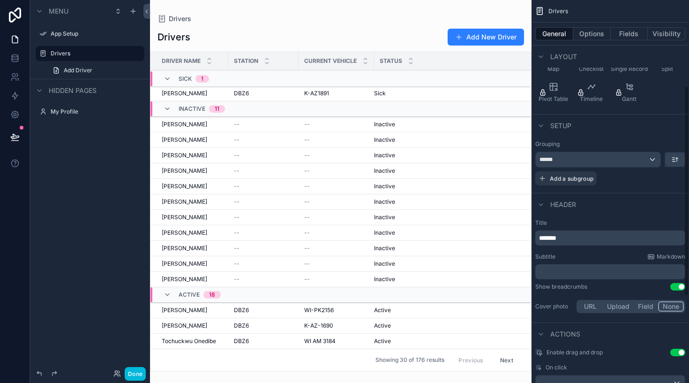
scroll to position [113, 0]
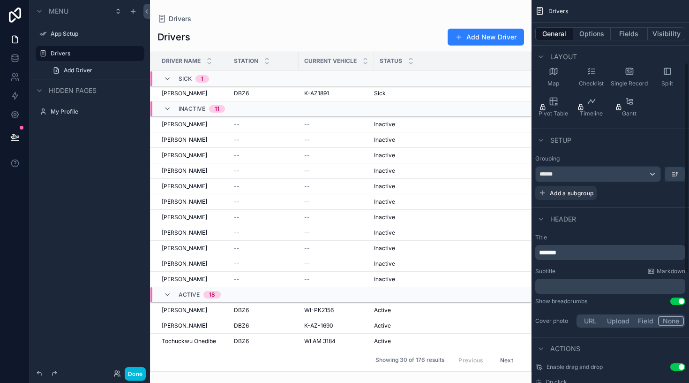
click at [656, 168] on div "******" at bounding box center [598, 173] width 125 height 15
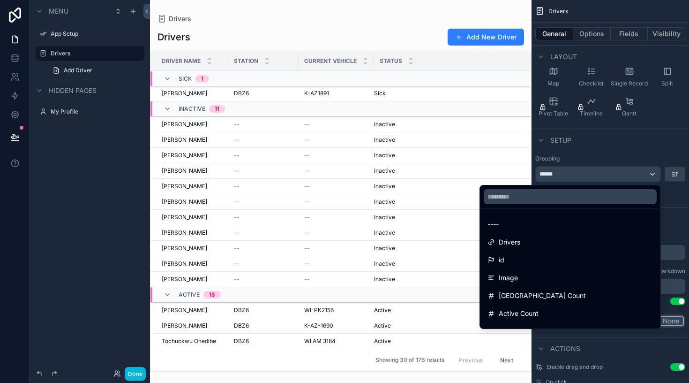
click at [495, 224] on span "----" at bounding box center [493, 223] width 11 height 11
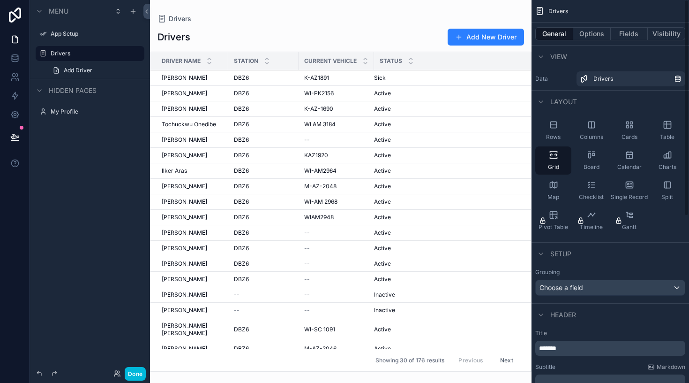
scroll to position [0, 0]
click at [560, 131] on div "Rows" at bounding box center [553, 130] width 36 height 28
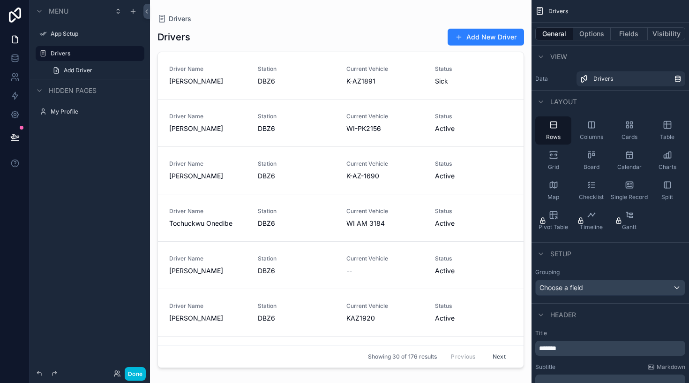
click at [590, 129] on icon "scrollable content" at bounding box center [591, 124] width 9 height 9
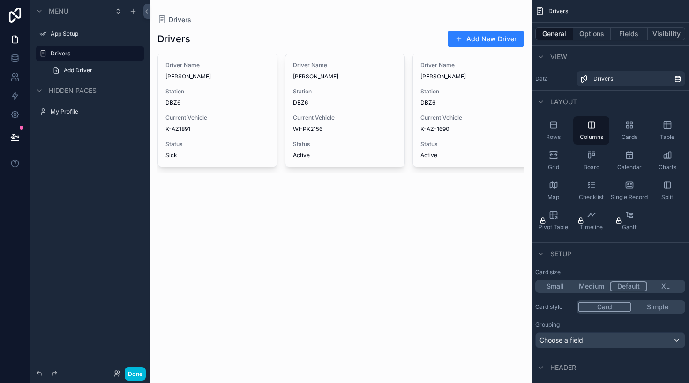
click at [633, 126] on icon "scrollable content" at bounding box center [631, 127] width 2 height 2
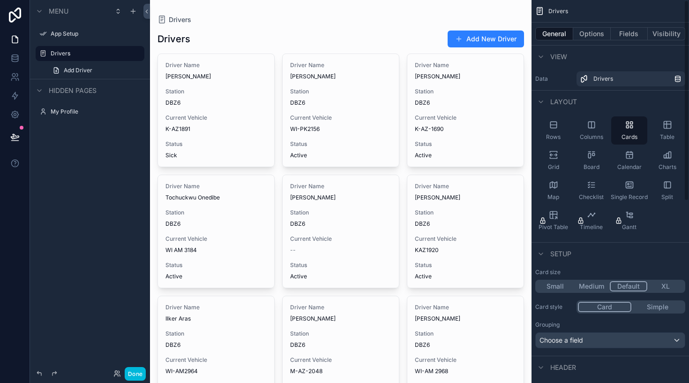
click at [663, 40] on div "General Options Fields Visibility" at bounding box center [611, 34] width 158 height 23
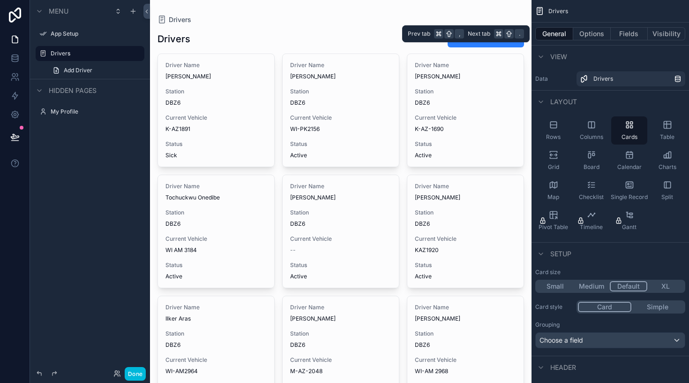
click at [662, 31] on button "Visibility" at bounding box center [667, 33] width 38 height 13
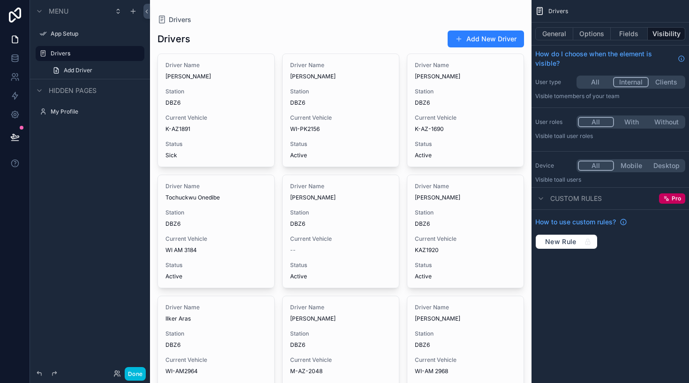
click at [635, 83] on button "Internal" at bounding box center [631, 82] width 36 height 10
click at [609, 82] on button "All" at bounding box center [595, 82] width 35 height 10
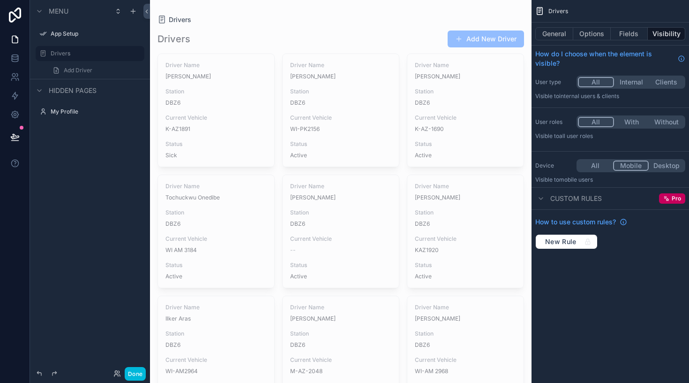
click at [629, 167] on button "Mobile" at bounding box center [631, 165] width 36 height 10
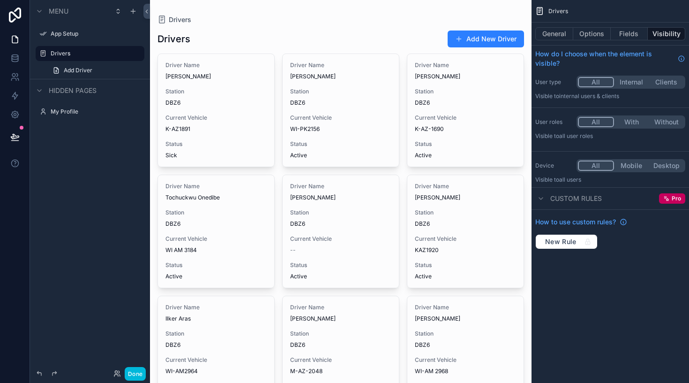
click at [601, 165] on button "All" at bounding box center [596, 165] width 36 height 10
click at [674, 165] on button "Desktop" at bounding box center [666, 165] width 35 height 10
click at [674, 165] on button "Desktop" at bounding box center [666, 165] width 36 height 10
click at [603, 166] on button "All" at bounding box center [595, 165] width 35 height 10
click at [580, 197] on span "Custom rules" at bounding box center [576, 198] width 52 height 9
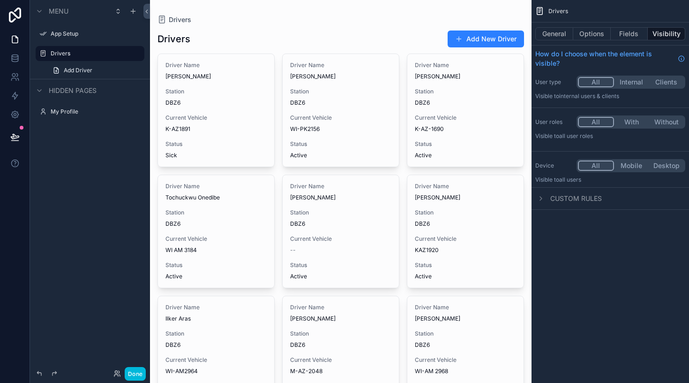
click at [580, 197] on span "Custom rules" at bounding box center [576, 198] width 52 height 9
click at [620, 35] on button "Fields" at bounding box center [630, 33] width 38 height 13
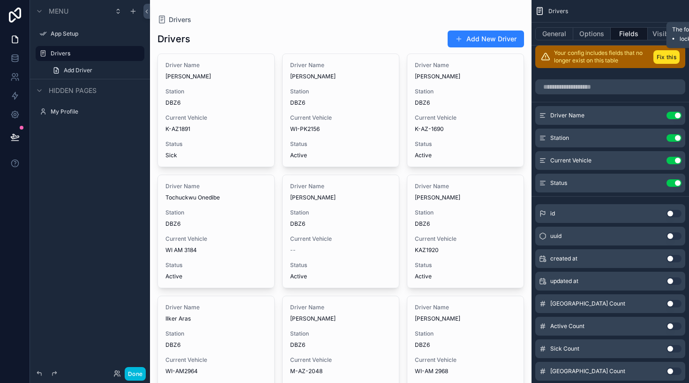
click at [669, 59] on button "Fix this" at bounding box center [667, 57] width 26 height 14
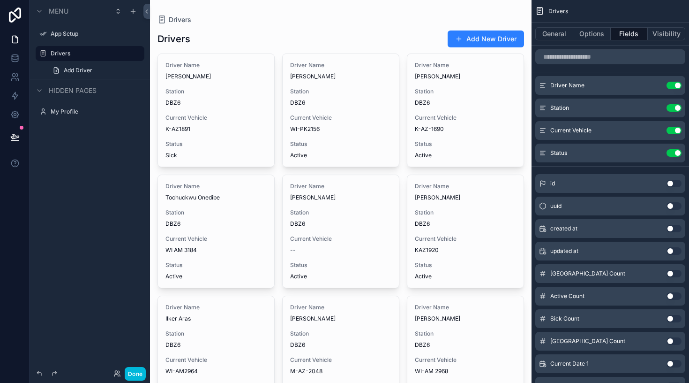
click at [630, 96] on div "Driver Name Use setting Station Use setting Current Vehicle Use setting Status …" at bounding box center [611, 119] width 158 height 86
click at [90, 56] on label "Drivers" at bounding box center [95, 54] width 88 height 8
click at [0, 0] on icon "scrollable content" at bounding box center [0, 0] width 0 height 0
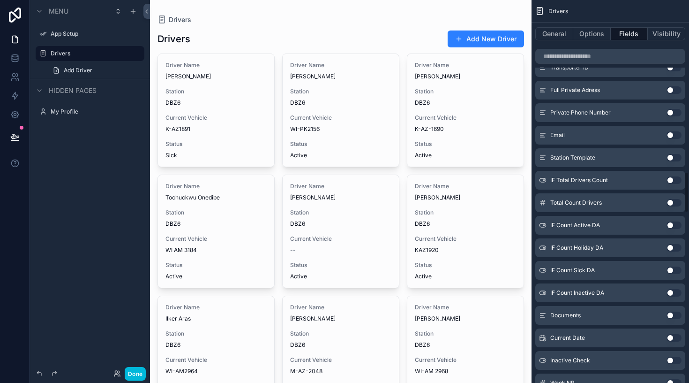
scroll to position [1593, 0]
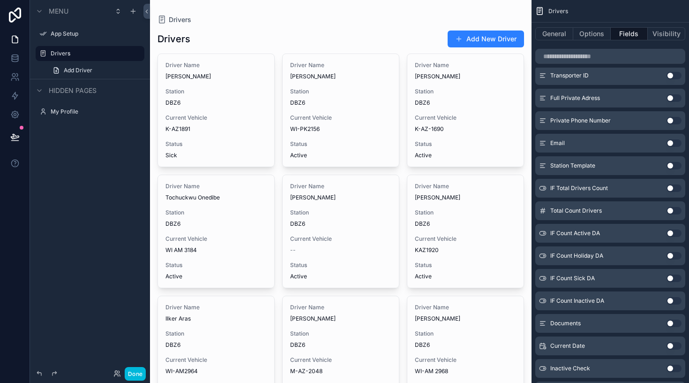
click at [675, 76] on button "Use setting" at bounding box center [674, 76] width 15 height 8
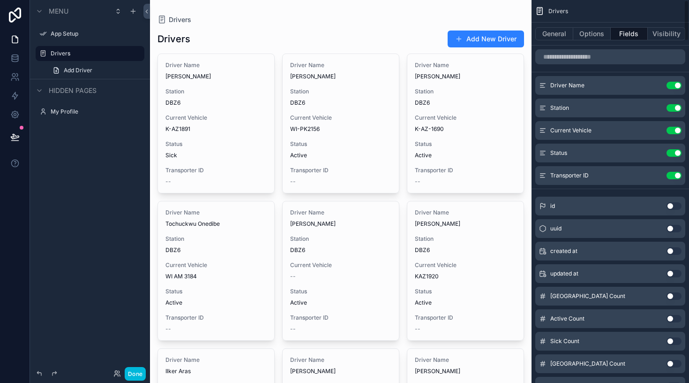
scroll to position [0, 0]
click at [676, 128] on button "Use setting" at bounding box center [674, 131] width 15 height 8
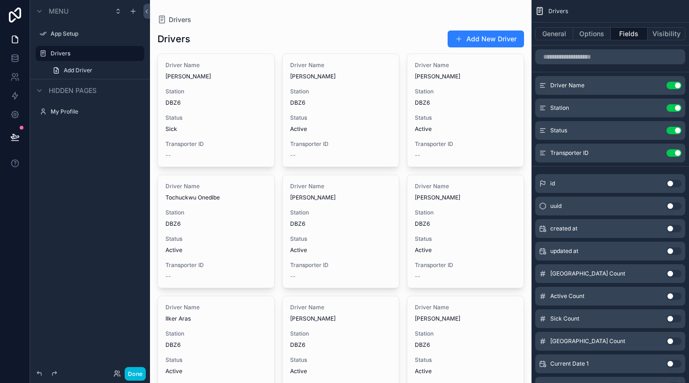
click at [551, 28] on button "General" at bounding box center [554, 33] width 38 height 13
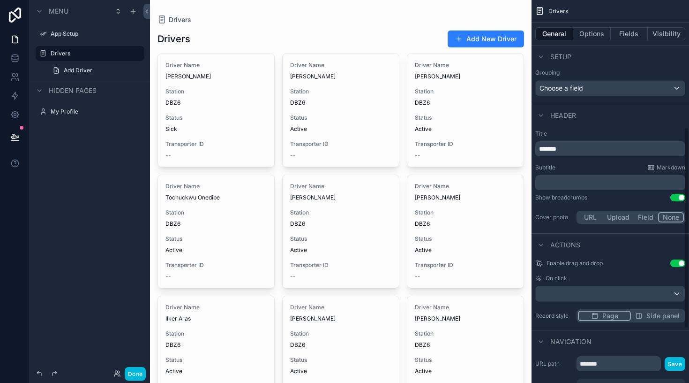
scroll to position [257, 0]
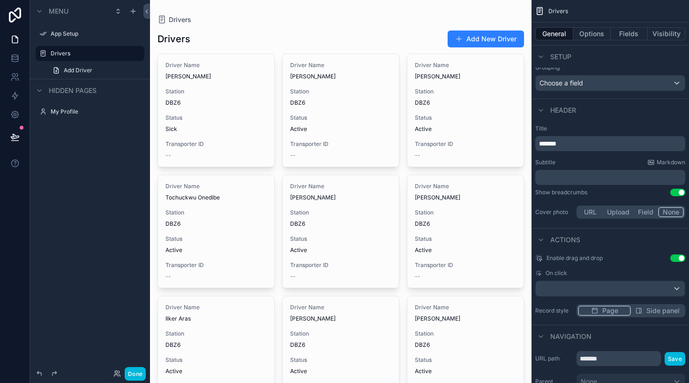
click at [657, 294] on div "scrollable content" at bounding box center [610, 288] width 149 height 15
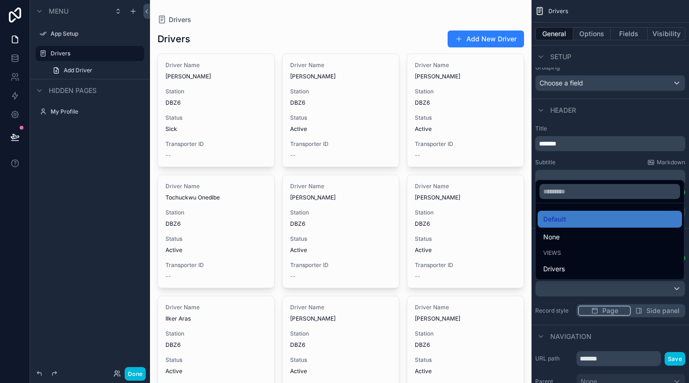
click at [577, 262] on div "Drivers" at bounding box center [610, 268] width 144 height 17
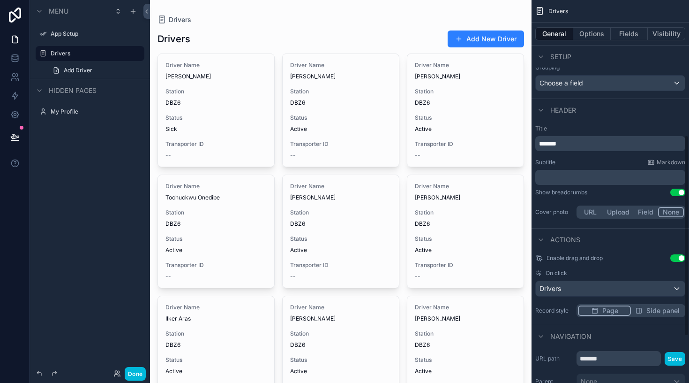
click at [257, 109] on div "Driver Name Eron Baftiu Station DBZ6 Status Sick Transporter ID --" at bounding box center [216, 110] width 116 height 113
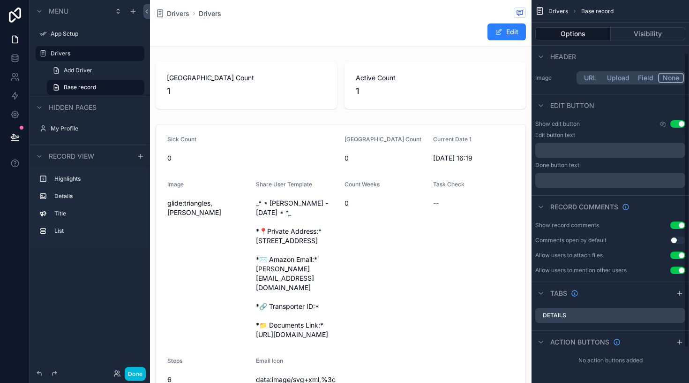
scroll to position [68, 0]
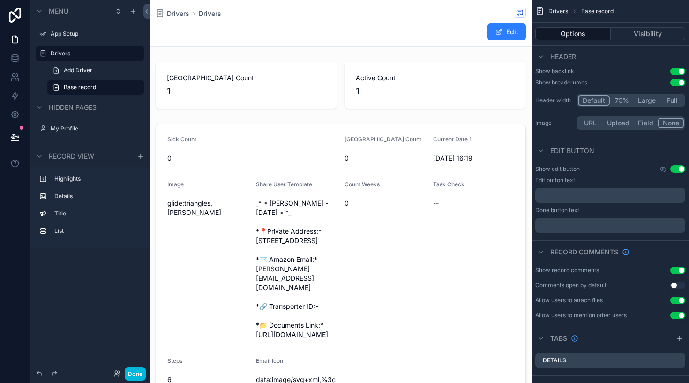
click at [174, 10] on span "Drivers" at bounding box center [178, 13] width 23 height 9
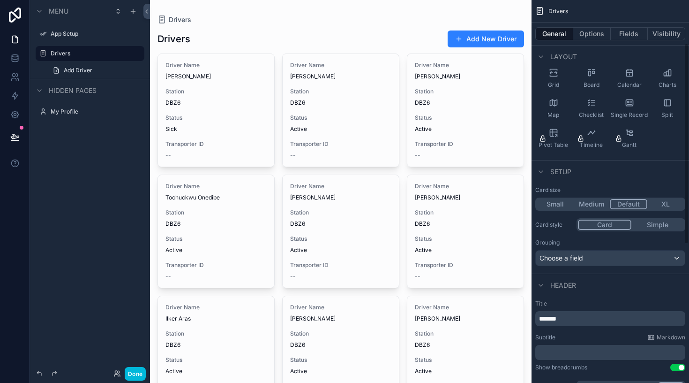
click at [260, 109] on div "Driver Name Eron Baftiu Station DBZ6 Status Sick Transporter ID --" at bounding box center [216, 110] width 116 height 113
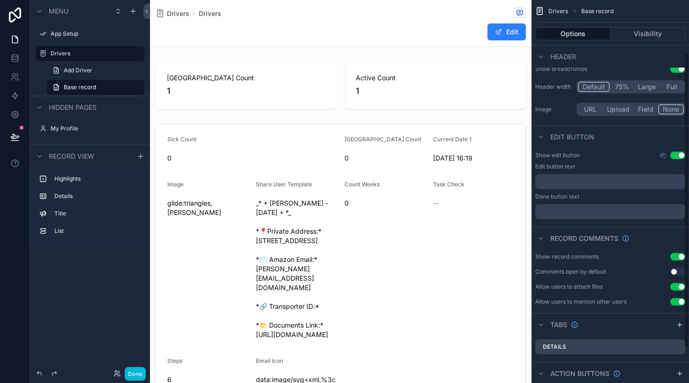
scroll to position [68, 0]
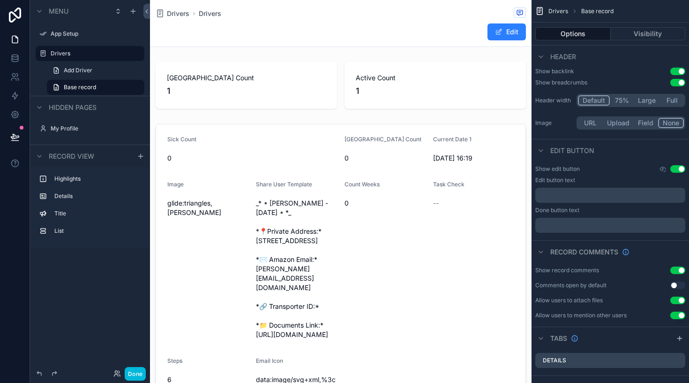
click at [96, 89] on span "Base record" at bounding box center [80, 87] width 32 height 8
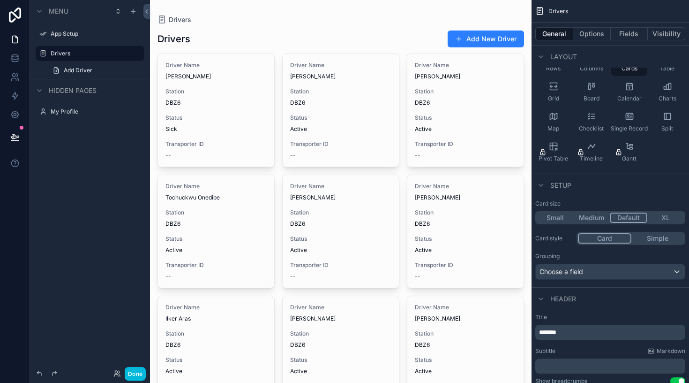
click at [215, 95] on span "Station" at bounding box center [216, 92] width 101 height 8
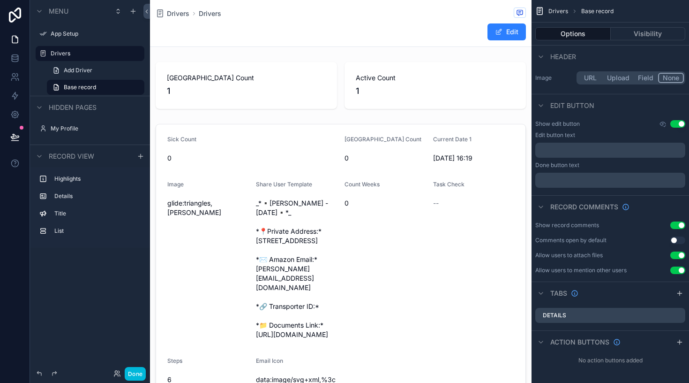
click at [85, 73] on span "Add Driver" at bounding box center [78, 71] width 29 height 8
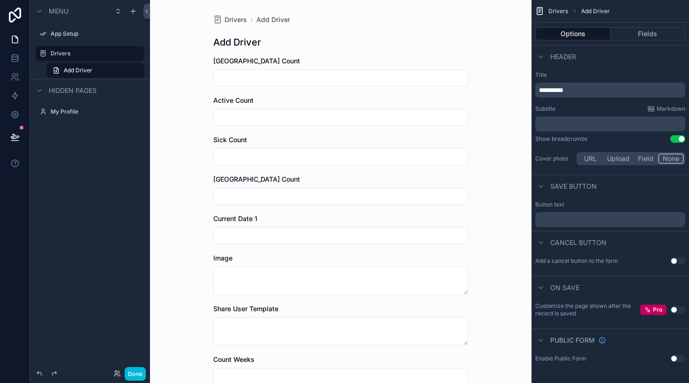
click at [83, 51] on label "Drivers" at bounding box center [95, 54] width 88 height 8
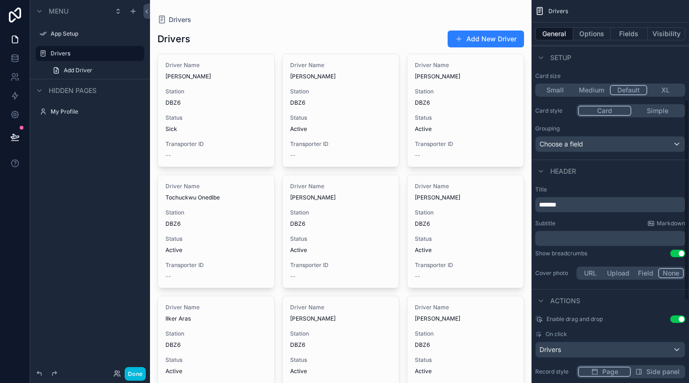
scroll to position [255, 0]
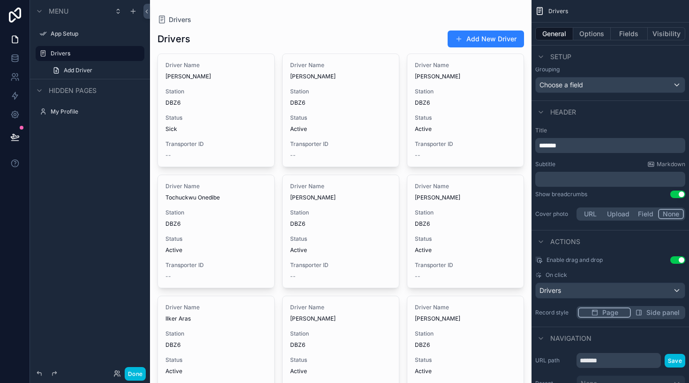
drag, startPoint x: 442, startPoint y: 118, endPoint x: 421, endPoint y: 118, distance: 21.1
drag, startPoint x: 360, startPoint y: 116, endPoint x: 387, endPoint y: 116, distance: 26.7
click at [678, 259] on button "Use setting" at bounding box center [678, 260] width 15 height 8
click at [450, 126] on span "Active" at bounding box center [465, 129] width 101 height 8
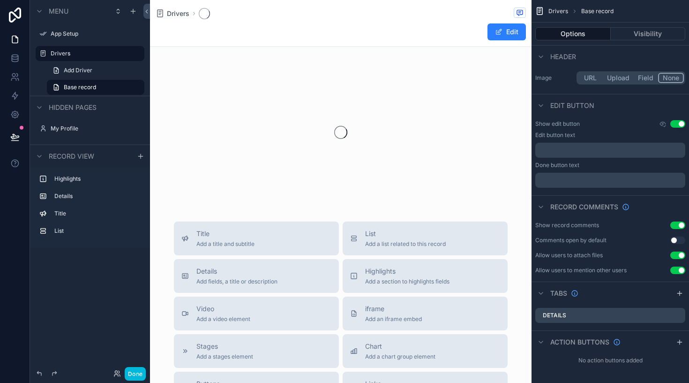
scroll to position [68, 0]
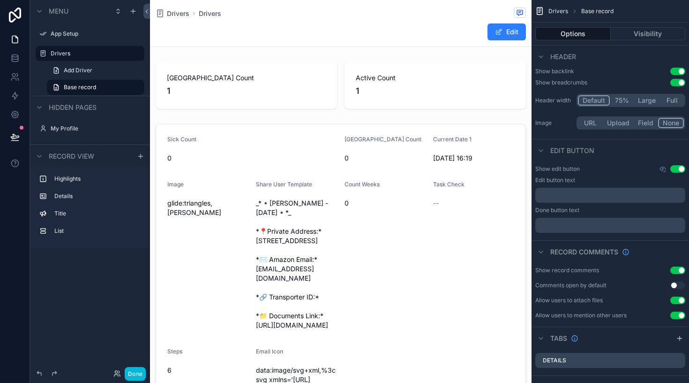
click at [180, 15] on span "Drivers" at bounding box center [178, 13] width 23 height 9
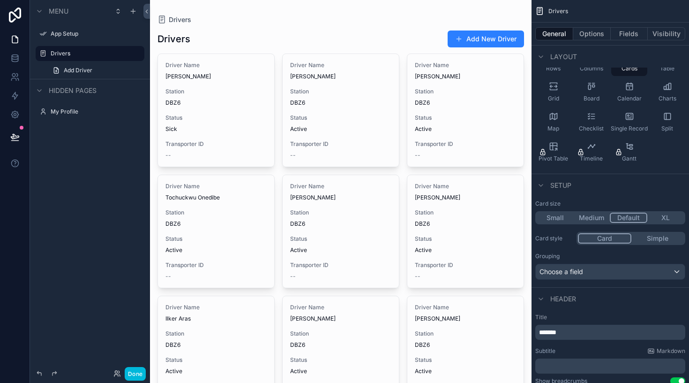
click at [81, 52] on label "Drivers" at bounding box center [95, 54] width 88 height 8
click at [0, 0] on icon "scrollable content" at bounding box center [0, 0] width 0 height 0
click at [77, 68] on span "Add Driver" at bounding box center [78, 71] width 29 height 8
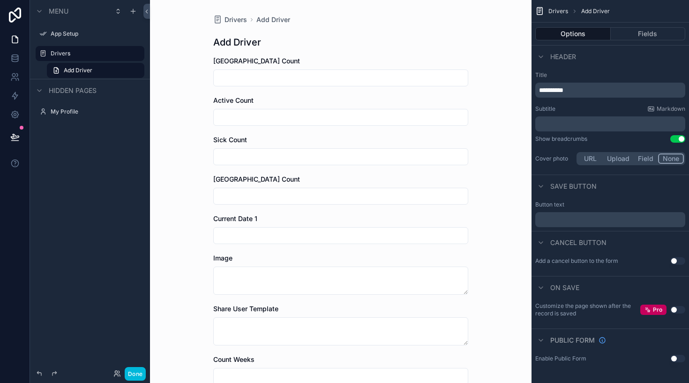
click at [65, 55] on label "Drivers" at bounding box center [95, 54] width 88 height 8
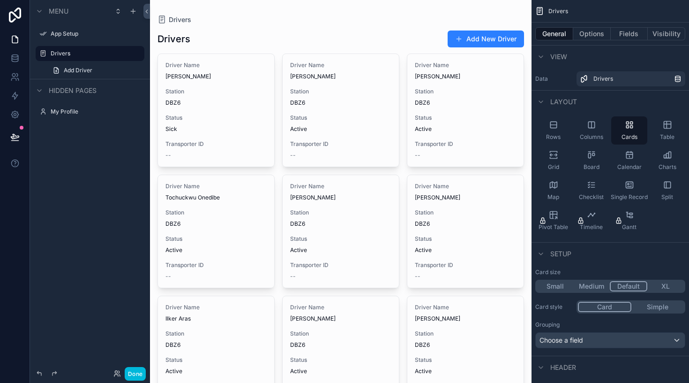
click at [238, 98] on div "Station DBZ6" at bounding box center [216, 97] width 101 height 19
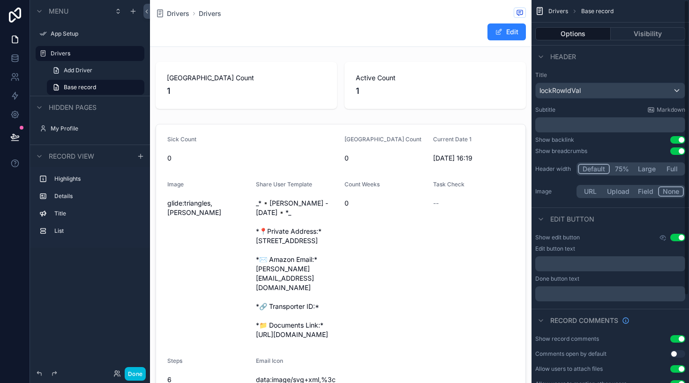
click at [620, 92] on div "lockRowIdVal" at bounding box center [610, 90] width 149 height 15
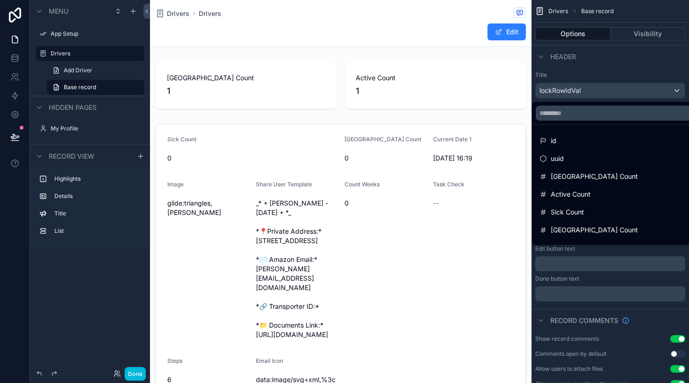
click at [615, 92] on div "scrollable content" at bounding box center [344, 191] width 689 height 383
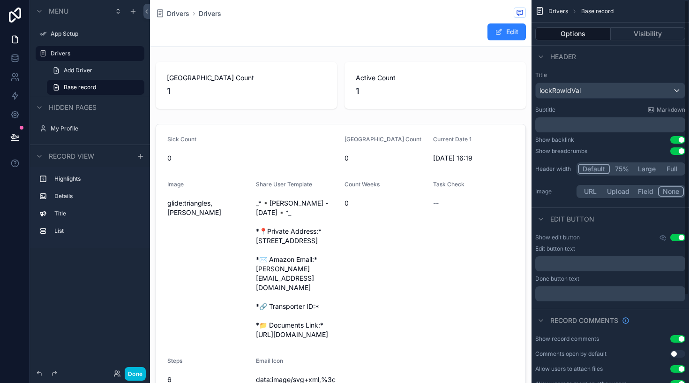
click at [635, 32] on button "Visibility" at bounding box center [648, 33] width 75 height 13
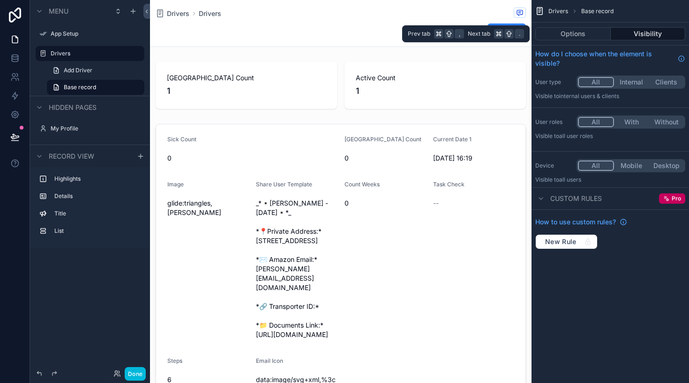
click at [588, 36] on button "Options" at bounding box center [572, 33] width 75 height 13
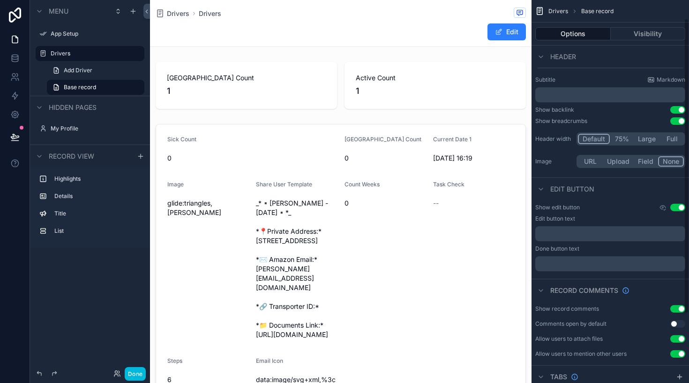
scroll to position [33, 0]
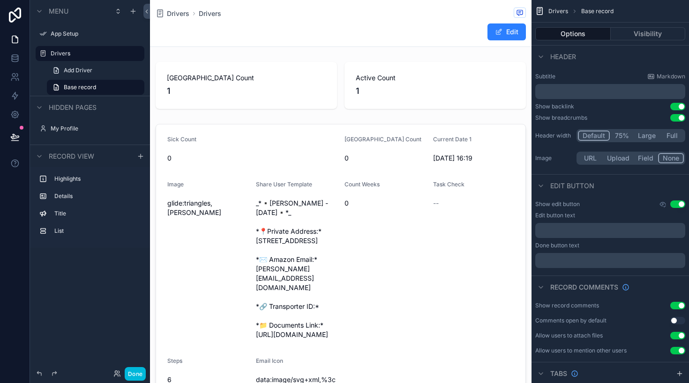
click at [647, 157] on button "Field" at bounding box center [646, 158] width 25 height 10
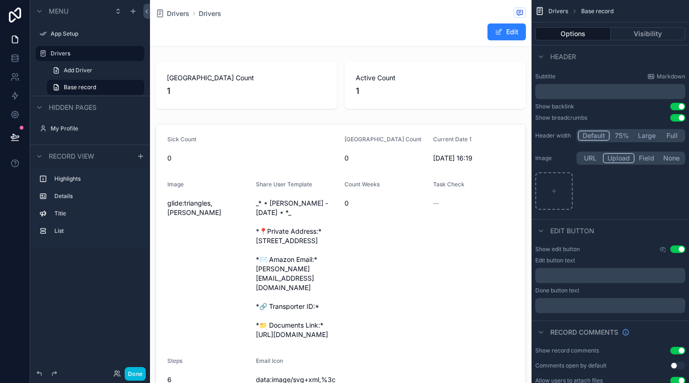
click at [620, 158] on button "Upload" at bounding box center [619, 158] width 32 height 10
click at [592, 159] on button "URL" at bounding box center [590, 158] width 25 height 10
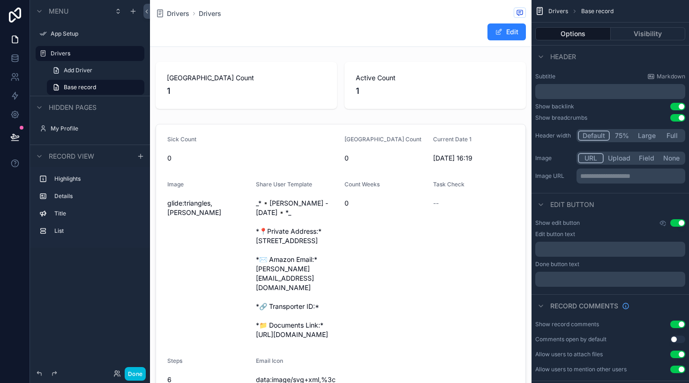
click at [678, 158] on button "None" at bounding box center [671, 158] width 25 height 10
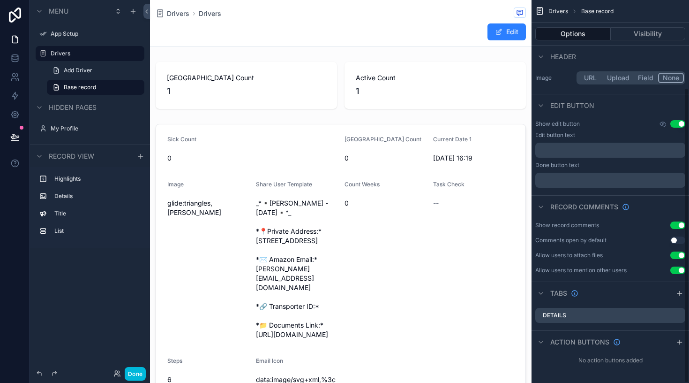
scroll to position [113, 0]
click at [86, 87] on span "Base record" at bounding box center [80, 87] width 32 height 8
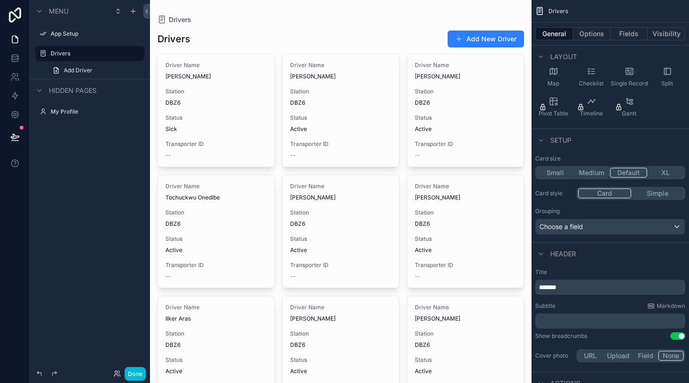
click at [0, 0] on icon "scrollable content" at bounding box center [0, 0] width 0 height 0
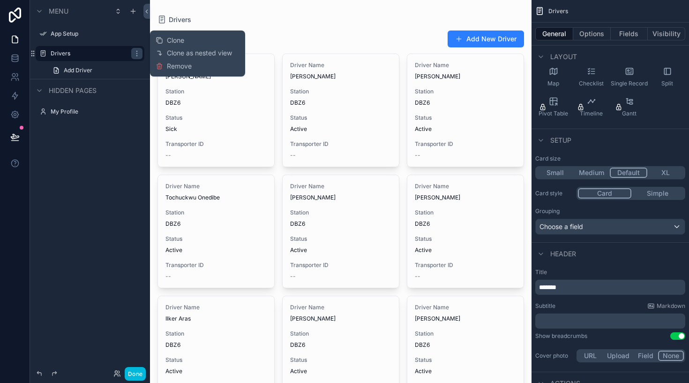
click at [208, 56] on span "Clone as nested view" at bounding box center [199, 52] width 65 height 9
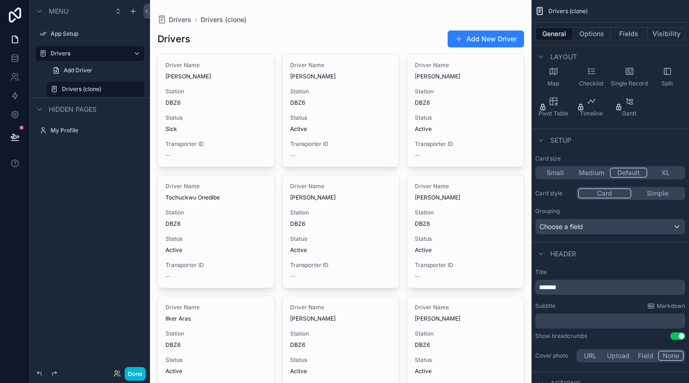
click at [80, 90] on label "Drivers (clone)" at bounding box center [100, 89] width 77 height 8
click at [71, 87] on label "Drivers (clone)" at bounding box center [100, 89] width 77 height 8
click at [0, 0] on icon "scrollable content" at bounding box center [0, 0] width 0 height 0
click at [102, 90] on input "**********" at bounding box center [88, 88] width 53 height 11
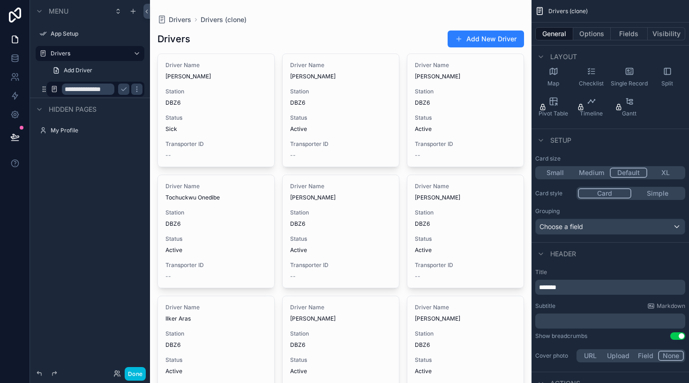
click at [102, 90] on input "**********" at bounding box center [88, 88] width 53 height 11
type input "**********"
click at [82, 216] on div "**********" at bounding box center [90, 185] width 120 height 371
click at [127, 91] on icon "scrollable content" at bounding box center [124, 89] width 8 height 8
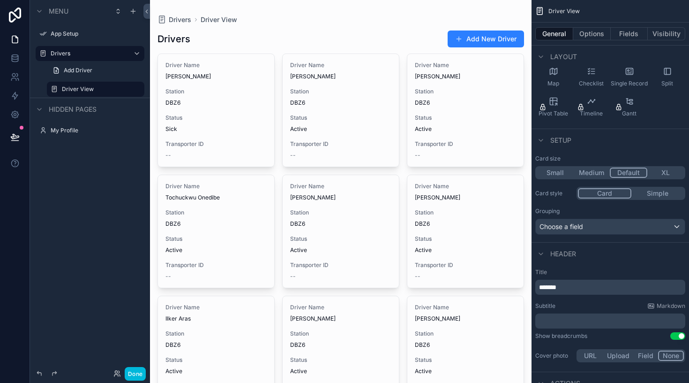
click at [199, 91] on span "Station" at bounding box center [216, 92] width 101 height 8
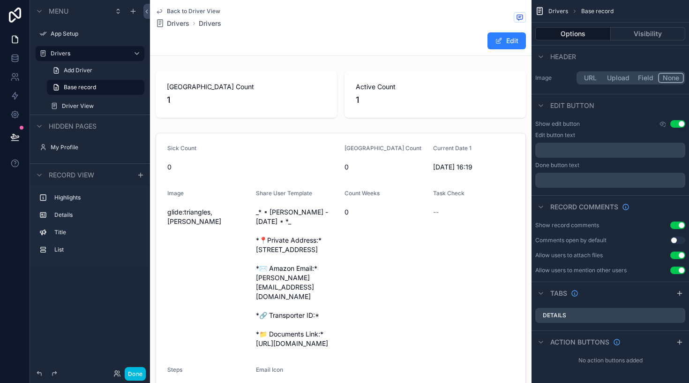
scroll to position [68, 0]
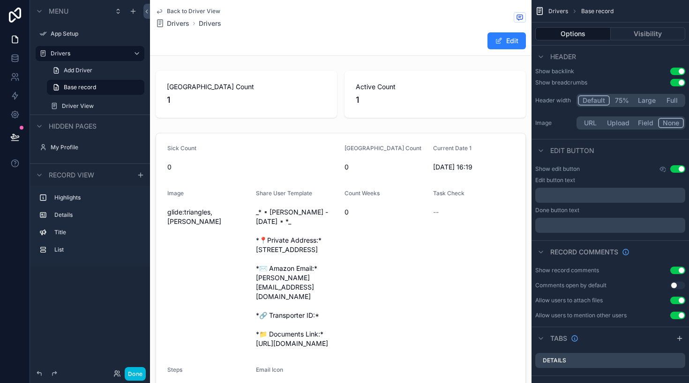
click at [162, 10] on icon "scrollable content" at bounding box center [160, 12] width 8 height 8
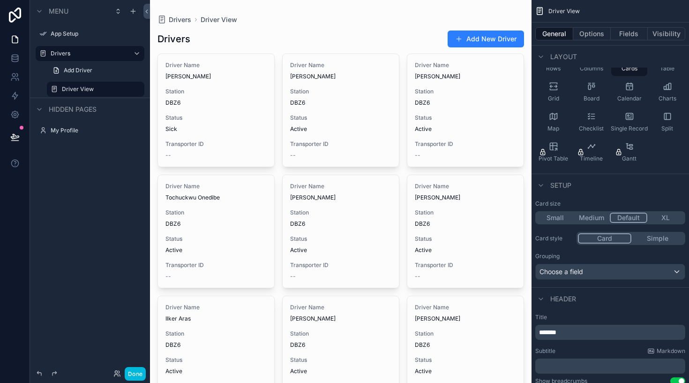
click at [108, 51] on label "Drivers" at bounding box center [88, 54] width 75 height 8
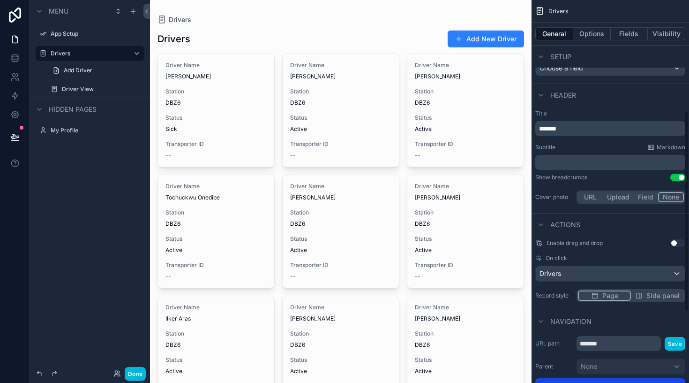
scroll to position [330, 0]
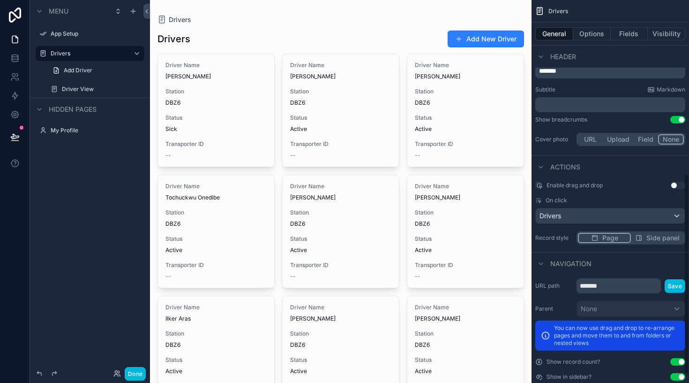
click at [656, 217] on div "Drivers" at bounding box center [610, 215] width 149 height 15
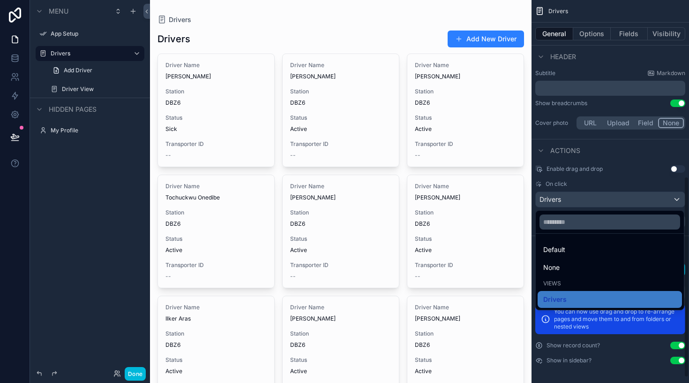
scroll to position [324, 0]
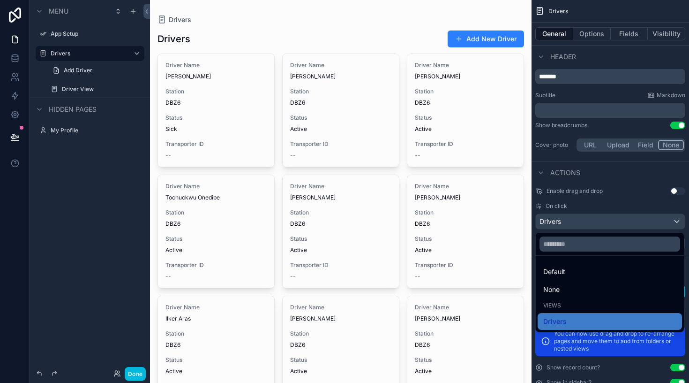
click at [578, 278] on div "Default" at bounding box center [610, 271] width 144 height 17
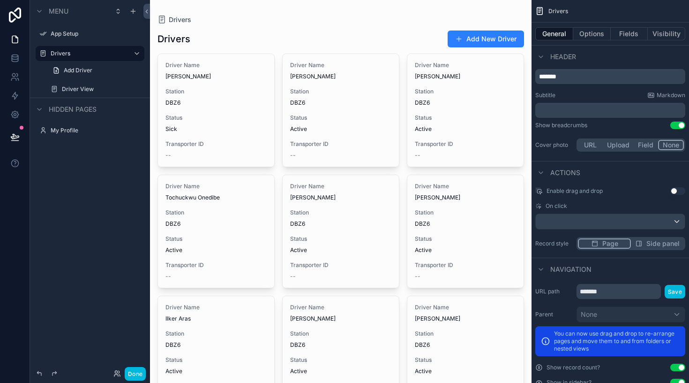
click at [626, 217] on div "scrollable content" at bounding box center [610, 221] width 149 height 15
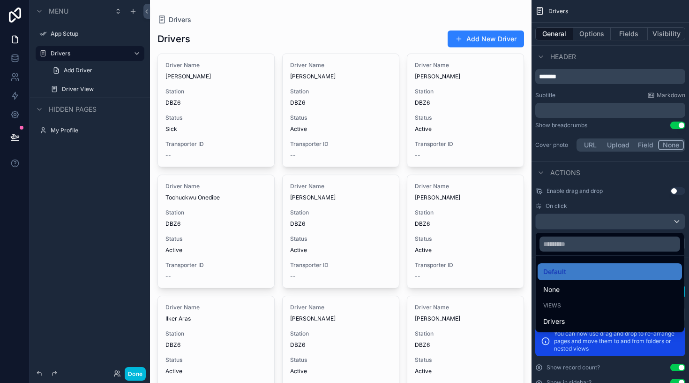
click at [559, 291] on span "None" at bounding box center [551, 289] width 16 height 11
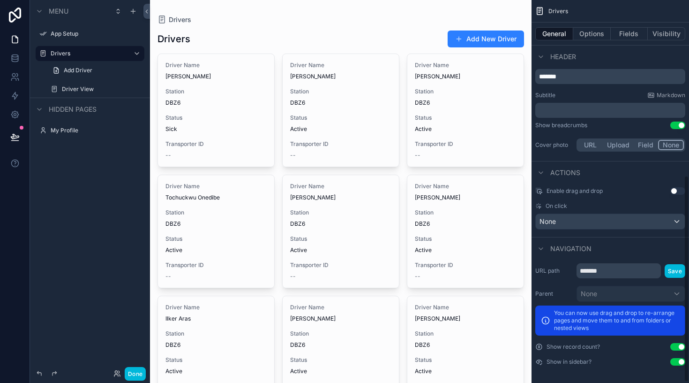
click at [445, 200] on span "[PERSON_NAME]" at bounding box center [465, 198] width 101 height 8
click at [584, 220] on div "None" at bounding box center [610, 221] width 149 height 15
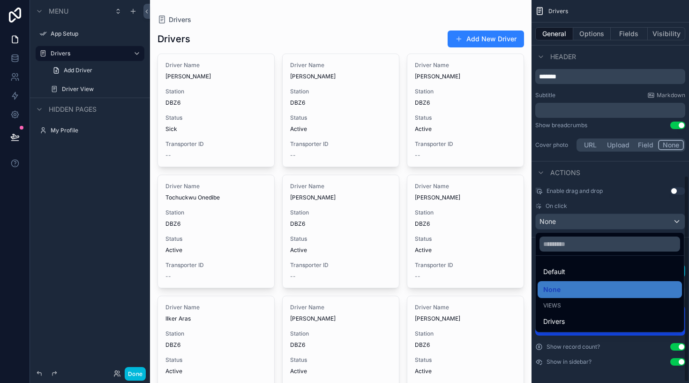
click at [580, 268] on div "Default" at bounding box center [609, 271] width 133 height 11
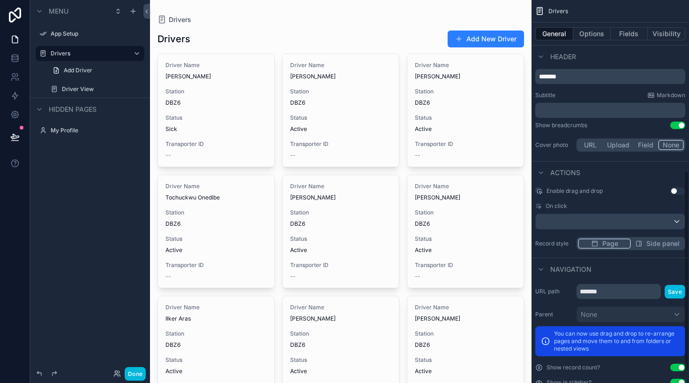
click at [427, 206] on div "Driver Name Ilhan Diaf Station DBZ6 Status Active Transporter ID --" at bounding box center [465, 231] width 116 height 113
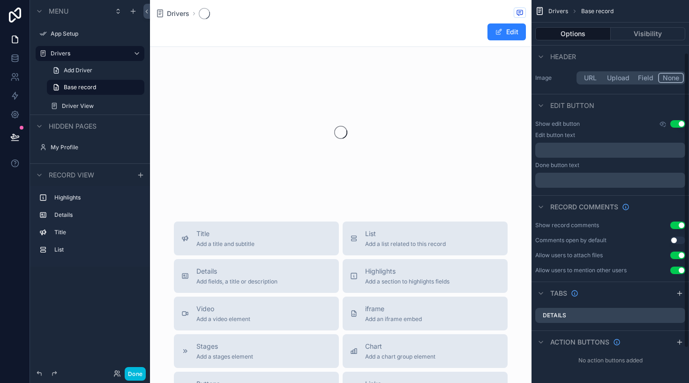
scroll to position [68, 0]
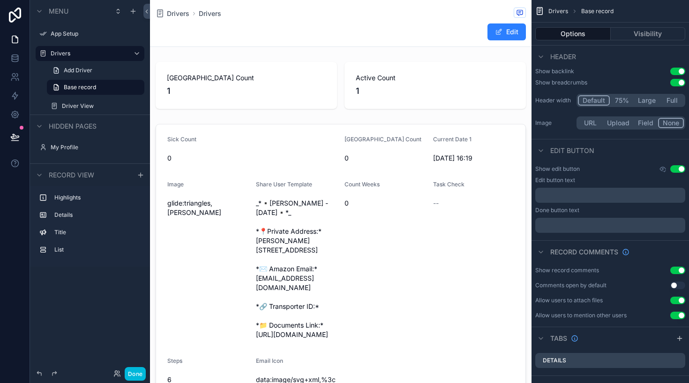
click at [77, 99] on div "Driver View" at bounding box center [96, 105] width 94 height 15
click at [0, 0] on icon "scrollable content" at bounding box center [0, 0] width 0 height 0
click at [73, 105] on label "Driver View" at bounding box center [100, 106] width 77 height 8
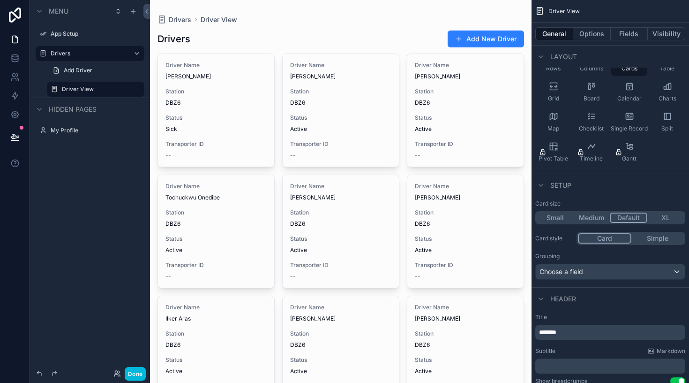
click at [0, 0] on icon "scrollable content" at bounding box center [0, 0] width 0 height 0
click at [173, 97] on span "Remove" at bounding box center [179, 95] width 25 height 9
click at [80, 70] on span "Add Driver" at bounding box center [78, 71] width 29 height 8
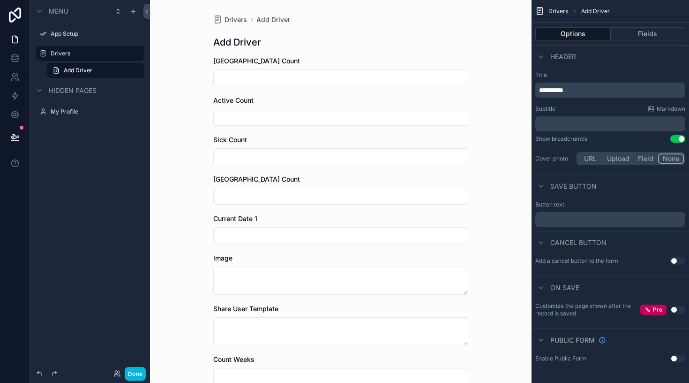
click at [81, 67] on span "Add Driver" at bounding box center [78, 71] width 29 height 8
click at [77, 52] on label "Drivers" at bounding box center [95, 54] width 88 height 8
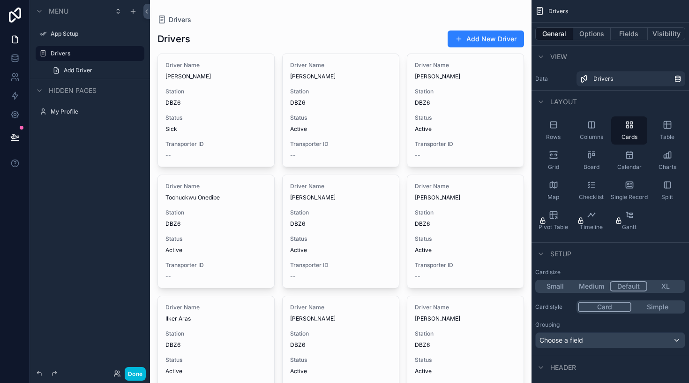
click at [199, 99] on span "DBZ6" at bounding box center [216, 103] width 101 height 8
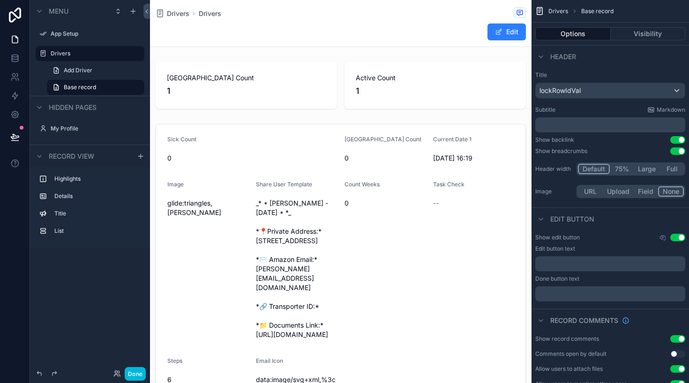
click at [80, 182] on div "Highlights" at bounding box center [97, 179] width 86 height 8
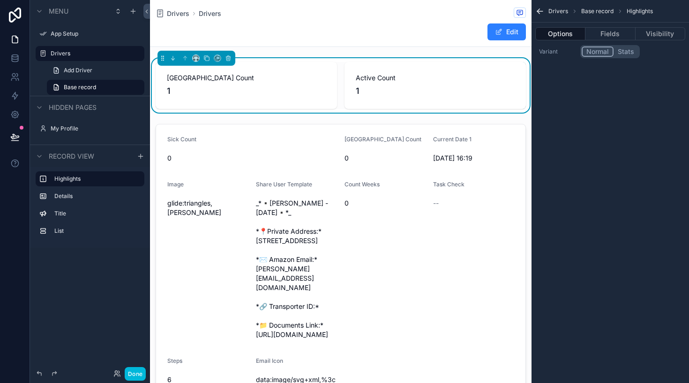
click at [90, 196] on label "Details" at bounding box center [95, 196] width 83 height 8
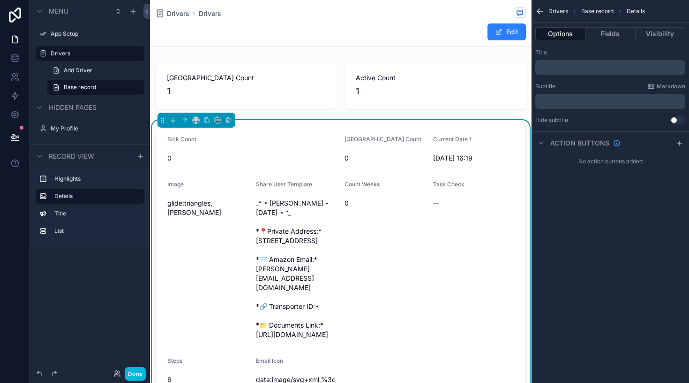
click at [76, 210] on label "Title" at bounding box center [95, 214] width 83 height 8
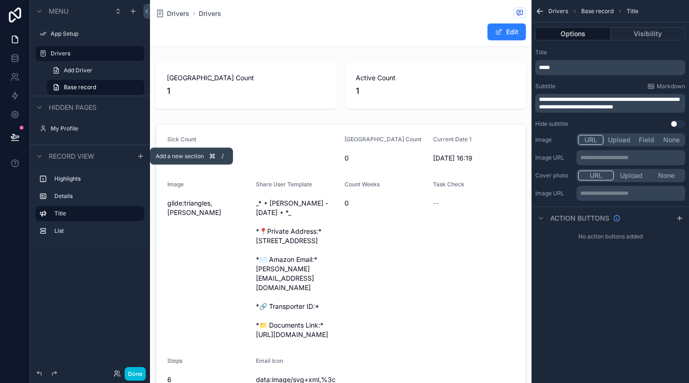
click at [141, 158] on icon "scrollable content" at bounding box center [141, 156] width 8 height 8
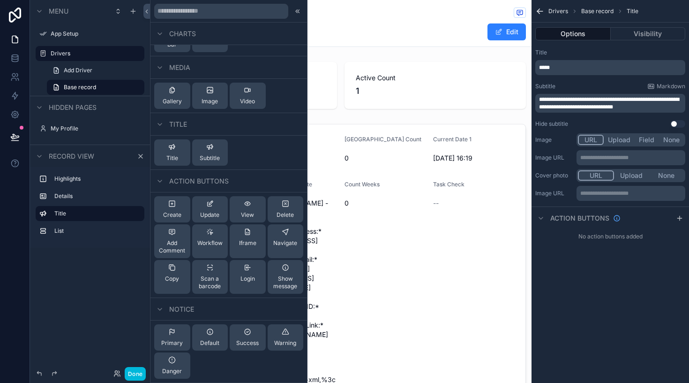
drag, startPoint x: 215, startPoint y: 273, endPoint x: 93, endPoint y: 271, distance: 122.4
click at [93, 271] on div "Commonly used Title List Details Highlights Video iframe Stages Chart Buttons L…" at bounding box center [344, 191] width 689 height 383
click at [210, 274] on div "Scan a barcode" at bounding box center [210, 277] width 29 height 26
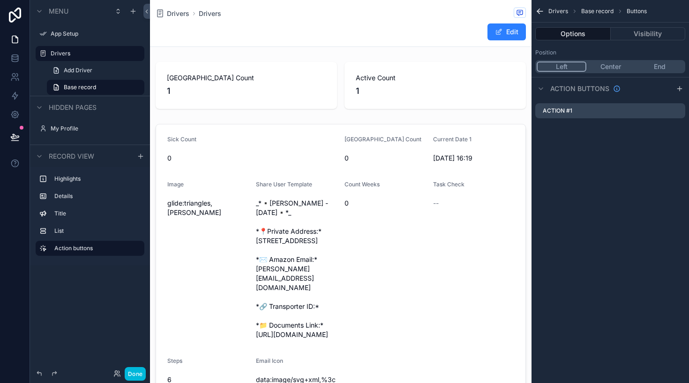
scroll to position [719, 0]
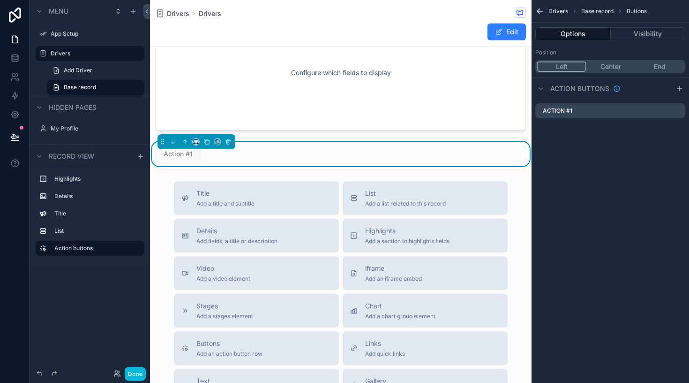
click at [73, 246] on label "Action buttons" at bounding box center [95, 248] width 83 height 8
click at [183, 162] on span "Action #1" at bounding box center [178, 153] width 45 height 17
click at [621, 63] on button "Center" at bounding box center [611, 66] width 49 height 10
click at [665, 68] on button "End" at bounding box center [659, 66] width 49 height 10
click at [220, 245] on span "Add fields, a title or description" at bounding box center [236, 241] width 81 height 8
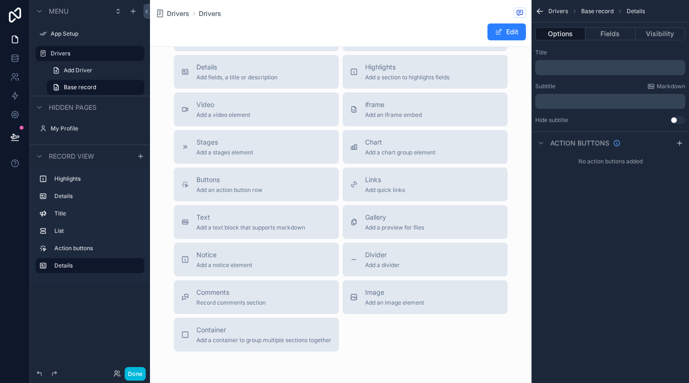
scroll to position [1085, 0]
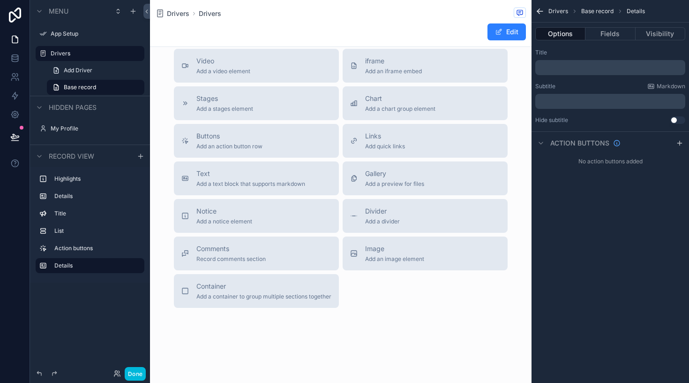
click at [232, 135] on button "Buttons Add an action button row" at bounding box center [256, 141] width 165 height 34
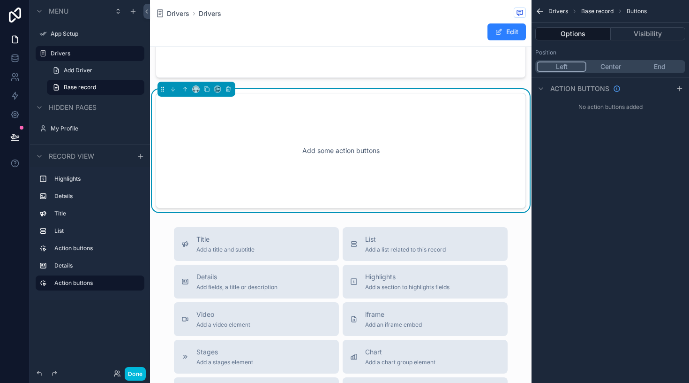
scroll to position [931, 0]
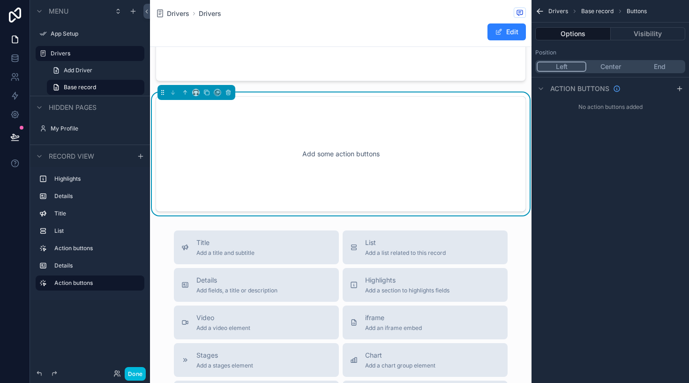
click at [339, 183] on div "Add some action buttons" at bounding box center [340, 154] width 339 height 84
click at [618, 61] on button "Center" at bounding box center [611, 66] width 50 height 10
click at [676, 68] on button "End" at bounding box center [659, 66] width 50 height 10
click at [659, 35] on button "Visibility" at bounding box center [648, 33] width 75 height 13
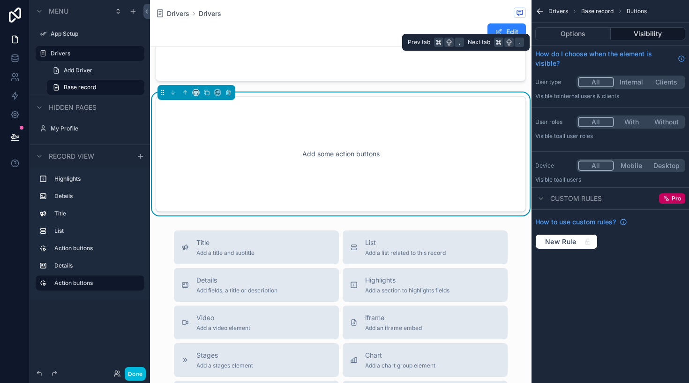
click at [585, 44] on div "Options Visibility" at bounding box center [611, 34] width 158 height 23
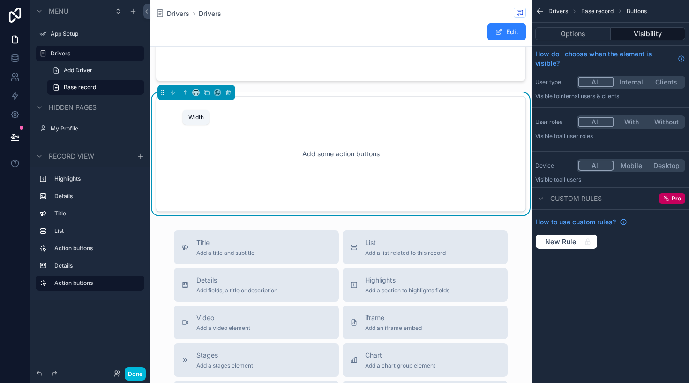
click at [193, 96] on icon "scrollable content" at bounding box center [196, 92] width 7 height 7
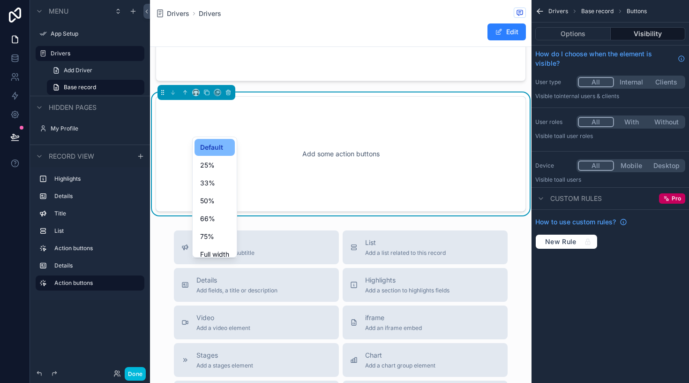
click at [217, 170] on div "25%" at bounding box center [214, 164] width 29 height 11
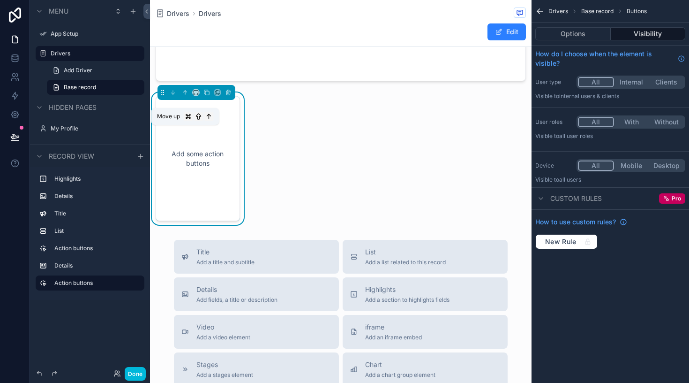
click at [185, 96] on icon "scrollable content" at bounding box center [185, 92] width 7 height 7
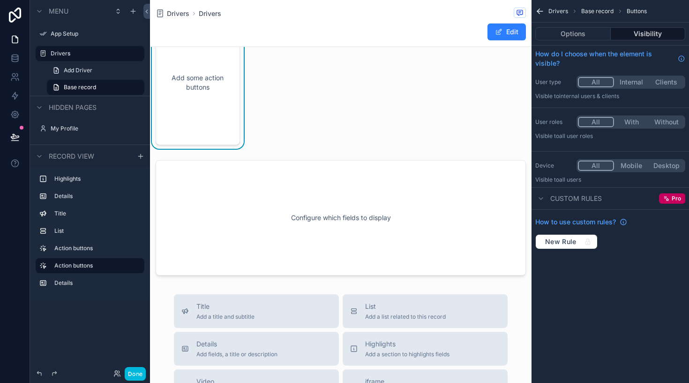
scroll to position [874, 0]
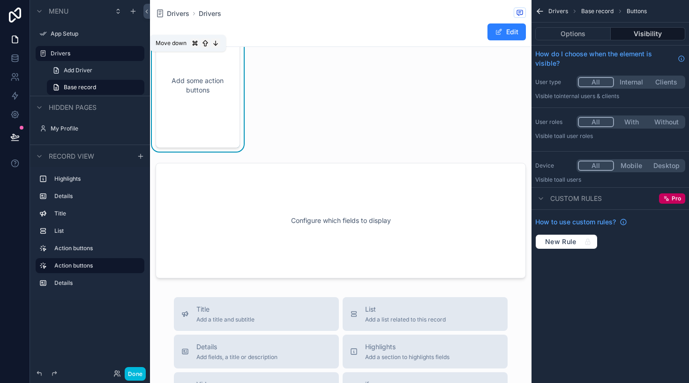
click at [174, 23] on icon "scrollable content" at bounding box center [173, 19] width 7 height 7
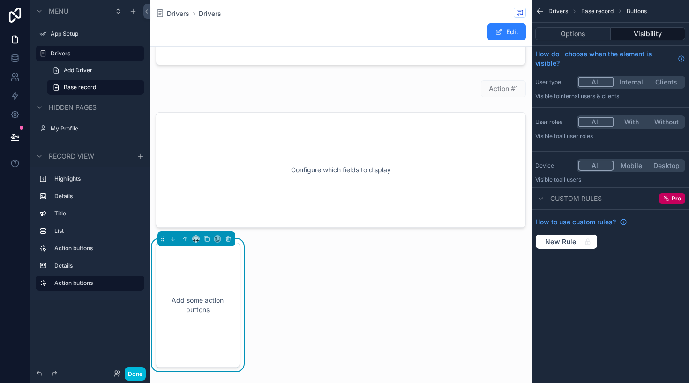
scroll to position [934, 0]
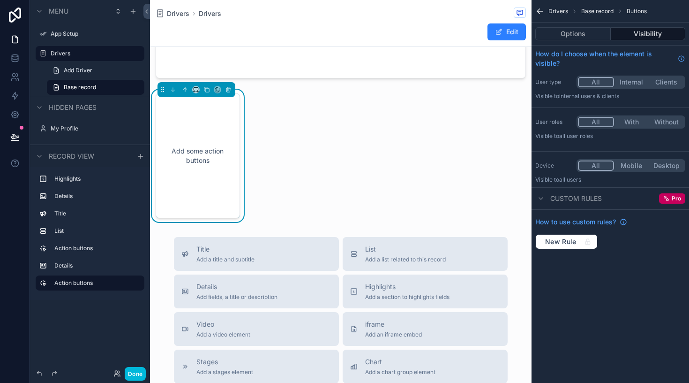
click at [229, 203] on div "Add some action buttons" at bounding box center [198, 155] width 84 height 125
click at [205, 202] on div "Add some action buttons" at bounding box center [197, 156] width 53 height 94
click at [74, 264] on label "Details" at bounding box center [95, 266] width 83 height 8
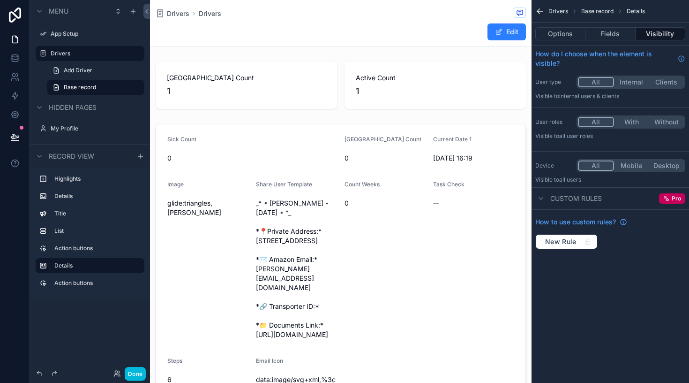
scroll to position [0, 0]
click at [77, 192] on label "Details" at bounding box center [95, 196] width 83 height 8
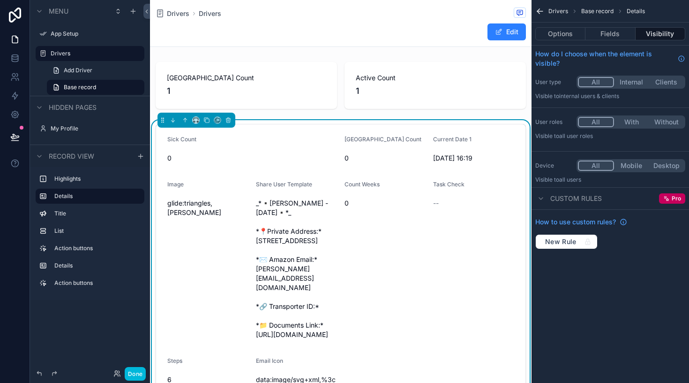
click at [610, 37] on button "Fields" at bounding box center [611, 33] width 50 height 13
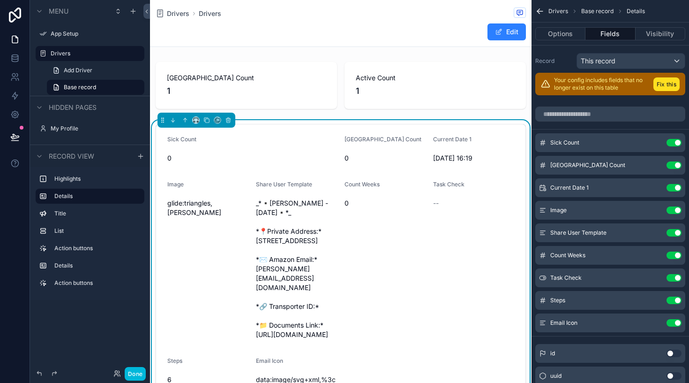
click at [673, 145] on button "Use setting" at bounding box center [674, 143] width 15 height 8
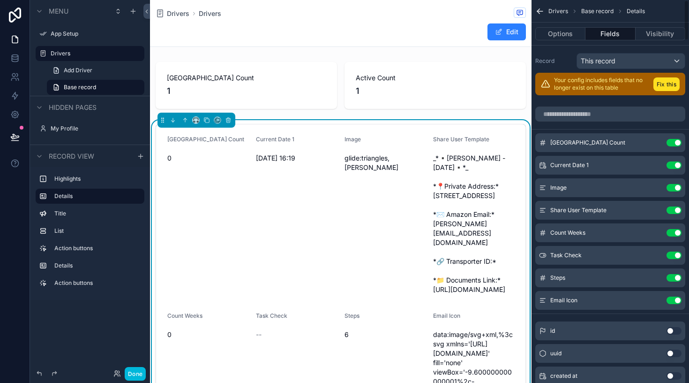
click at [674, 142] on button "Use setting" at bounding box center [674, 143] width 15 height 8
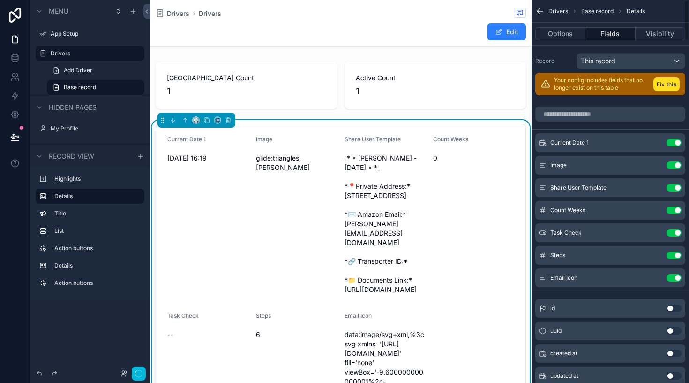
click at [674, 142] on button "Use setting" at bounding box center [674, 143] width 15 height 8
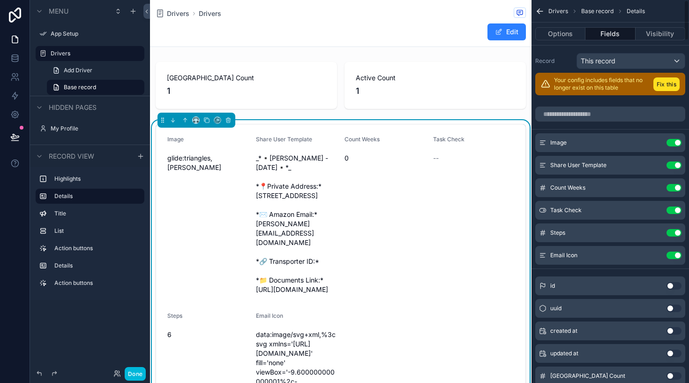
click at [674, 142] on button "Use setting" at bounding box center [674, 143] width 15 height 8
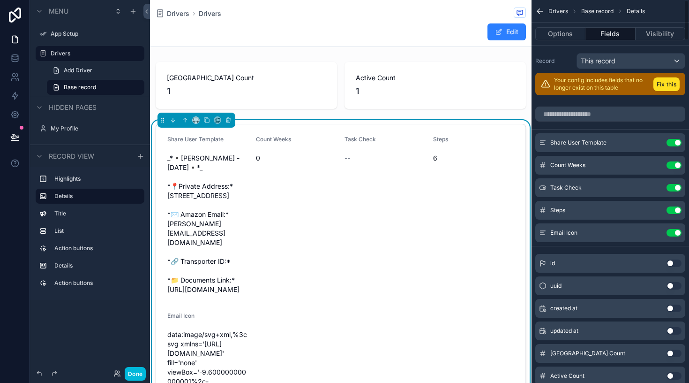
click at [674, 142] on button "Use setting" at bounding box center [674, 143] width 15 height 8
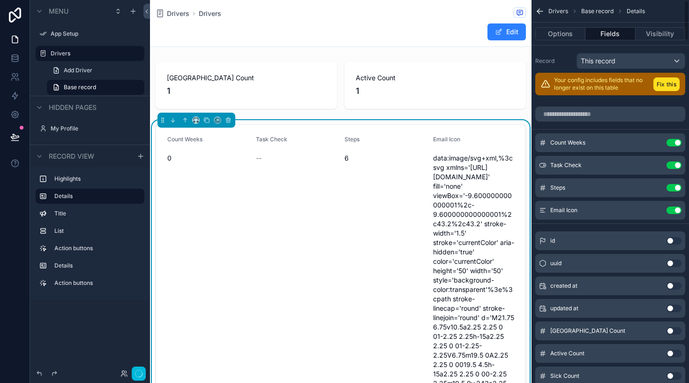
click at [674, 142] on button "Use setting" at bounding box center [674, 143] width 15 height 8
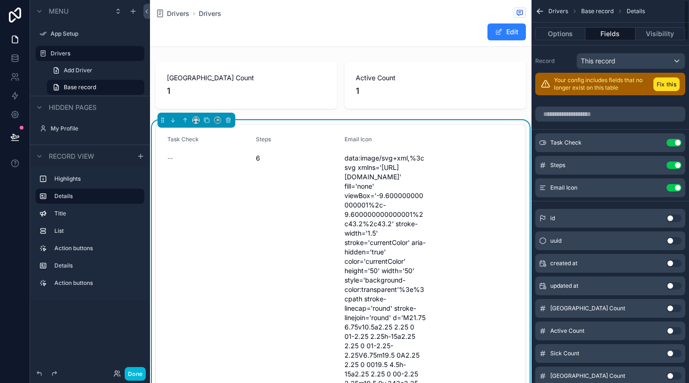
click at [674, 142] on button "Use setting" at bounding box center [674, 143] width 15 height 8
click at [674, 161] on button "Use setting" at bounding box center [674, 165] width 15 height 8
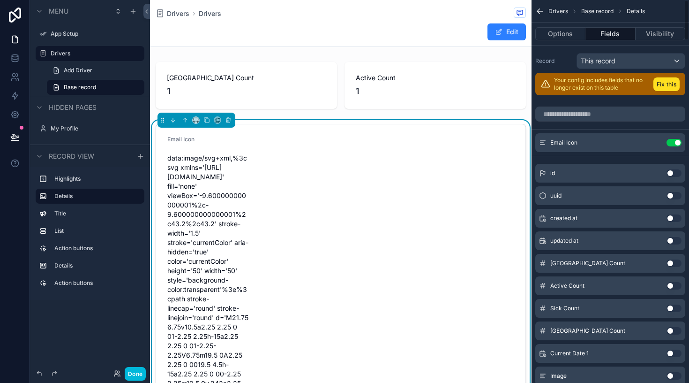
click at [674, 142] on button "Use setting" at bounding box center [674, 143] width 15 height 8
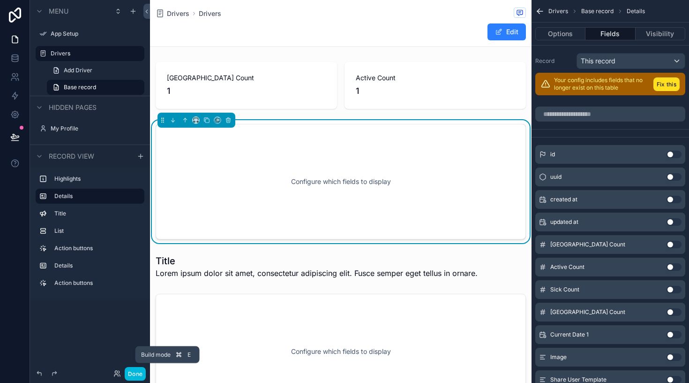
click at [140, 375] on button "Done" at bounding box center [135, 374] width 21 height 14
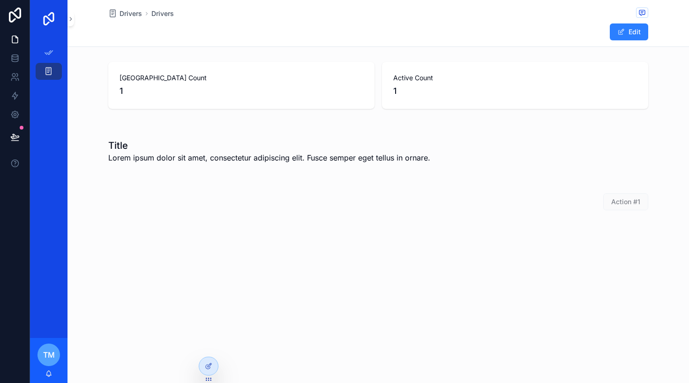
click at [137, 13] on span "Drivers" at bounding box center [131, 13] width 23 height 9
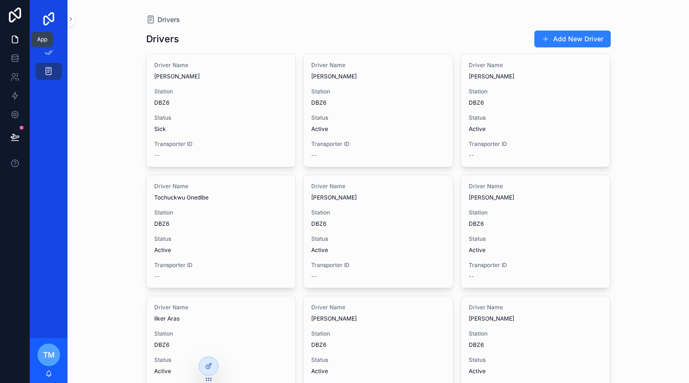
click at [18, 39] on icon at bounding box center [15, 39] width 6 height 7
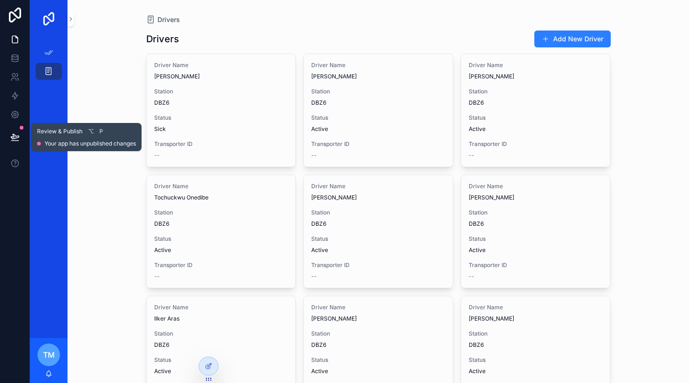
click at [18, 136] on icon at bounding box center [15, 136] width 8 height 5
